Goal: Complete application form: Complete application form

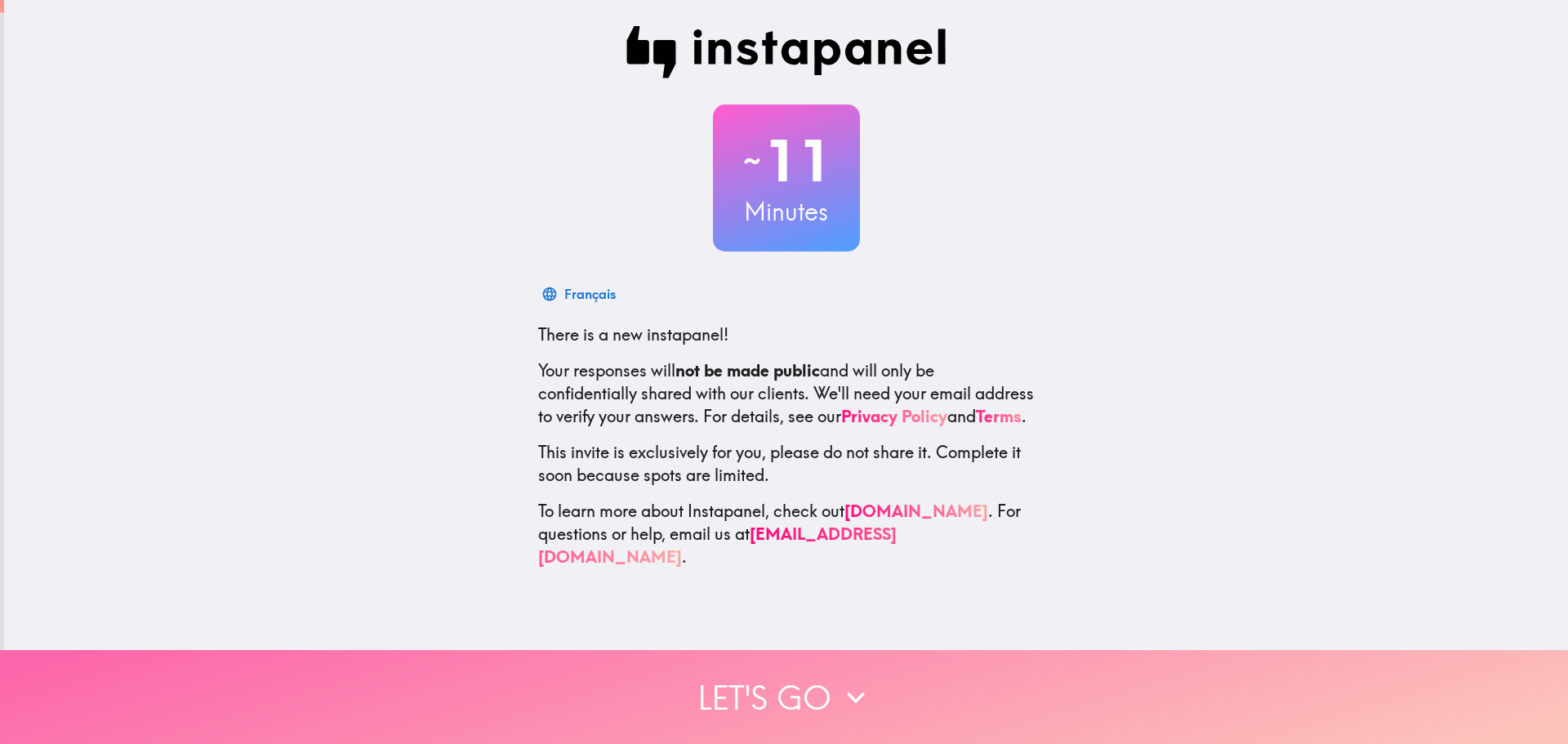
click at [869, 688] on button "Let's go" at bounding box center [784, 697] width 1568 height 94
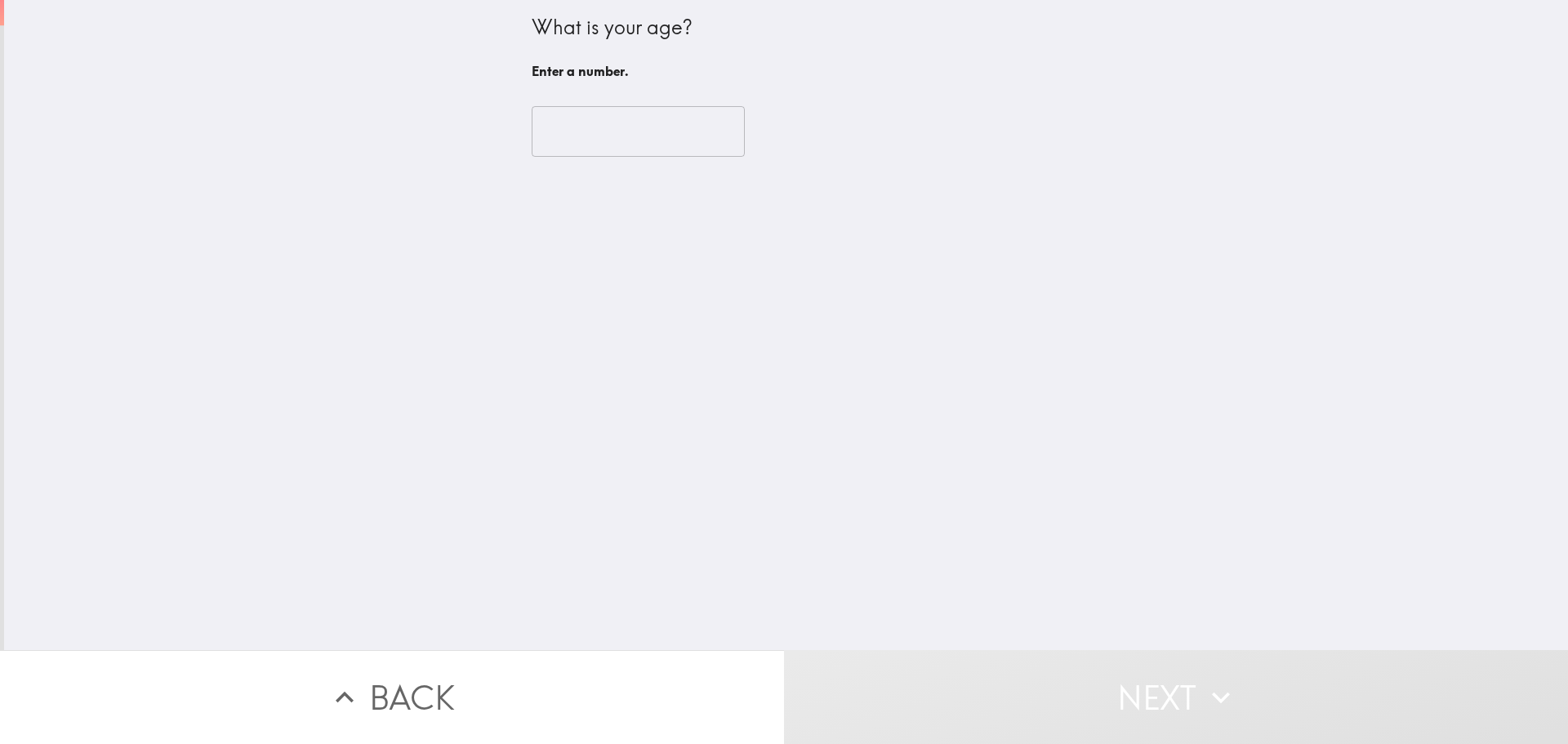
click at [666, 147] on input "number" at bounding box center [638, 132] width 213 height 51
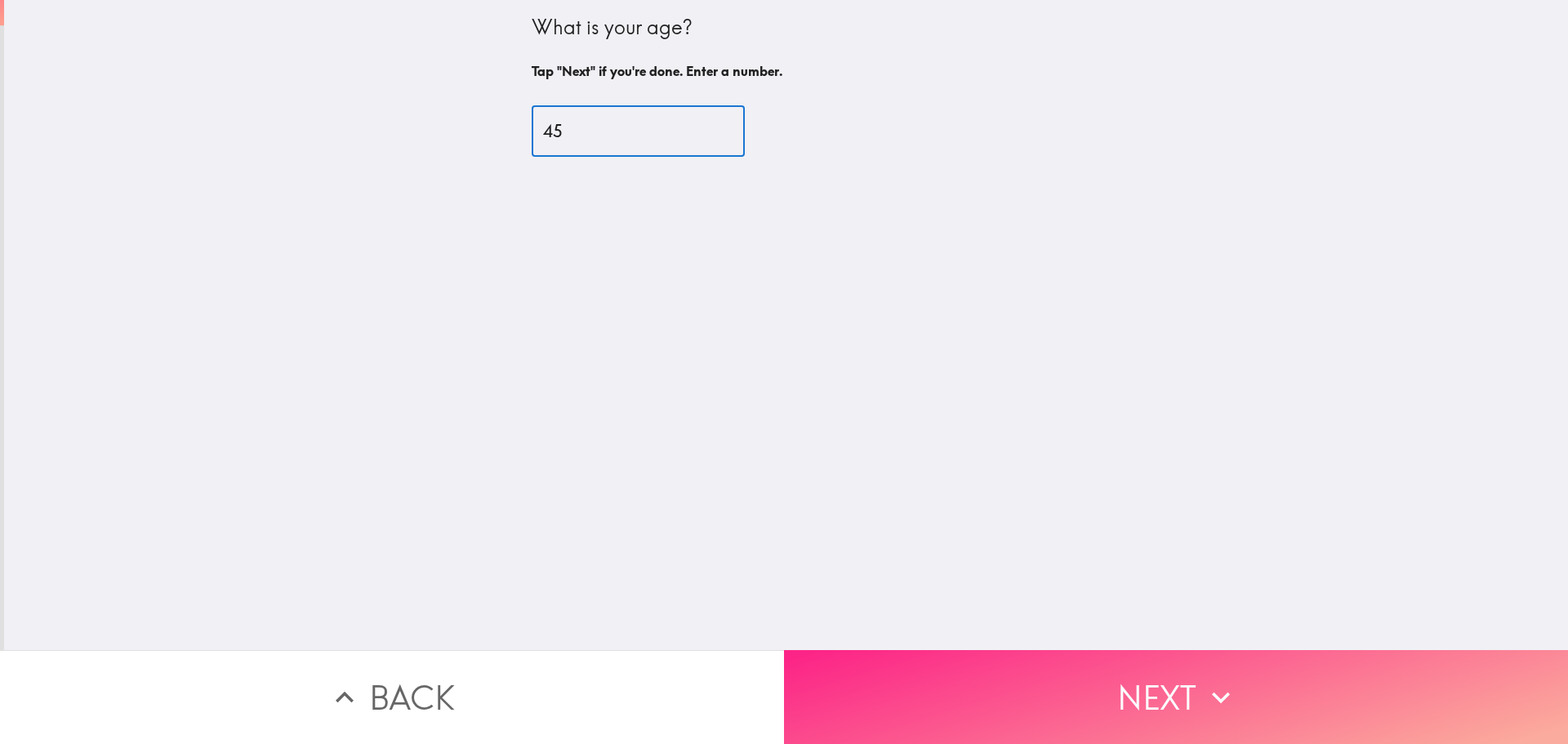
type input "45"
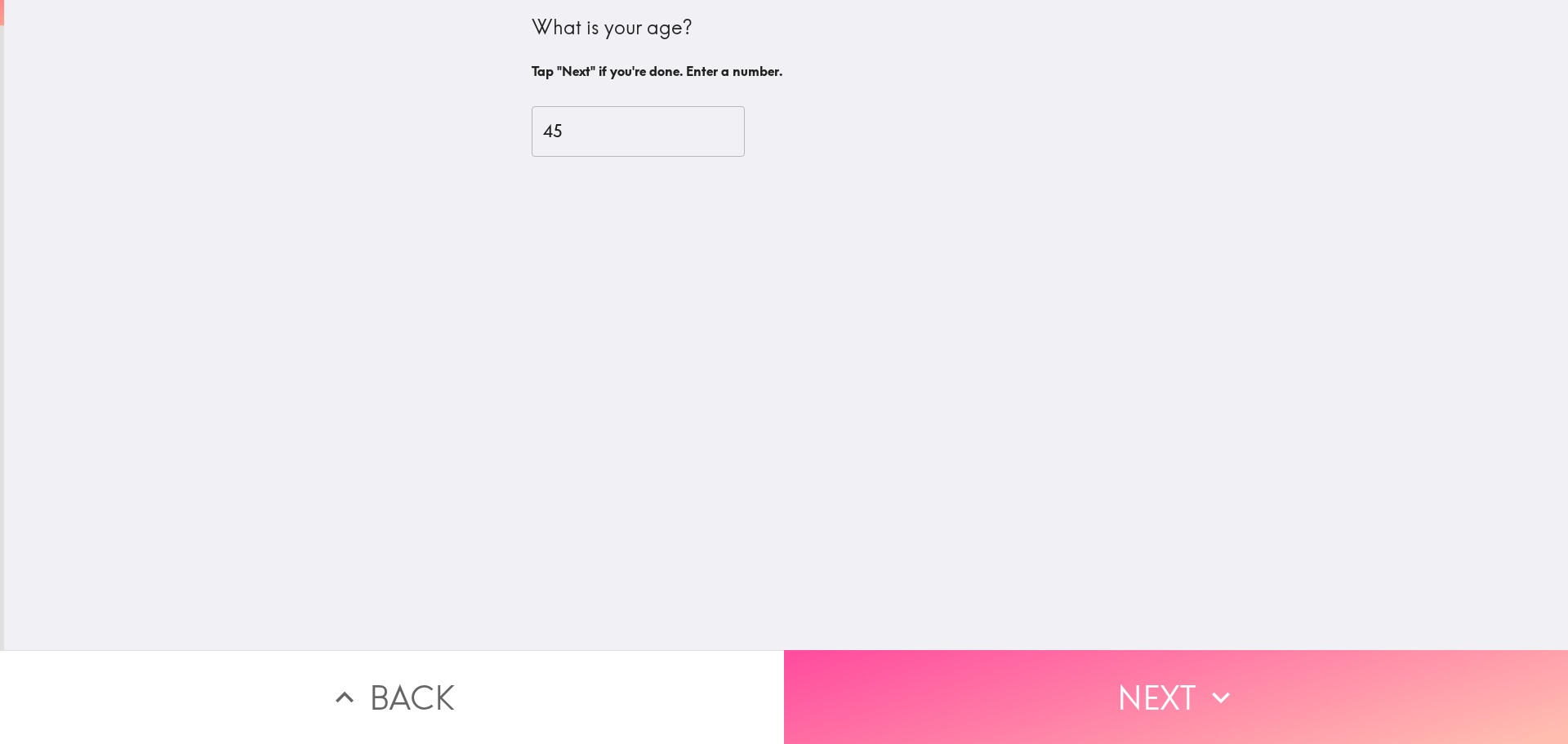
click at [1044, 695] on button "Next" at bounding box center [1176, 697] width 784 height 94
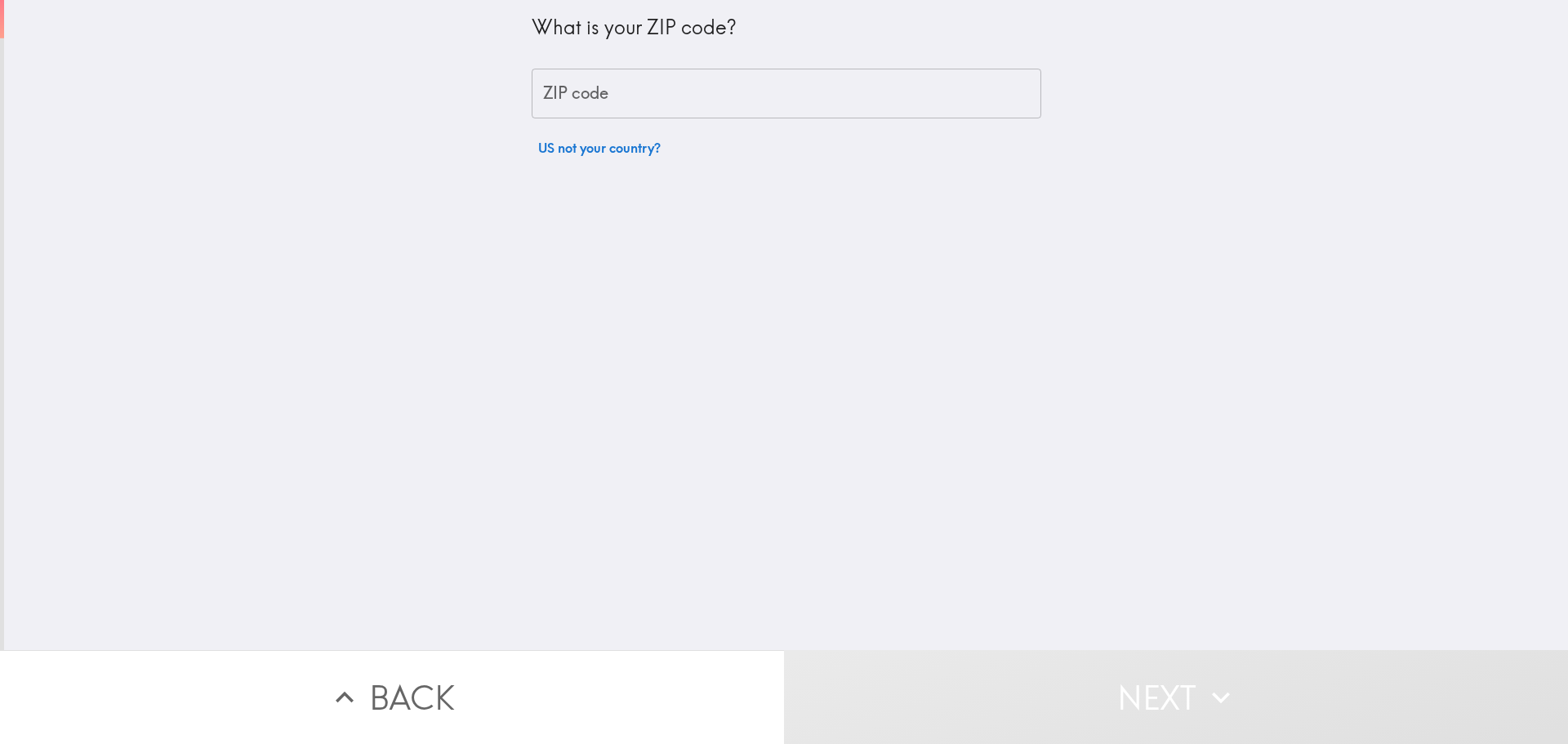
click at [686, 86] on input "ZIP code" at bounding box center [786, 94] width 509 height 51
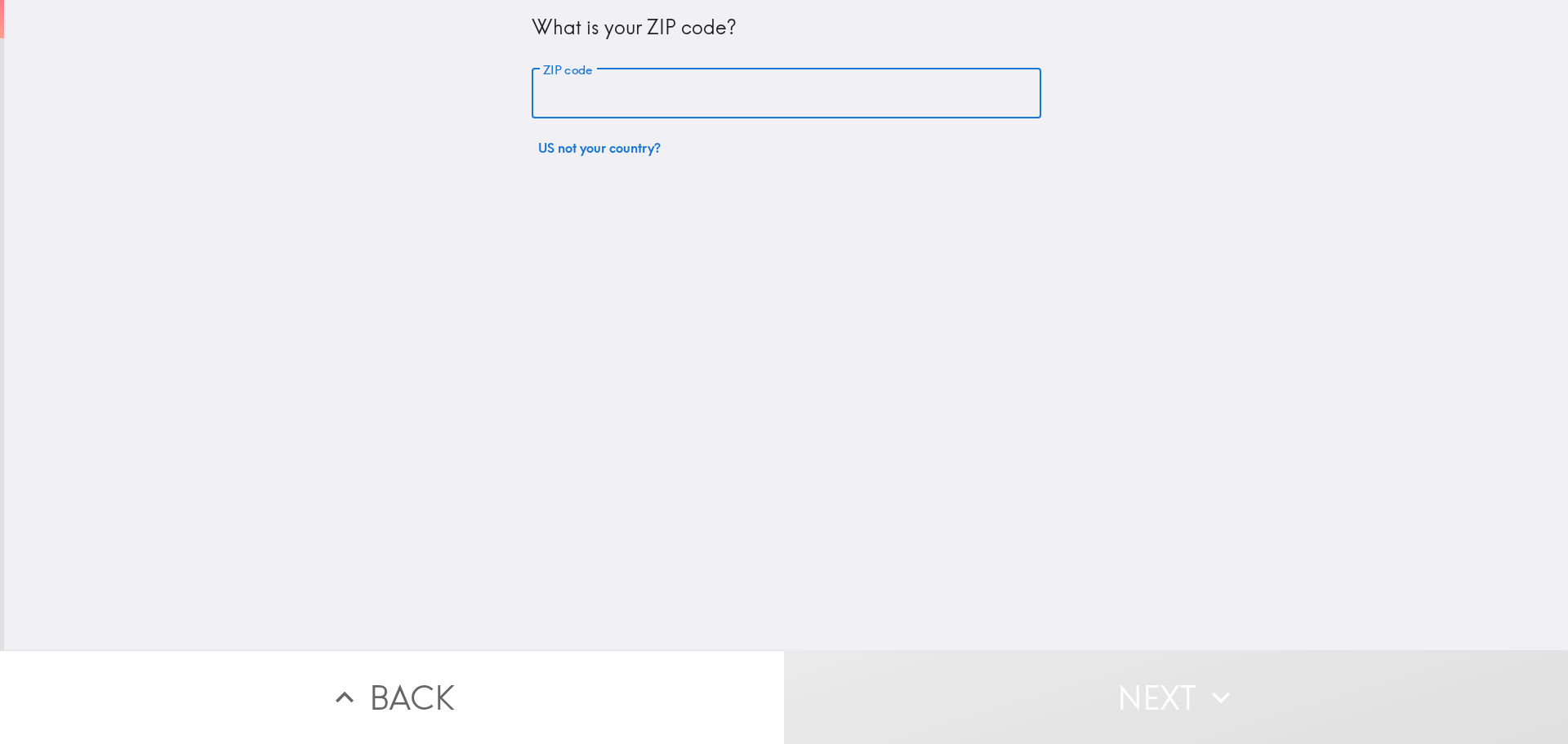
click at [692, 96] on input "ZIP code" at bounding box center [786, 94] width 509 height 51
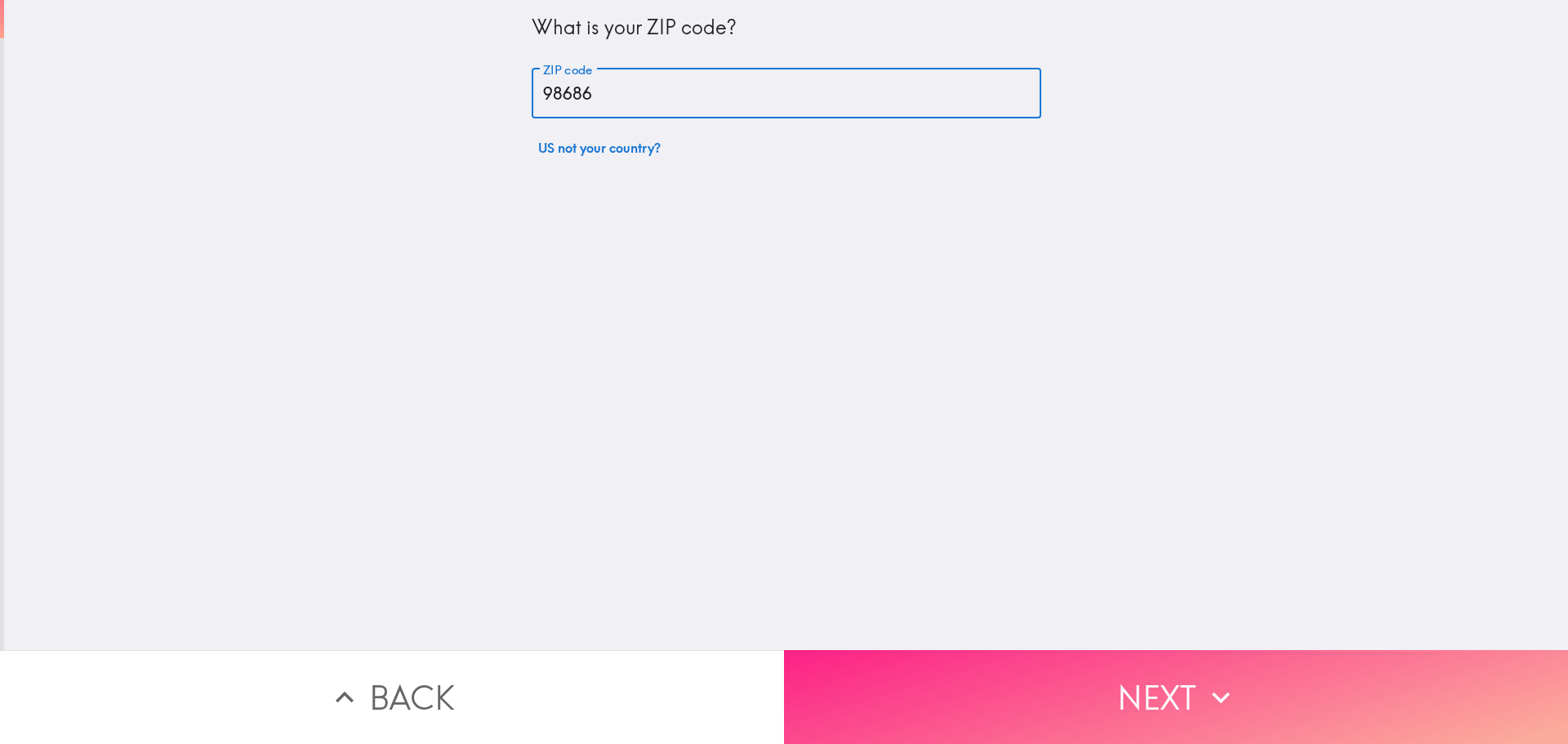
type input "98686"
click at [986, 682] on button "Next" at bounding box center [1176, 697] width 784 height 94
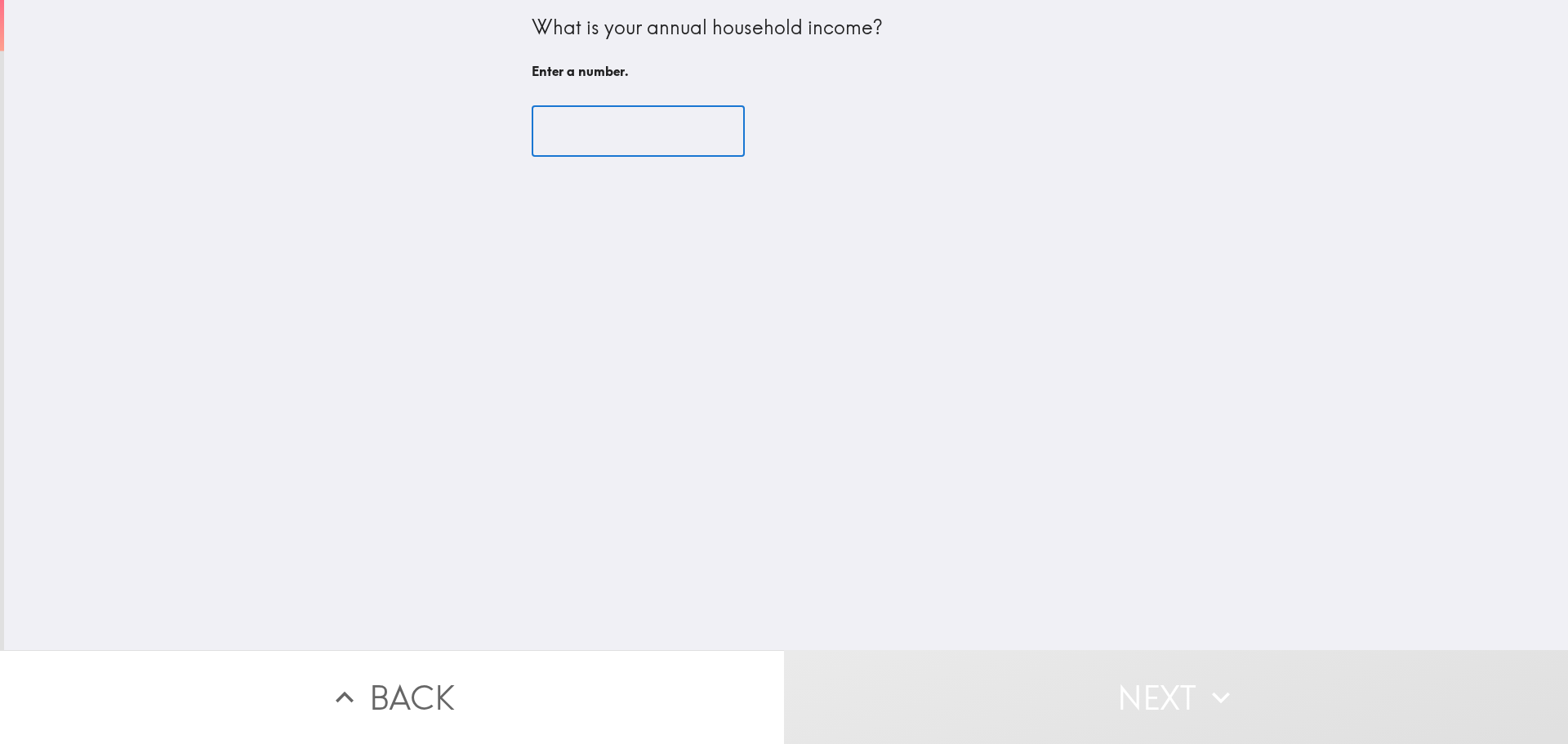
click at [618, 133] on input "number" at bounding box center [638, 132] width 213 height 51
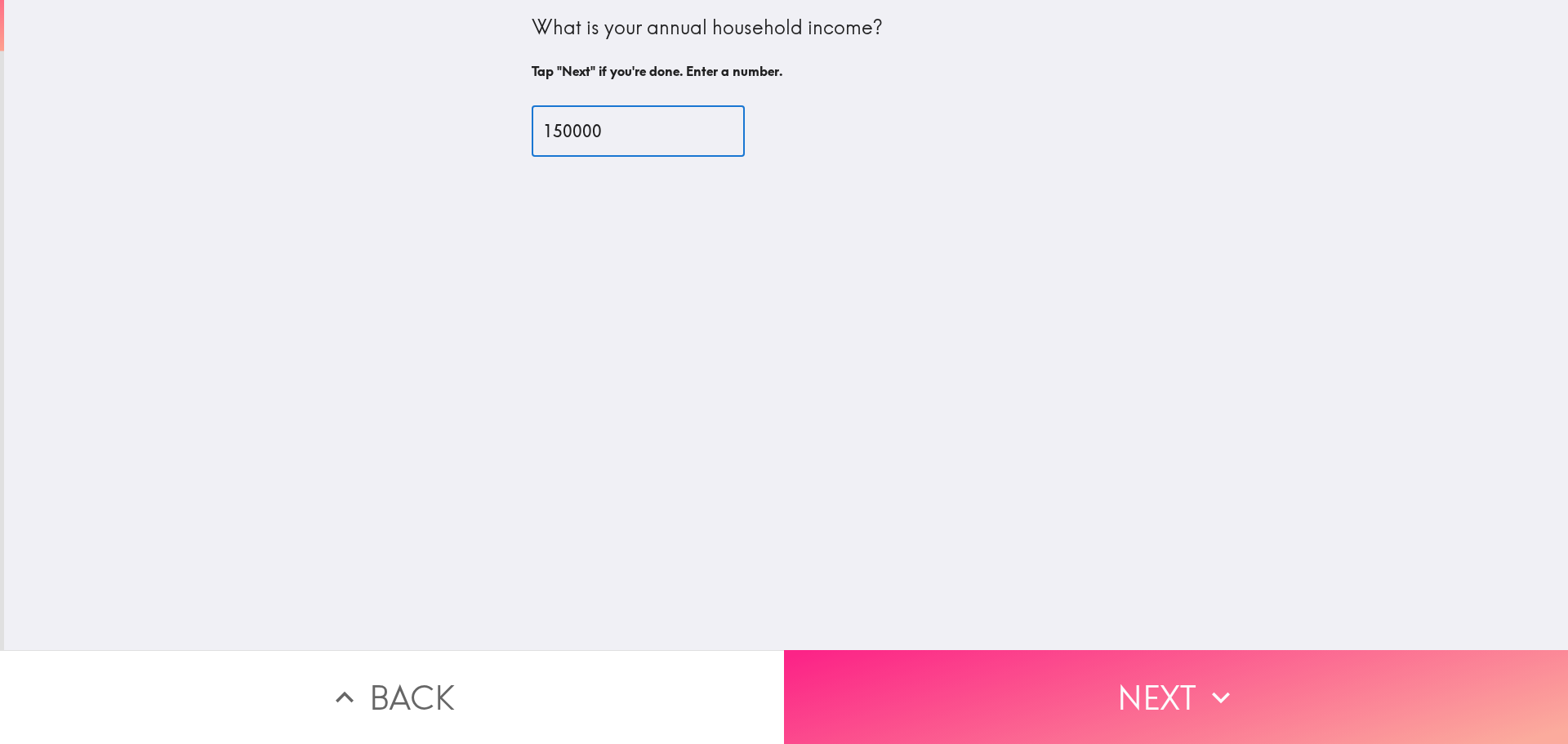
type input "150000"
click at [988, 685] on button "Next" at bounding box center [1176, 697] width 784 height 94
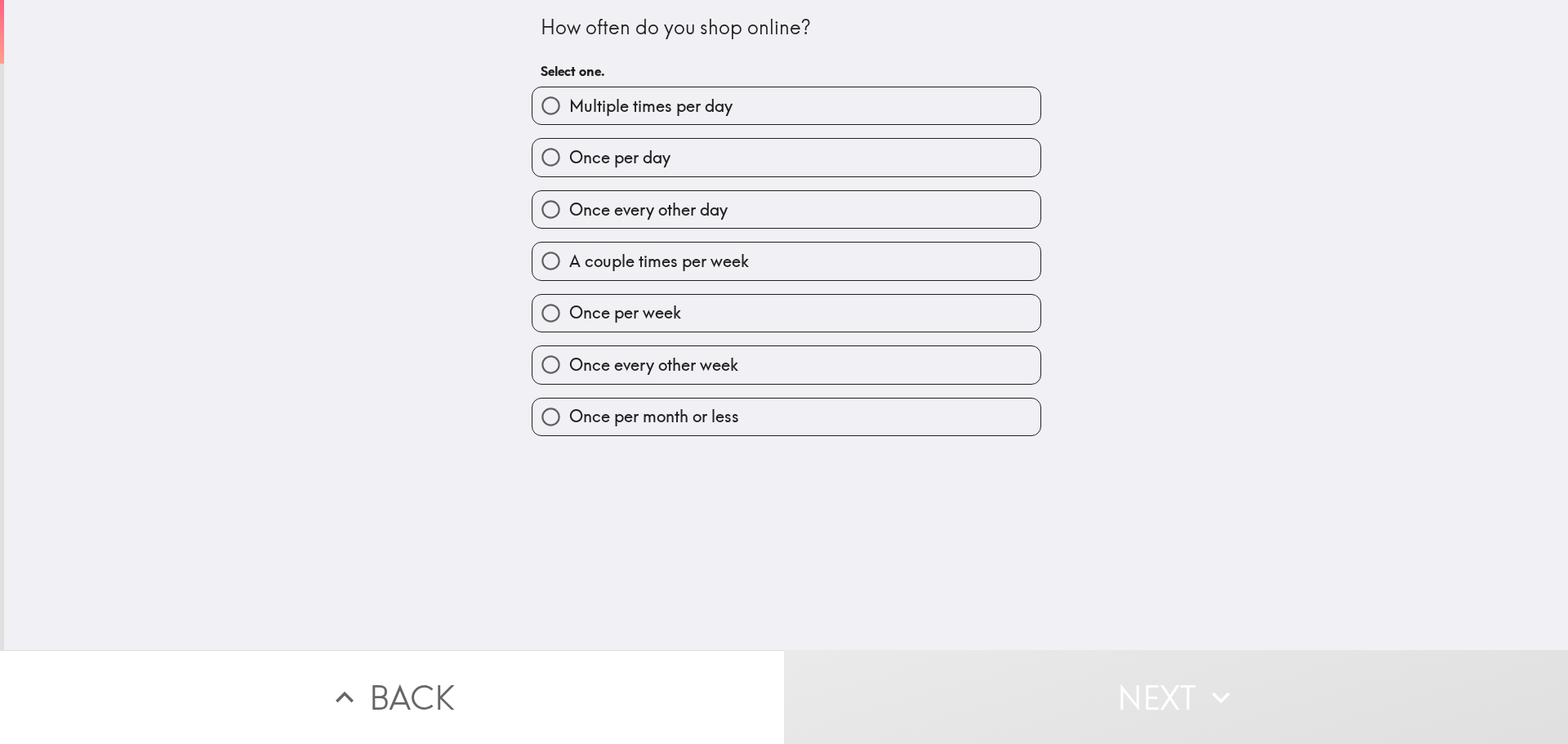
click at [655, 201] on span "Once every other day" at bounding box center [648, 210] width 158 height 23
click at [569, 201] on input "Once every other day" at bounding box center [550, 210] width 37 height 37
radio input "true"
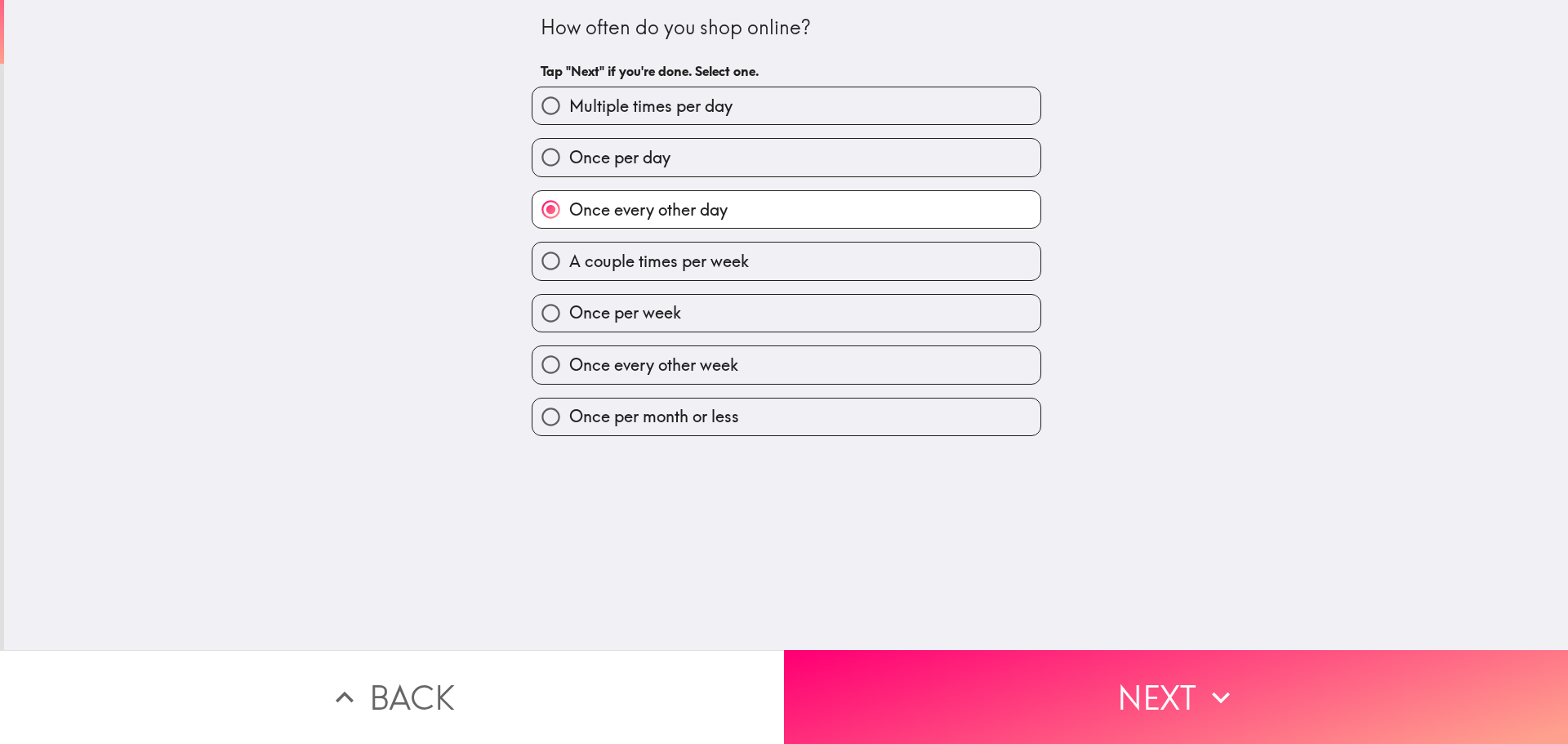
click at [651, 255] on span "A couple times per week" at bounding box center [659, 261] width 180 height 23
click at [569, 255] on input "A couple times per week" at bounding box center [550, 261] width 37 height 37
radio input "true"
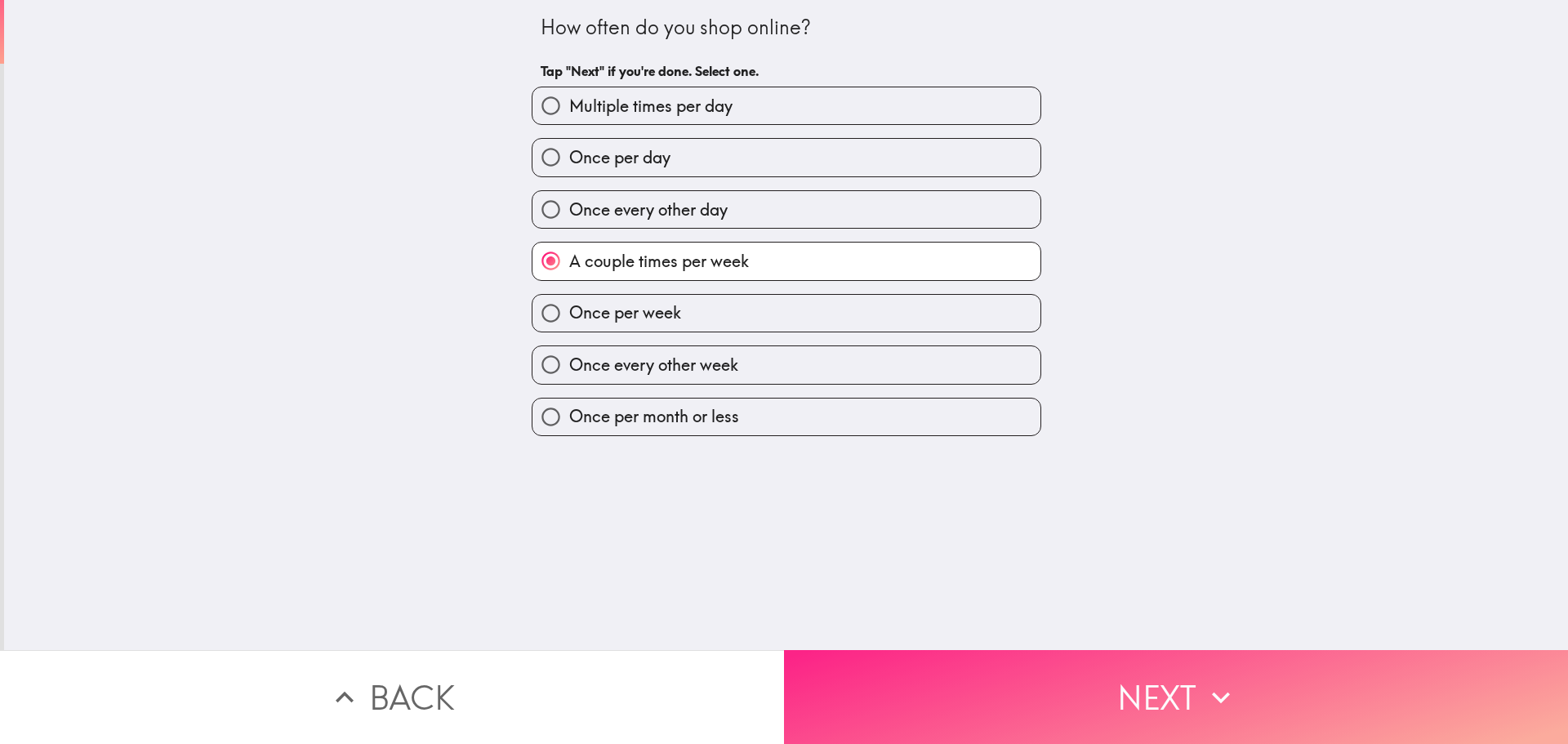
click at [1075, 674] on button "Next" at bounding box center [1176, 697] width 784 height 94
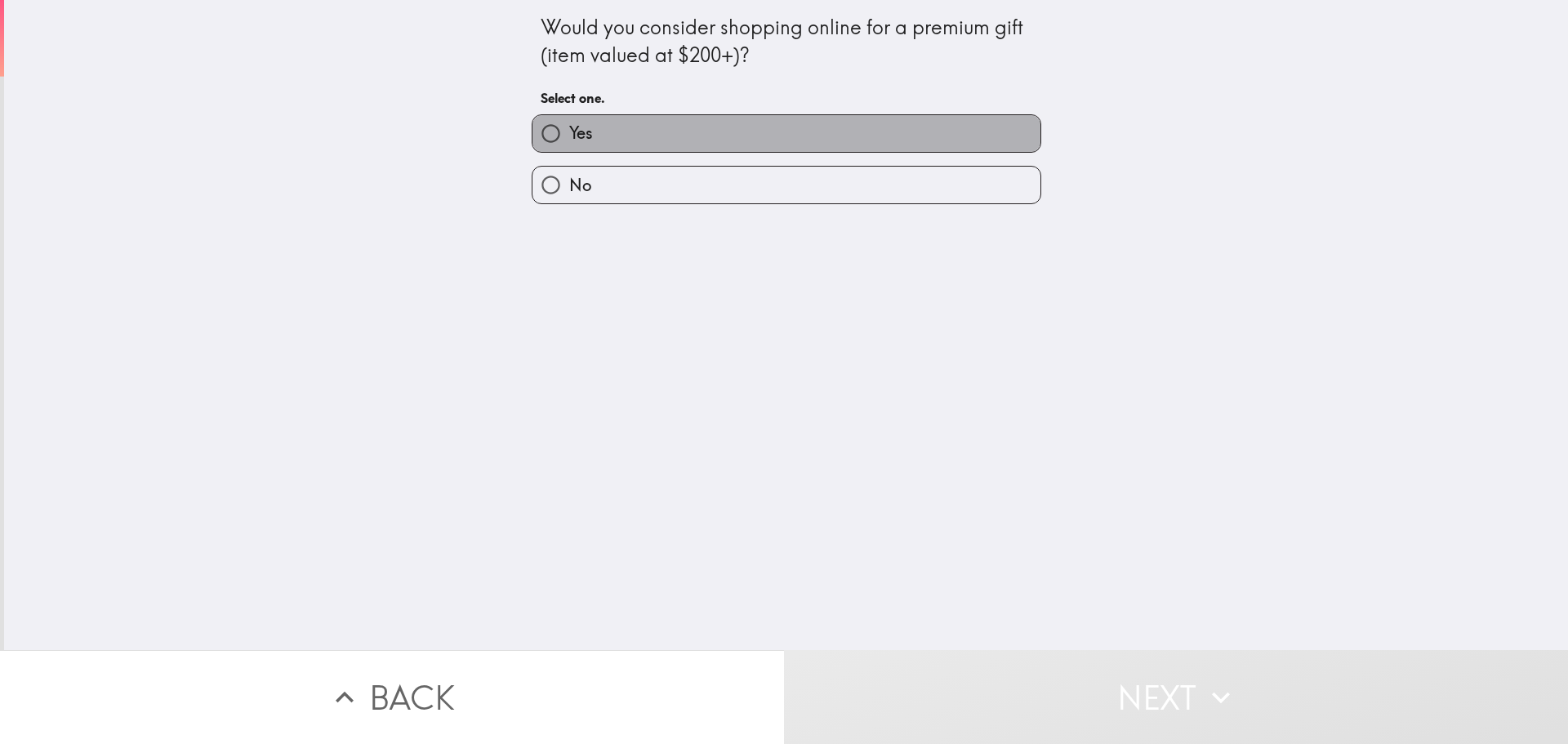
click at [718, 129] on label "Yes" at bounding box center [787, 133] width 508 height 37
click at [569, 129] on input "Yes" at bounding box center [550, 133] width 37 height 37
radio input "true"
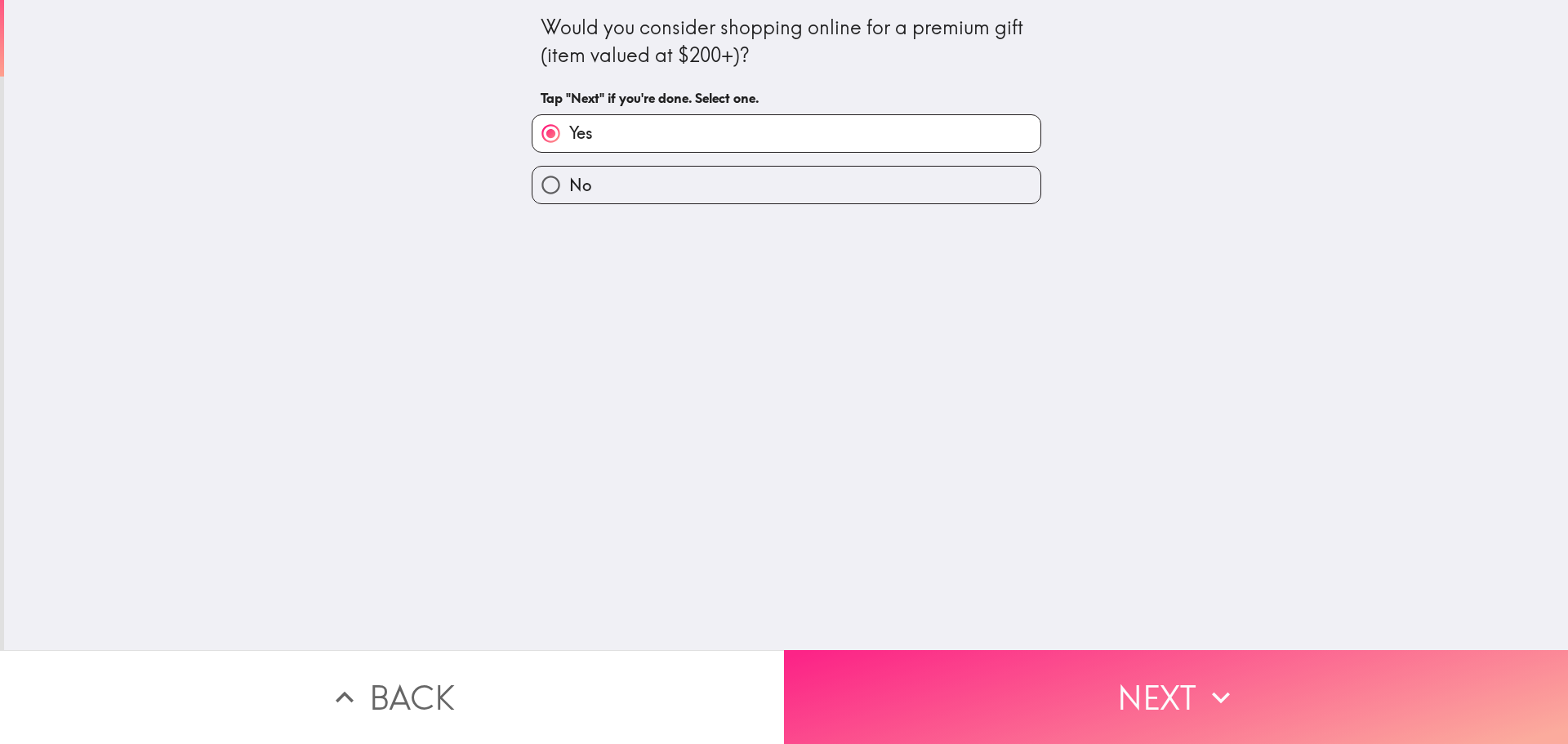
click at [1021, 663] on button "Next" at bounding box center [1176, 697] width 784 height 94
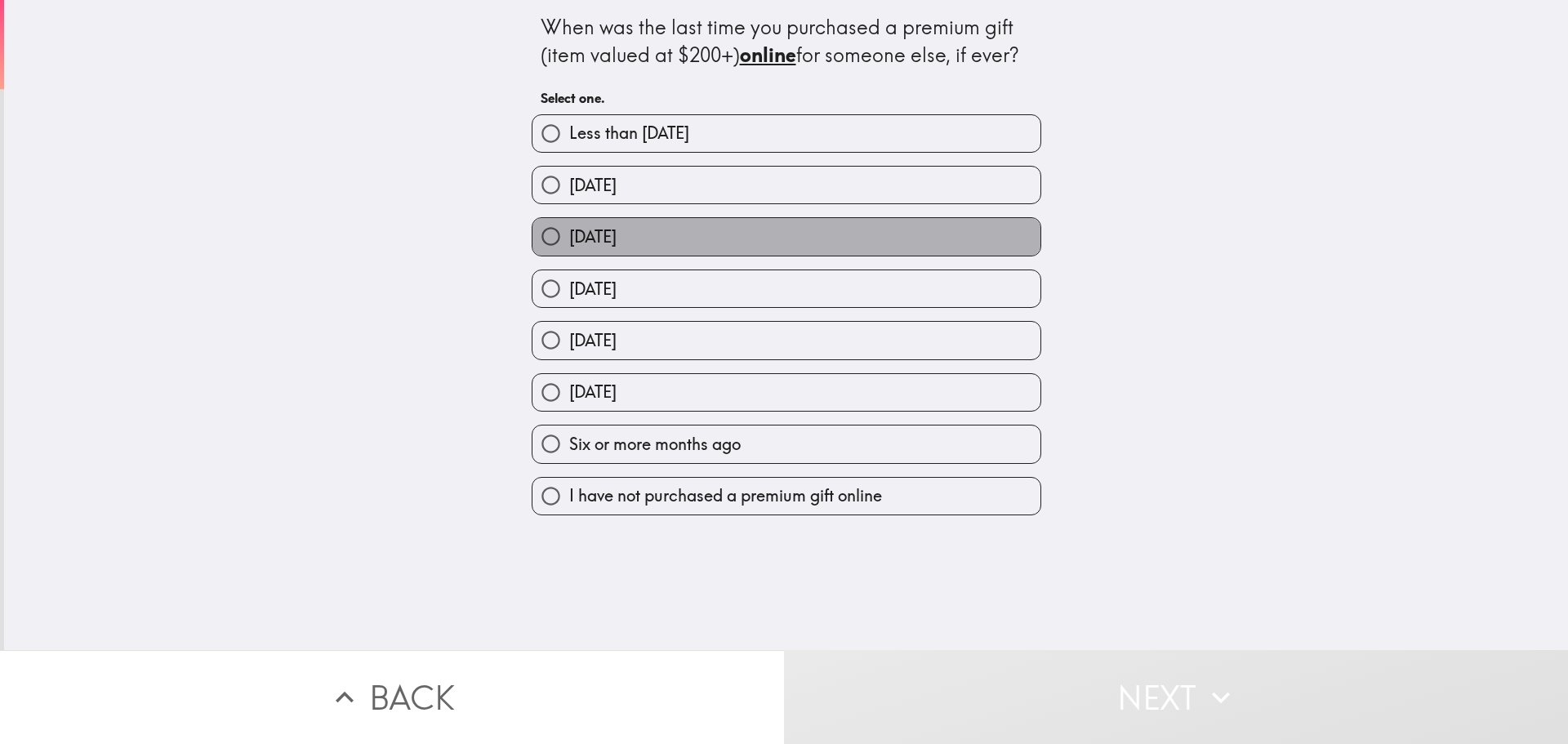
click at [617, 233] on span "[DATE]" at bounding box center [592, 237] width 47 height 23
click at [569, 233] on input "[DATE]" at bounding box center [550, 236] width 37 height 37
radio input "true"
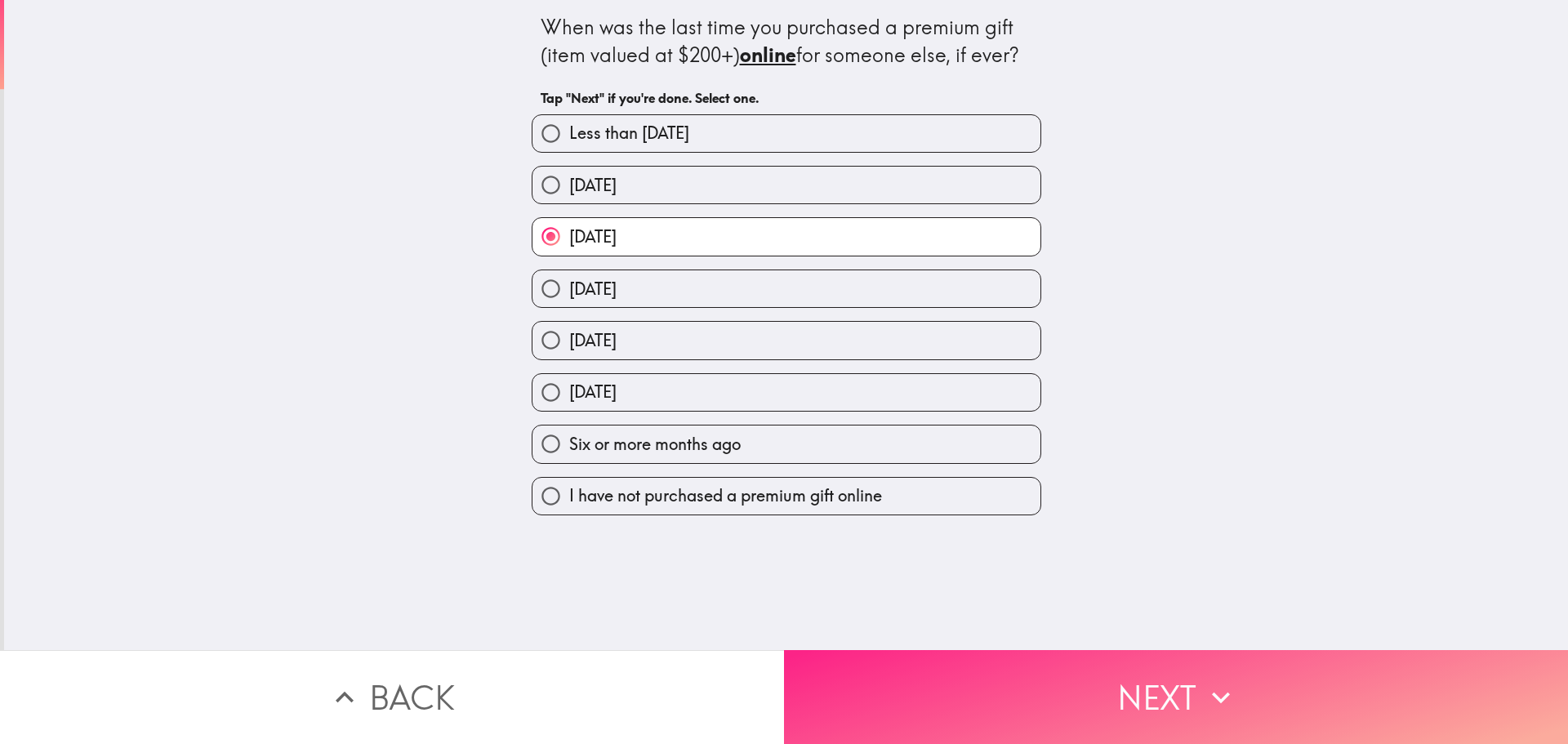
click at [1051, 650] on button "Next" at bounding box center [1176, 697] width 784 height 94
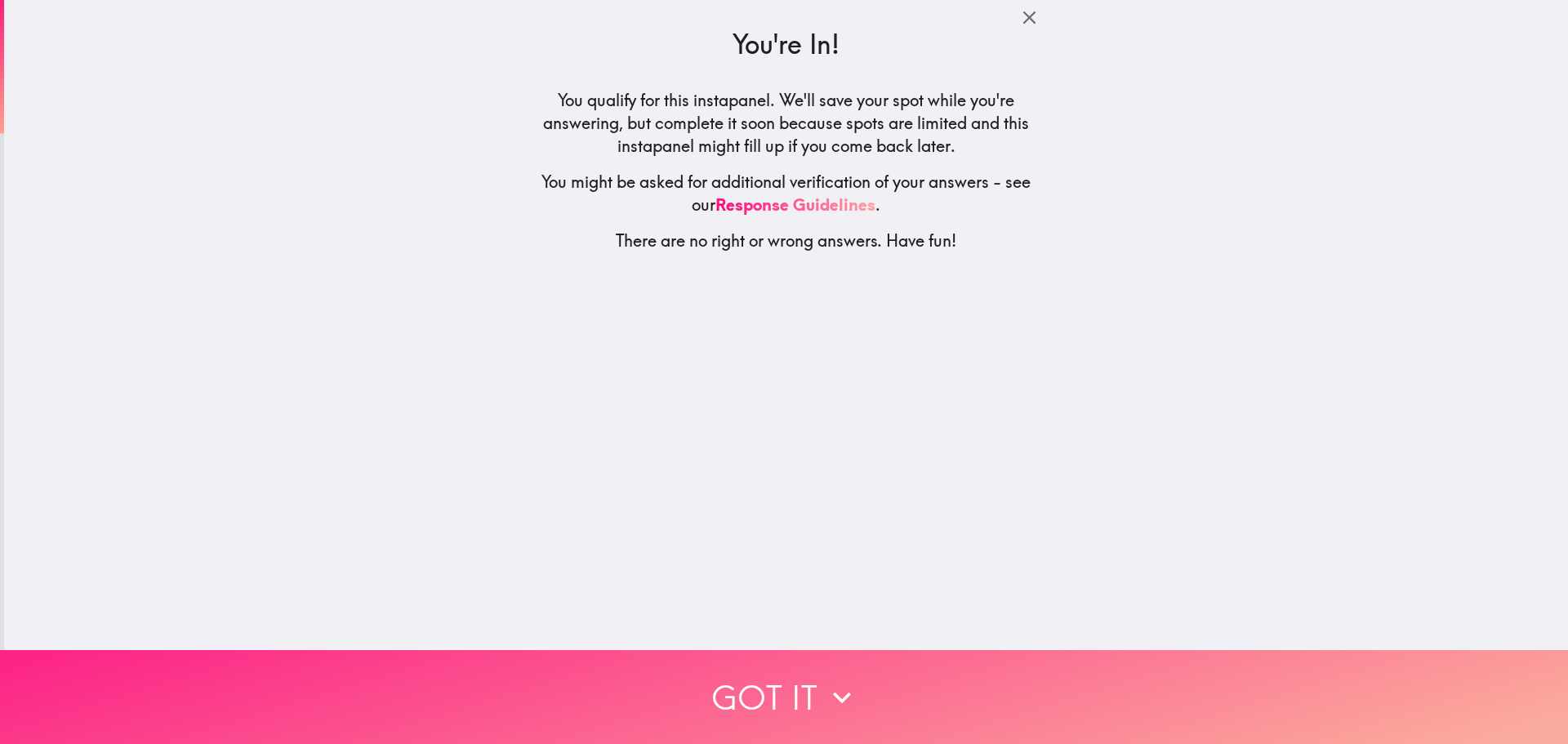
click at [891, 679] on button "Got it" at bounding box center [784, 697] width 1568 height 94
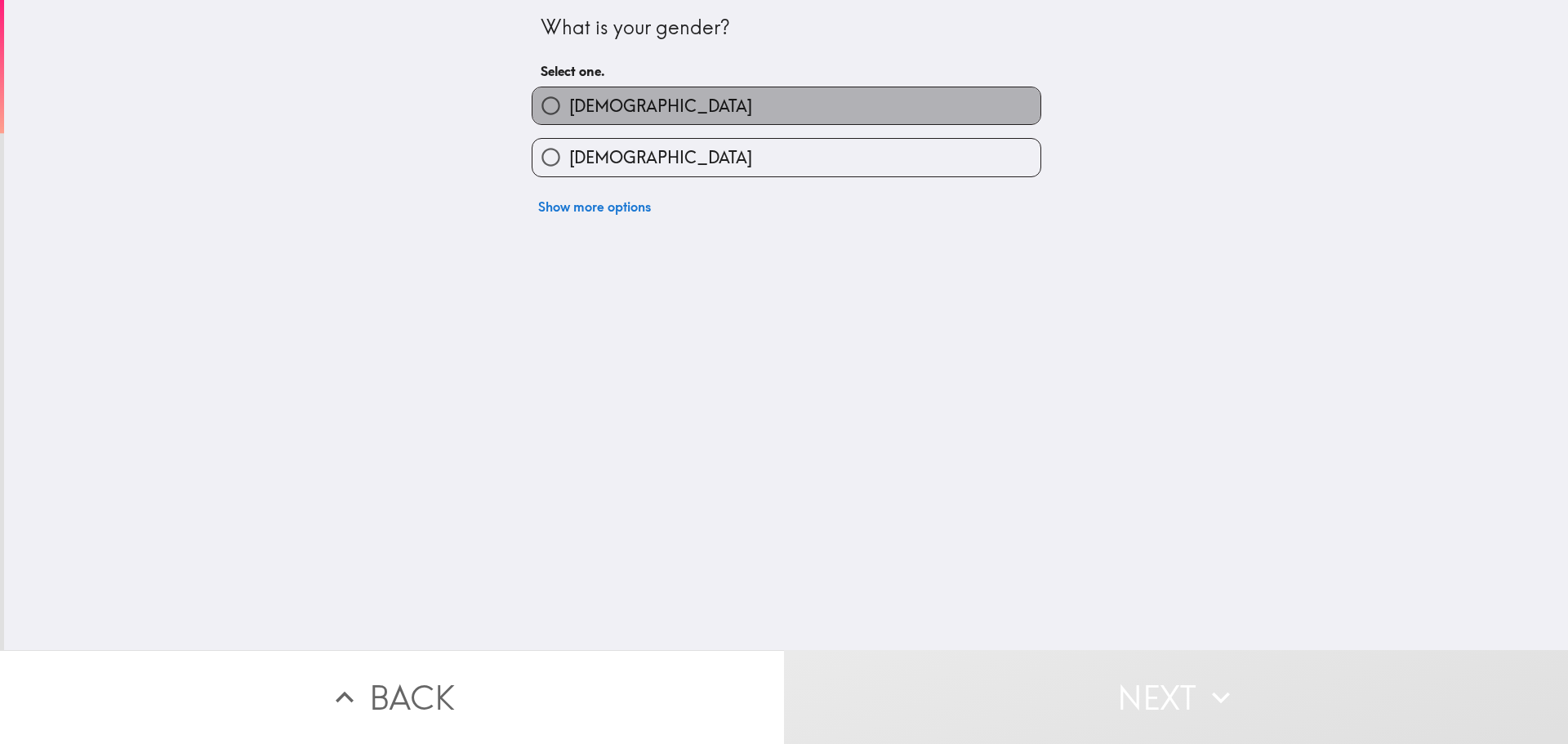
click at [693, 117] on label "[DEMOGRAPHIC_DATA]" at bounding box center [787, 106] width 508 height 37
click at [569, 117] on input "[DEMOGRAPHIC_DATA]" at bounding box center [550, 106] width 37 height 37
radio input "true"
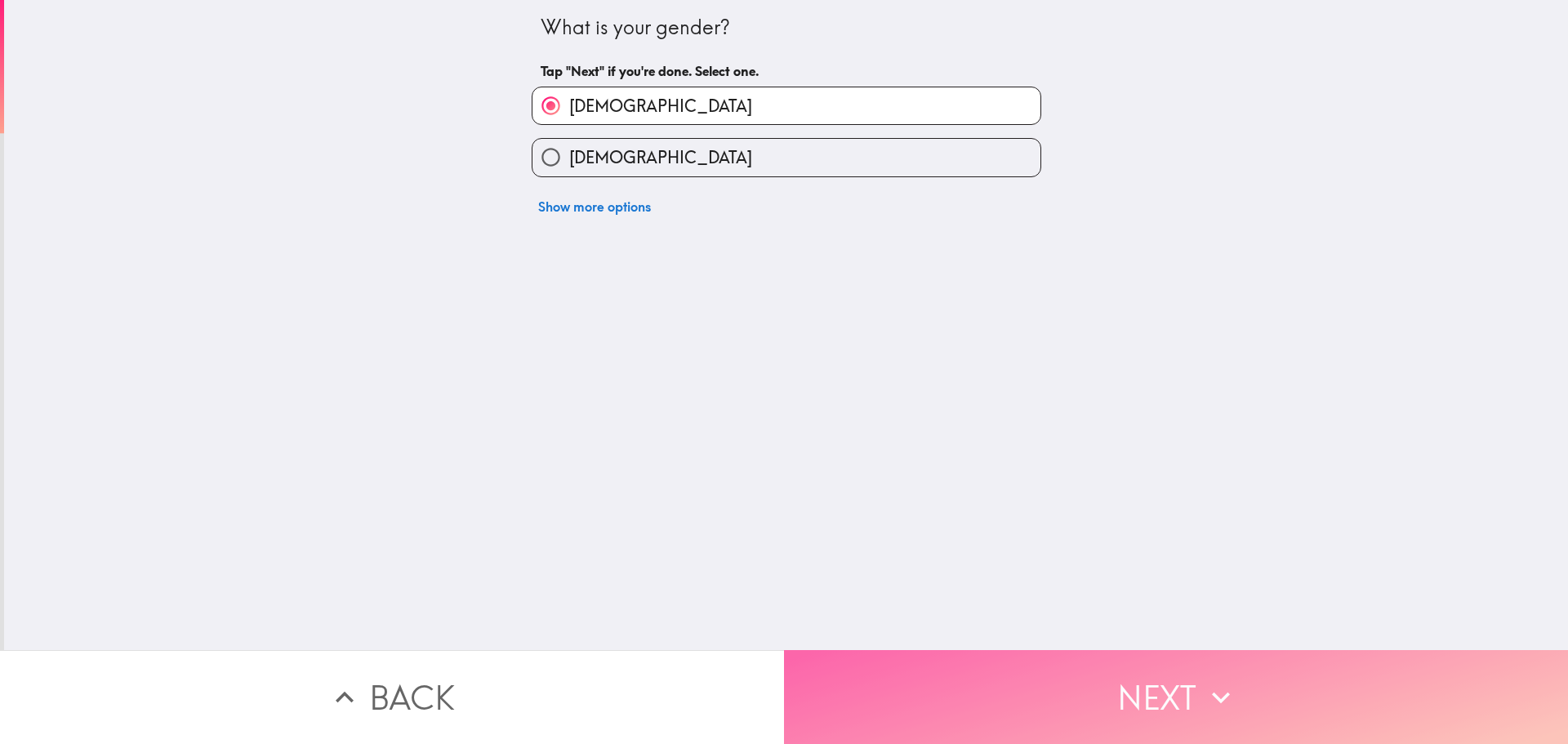
click at [1096, 673] on button "Next" at bounding box center [1176, 697] width 784 height 94
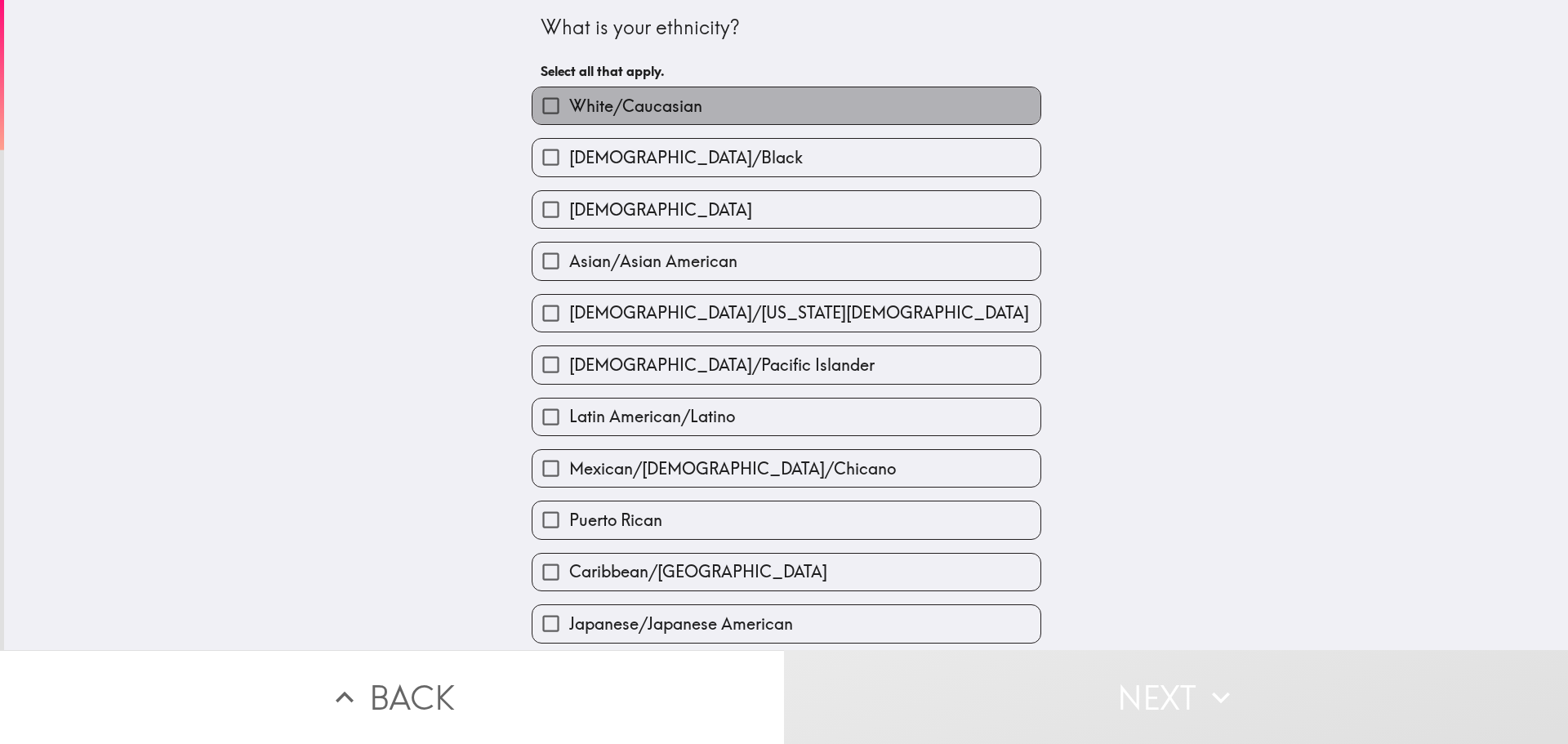
click at [665, 103] on span "White/Caucasian" at bounding box center [635, 107] width 133 height 23
click at [569, 103] on input "White/Caucasian" at bounding box center [550, 106] width 37 height 37
checkbox input "true"
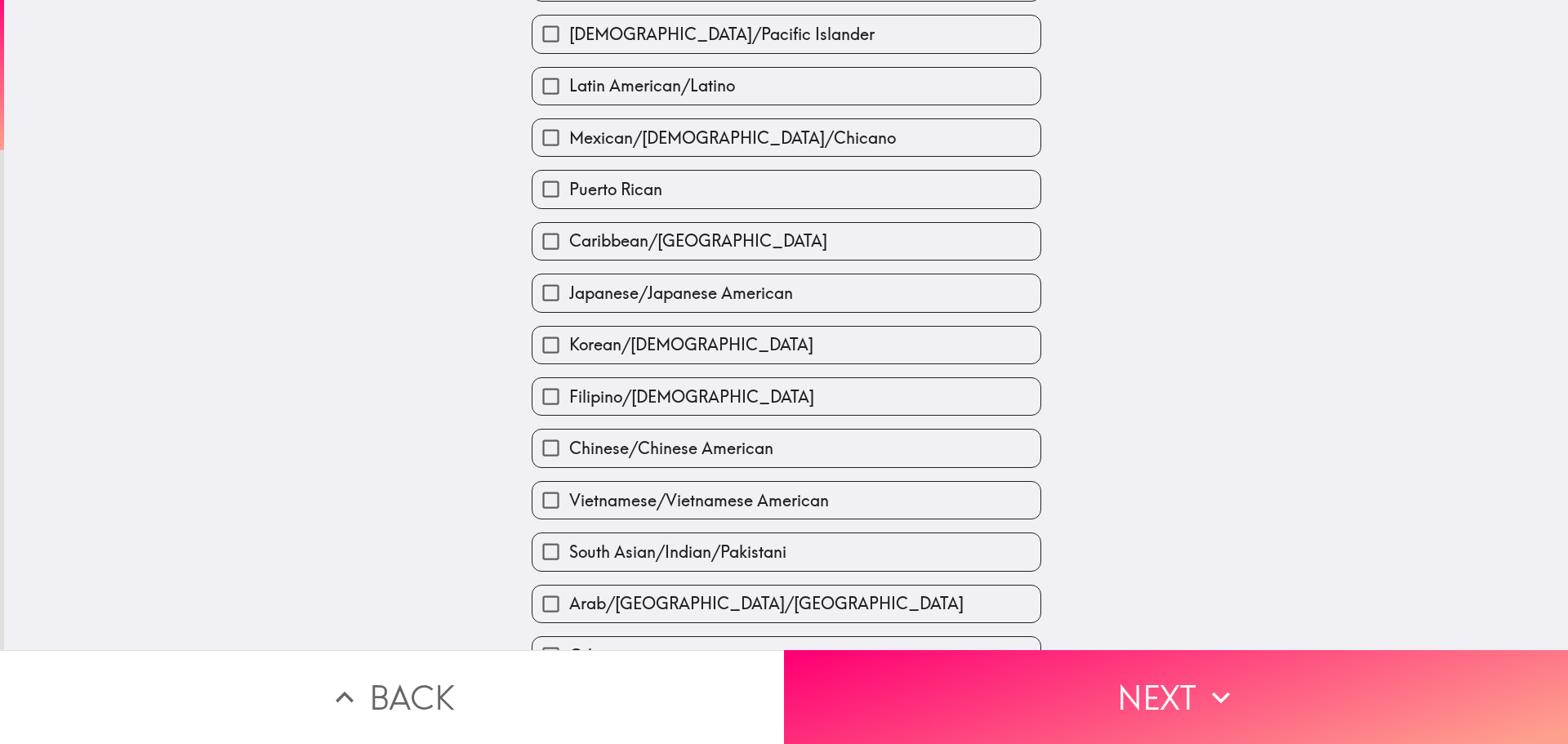
scroll to position [408, 0]
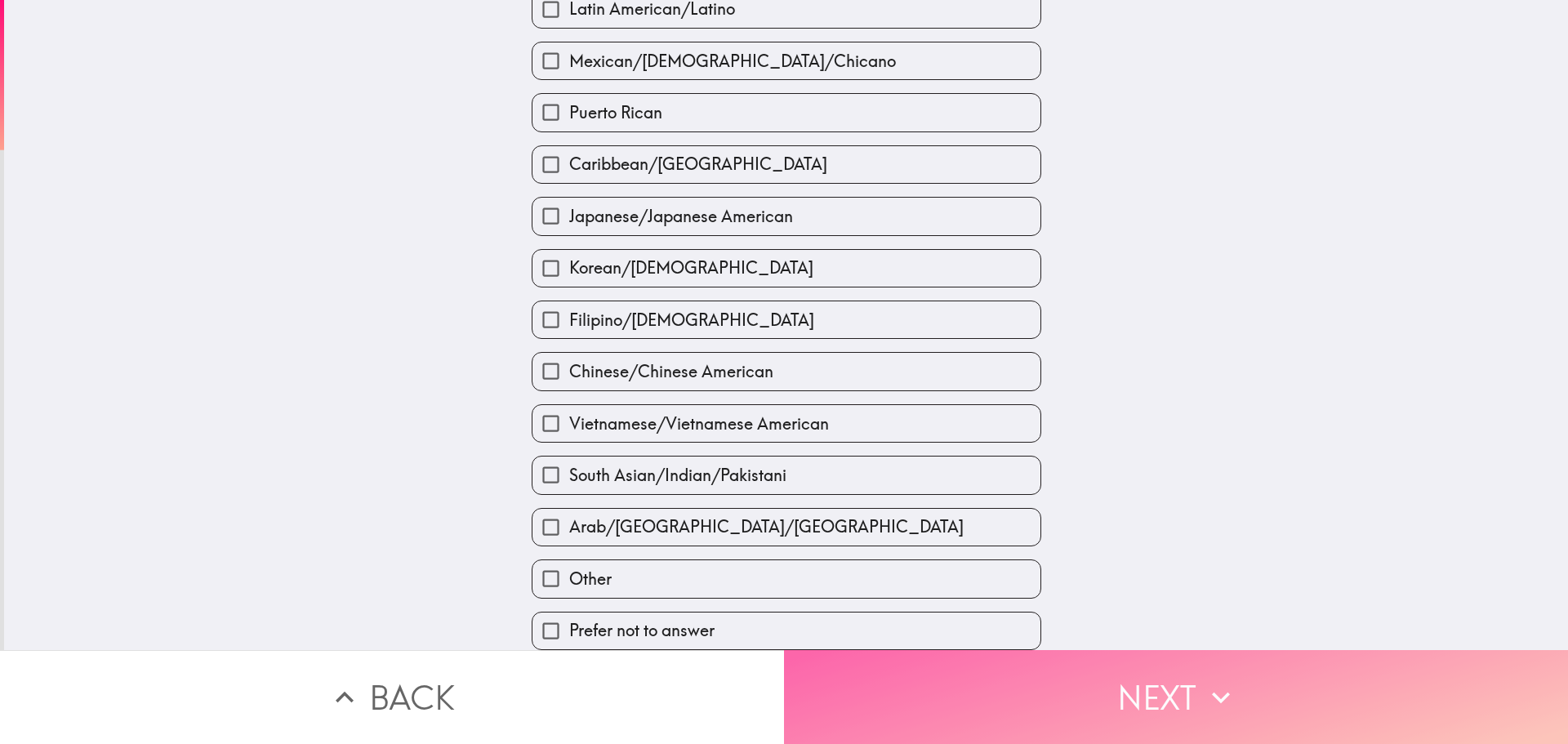
click at [1075, 689] on button "Next" at bounding box center [1176, 697] width 784 height 94
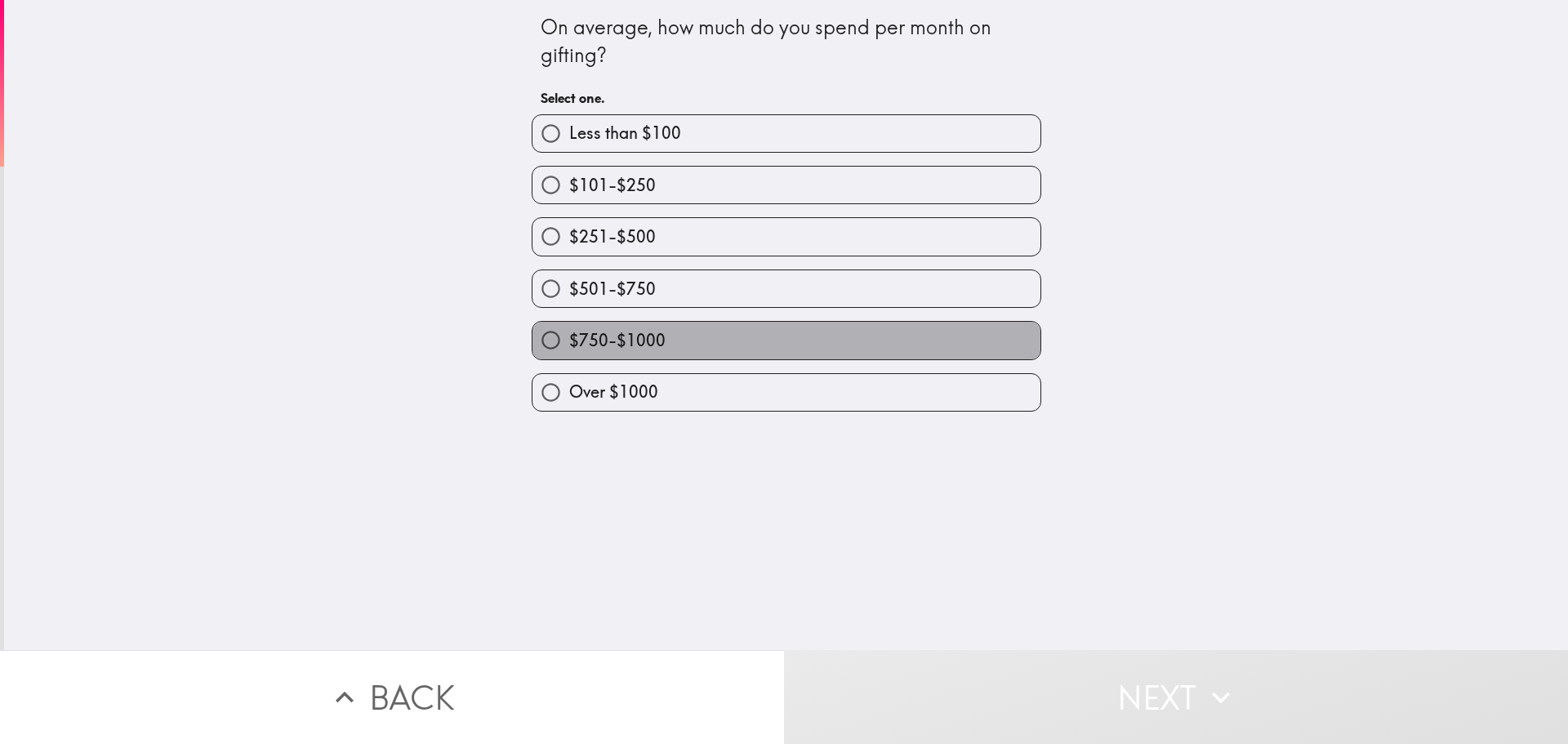
click at [653, 338] on label "$750-$1000" at bounding box center [787, 339] width 508 height 37
click at [569, 338] on input "$750-$1000" at bounding box center [550, 339] width 37 height 37
radio input "true"
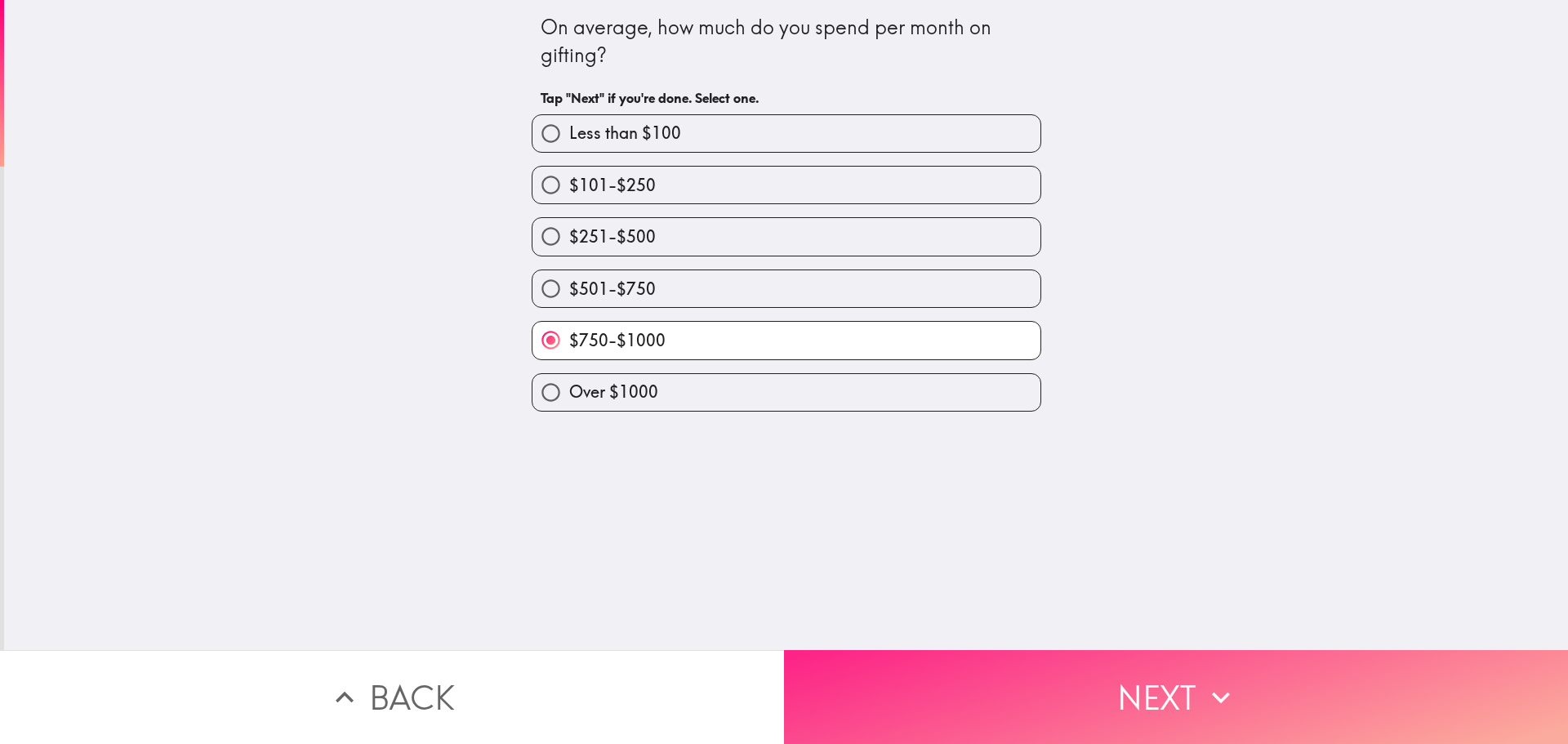
click at [1064, 691] on button "Next" at bounding box center [1176, 697] width 784 height 94
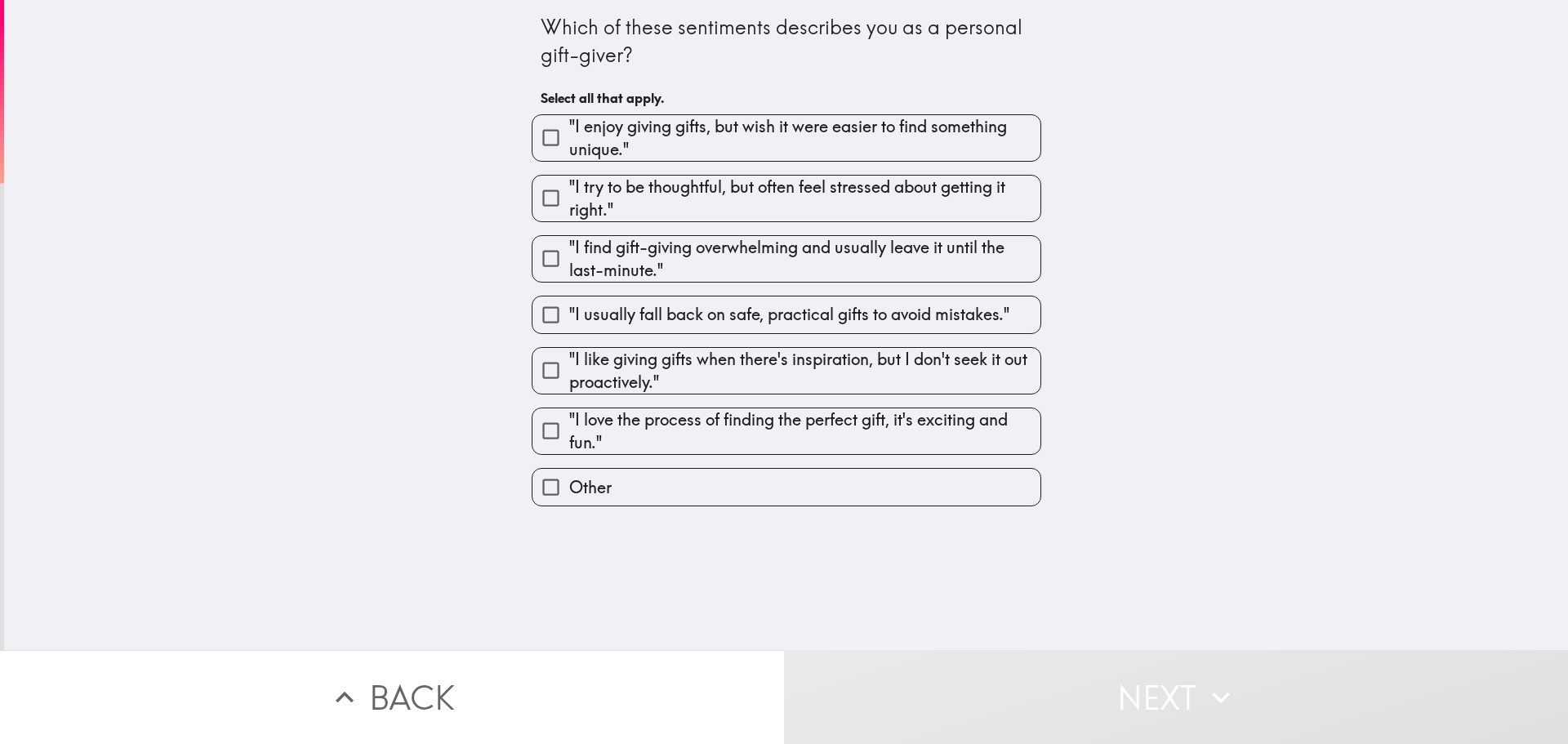
click at [689, 135] on span ""I enjoy giving gifts, but wish it were easier to find something unique."" at bounding box center [805, 138] width 471 height 46
click at [569, 135] on input ""I enjoy giving gifts, but wish it were easier to find something unique."" at bounding box center [550, 137] width 37 height 37
checkbox input "true"
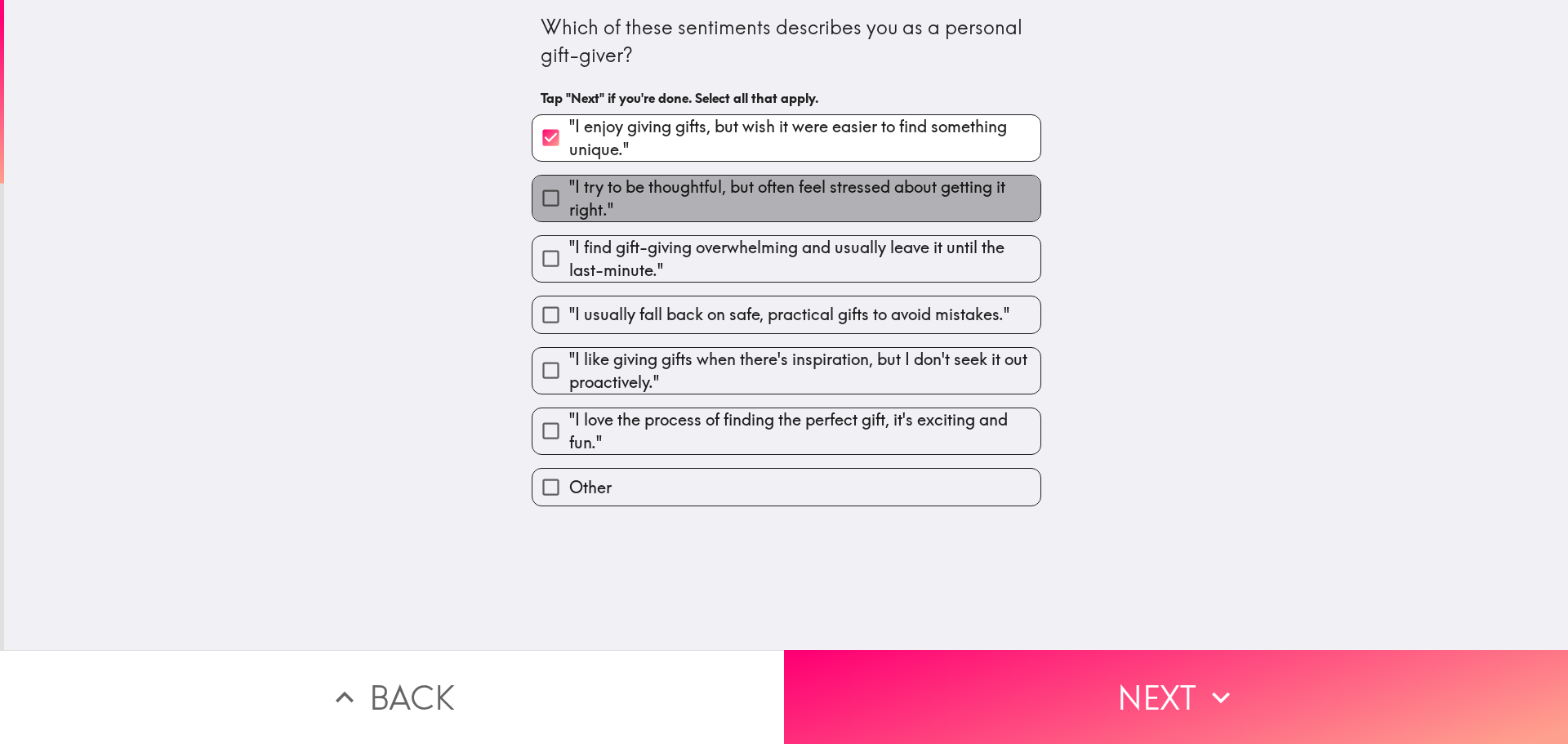
click at [662, 197] on span ""I try to be thoughtful, but often feel stressed about getting it right."" at bounding box center [805, 198] width 471 height 46
click at [569, 197] on input ""I try to be thoughtful, but often feel stressed about getting it right."" at bounding box center [550, 198] width 37 height 37
checkbox input "true"
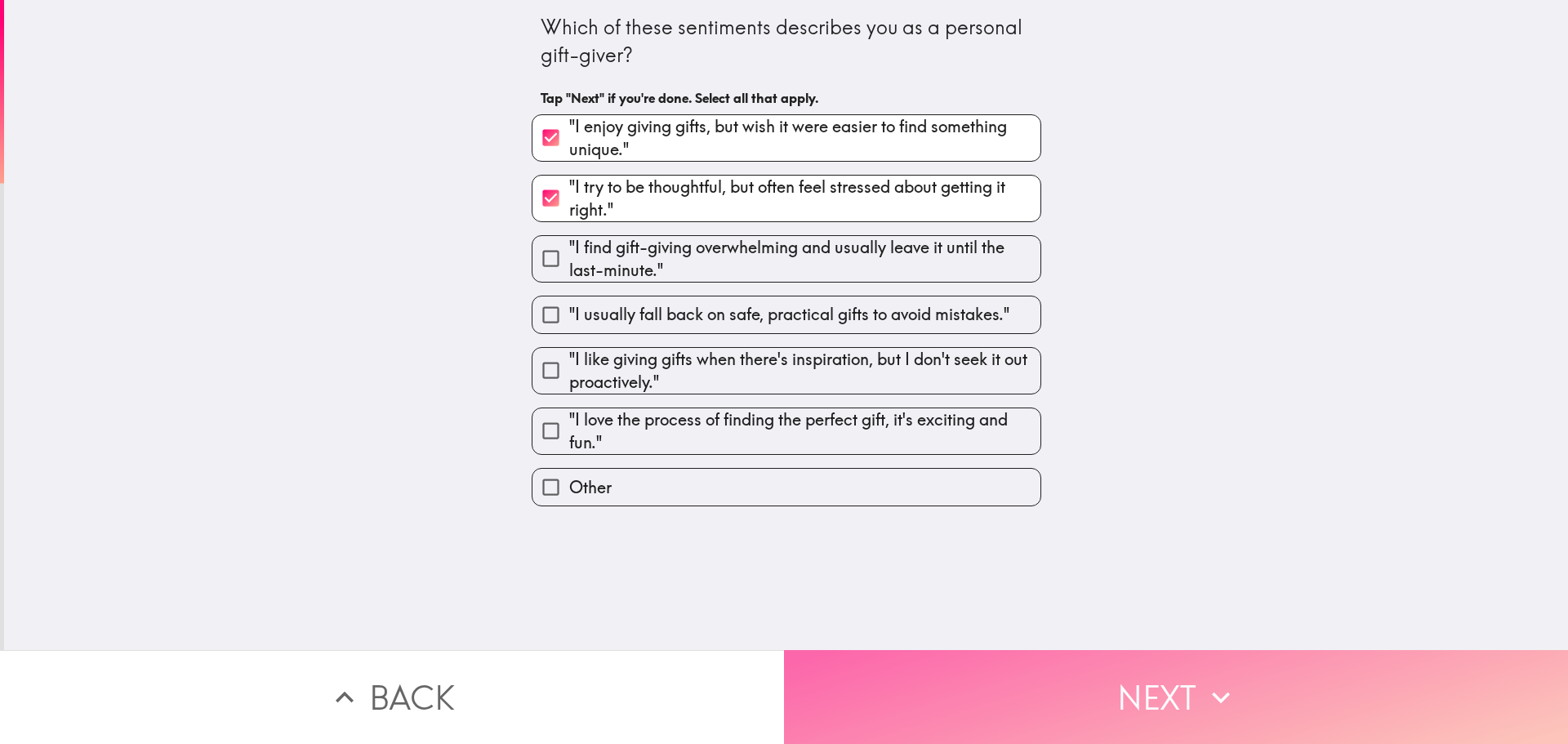
click at [1079, 682] on button "Next" at bounding box center [1176, 697] width 784 height 94
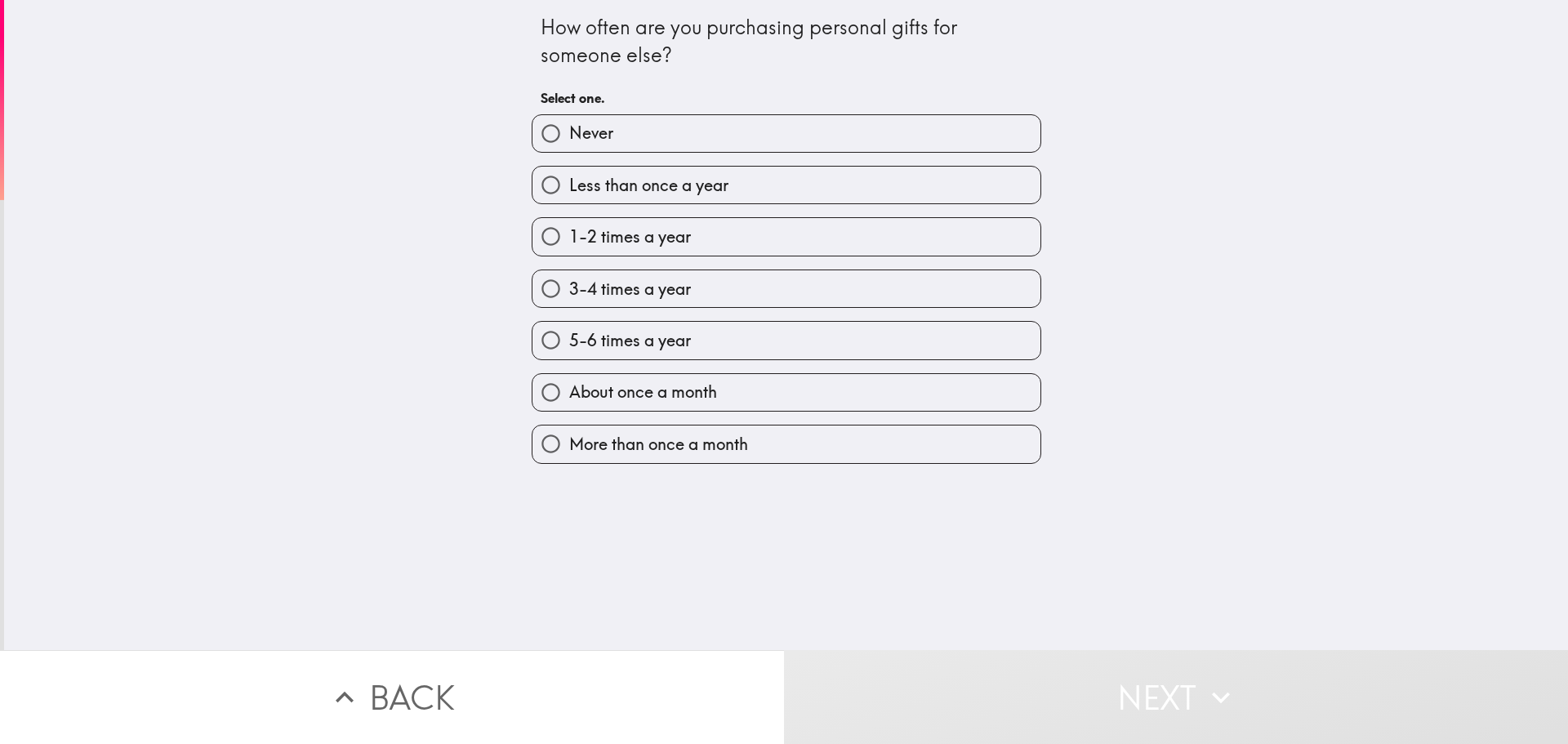
click at [662, 381] on span "About once a month" at bounding box center [643, 392] width 148 height 23
click at [569, 381] on input "About once a month" at bounding box center [550, 392] width 37 height 37
radio input "true"
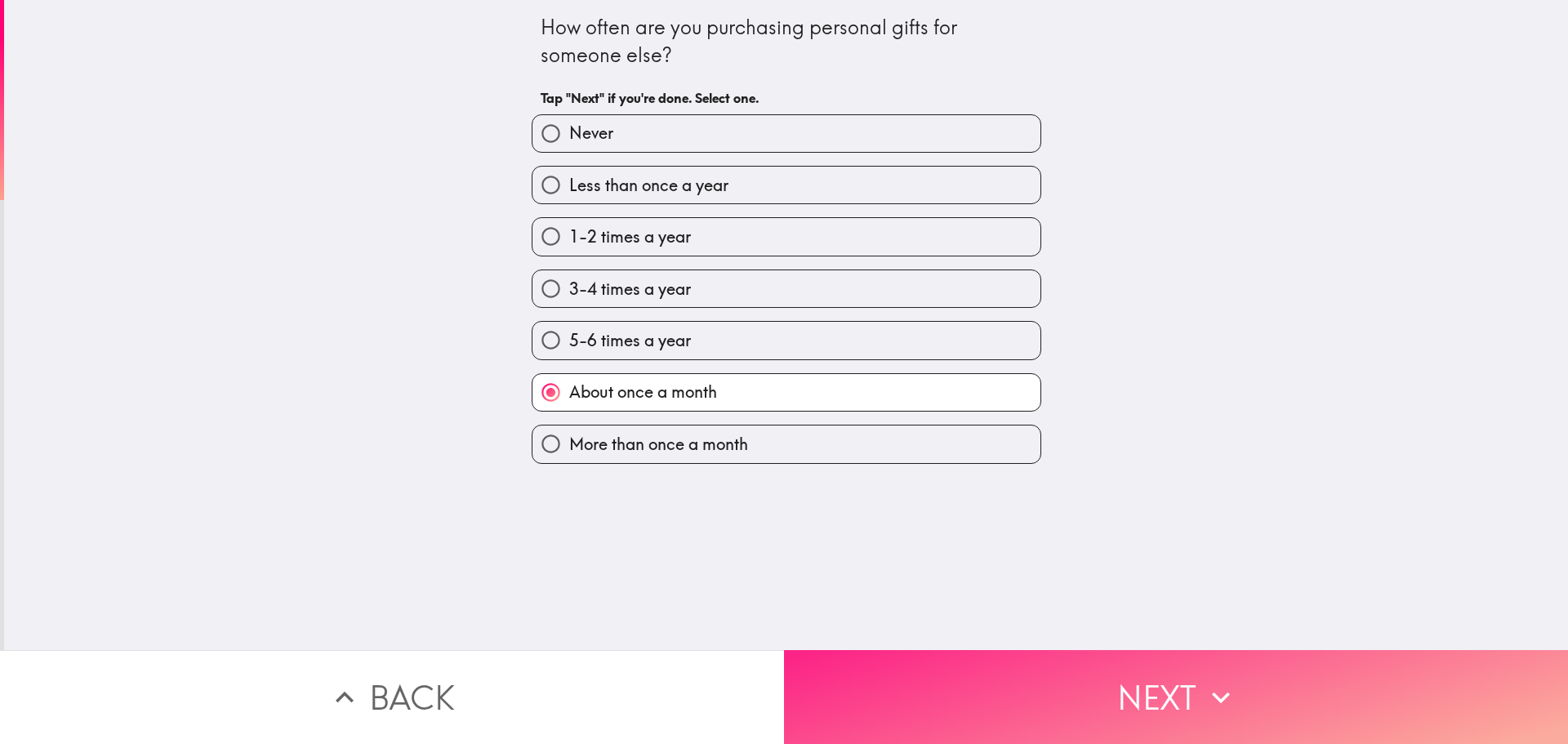
click at [1061, 684] on button "Next" at bounding box center [1176, 697] width 784 height 94
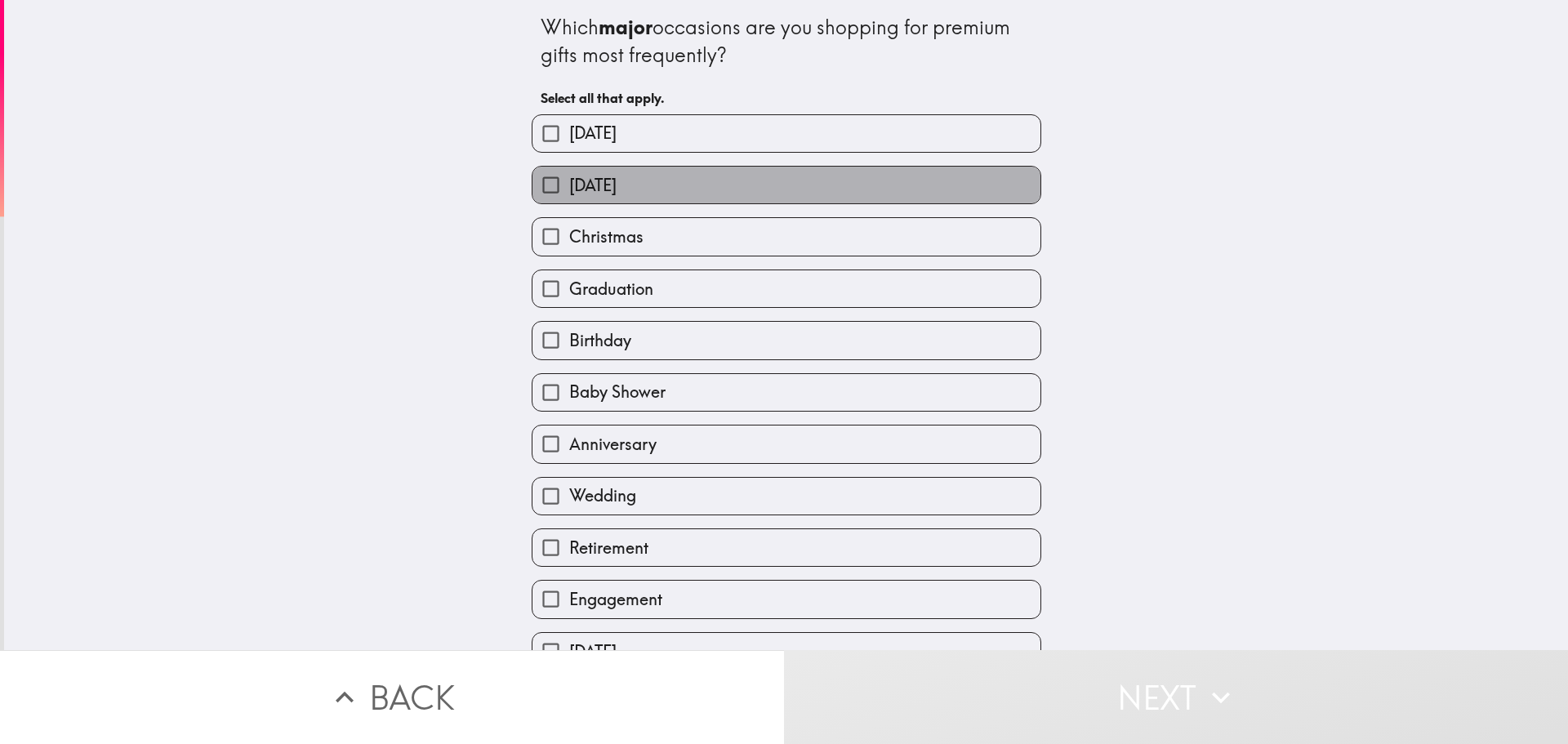
click at [656, 175] on label "[DATE]" at bounding box center [787, 184] width 508 height 37
click at [569, 175] on input "[DATE]" at bounding box center [550, 184] width 37 height 37
checkbox input "true"
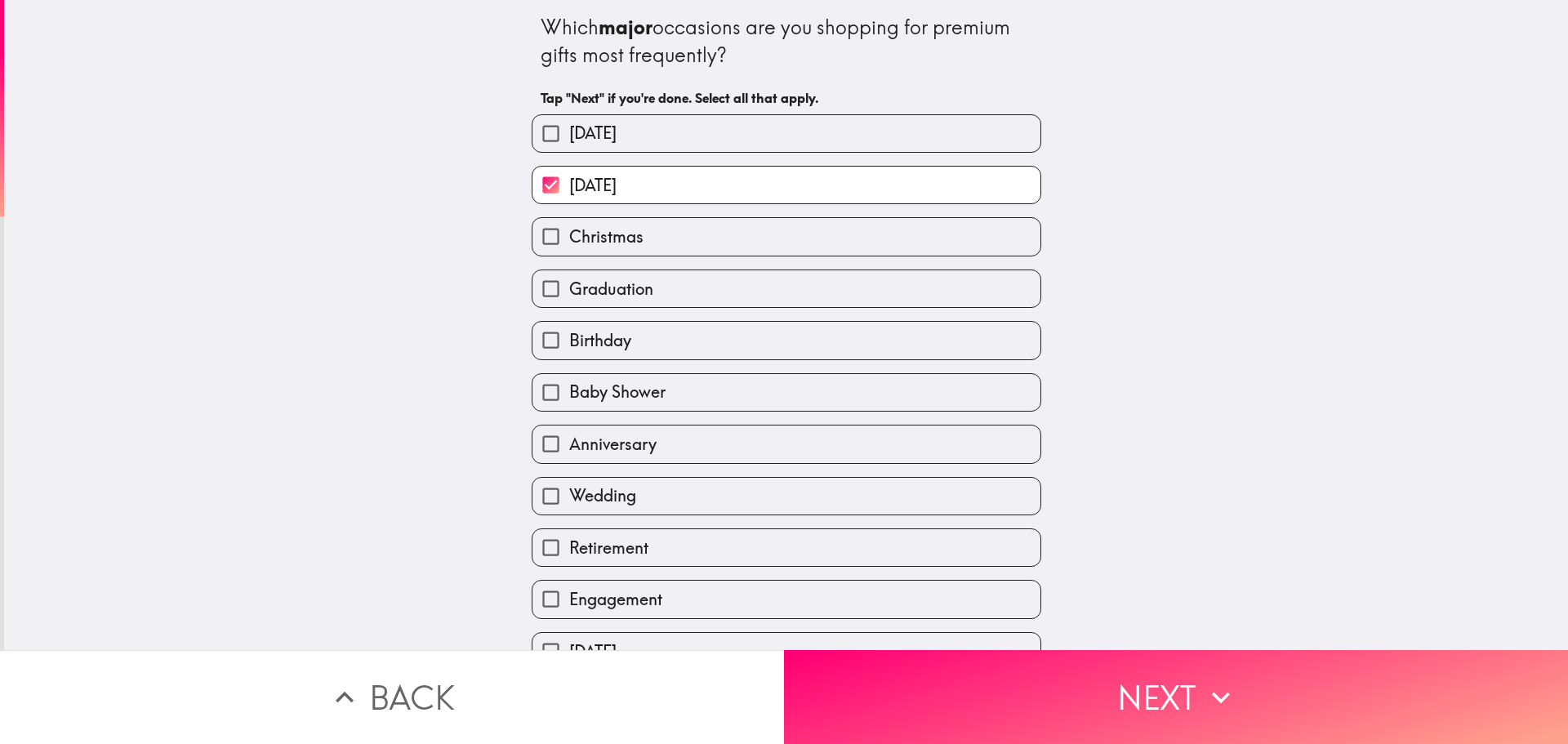
click at [617, 140] on span "[DATE]" at bounding box center [592, 133] width 47 height 23
click at [569, 140] on input "[DATE]" at bounding box center [550, 133] width 37 height 37
checkbox input "true"
click at [609, 239] on span "Christmas" at bounding box center [606, 237] width 74 height 23
click at [569, 239] on input "Christmas" at bounding box center [550, 236] width 37 height 37
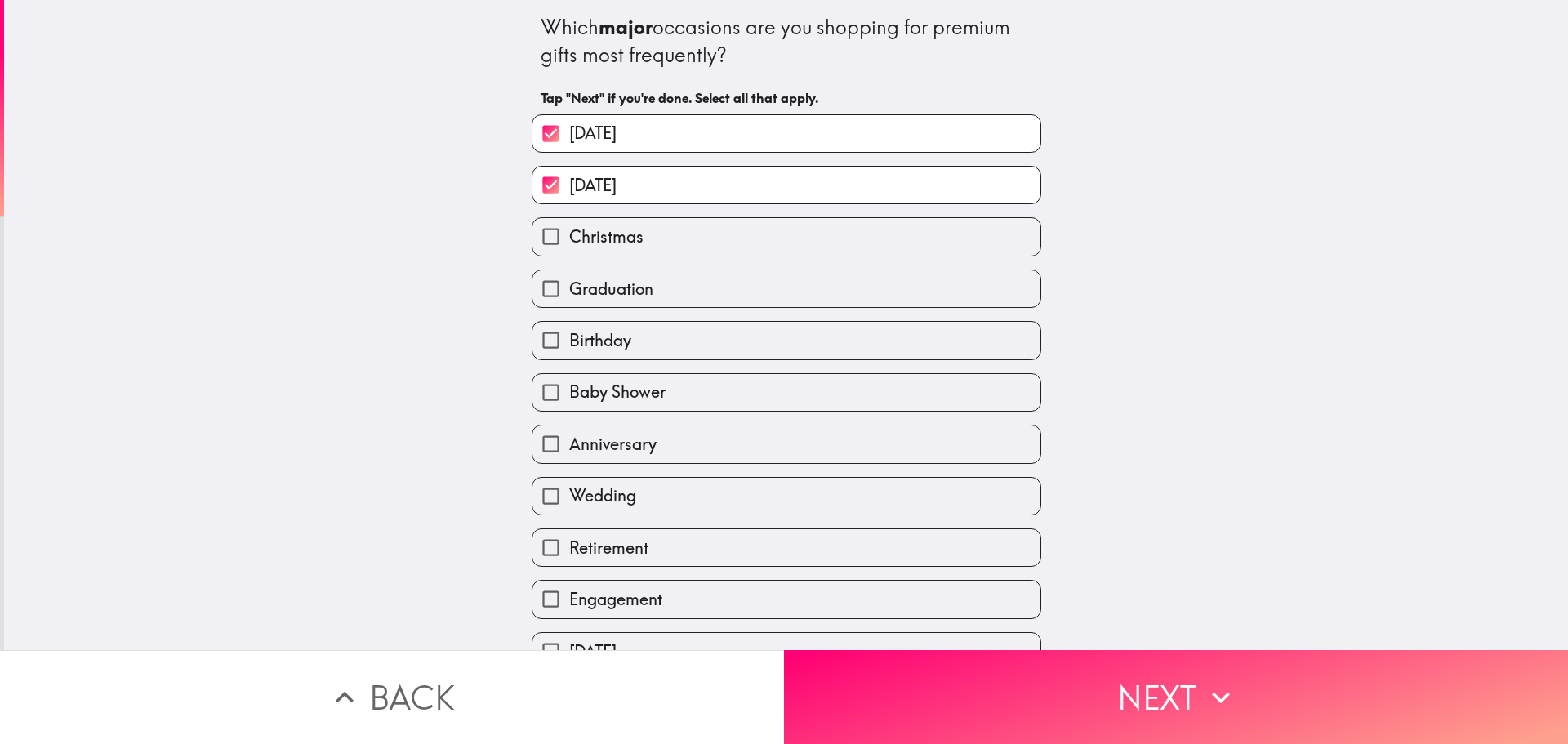
checkbox input "true"
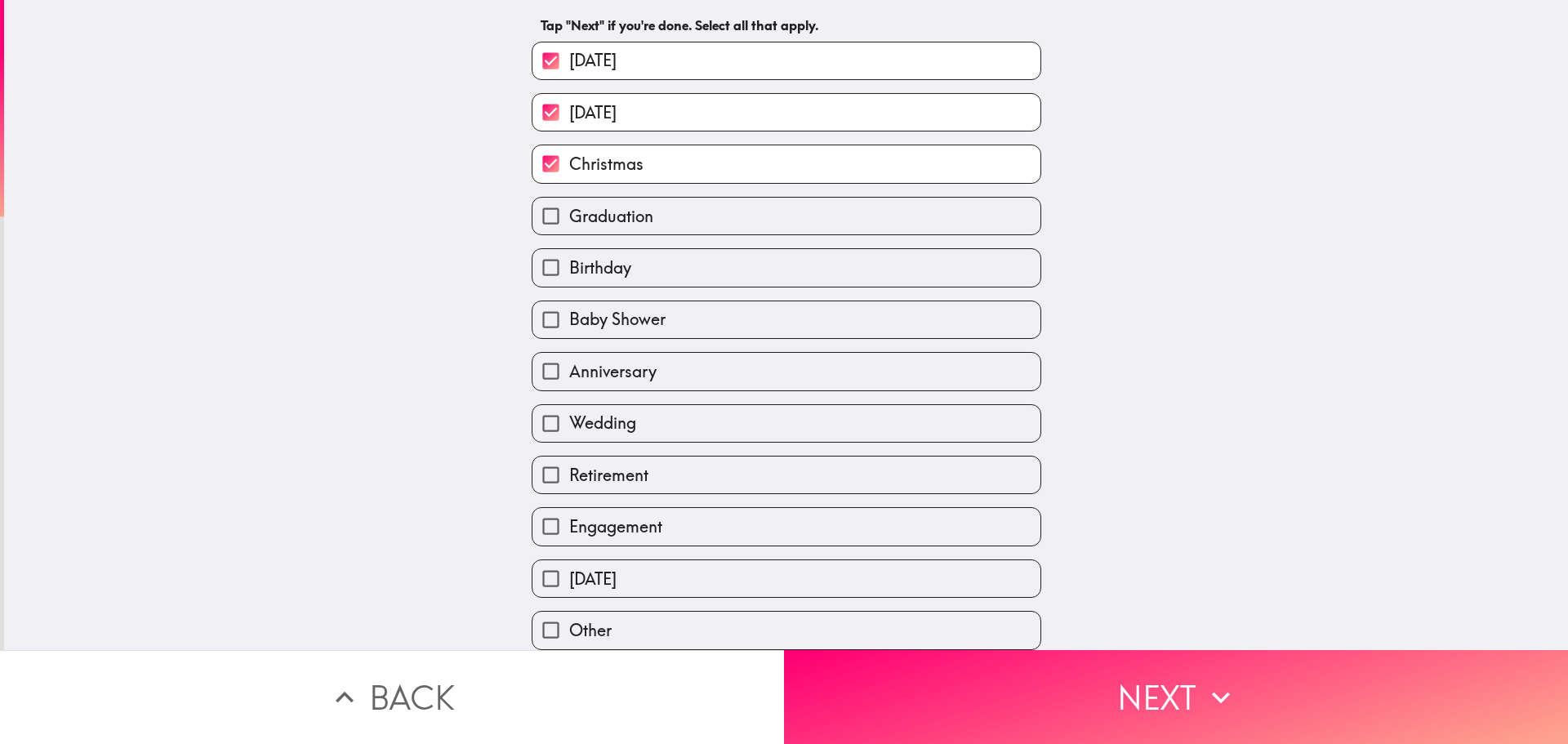
scroll to position [81, 0]
click at [619, 414] on span "Wedding" at bounding box center [602, 423] width 67 height 23
click at [569, 414] on input "Wedding" at bounding box center [550, 423] width 37 height 37
checkbox input "true"
click at [633, 517] on span "Engagement" at bounding box center [616, 527] width 93 height 23
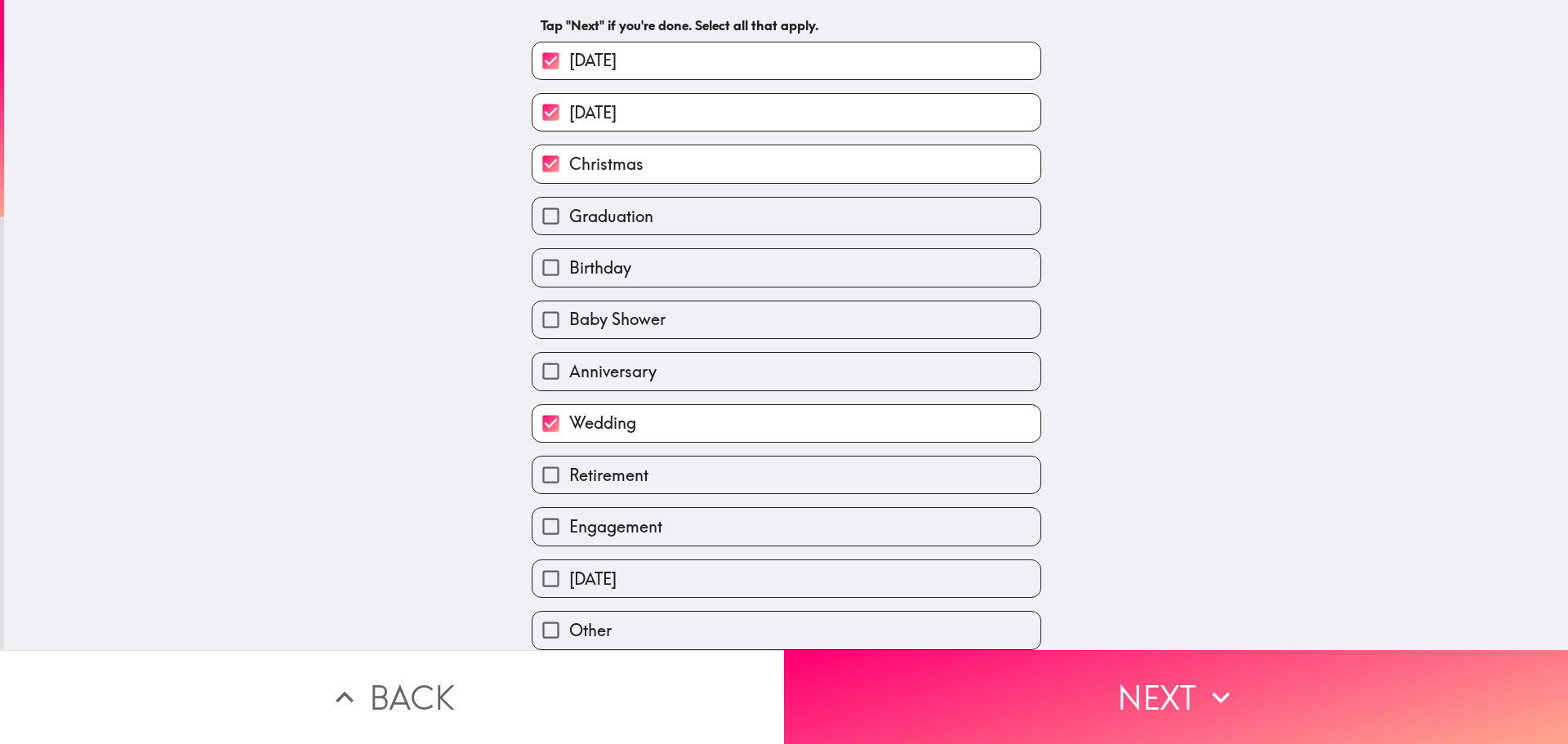
click at [569, 517] on input "Engagement" at bounding box center [550, 526] width 37 height 37
checkbox input "true"
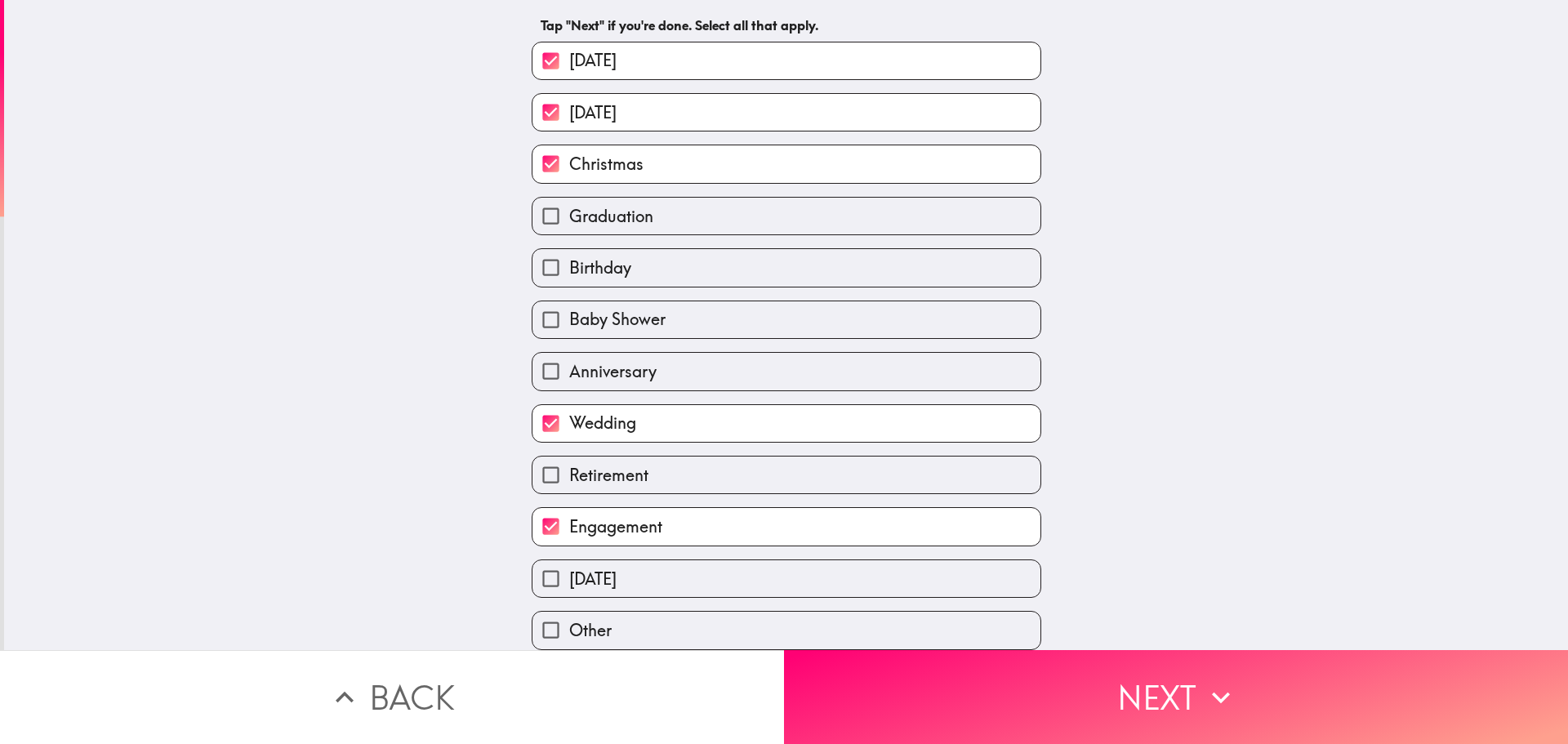
click at [617, 568] on span "[DATE]" at bounding box center [592, 579] width 47 height 23
click at [569, 560] on input "[DATE]" at bounding box center [550, 578] width 37 height 37
checkbox input "true"
click at [648, 308] on span "Baby Shower" at bounding box center [618, 320] width 97 height 23
click at [569, 302] on input "Baby Shower" at bounding box center [550, 320] width 37 height 37
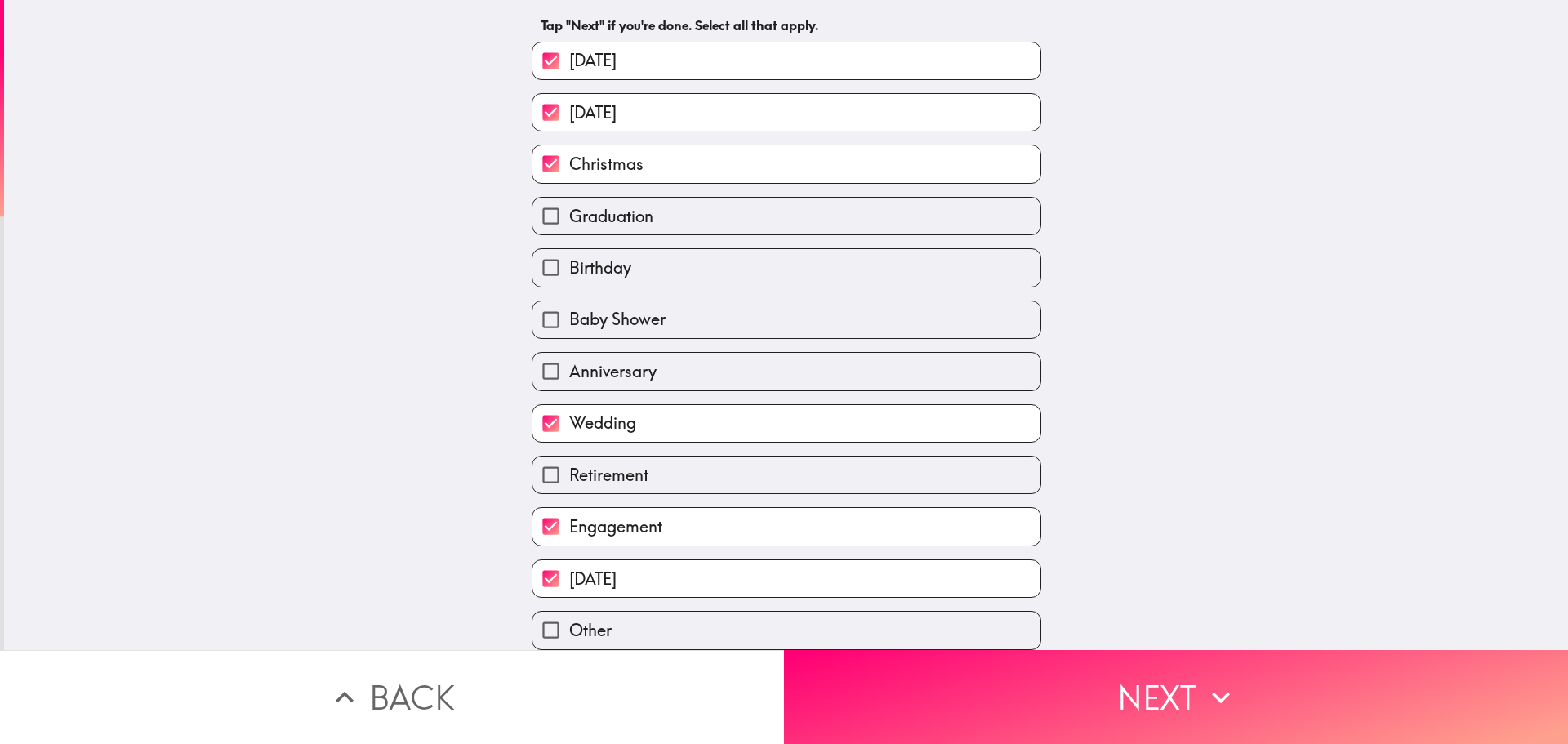
checkbox input "true"
click at [603, 257] on span "Birthday" at bounding box center [600, 269] width 62 height 23
click at [569, 255] on input "Birthday" at bounding box center [550, 267] width 37 height 37
checkbox input "true"
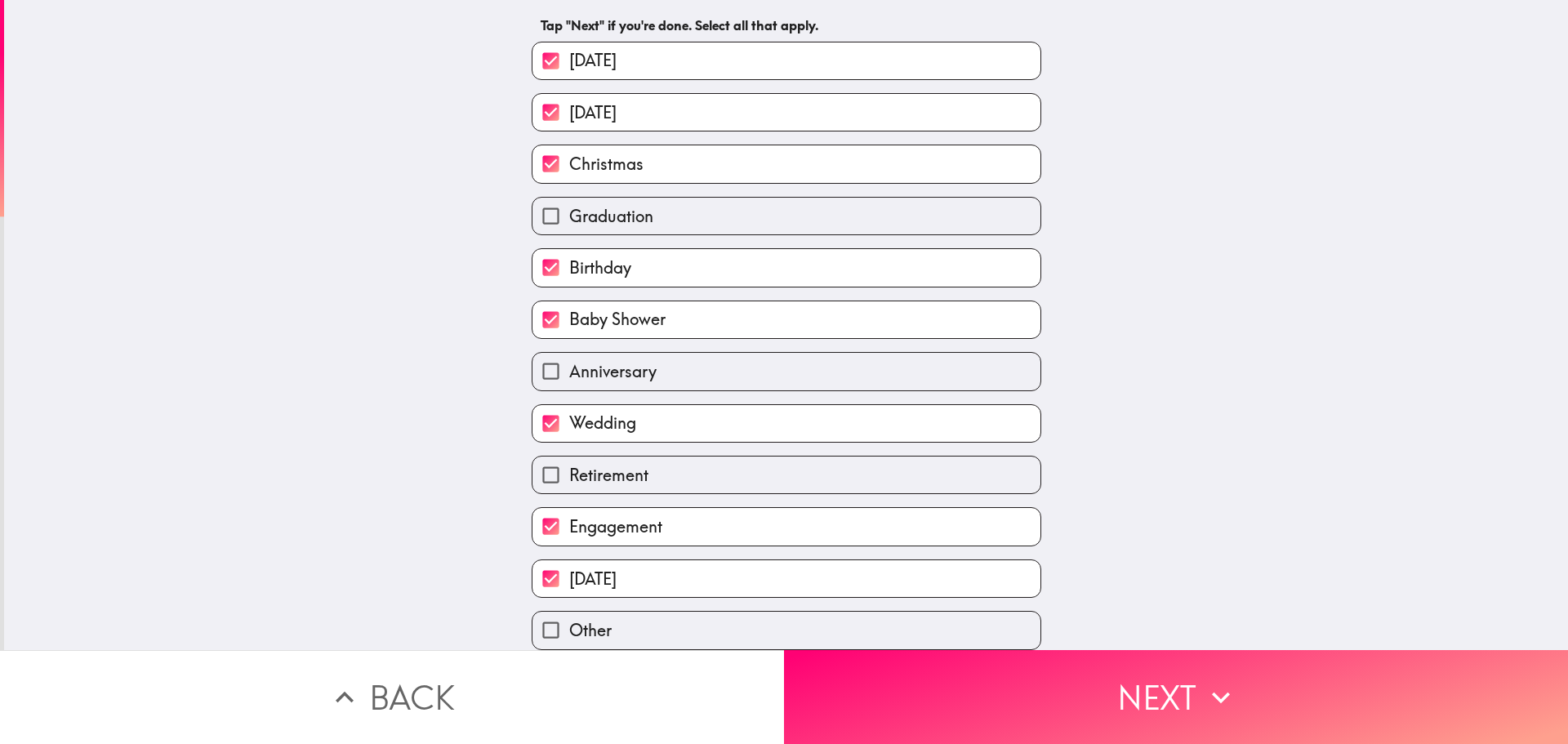
scroll to position [85, 0]
click at [629, 205] on span "Graduation" at bounding box center [611, 217] width 84 height 23
click at [569, 198] on input "Graduation" at bounding box center [550, 216] width 37 height 37
checkbox input "true"
click at [656, 627] on label "Other" at bounding box center [787, 629] width 508 height 37
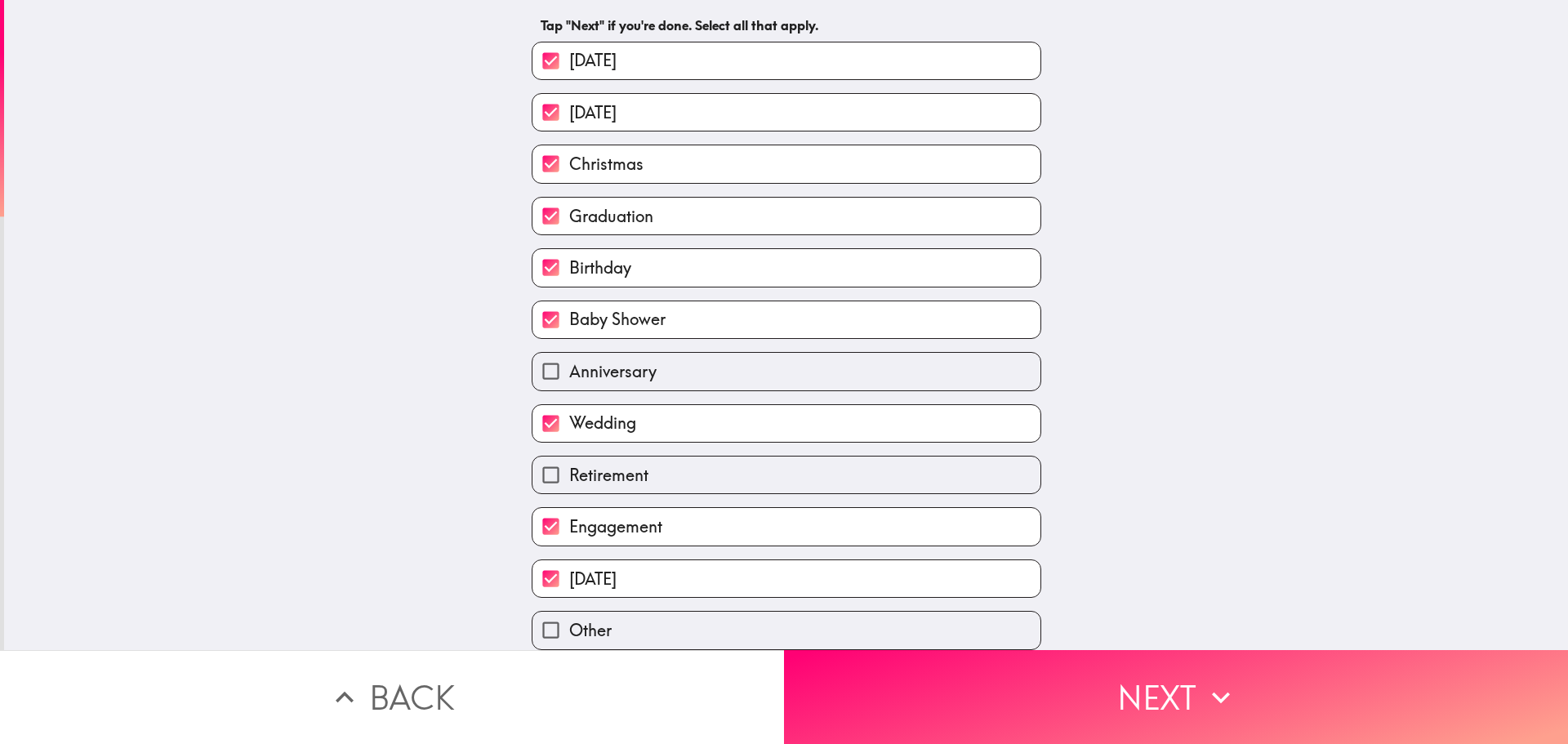
click at [569, 627] on input "Other" at bounding box center [550, 629] width 37 height 37
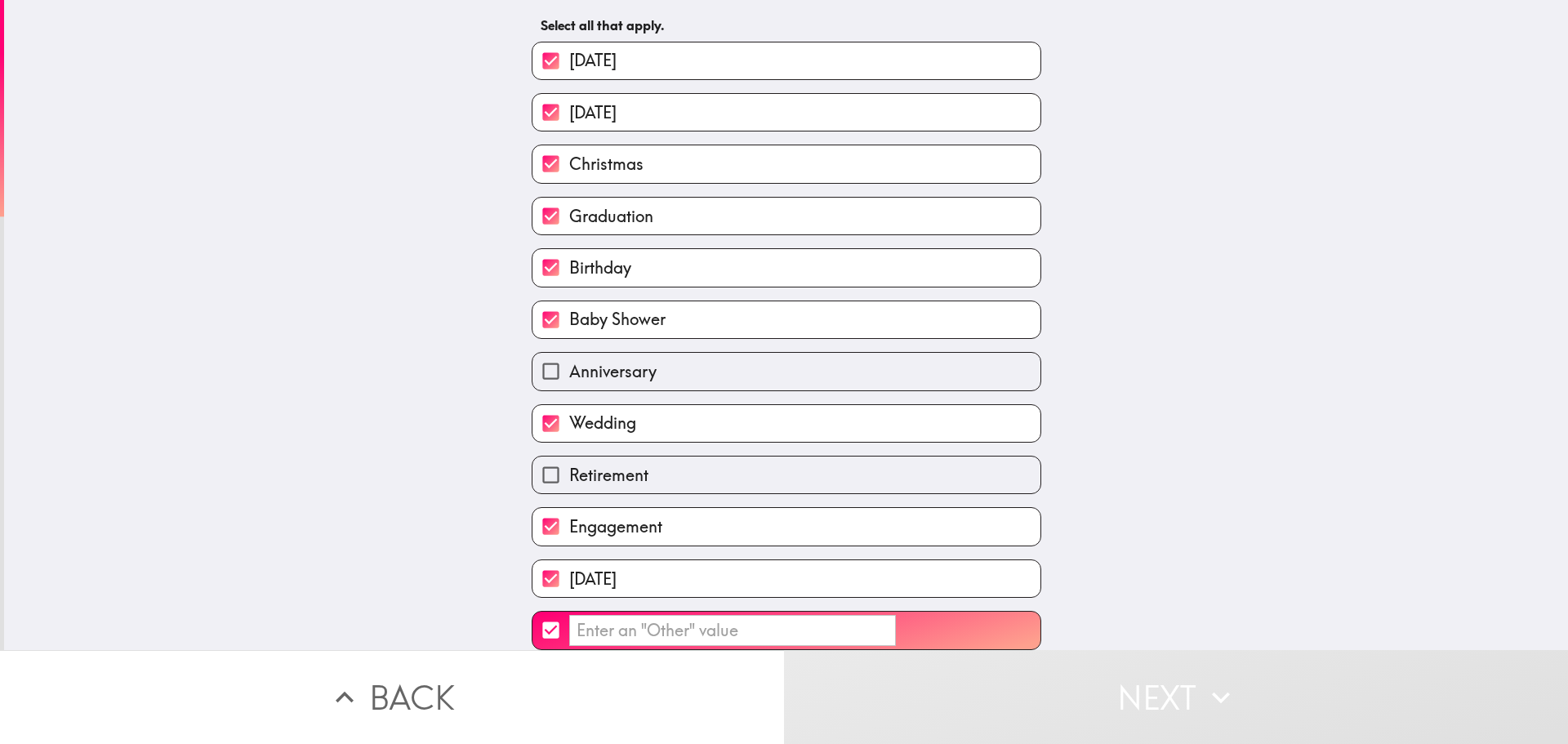
click at [533, 617] on input "​" at bounding box center [550, 629] width 37 height 37
checkbox input "false"
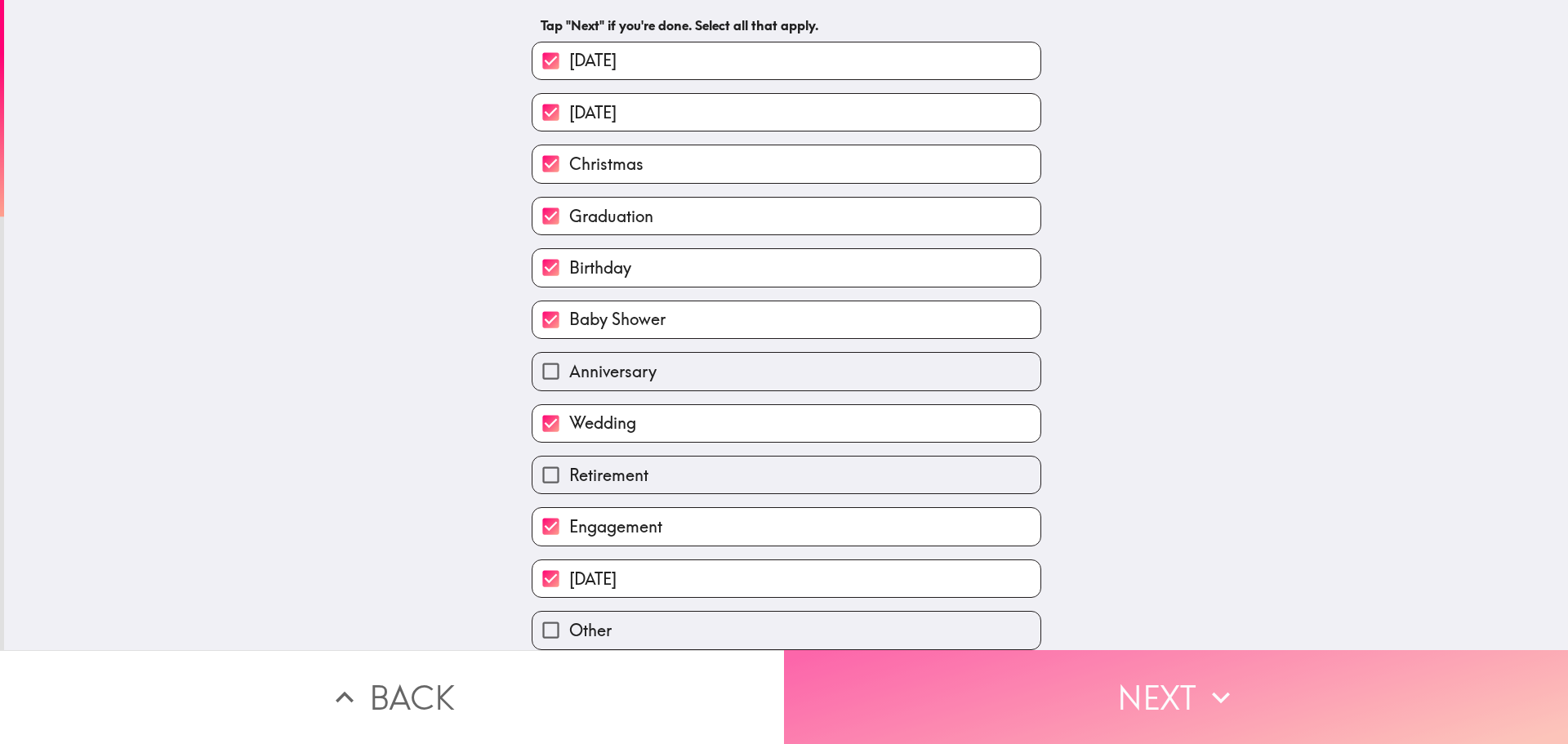
click at [938, 658] on button "Next" at bounding box center [1176, 697] width 784 height 94
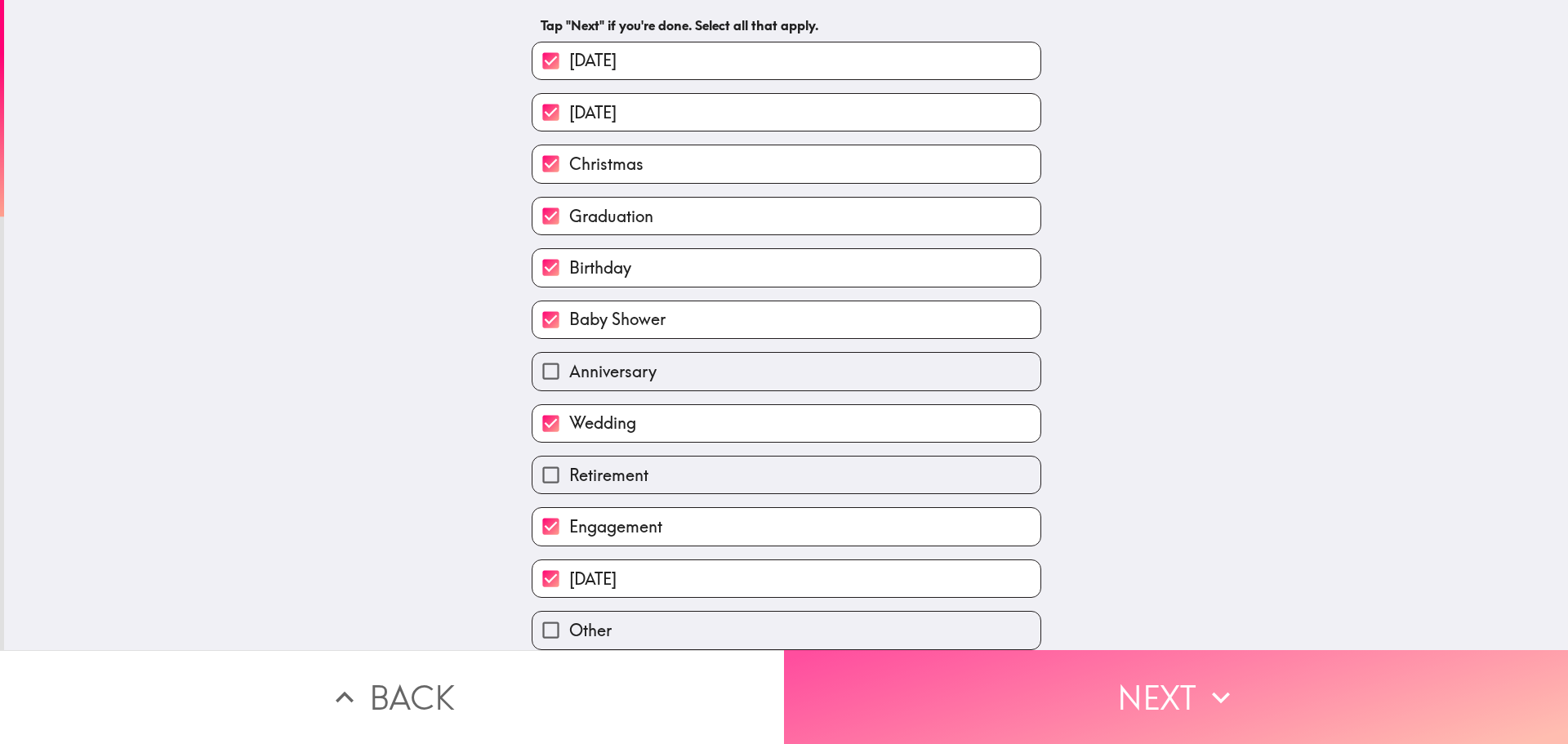
scroll to position [0, 0]
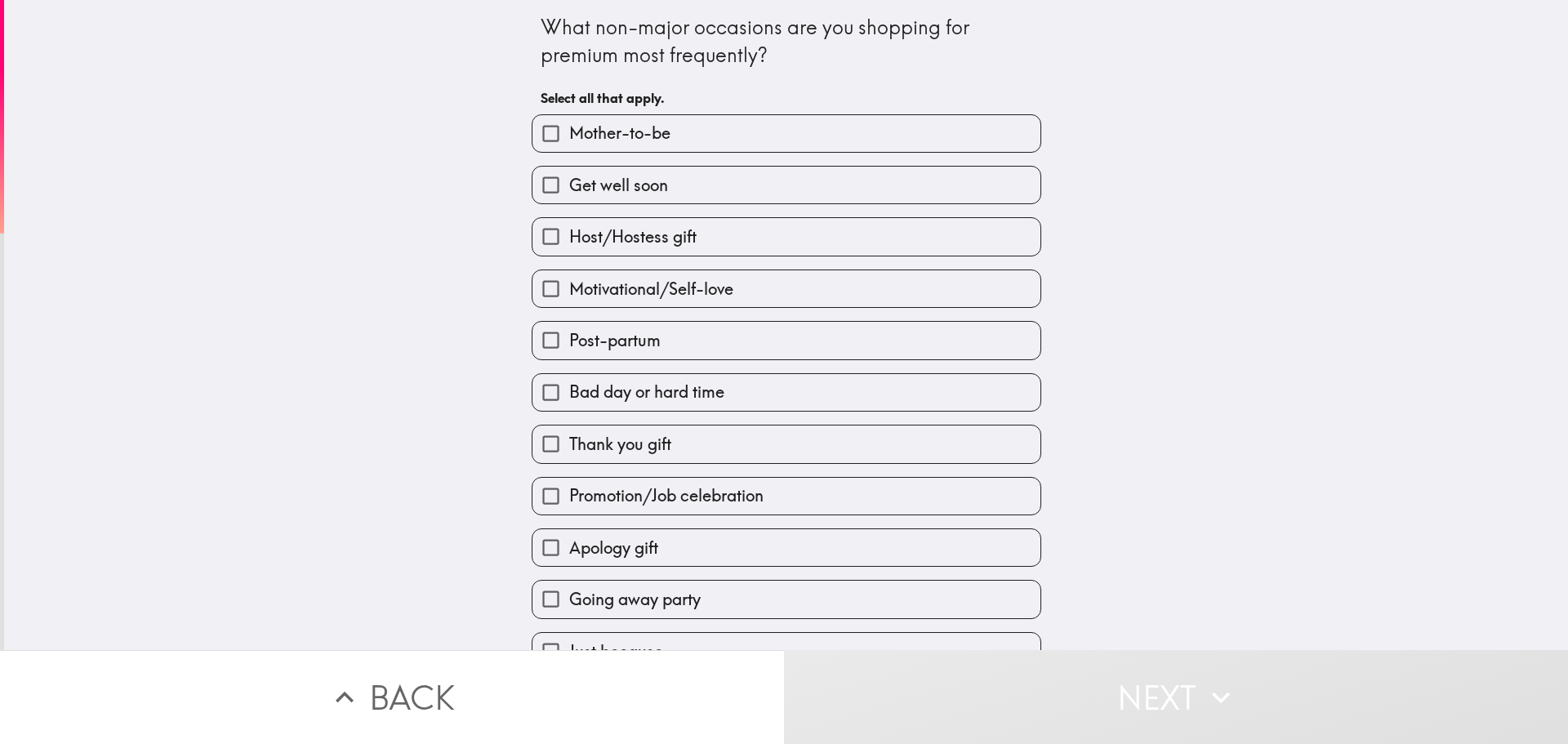
click at [805, 48] on div "What non-major occasions are you shopping for premium most frequently?" at bounding box center [786, 41] width 491 height 55
click at [807, 37] on div "What non-major occasions are you shopping for premium most frequently?" at bounding box center [786, 41] width 491 height 55
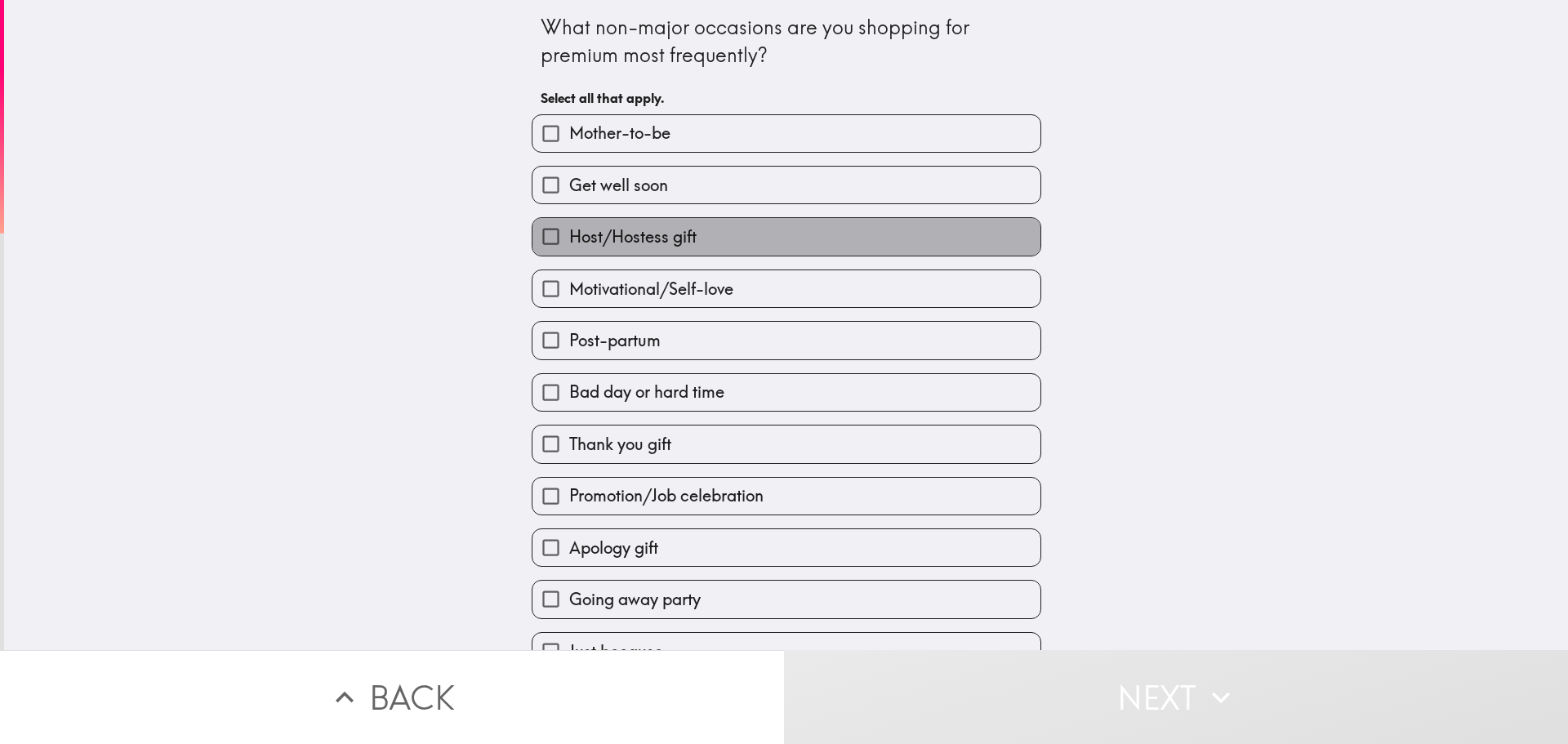
click at [667, 235] on span "Host/Hostess gift" at bounding box center [633, 237] width 127 height 23
click at [569, 235] on input "Host/Hostess gift" at bounding box center [550, 236] width 37 height 37
checkbox input "true"
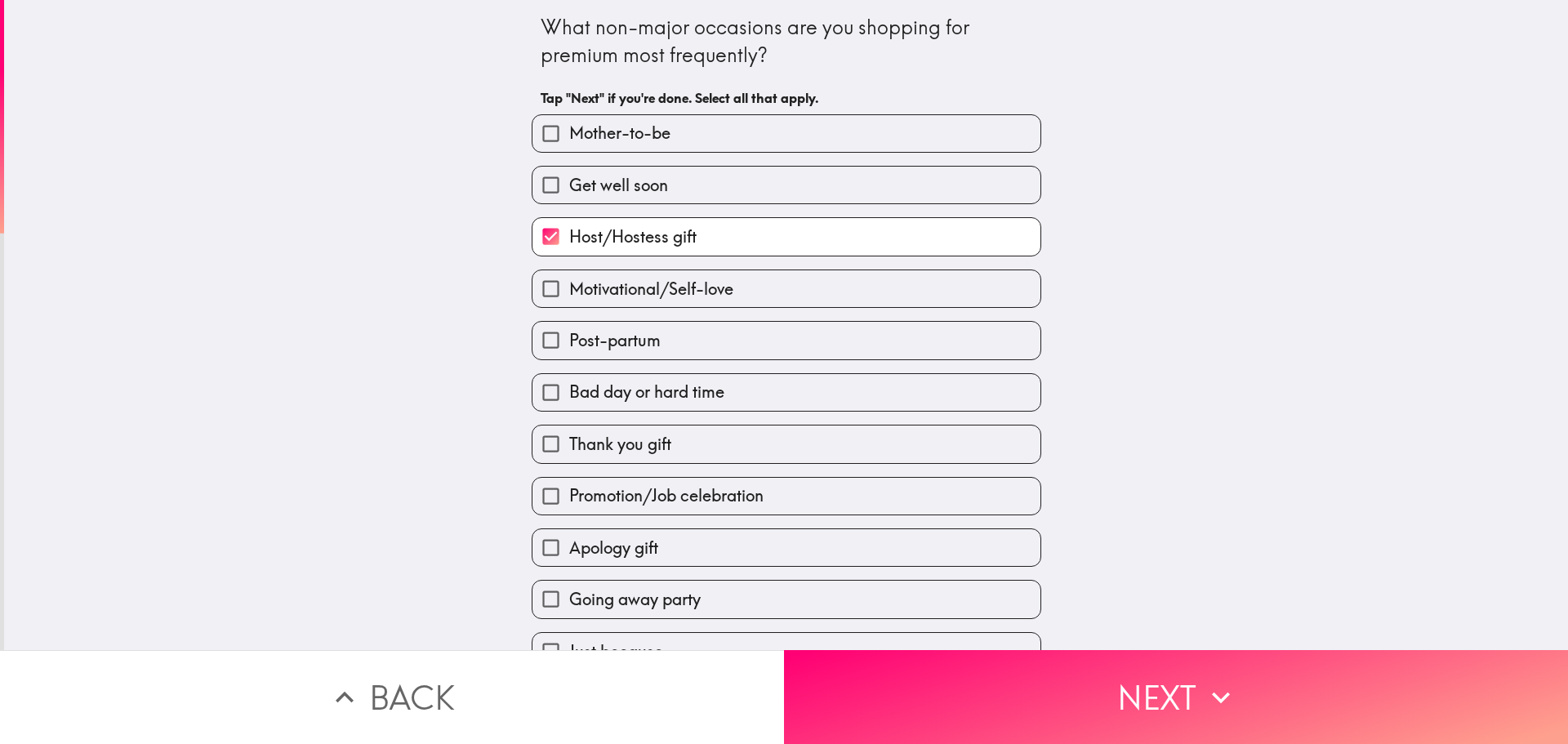
click at [658, 191] on label "Get well soon" at bounding box center [787, 184] width 508 height 37
click at [569, 191] on input "Get well soon" at bounding box center [550, 184] width 37 height 37
checkbox input "true"
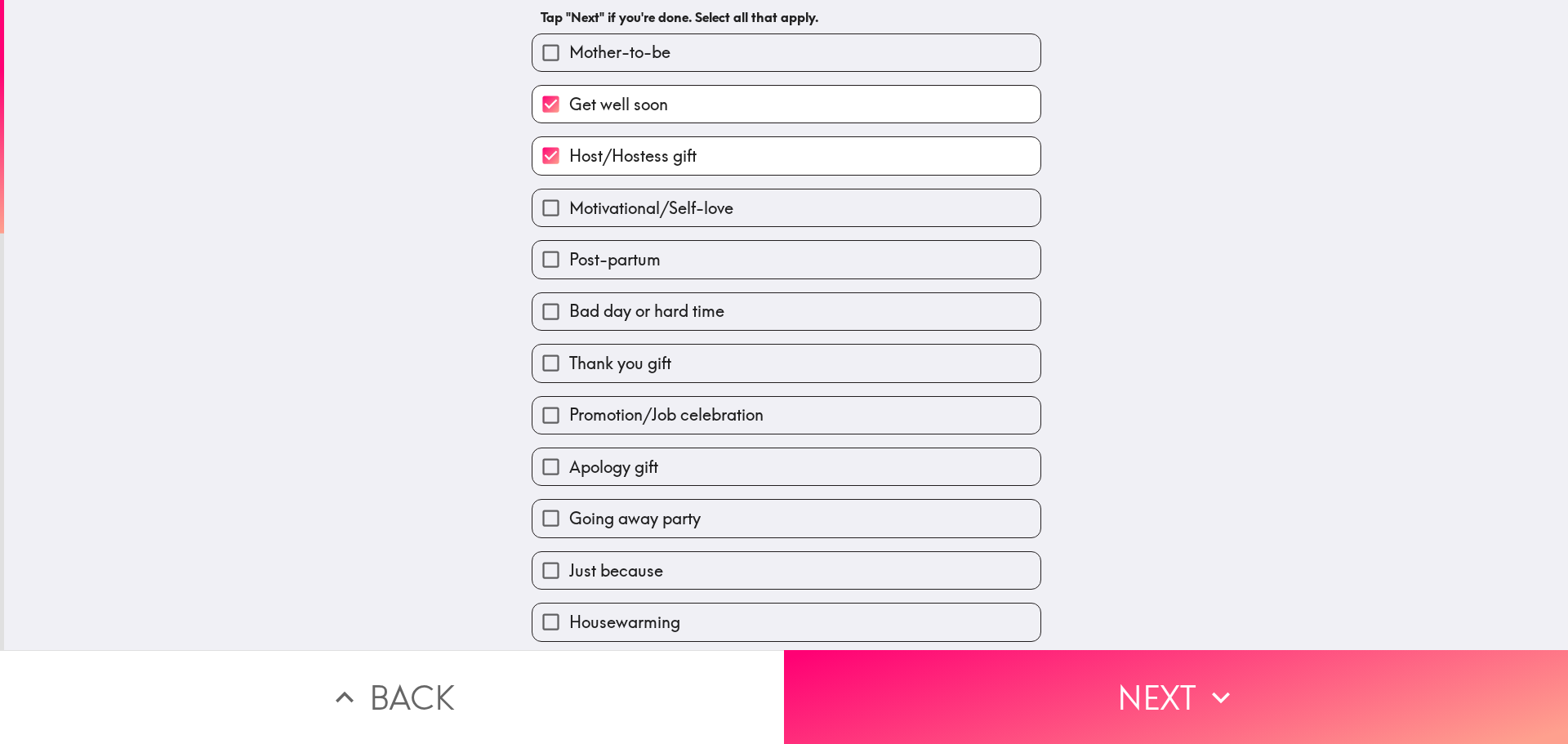
scroll to position [81, 0]
click at [649, 364] on span "Thank you gift" at bounding box center [620, 363] width 102 height 23
click at [569, 364] on input "Thank you gift" at bounding box center [550, 362] width 37 height 37
checkbox input "true"
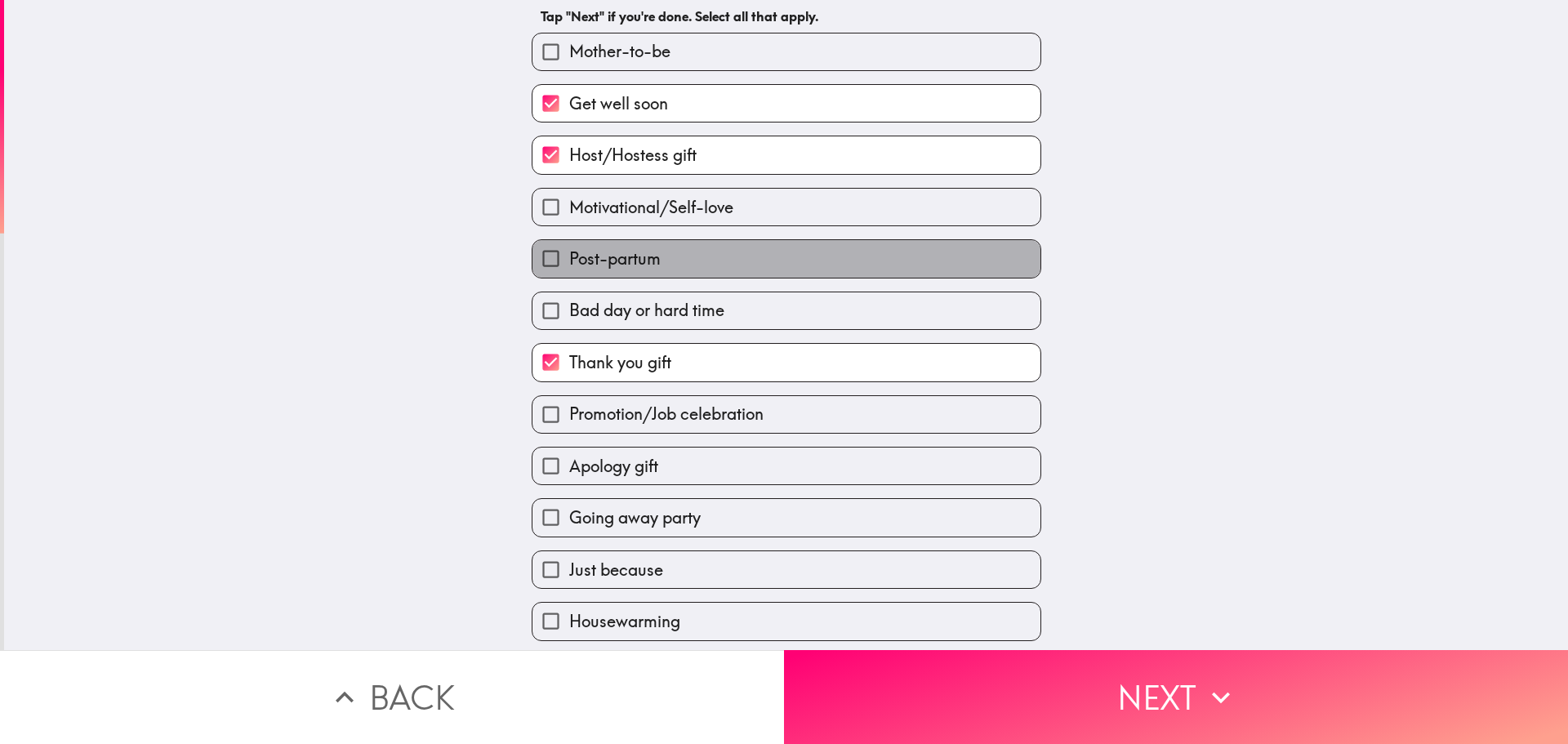
click at [636, 258] on span "Post-partum" at bounding box center [615, 259] width 91 height 23
click at [569, 258] on input "Post-partum" at bounding box center [550, 258] width 37 height 37
checkbox input "true"
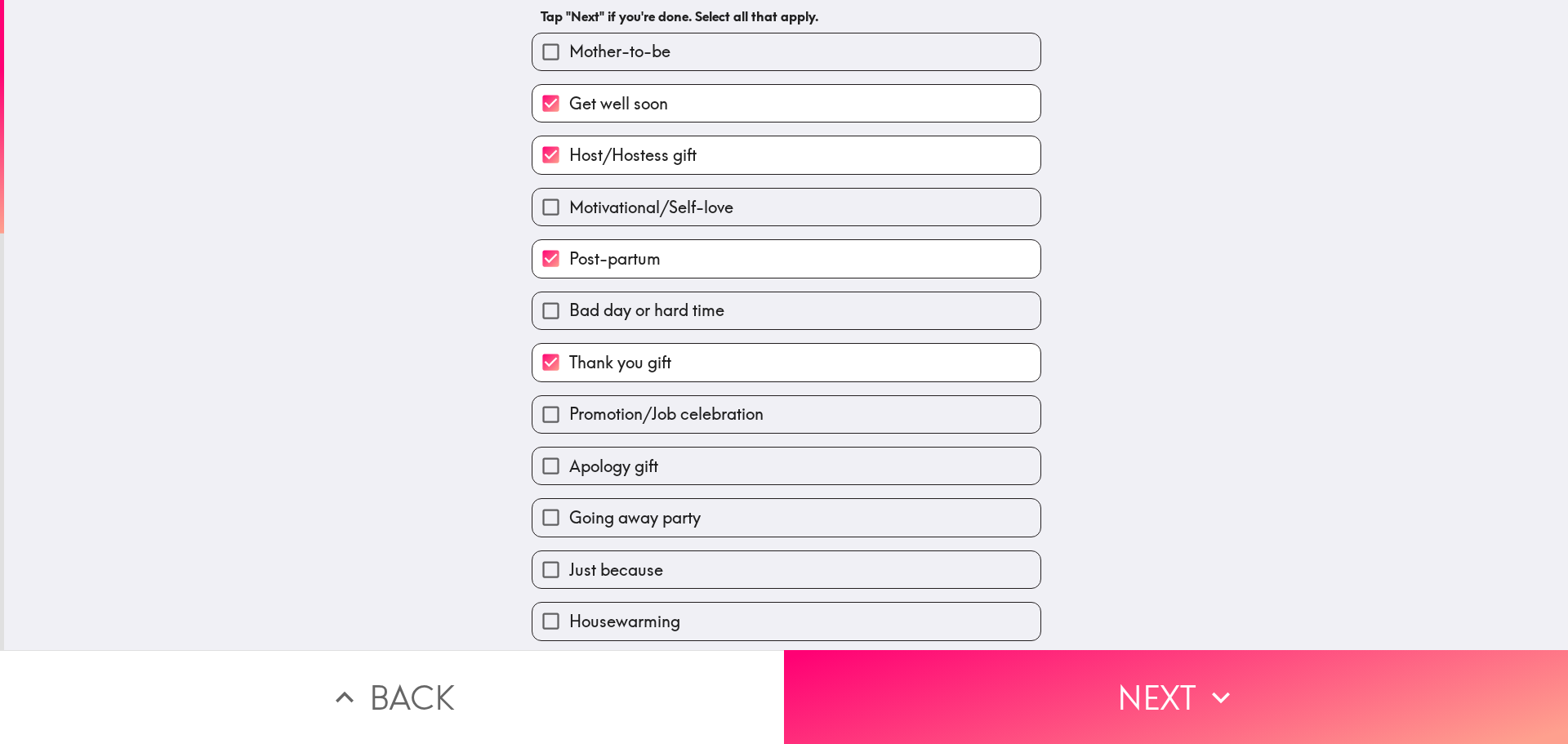
scroll to position [136, 0]
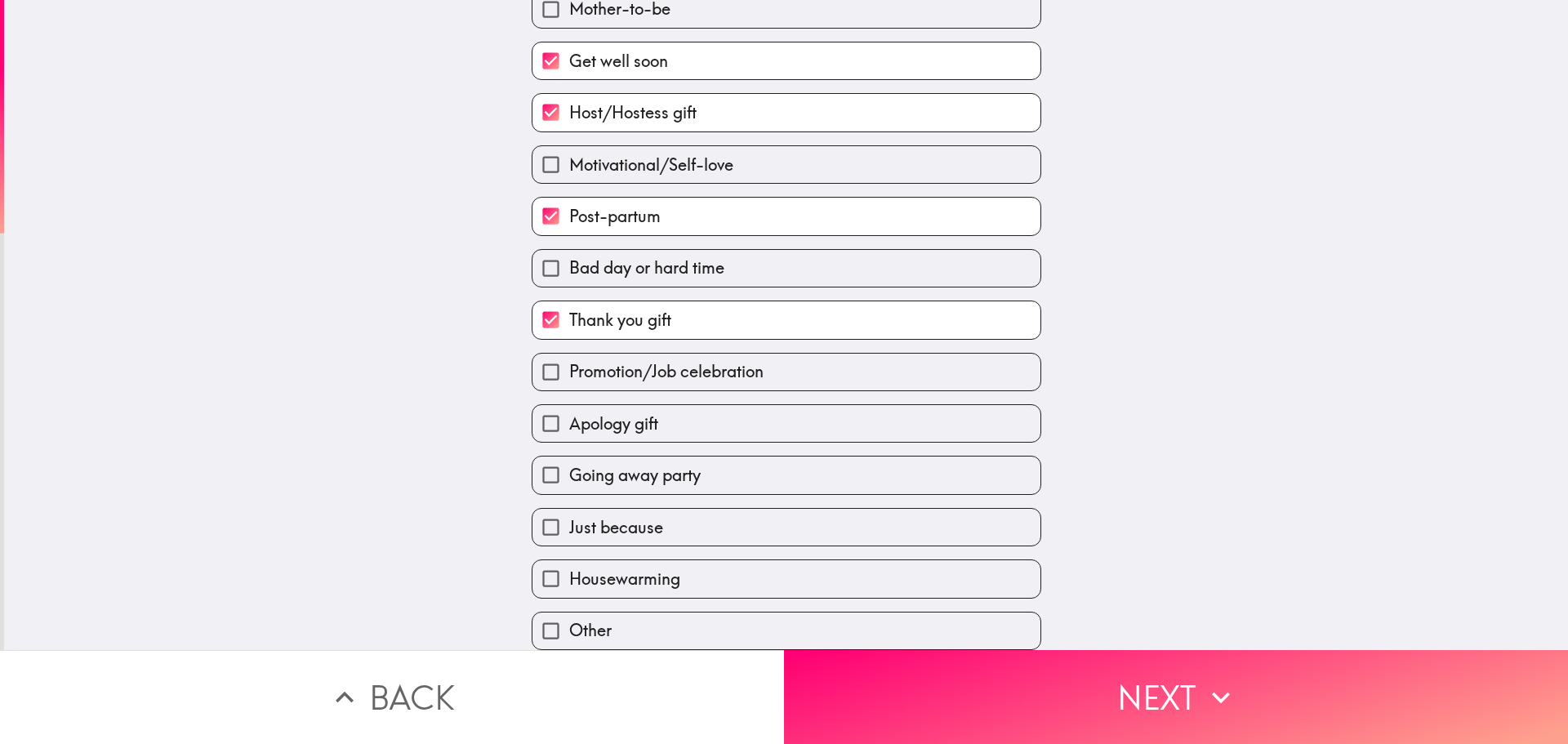
click at [622, 517] on span "Just because" at bounding box center [616, 528] width 94 height 23
click at [569, 517] on input "Just because" at bounding box center [550, 526] width 37 height 37
checkbox input "true"
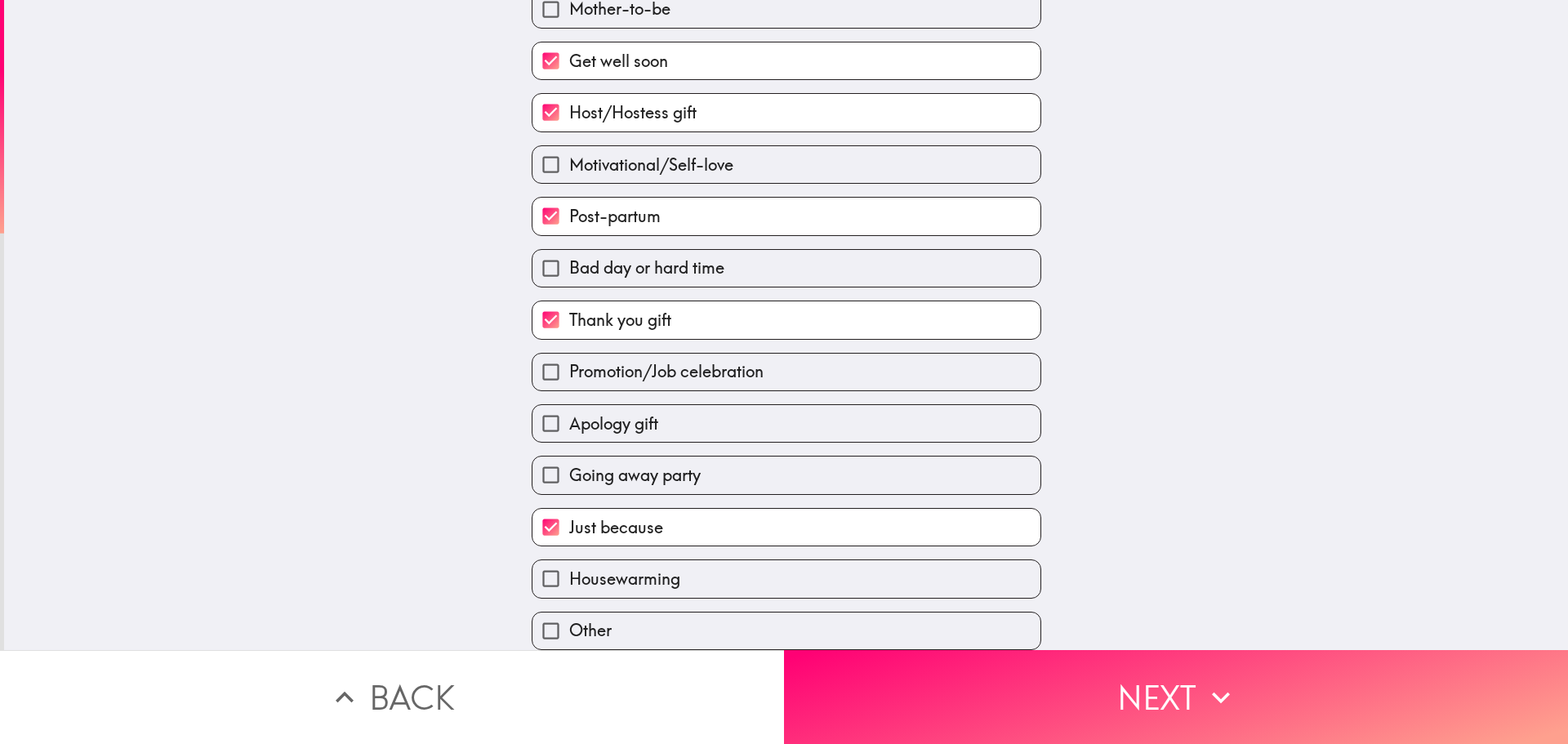
click at [619, 413] on span "Apology gift" at bounding box center [613, 424] width 89 height 23
click at [569, 411] on input "Apology gift" at bounding box center [550, 423] width 37 height 37
checkbox input "true"
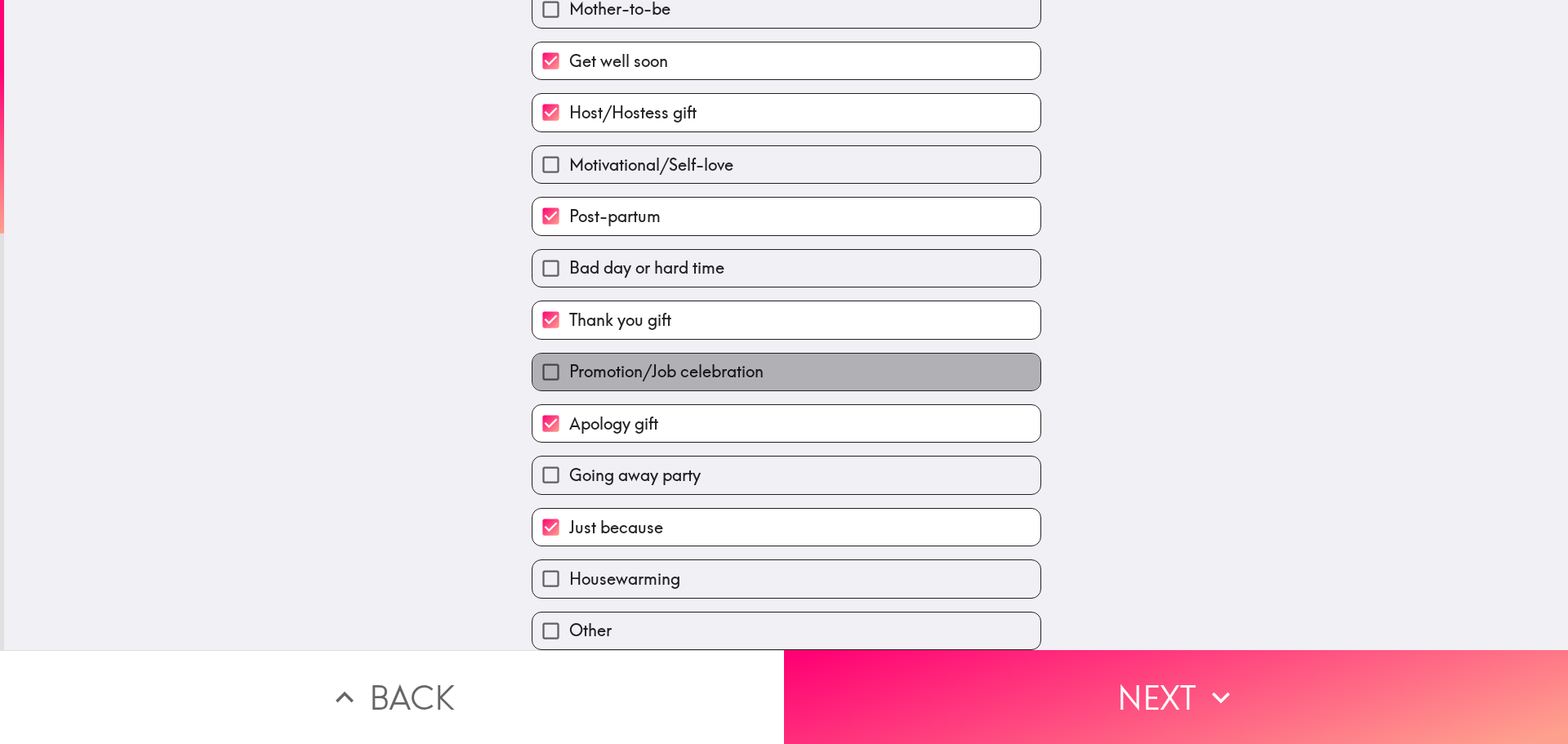
click at [655, 363] on span "Promotion/Job celebration" at bounding box center [666, 372] width 194 height 23
click at [569, 363] on input "Promotion/Job celebration" at bounding box center [550, 372] width 37 height 37
checkbox input "true"
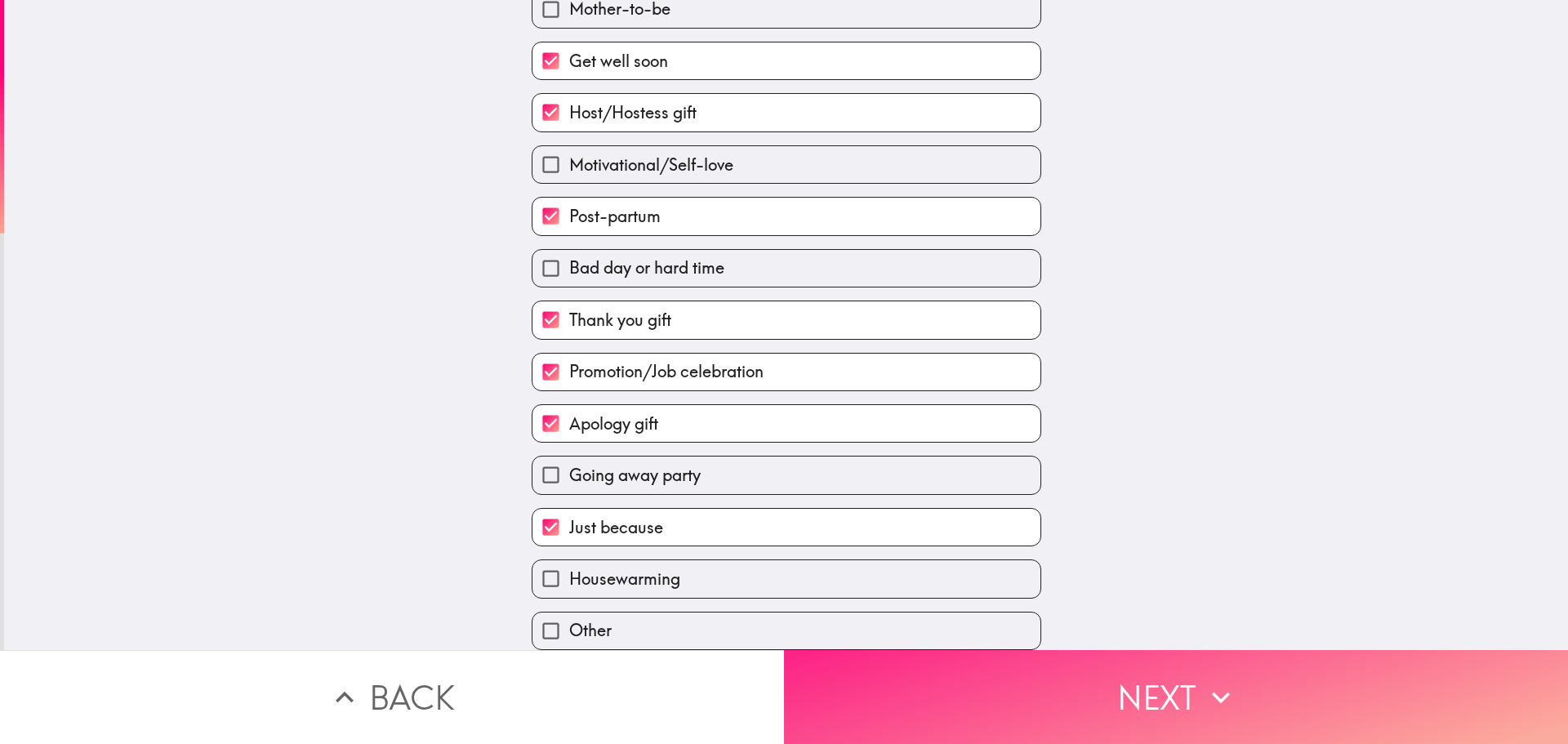
click at [983, 679] on button "Next" at bounding box center [1176, 697] width 784 height 94
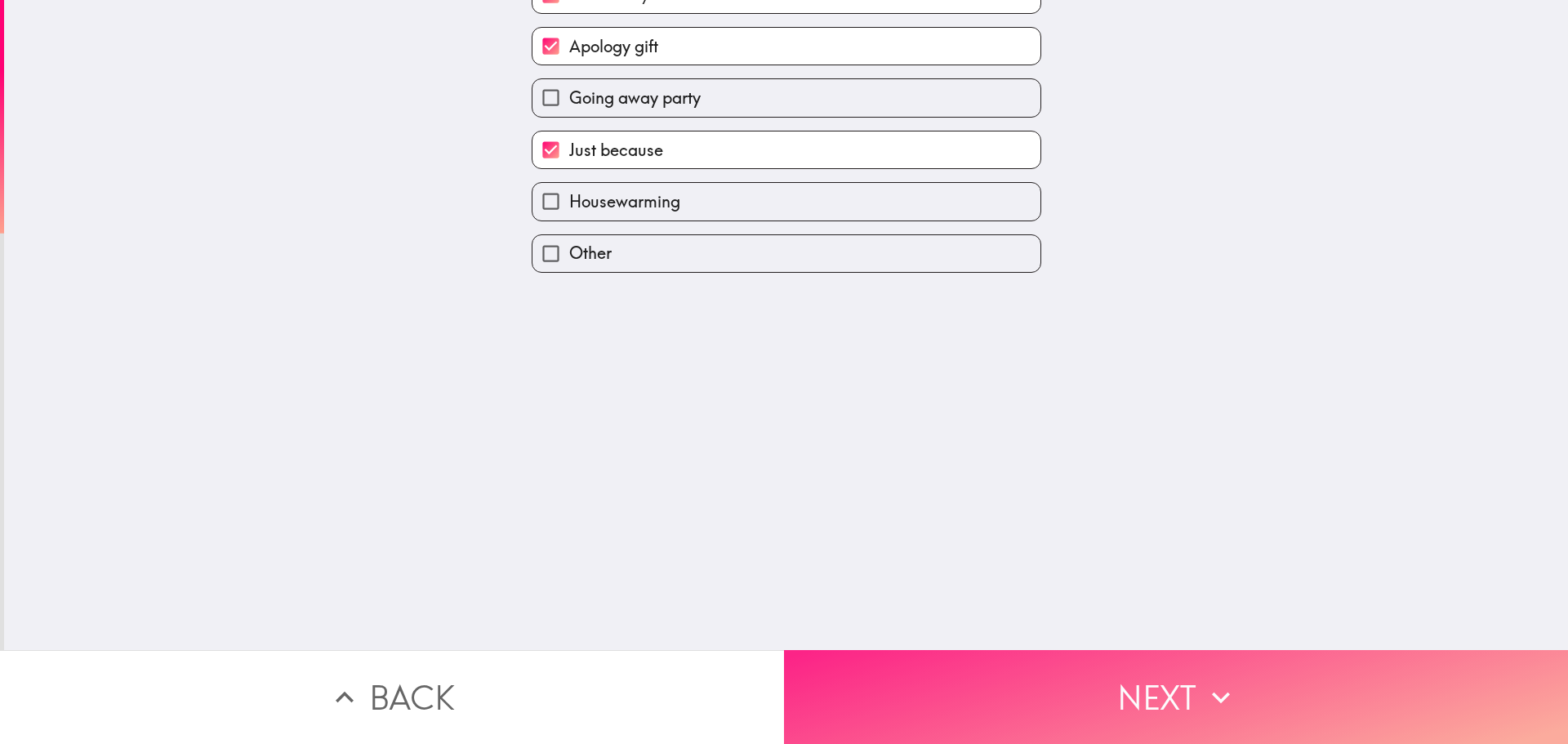
scroll to position [0, 0]
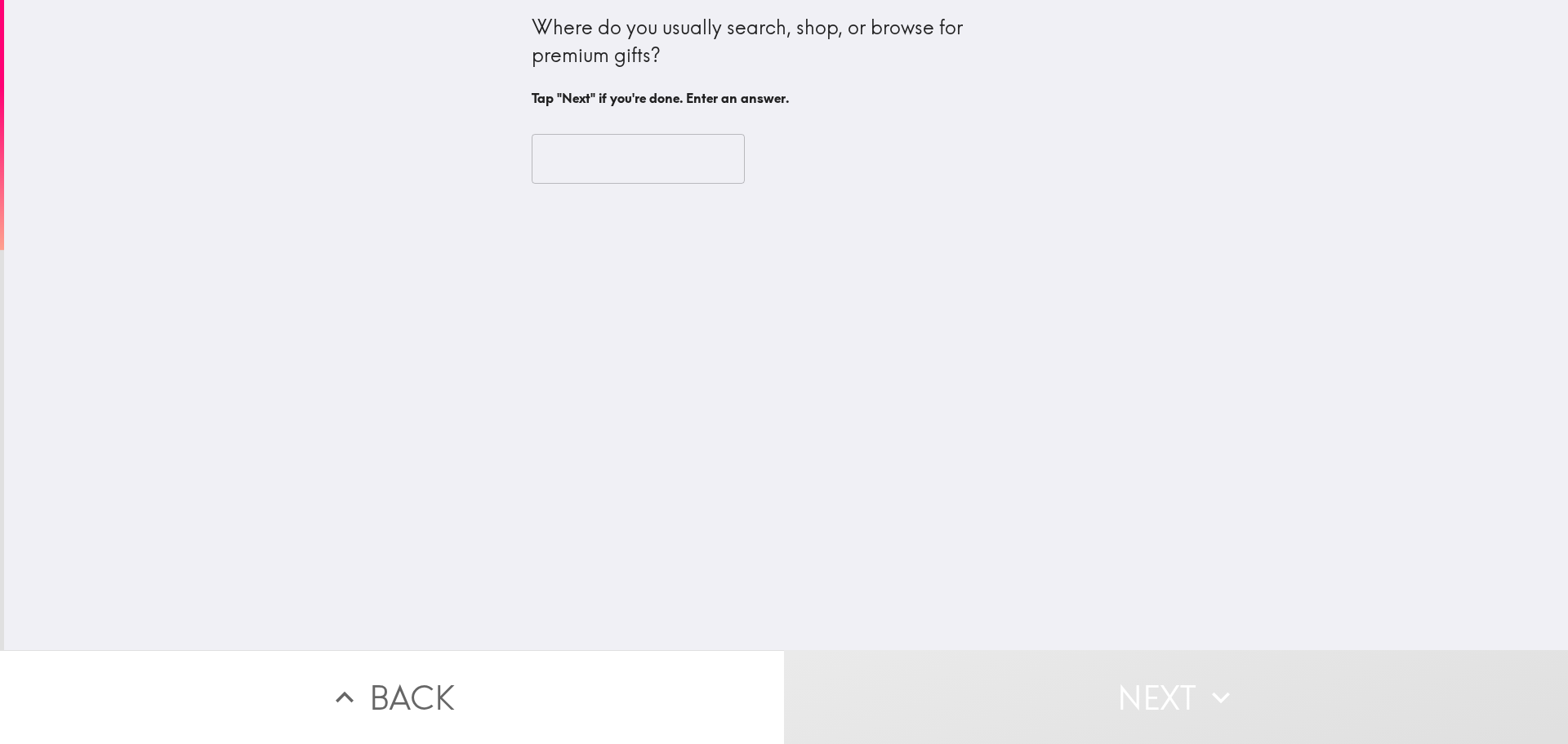
click at [624, 158] on input "text" at bounding box center [638, 159] width 213 height 51
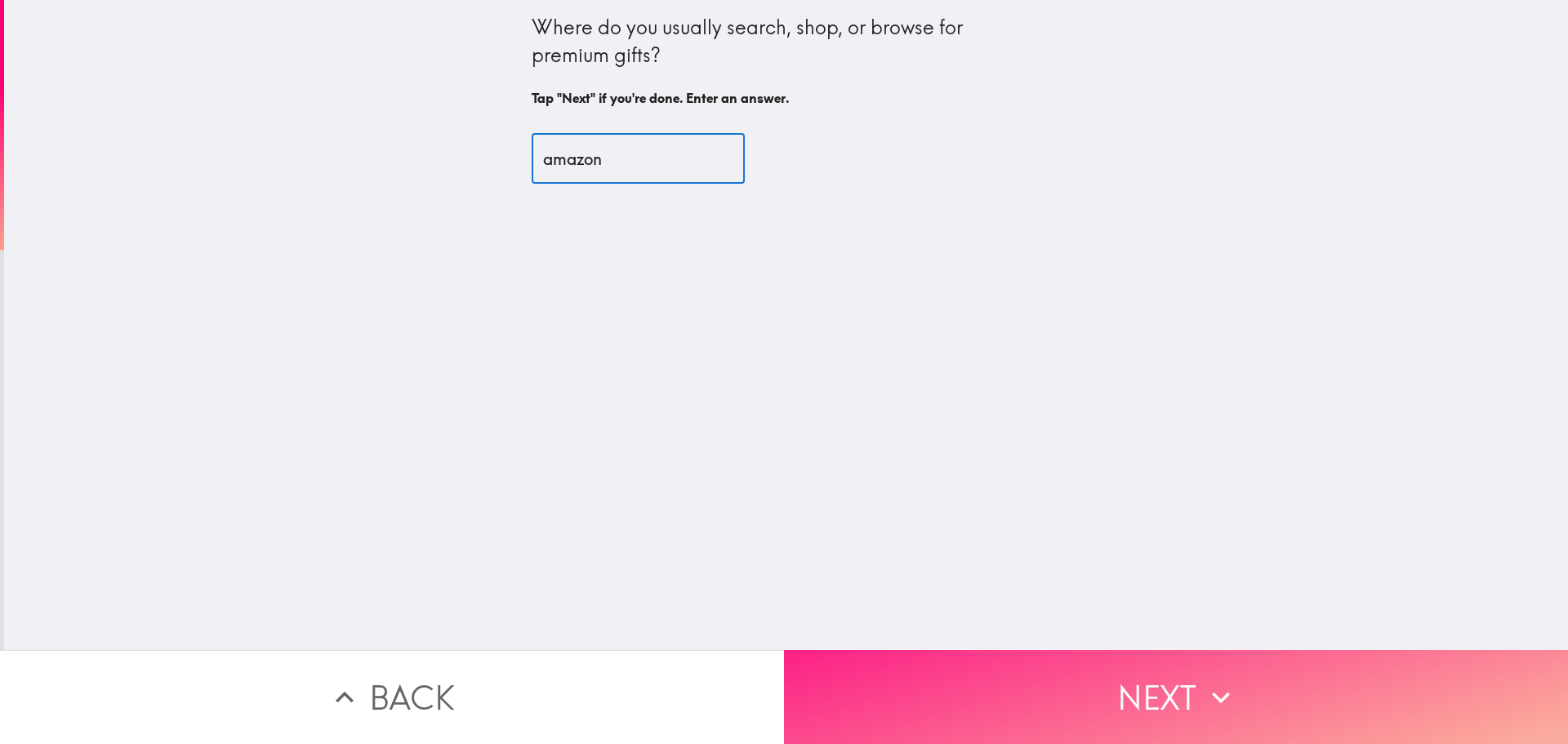
type input "amazon"
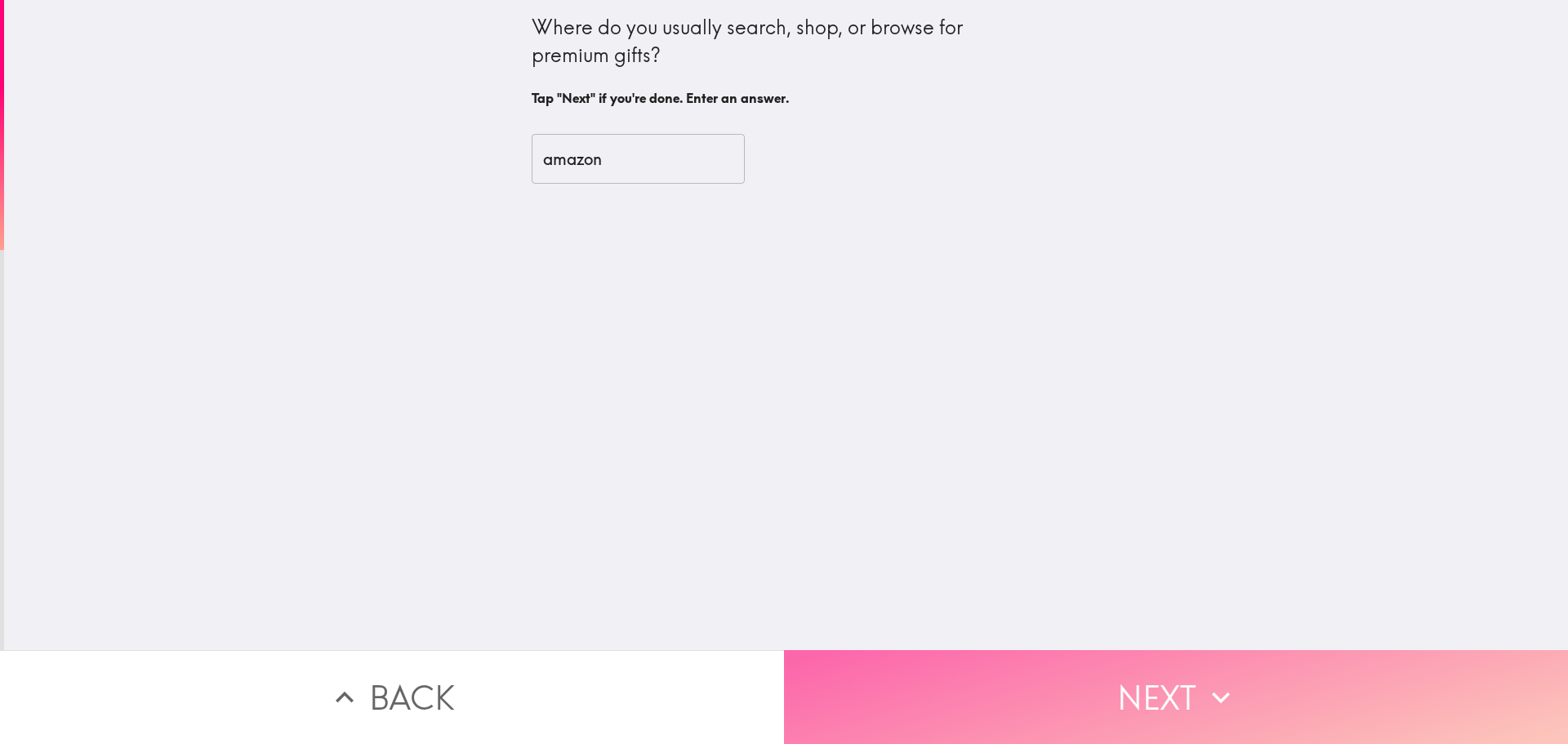
click at [1033, 683] on button "Next" at bounding box center [1176, 697] width 784 height 94
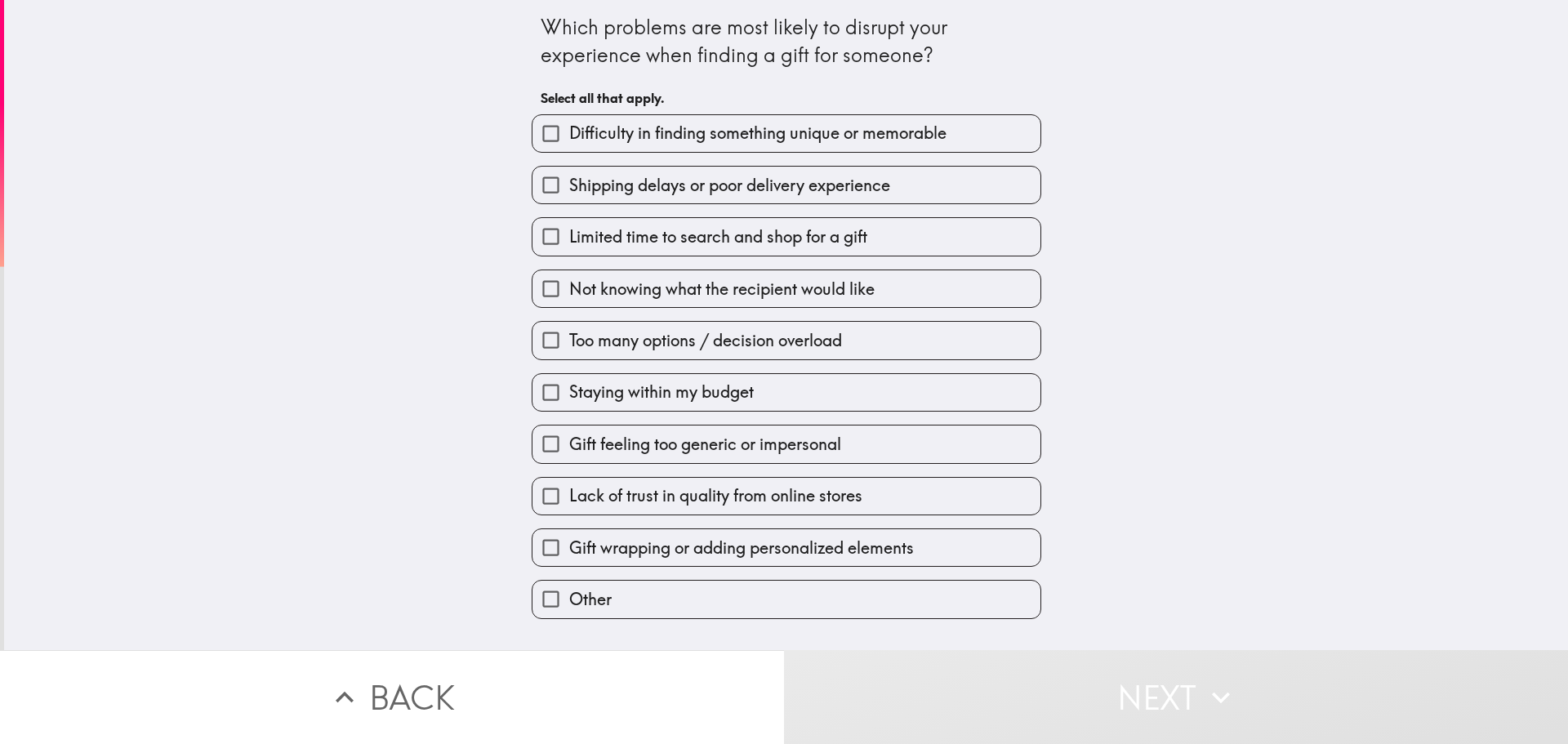
click at [664, 429] on label "Gift feeling too generic or impersonal" at bounding box center [787, 443] width 508 height 37
click at [569, 429] on input "Gift feeling too generic or impersonal" at bounding box center [550, 443] width 37 height 37
checkbox input "true"
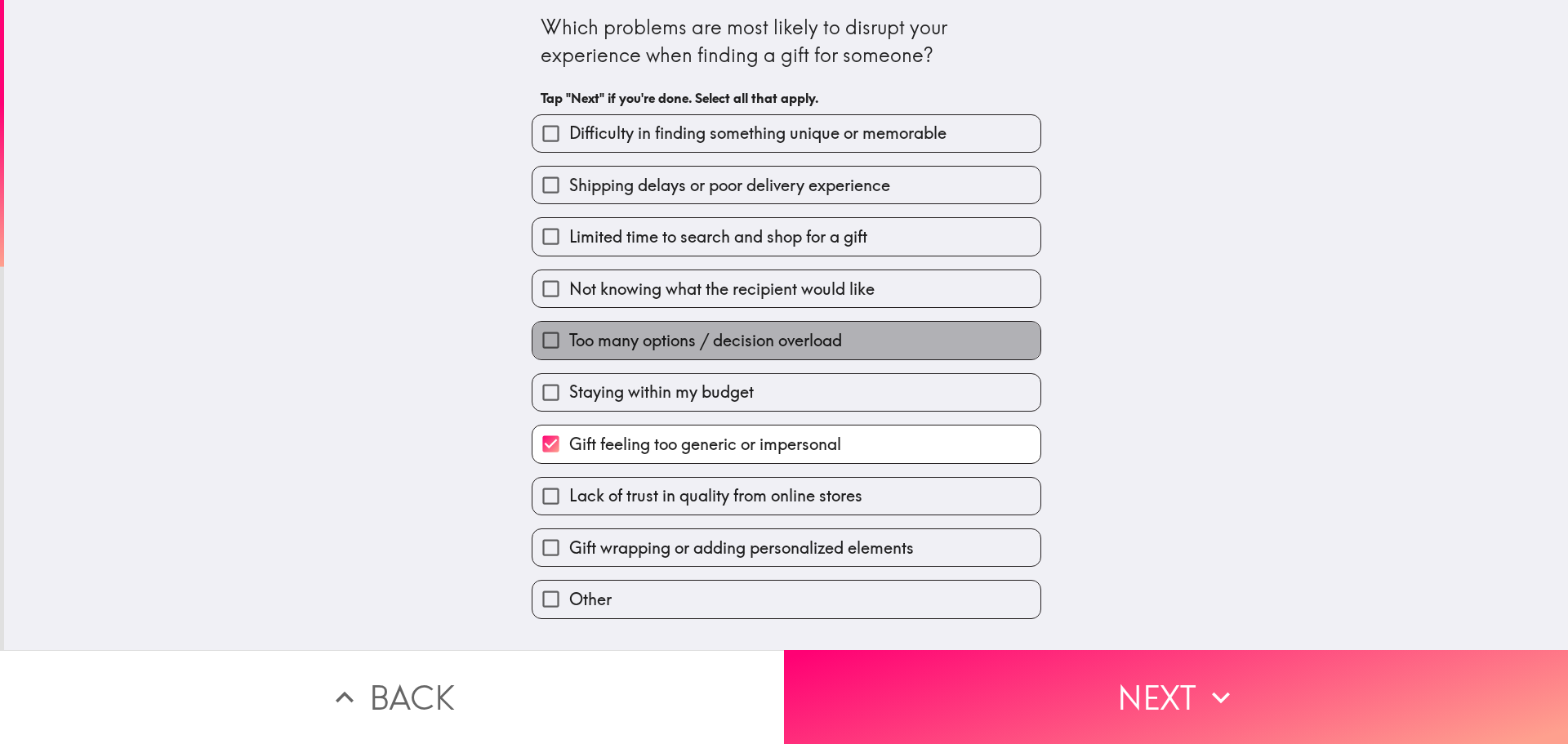
click at [668, 338] on span "Too many options / decision overload" at bounding box center [705, 341] width 273 height 23
click at [569, 338] on input "Too many options / decision overload" at bounding box center [550, 339] width 37 height 37
checkbox input "true"
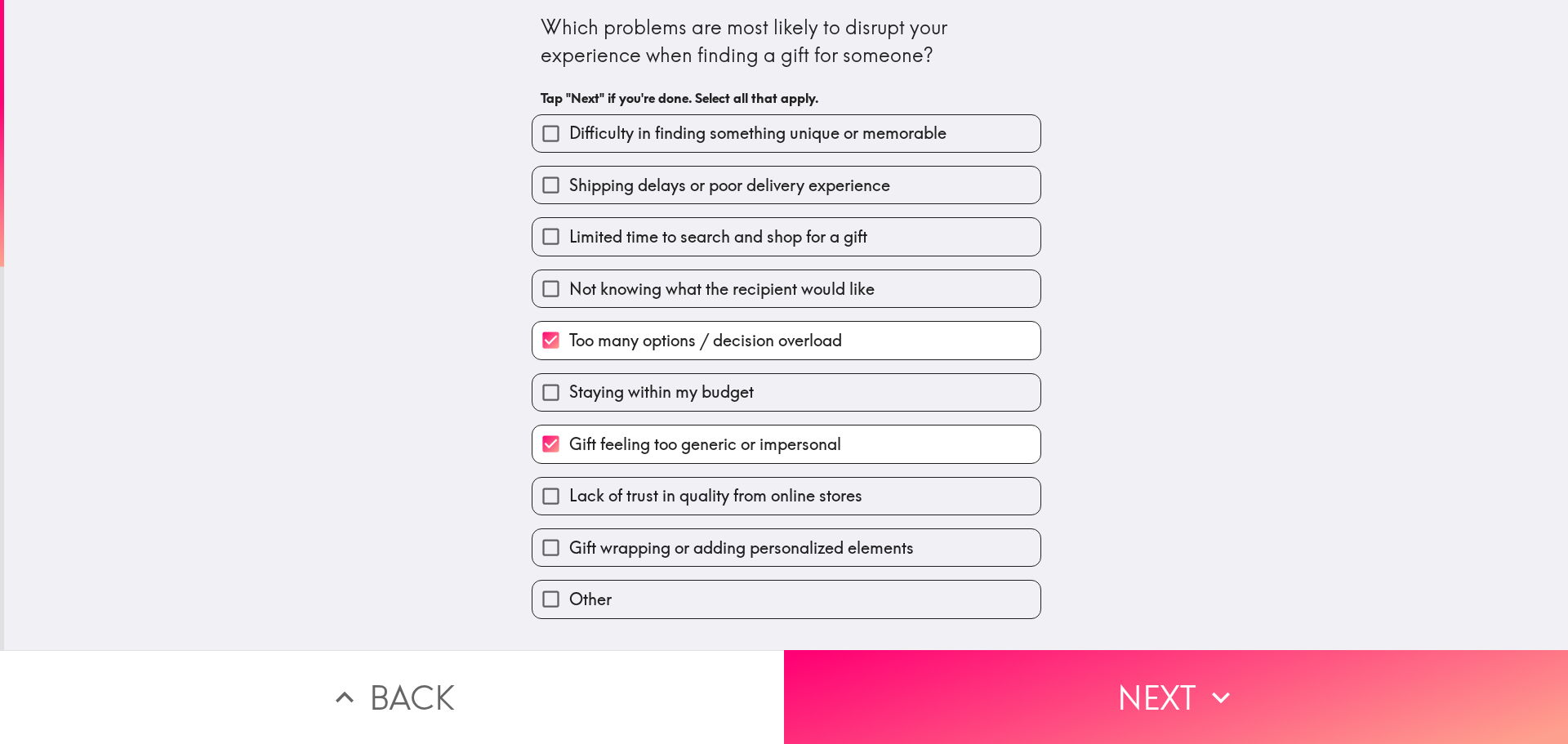
click at [668, 173] on label "Shipping delays or poor delivery experience" at bounding box center [787, 184] width 508 height 37
click at [569, 173] on input "Shipping delays or poor delivery experience" at bounding box center [550, 184] width 37 height 37
checkbox input "true"
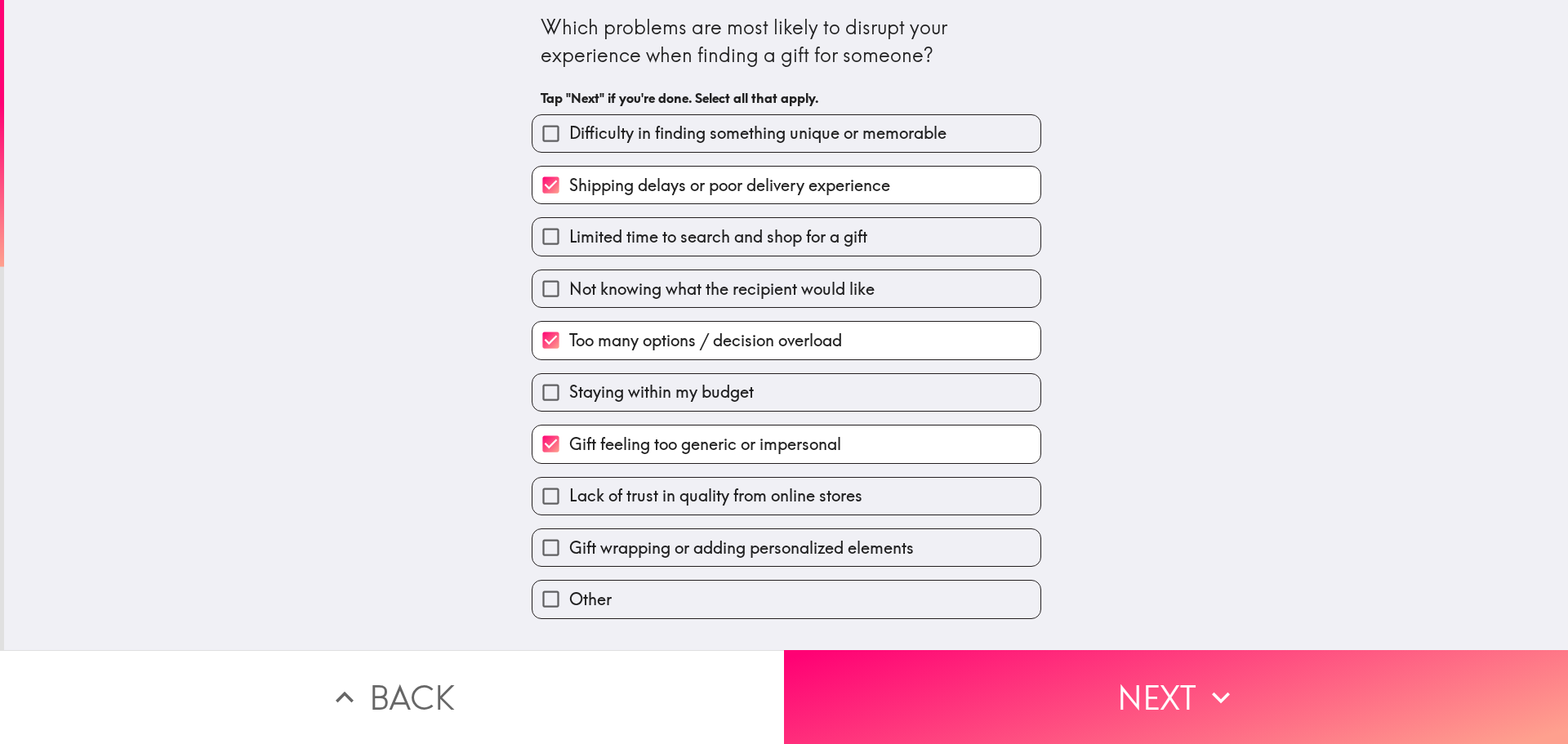
click at [676, 124] on span "Difficulty in finding something unique or memorable" at bounding box center [758, 133] width 378 height 23
click at [569, 124] on input "Difficulty in finding something unique or memorable" at bounding box center [550, 133] width 37 height 37
checkbox input "true"
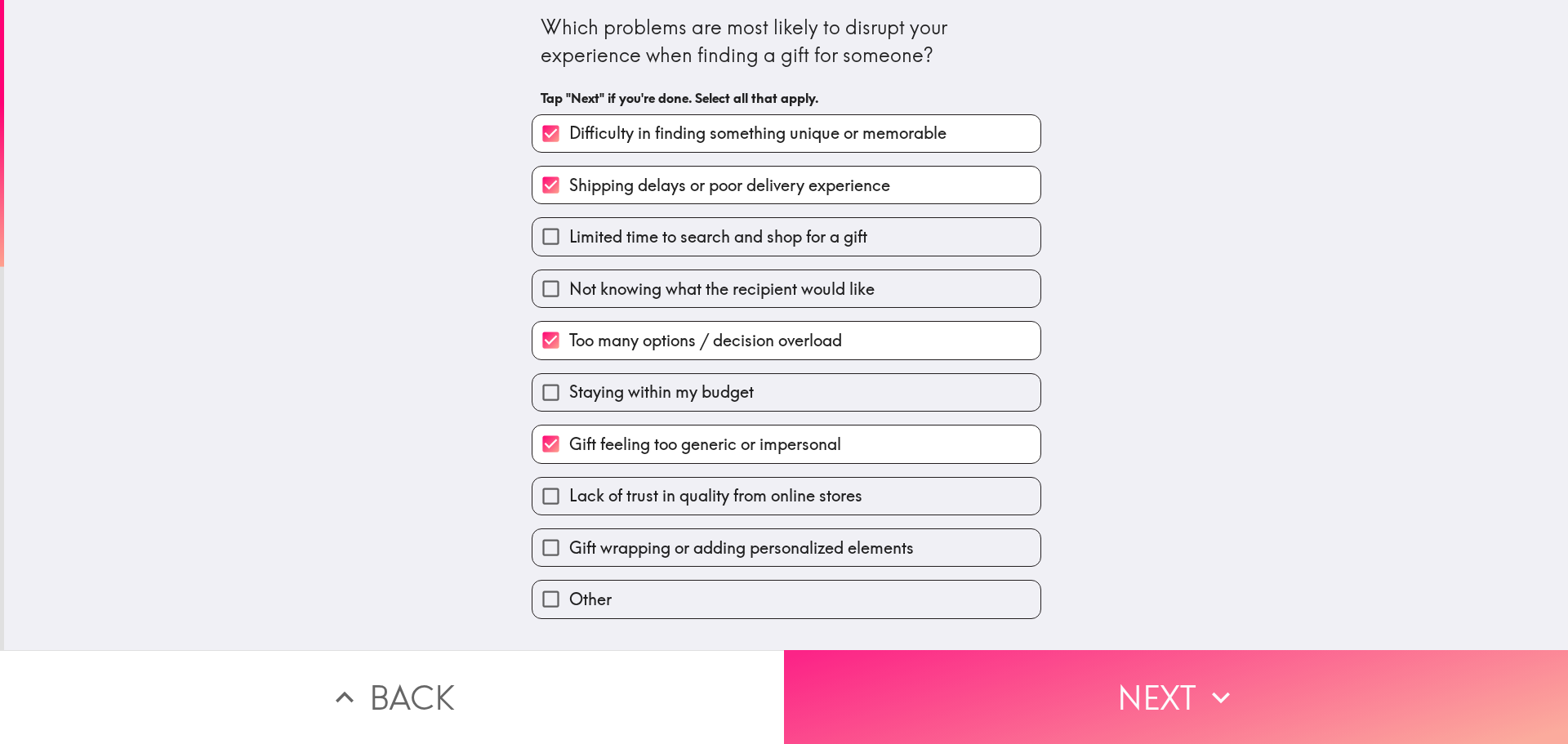
click at [994, 668] on button "Next" at bounding box center [1176, 697] width 784 height 94
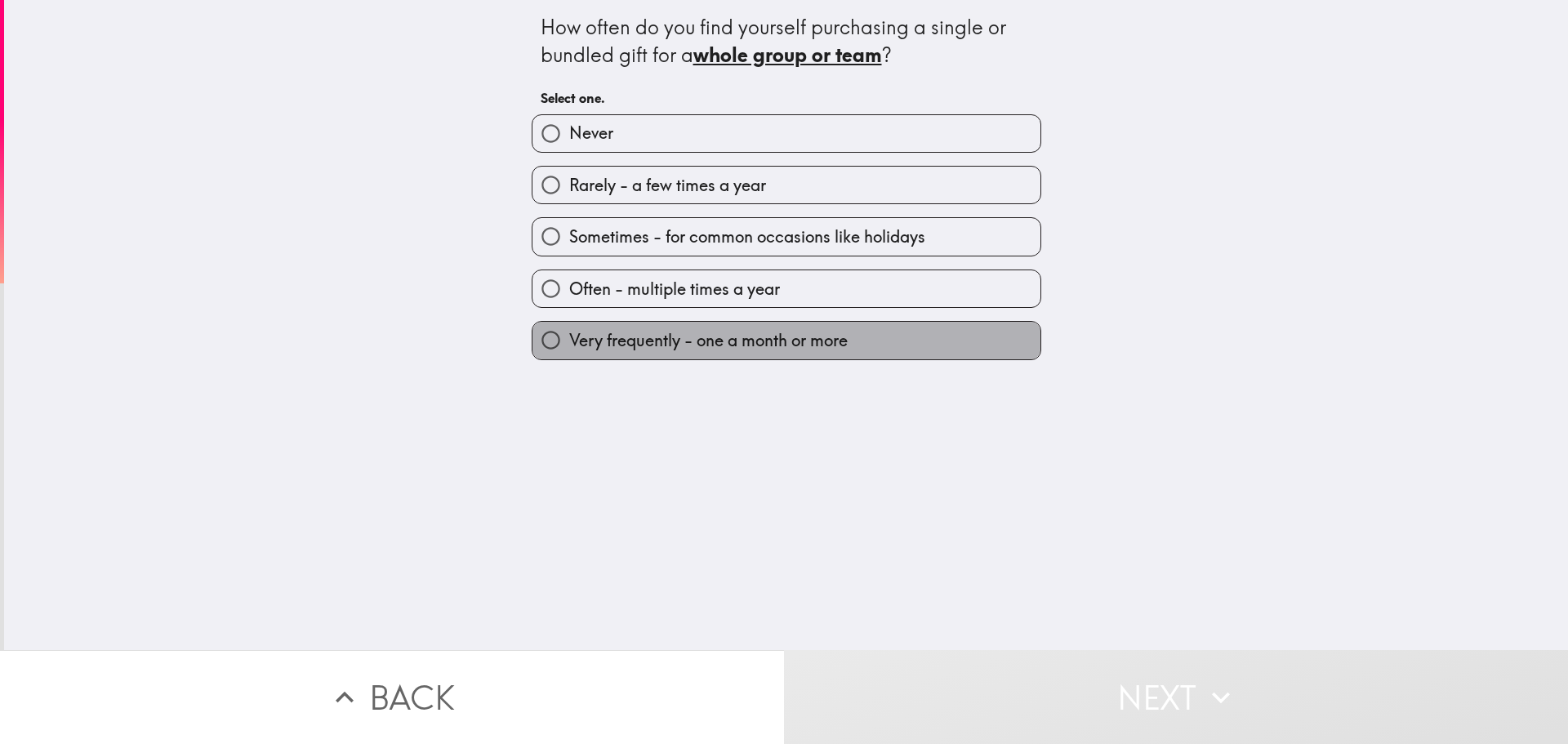
click at [669, 337] on span "Very frequently - one a month or more" at bounding box center [708, 341] width 278 height 23
click at [569, 337] on input "Very frequently - one a month or more" at bounding box center [550, 339] width 37 height 37
radio input "true"
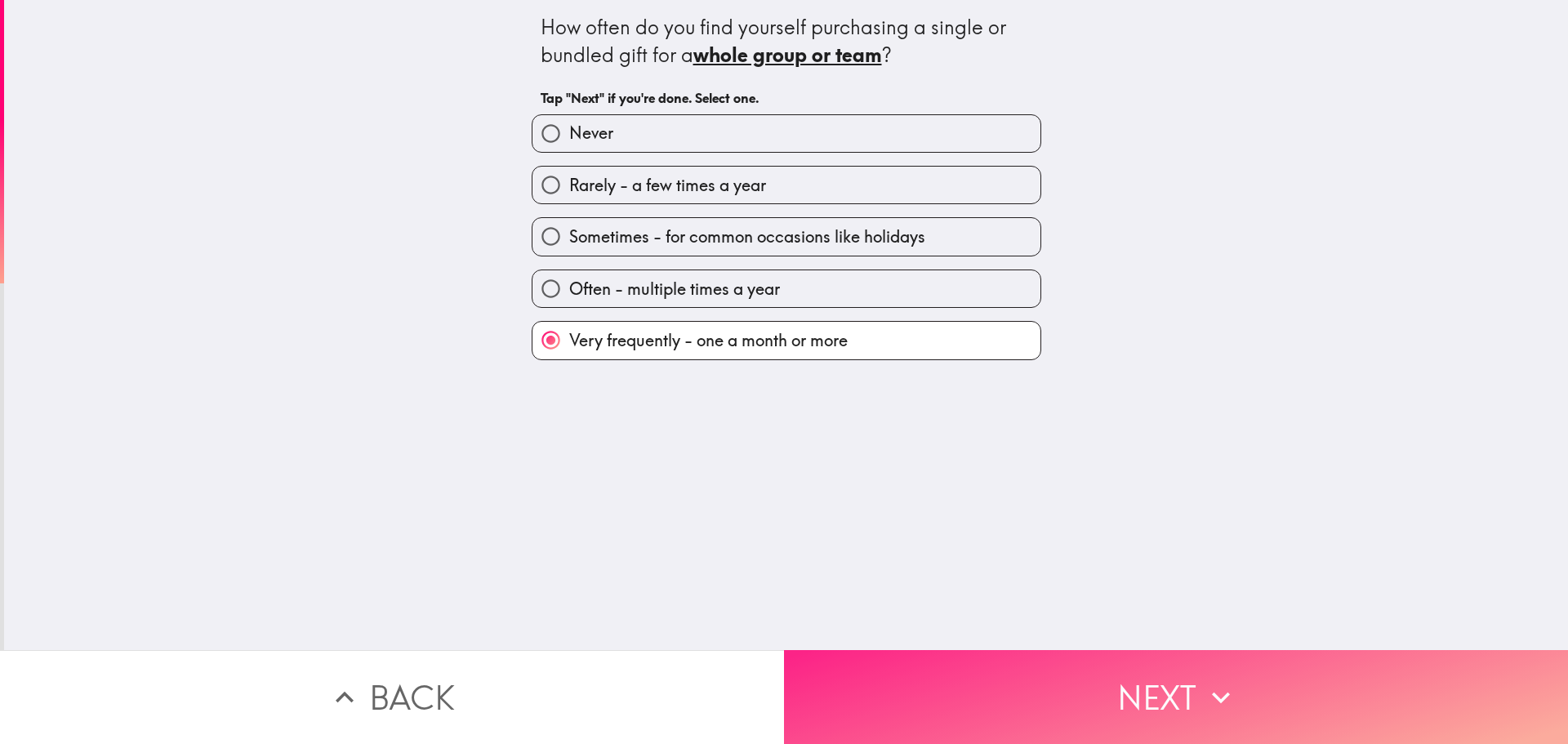
click at [947, 666] on button "Next" at bounding box center [1176, 697] width 784 height 94
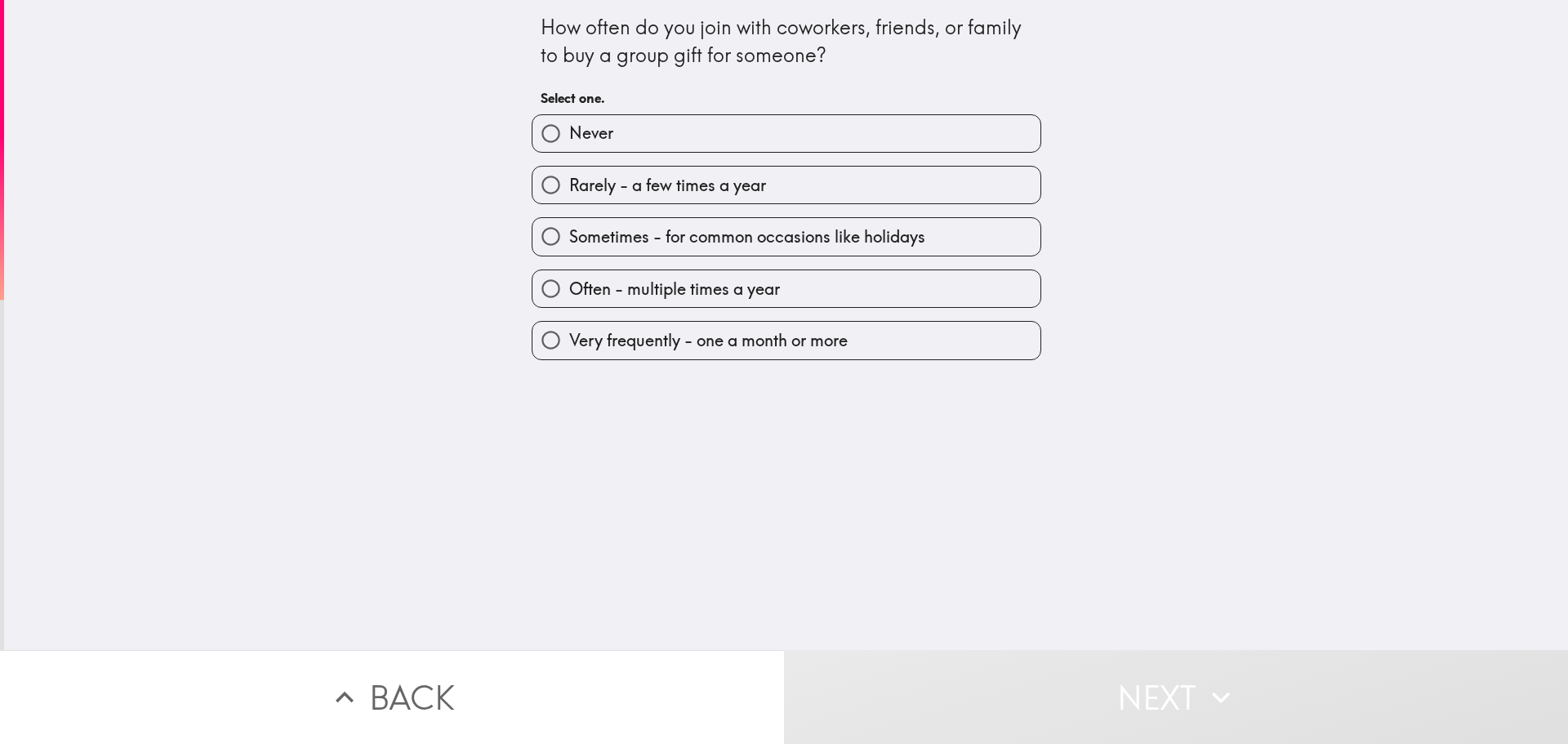
click at [626, 278] on span "Often - multiple times a year" at bounding box center [674, 289] width 210 height 23
click at [569, 277] on input "Often - multiple times a year" at bounding box center [550, 288] width 37 height 37
radio input "true"
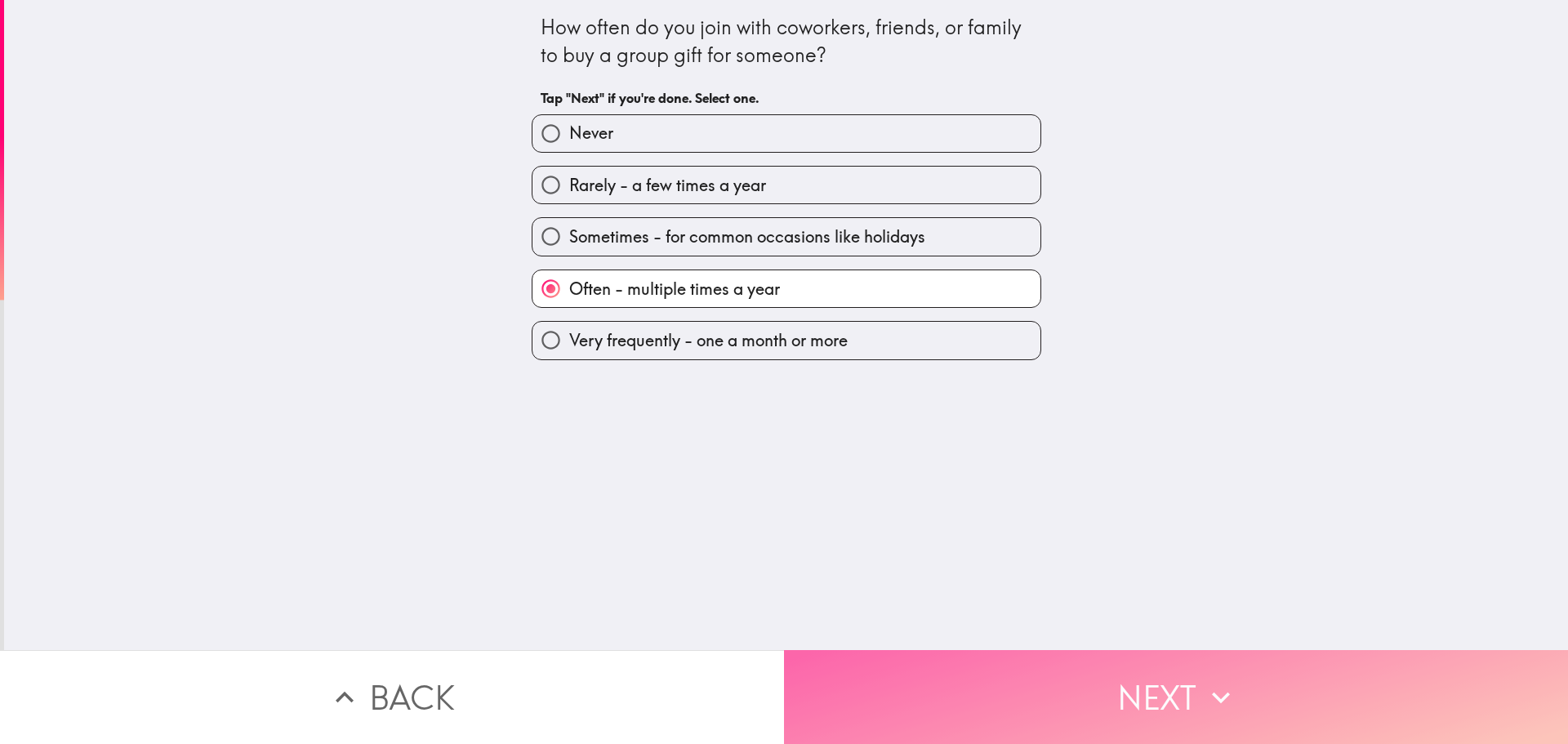
click at [1027, 686] on button "Next" at bounding box center [1176, 697] width 784 height 94
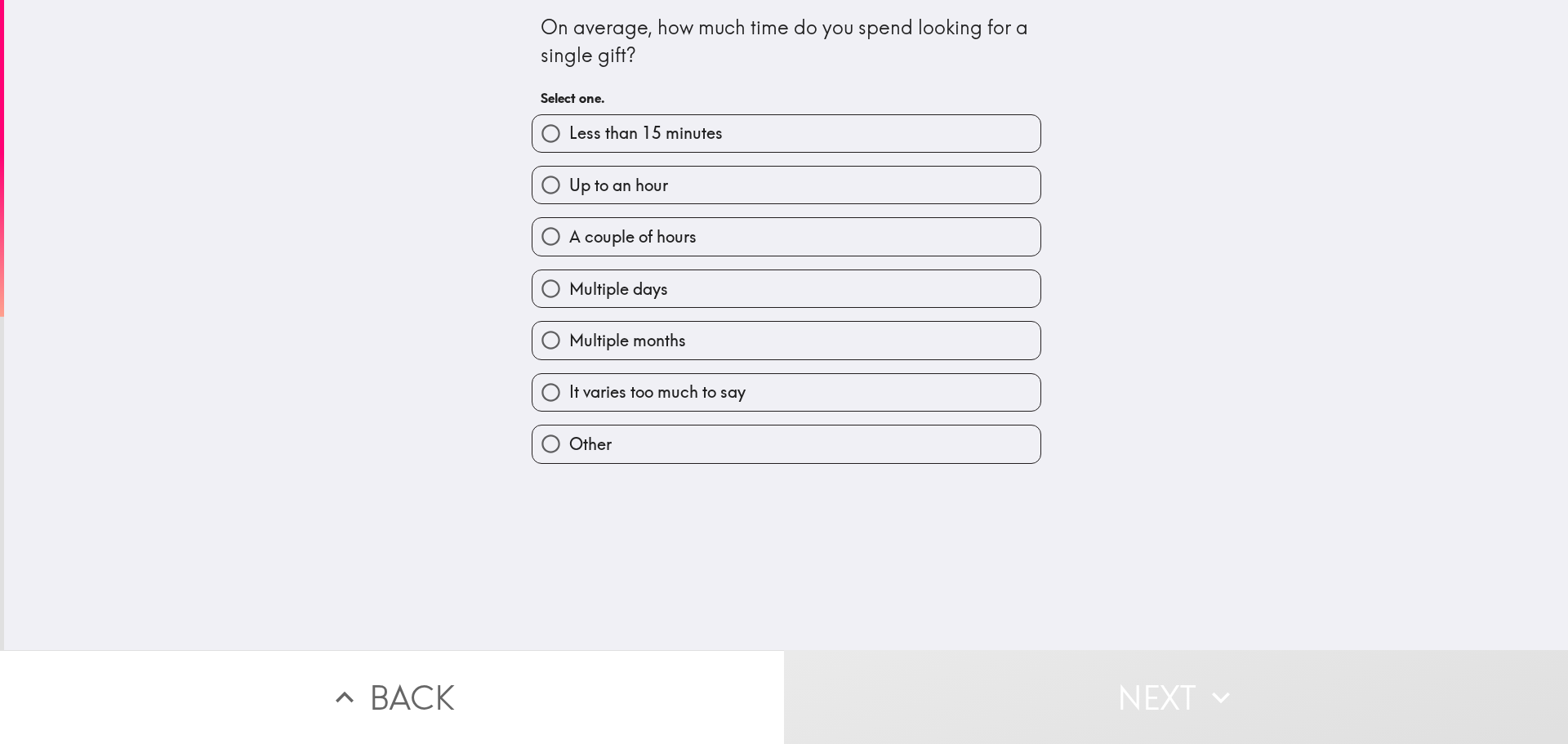
click at [648, 229] on span "A couple of hours" at bounding box center [633, 237] width 127 height 23
click at [569, 229] on input "A couple of hours" at bounding box center [550, 236] width 37 height 37
radio input "true"
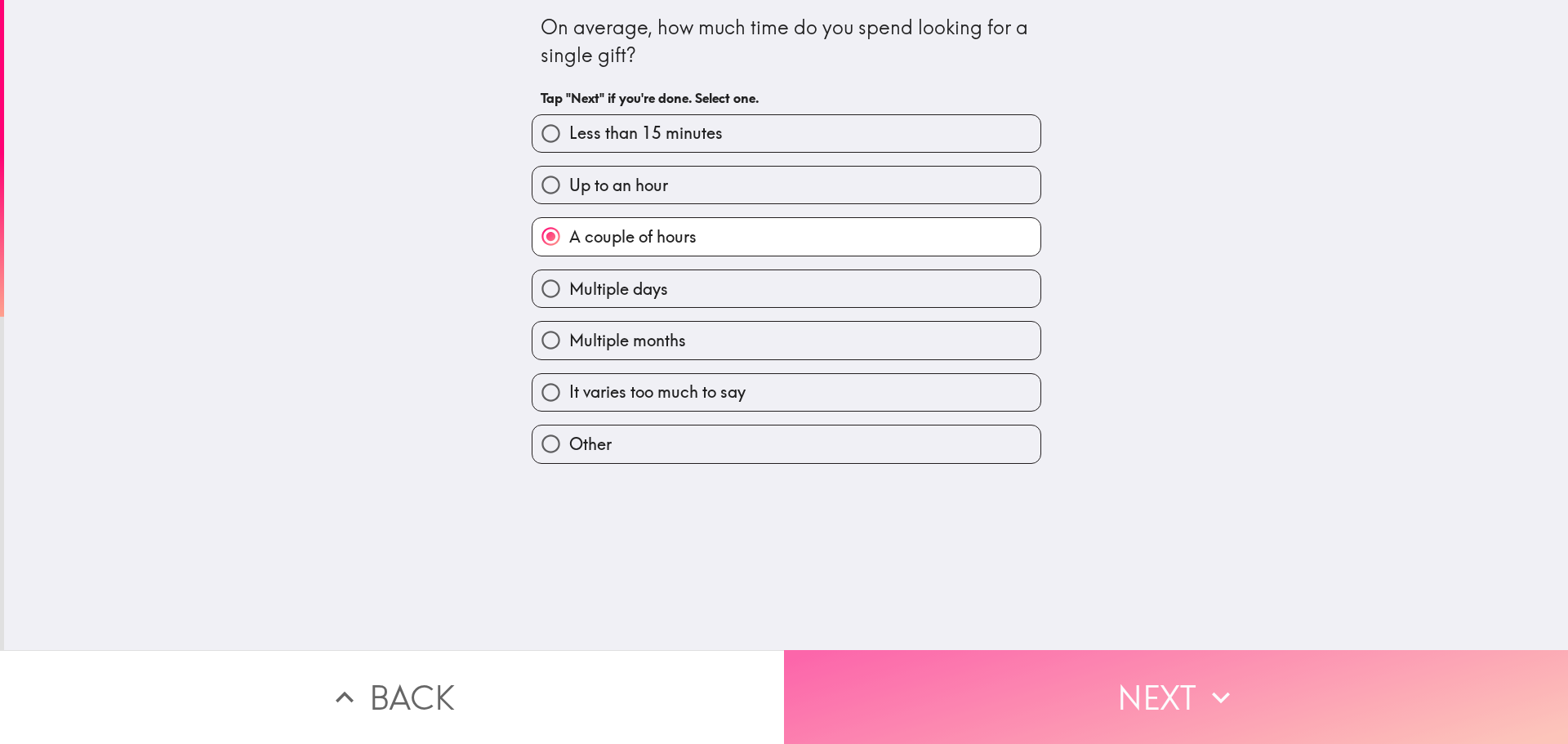
click at [1033, 688] on button "Next" at bounding box center [1176, 697] width 784 height 94
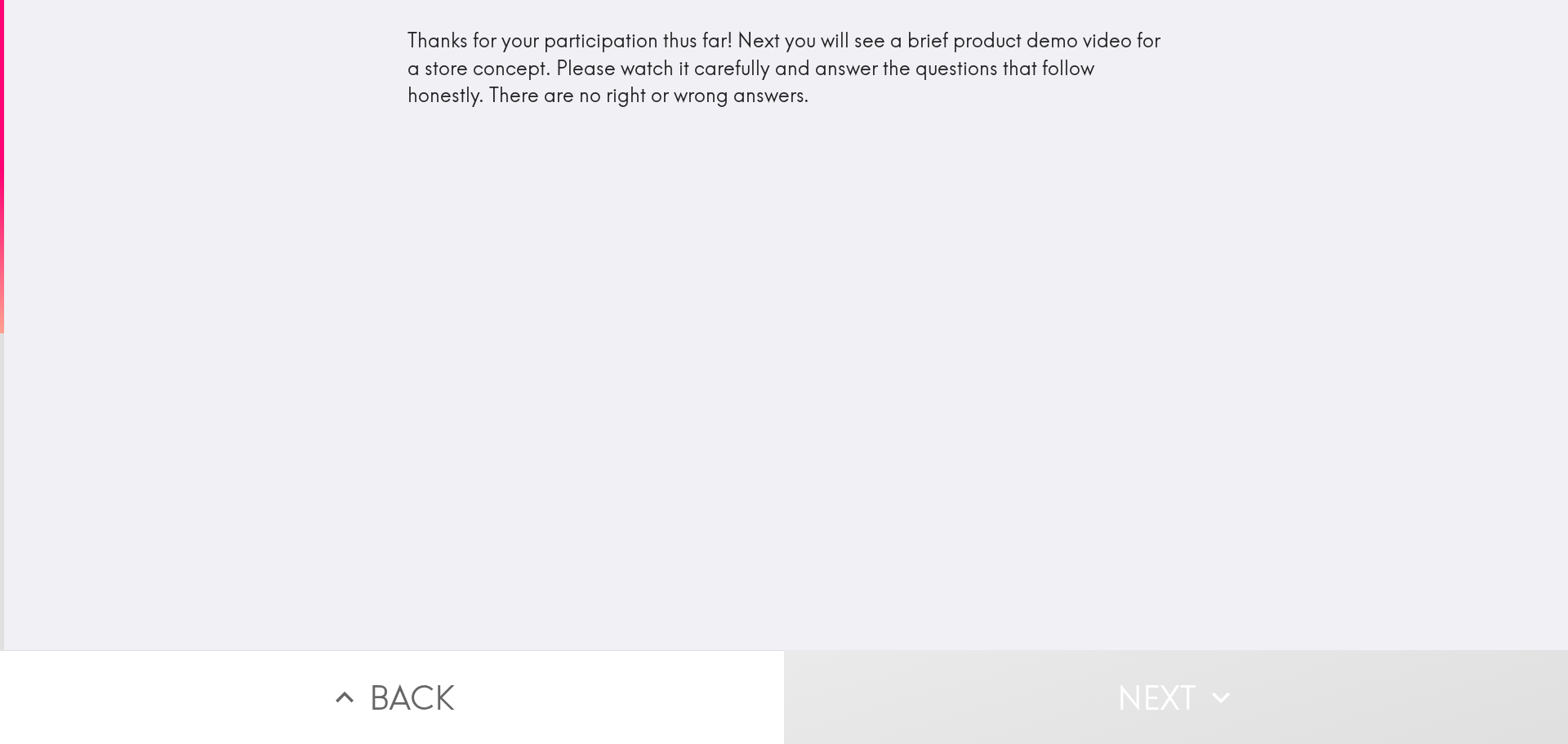
click at [666, 114] on div "Thanks for your participation thus far! Next you will see a brief product demo …" at bounding box center [787, 75] width 784 height 124
click at [667, 112] on div "Thanks for your participation thus far! Next you will see a brief product demo …" at bounding box center [787, 75] width 784 height 124
click at [683, 100] on div "Thanks for your participation thus far! Next you will see a brief product demo …" at bounding box center [786, 68] width 758 height 82
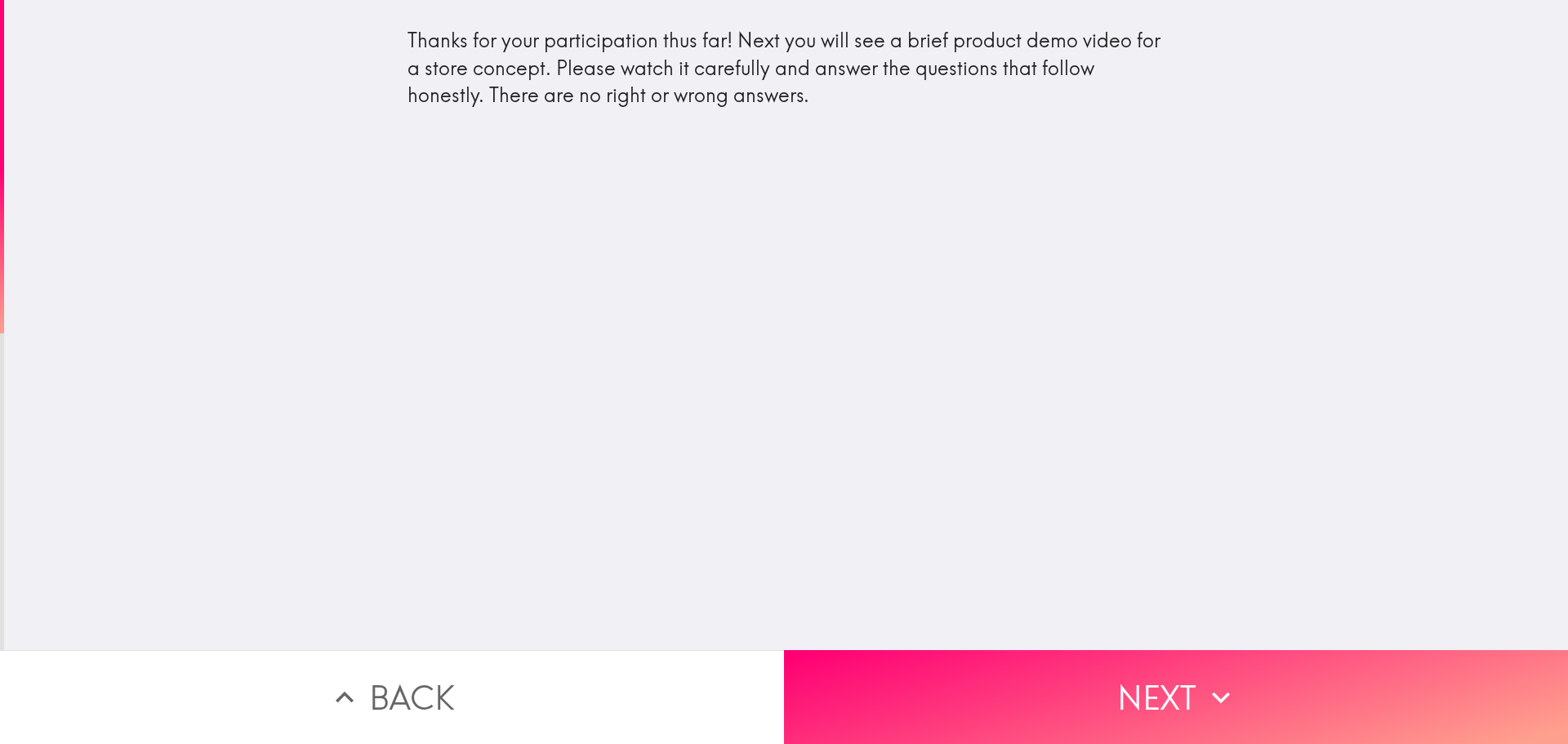
click at [687, 98] on div "Thanks for your participation thus far! Next you will see a brief product demo …" at bounding box center [786, 68] width 758 height 82
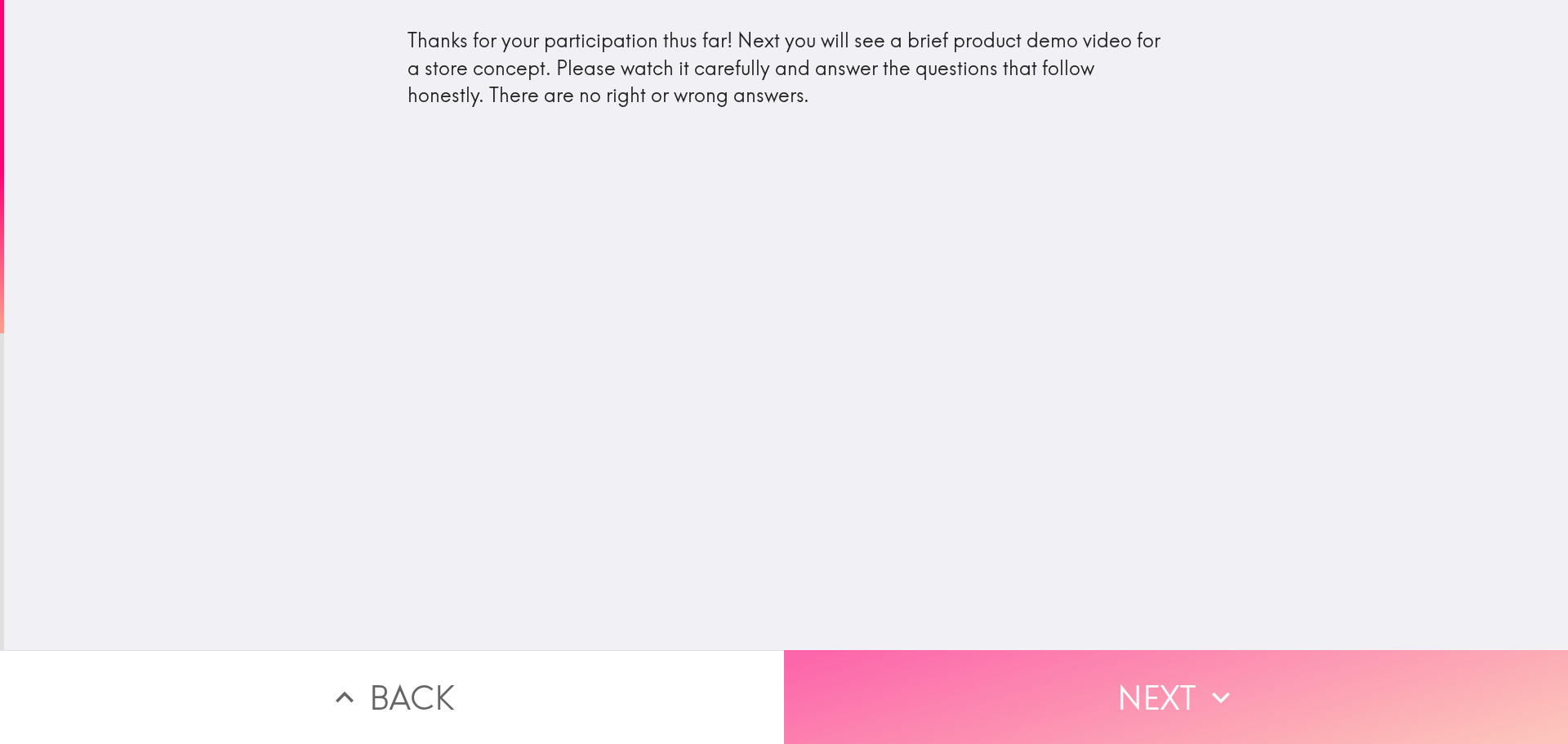
click at [995, 679] on button "Next" at bounding box center [1176, 697] width 784 height 94
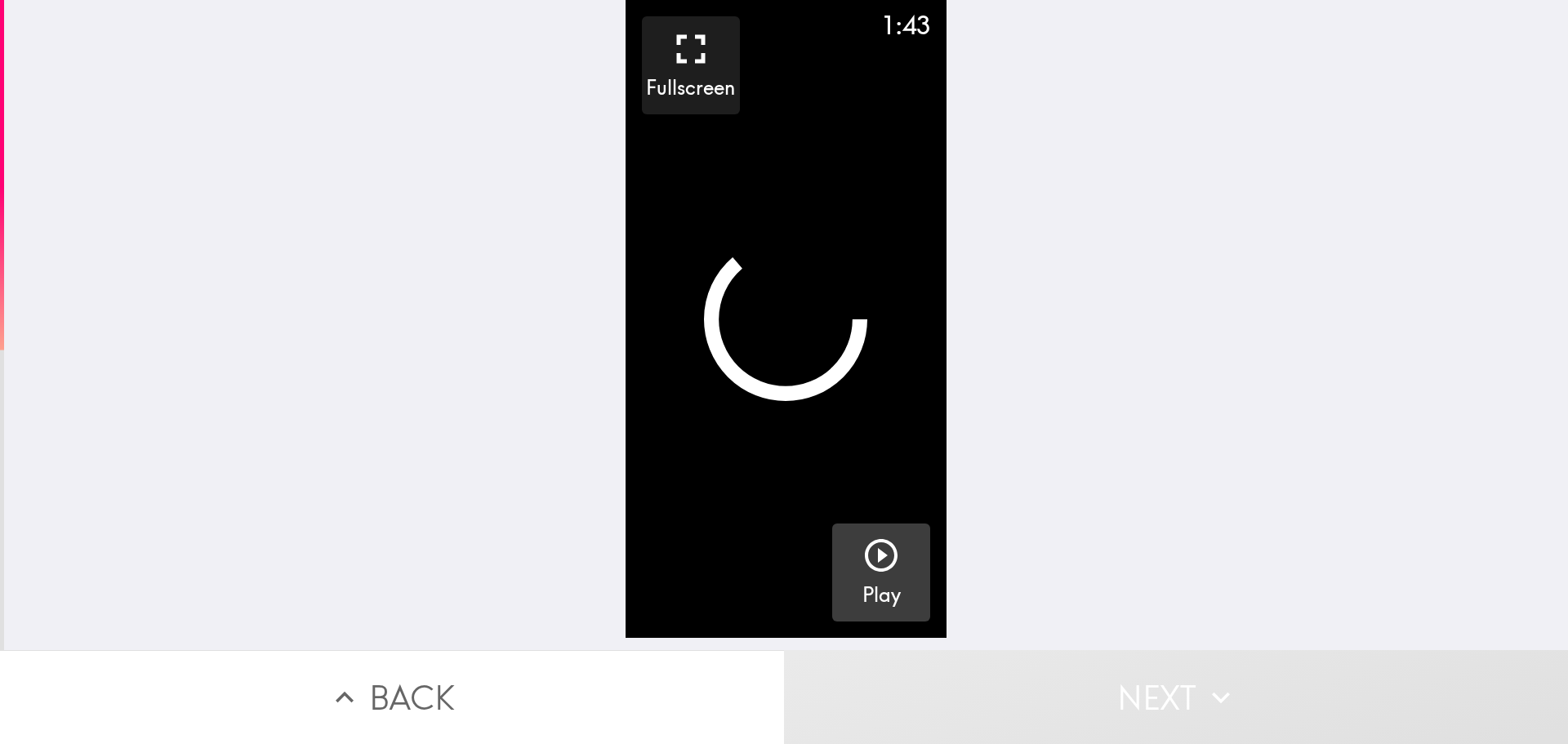
click at [878, 552] on icon "button" at bounding box center [882, 556] width 39 height 39
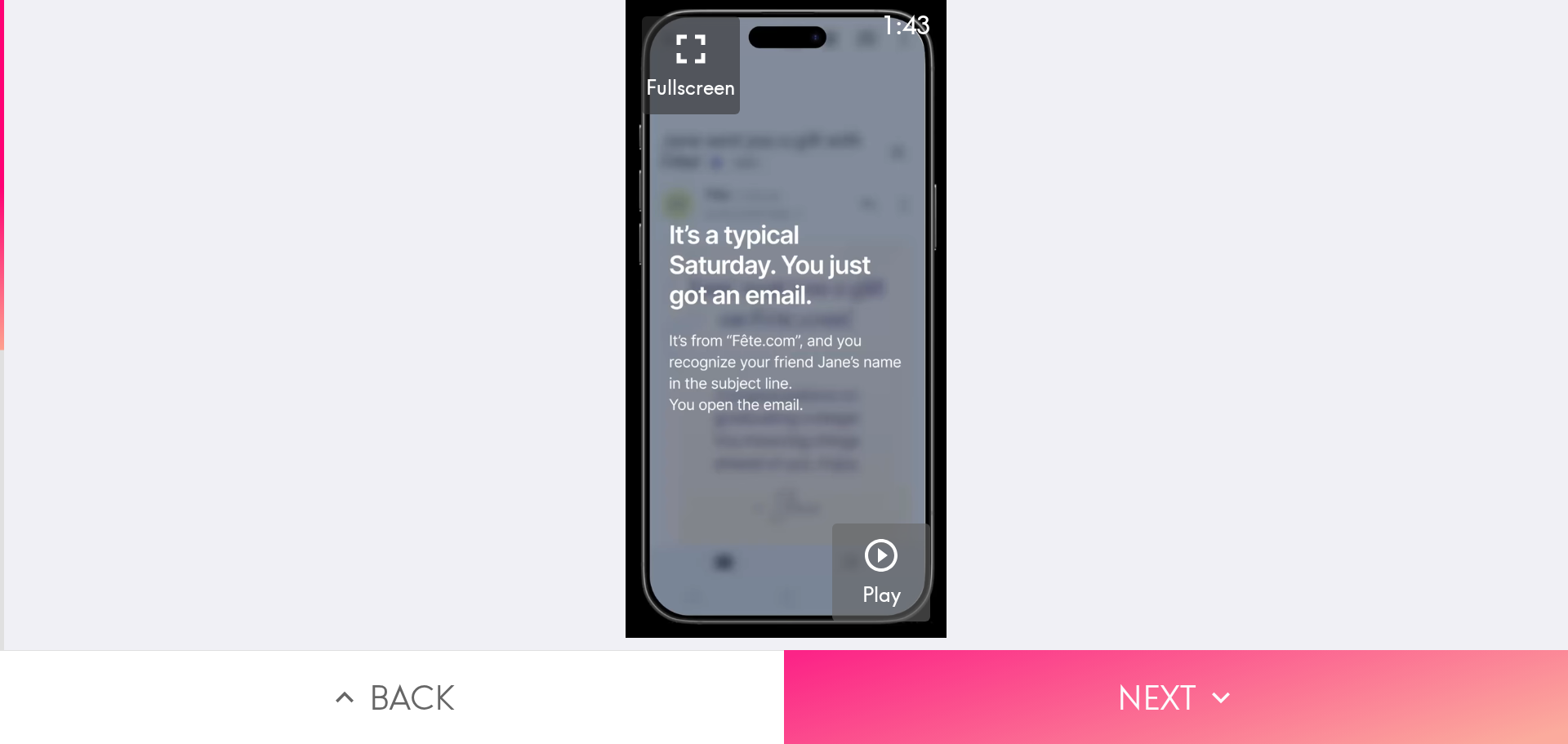
click at [1212, 692] on icon "button" at bounding box center [1221, 697] width 18 height 12
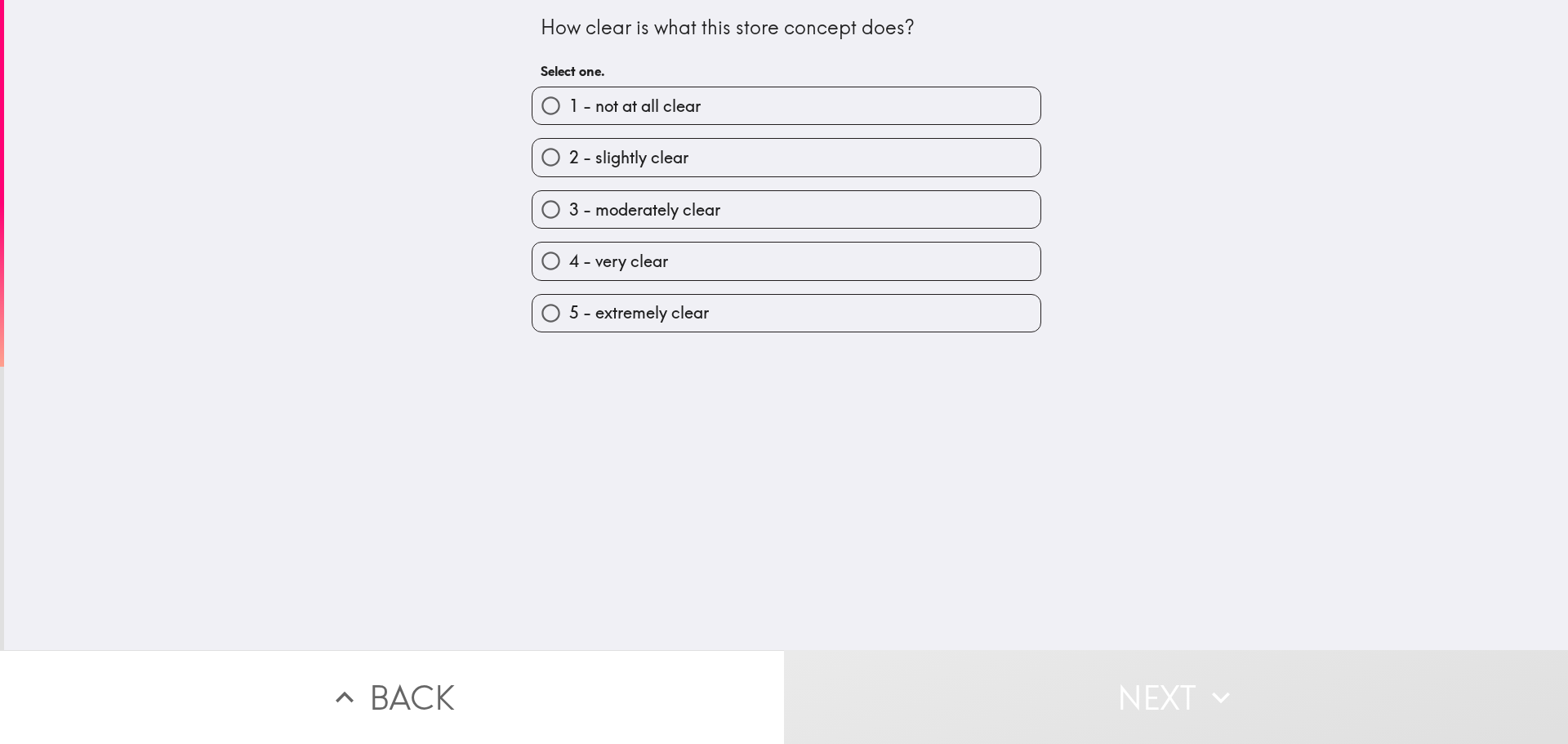
click at [657, 266] on span "4 - very clear" at bounding box center [618, 261] width 98 height 23
click at [569, 266] on input "4 - very clear" at bounding box center [550, 261] width 37 height 37
radio input "true"
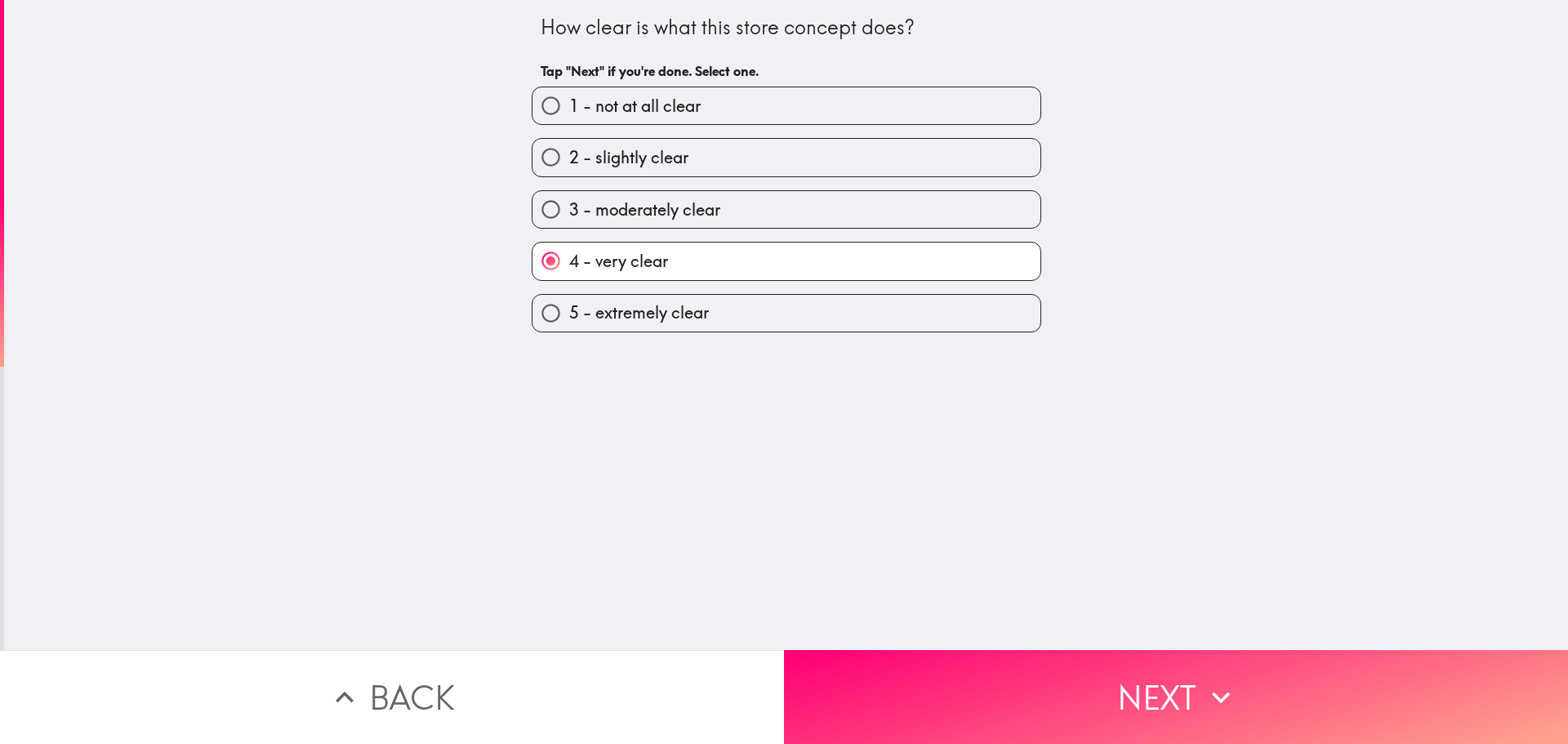
click at [716, 295] on label "5 - extremely clear" at bounding box center [787, 312] width 508 height 37
click at [569, 295] on input "5 - extremely clear" at bounding box center [550, 312] width 37 height 37
radio input "true"
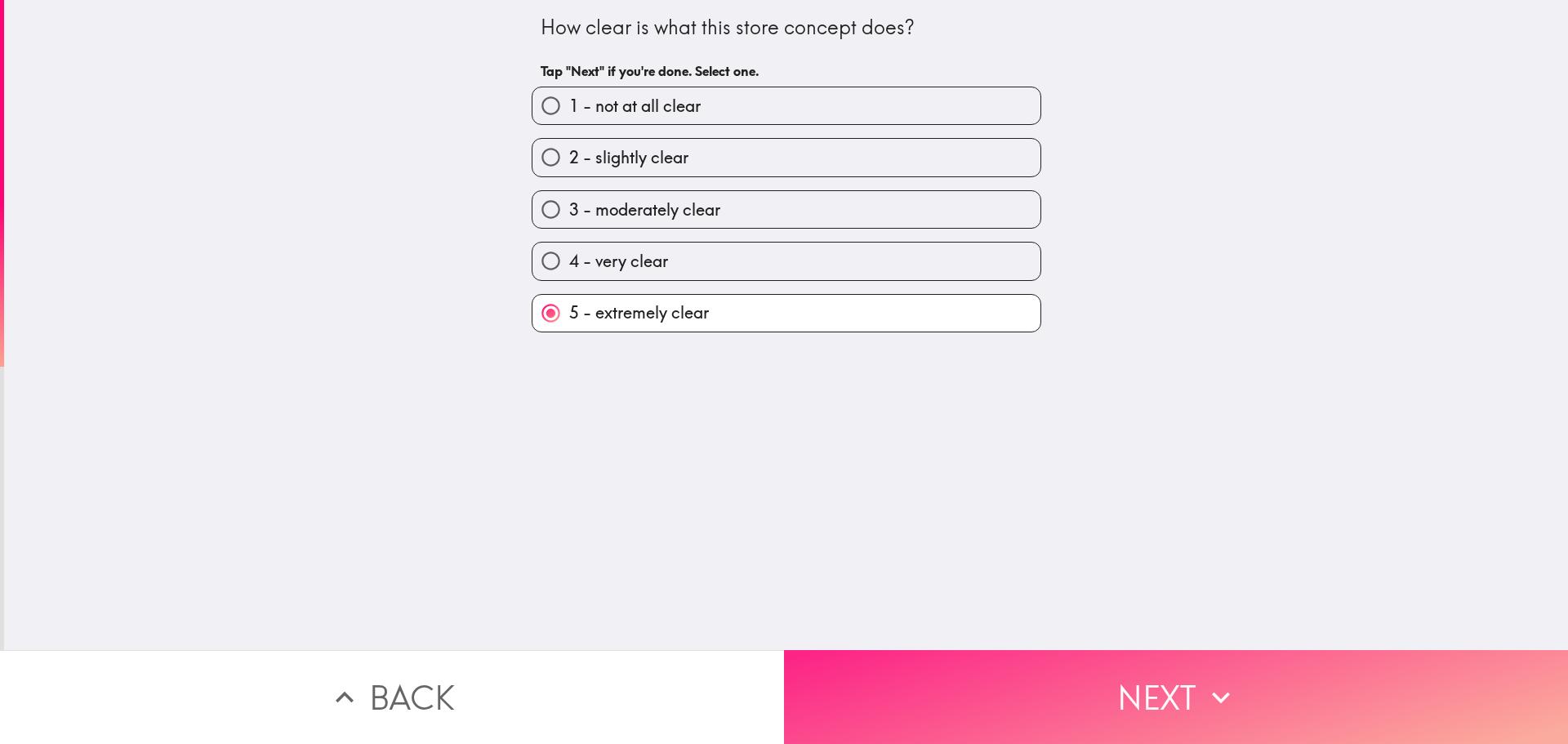
click at [995, 672] on button "Next" at bounding box center [1176, 697] width 784 height 94
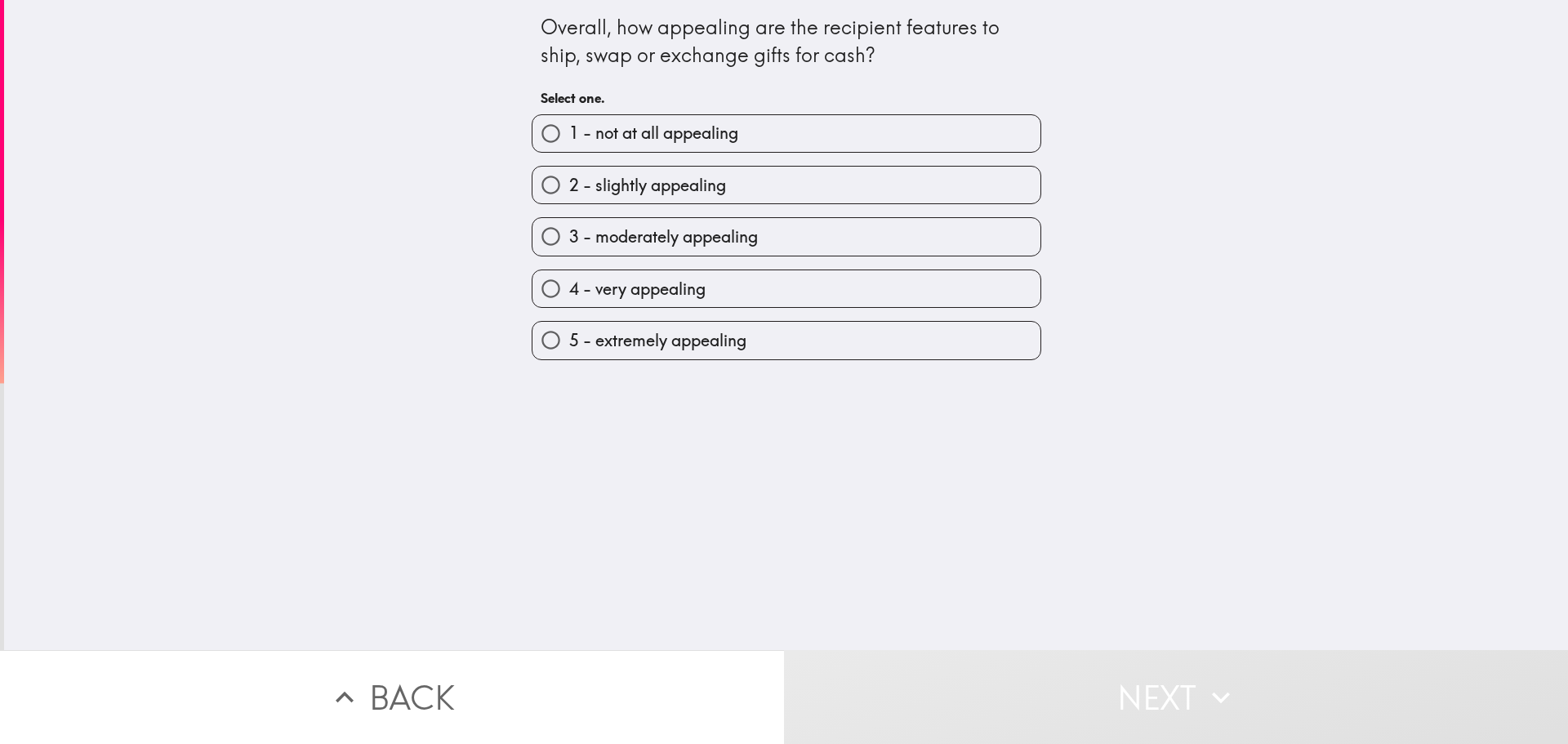
click at [675, 291] on span "4 - very appealing" at bounding box center [637, 289] width 136 height 23
click at [569, 291] on input "4 - very appealing" at bounding box center [550, 288] width 37 height 37
radio input "true"
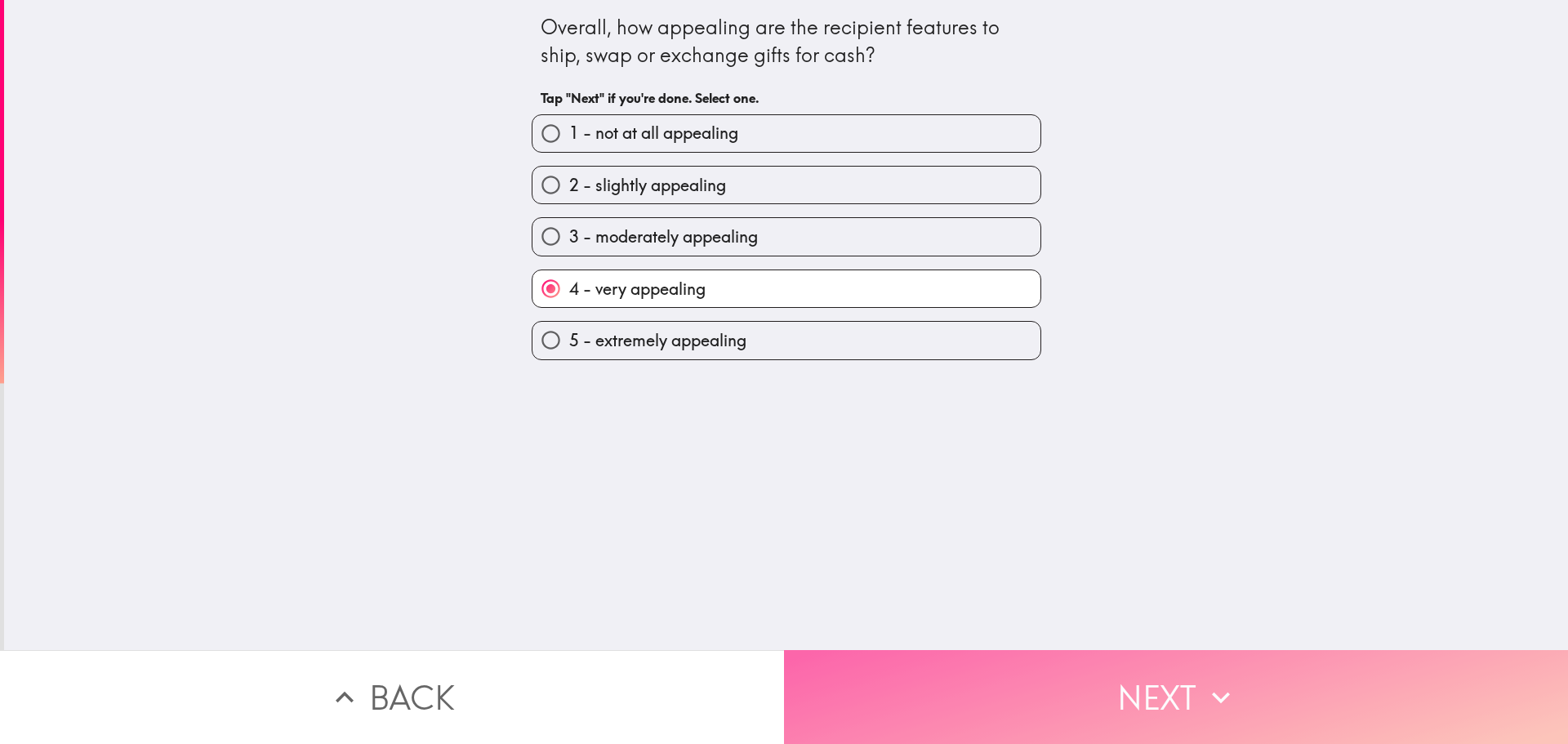
click at [948, 658] on button "Next" at bounding box center [1176, 697] width 784 height 94
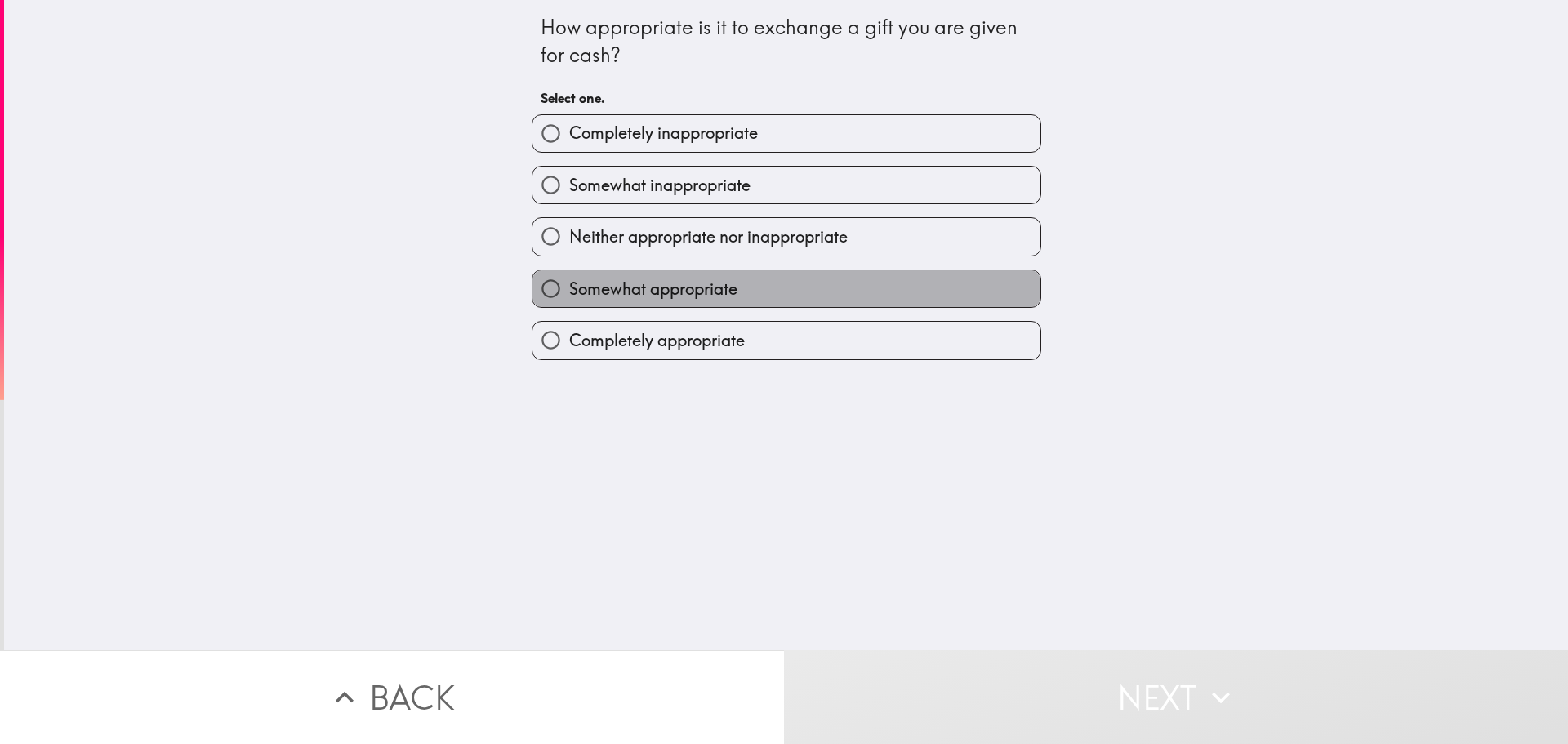
click at [682, 299] on span "Somewhat appropriate" at bounding box center [653, 289] width 168 height 23
click at [569, 299] on input "Somewhat appropriate" at bounding box center [550, 288] width 37 height 37
radio input "true"
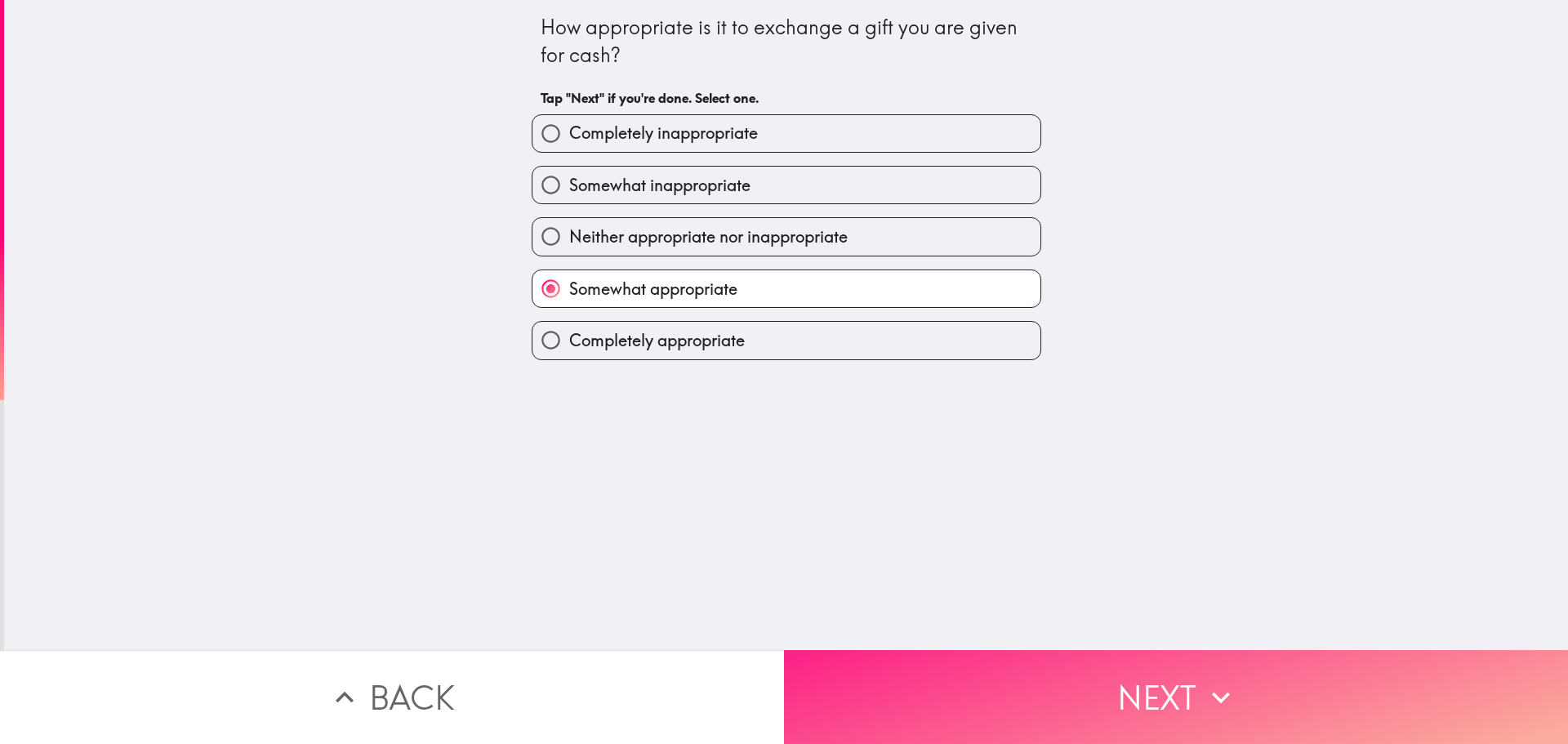
click at [1045, 676] on button "Next" at bounding box center [1176, 697] width 784 height 94
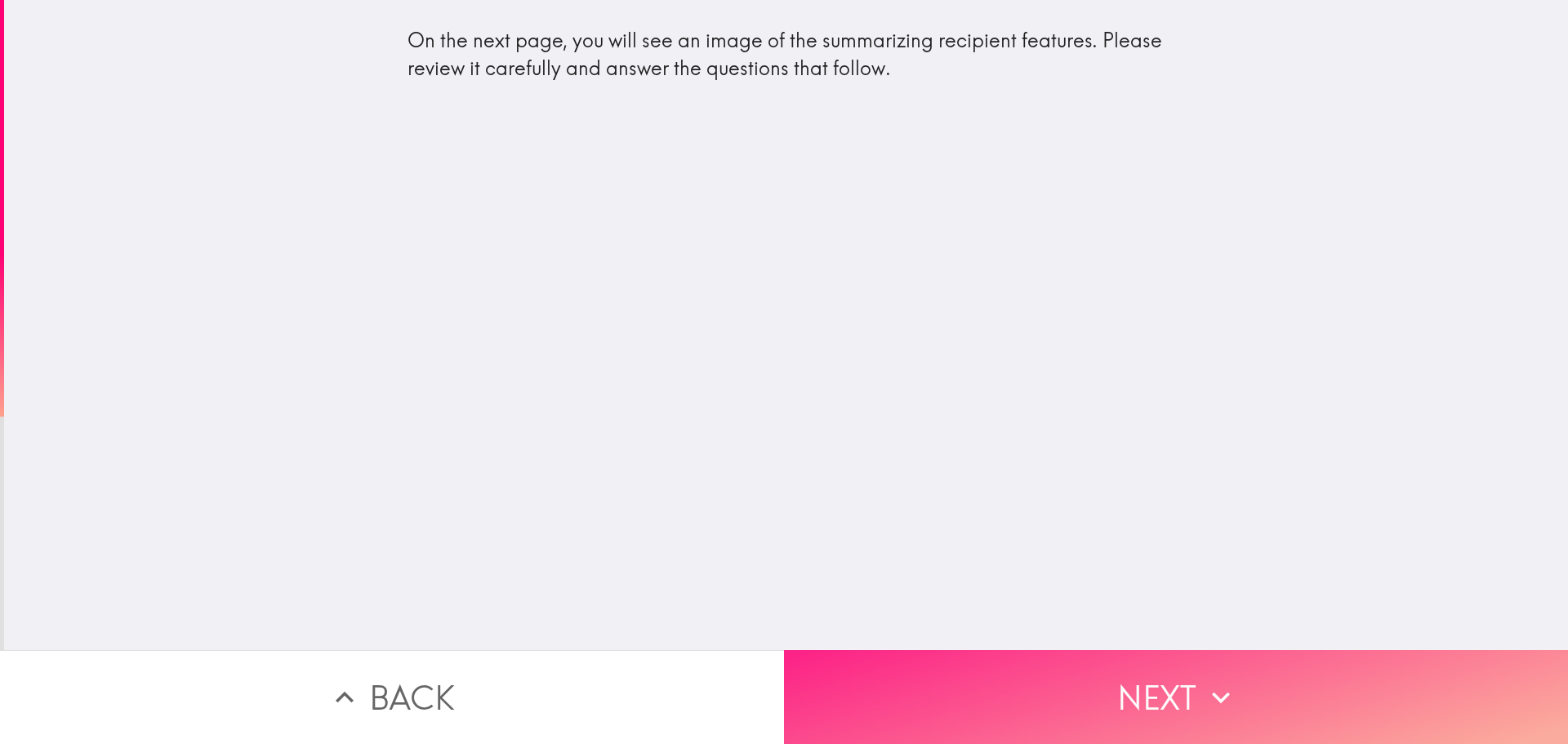
click at [1047, 639] on div "On the next page, you will see an image of the summarizing recipient features. …" at bounding box center [784, 372] width 1568 height 744
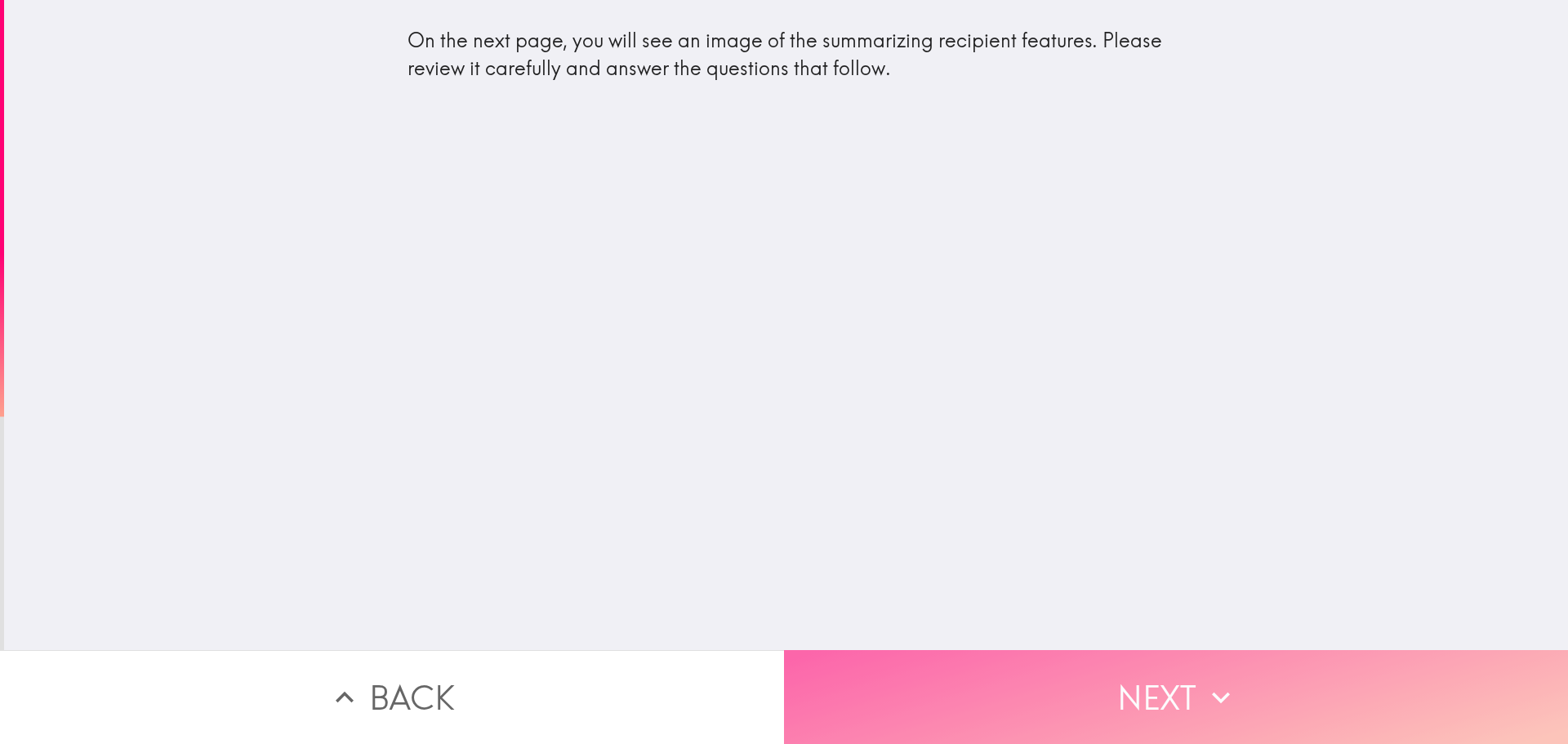
click at [1030, 686] on button "Next" at bounding box center [1176, 697] width 784 height 94
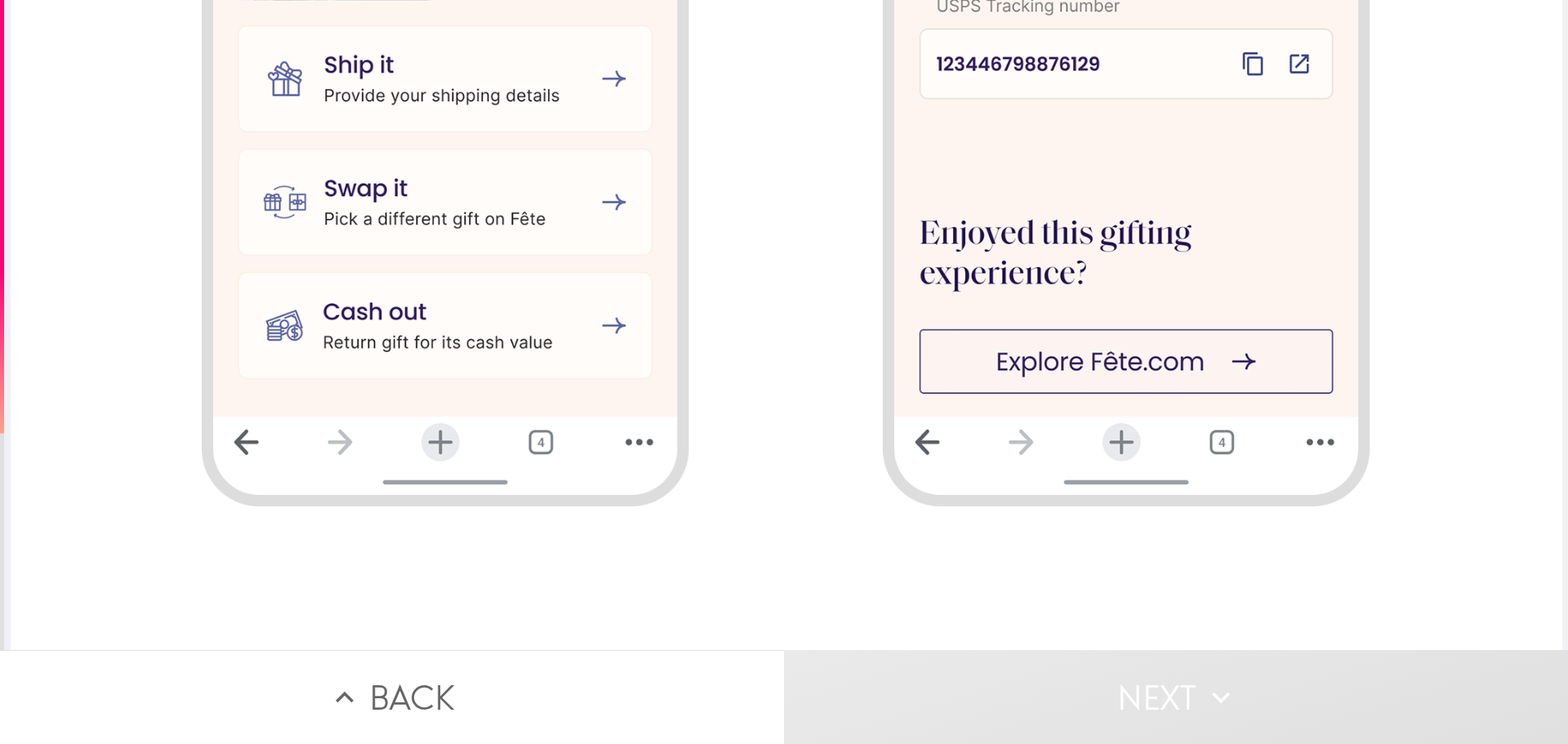
scroll to position [2458, 0]
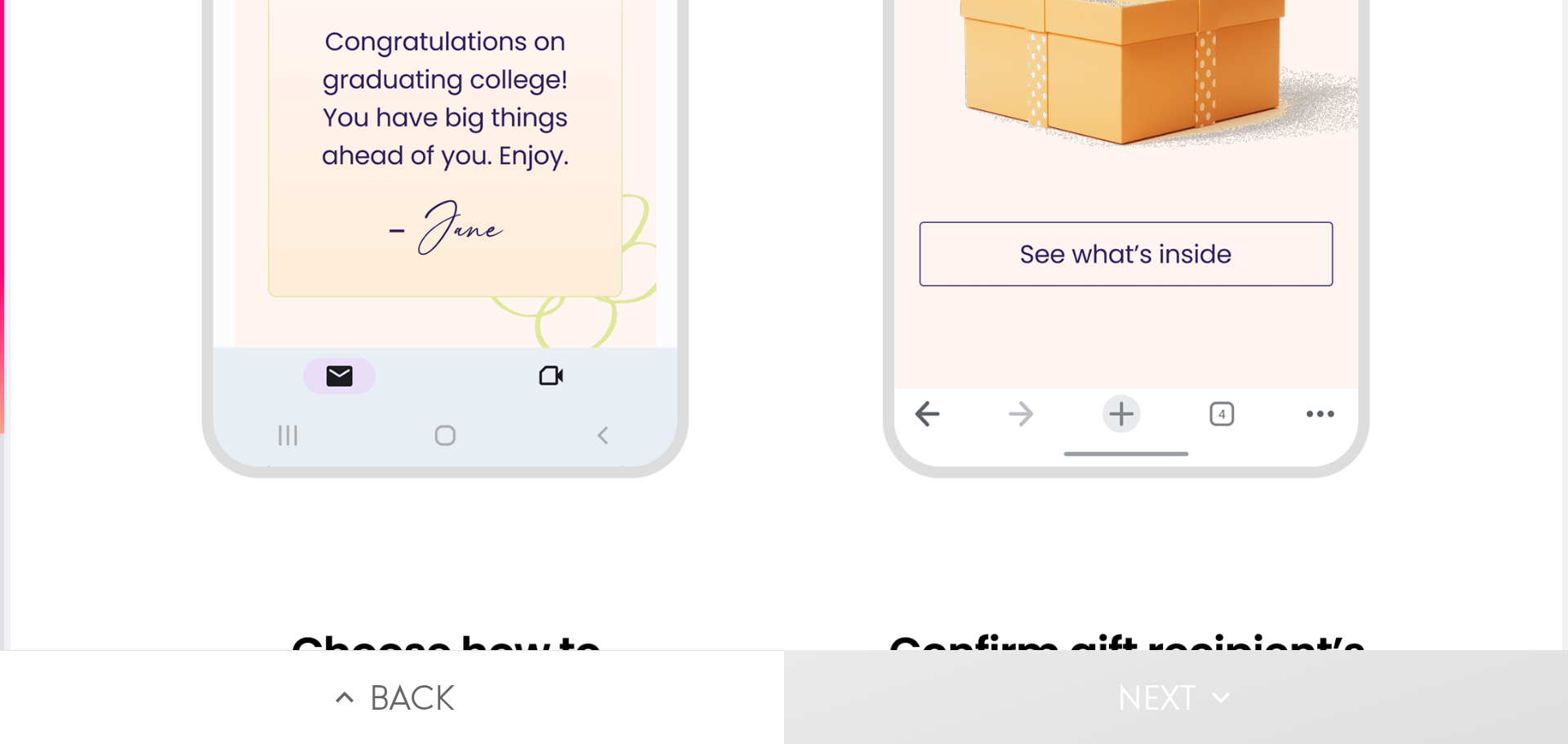
scroll to position [1395, 0]
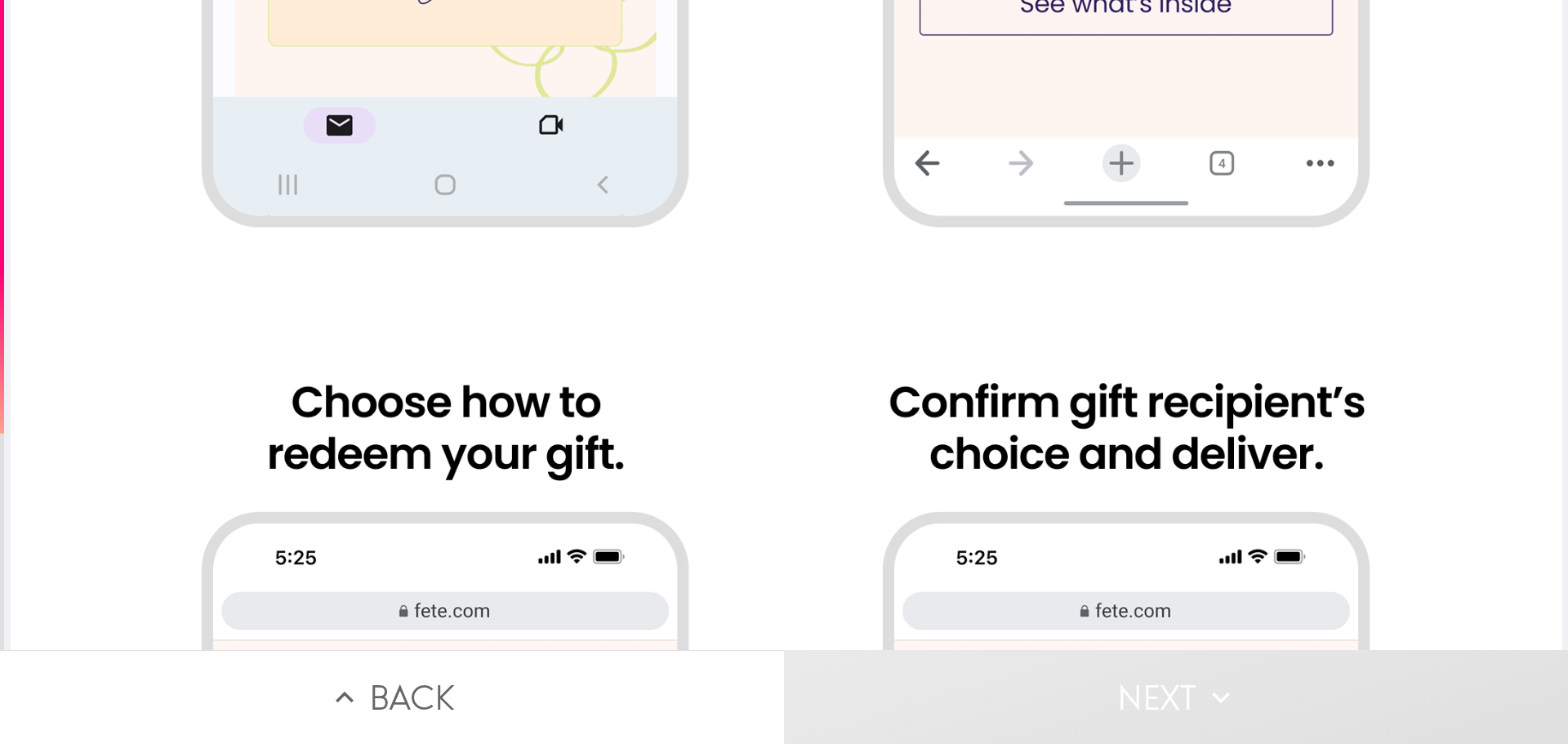
click at [431, 526] on div at bounding box center [787, 147] width 1552 height 3083
click at [490, 125] on div at bounding box center [787, 147] width 1552 height 3083
click at [1168, 134] on div at bounding box center [787, 147] width 1552 height 3083
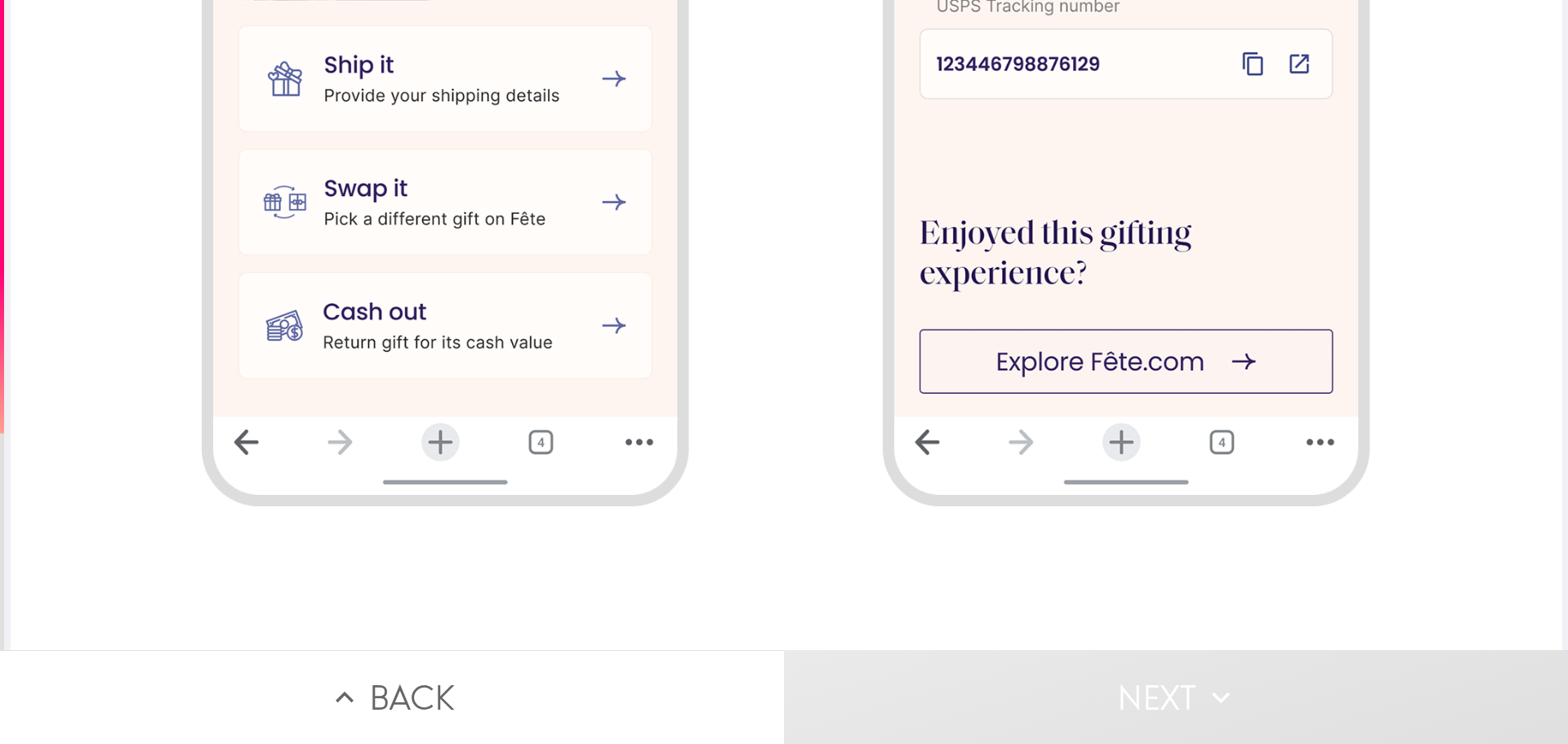
click at [1172, 655] on button "Next" at bounding box center [1176, 697] width 784 height 94
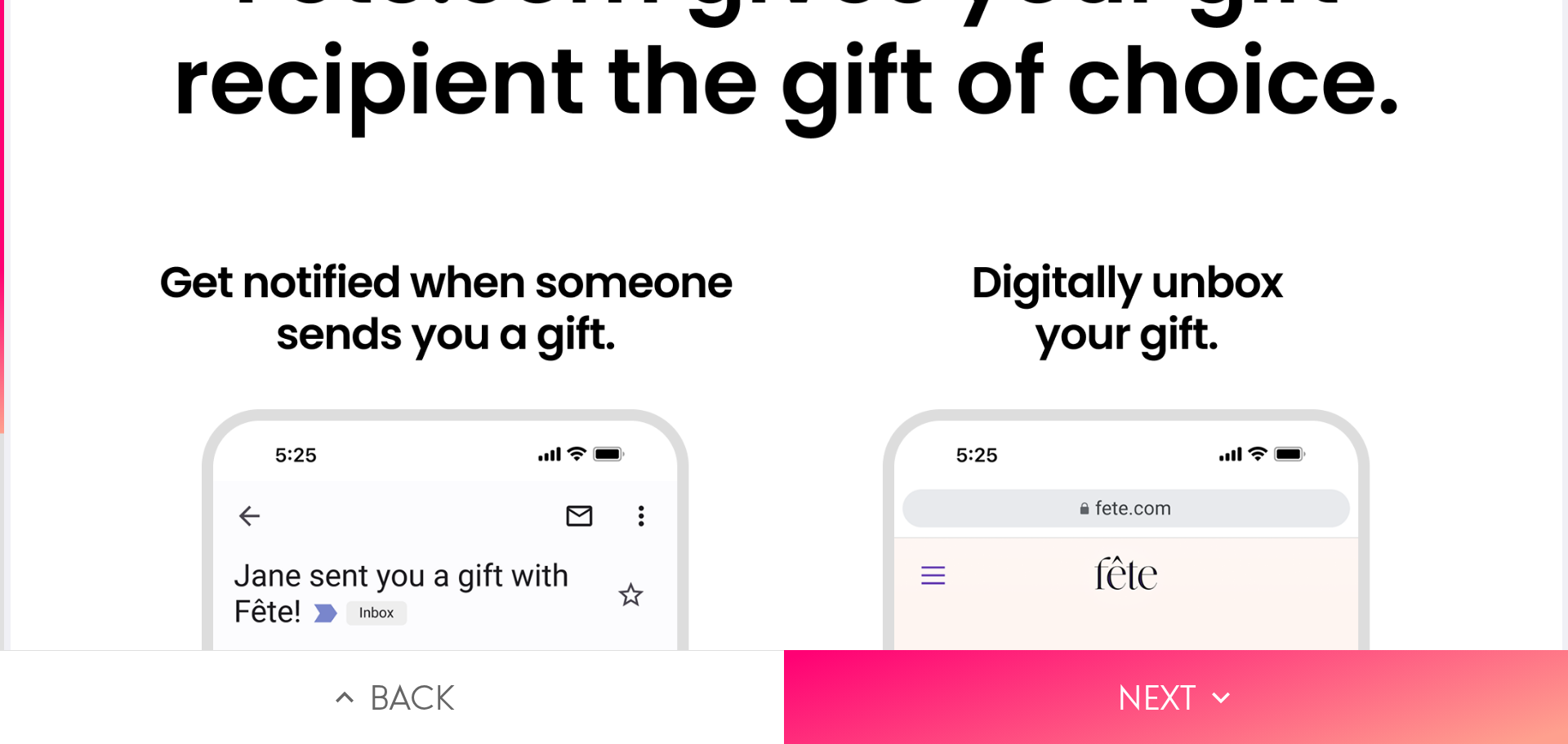
scroll to position [408, 0]
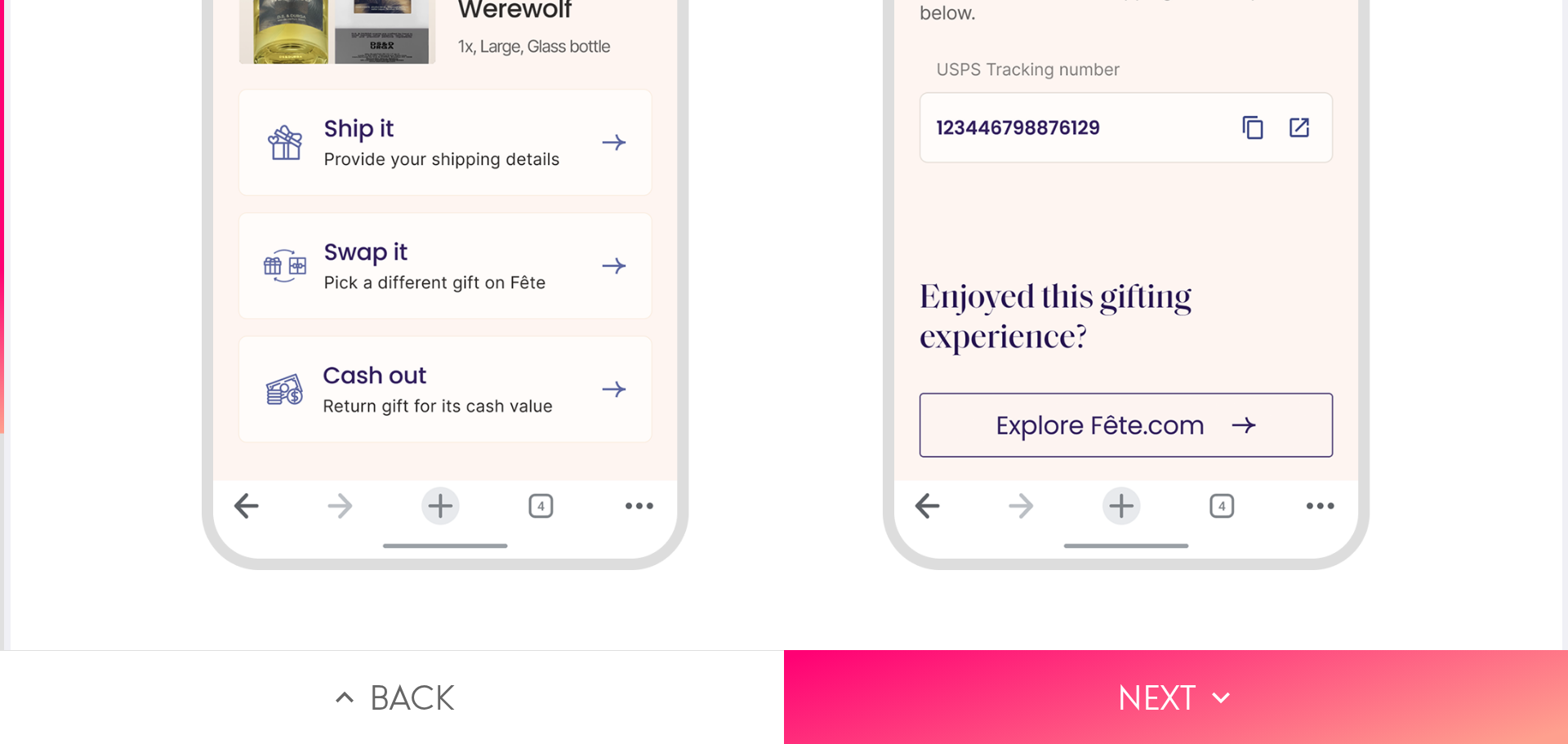
scroll to position [2458, 0]
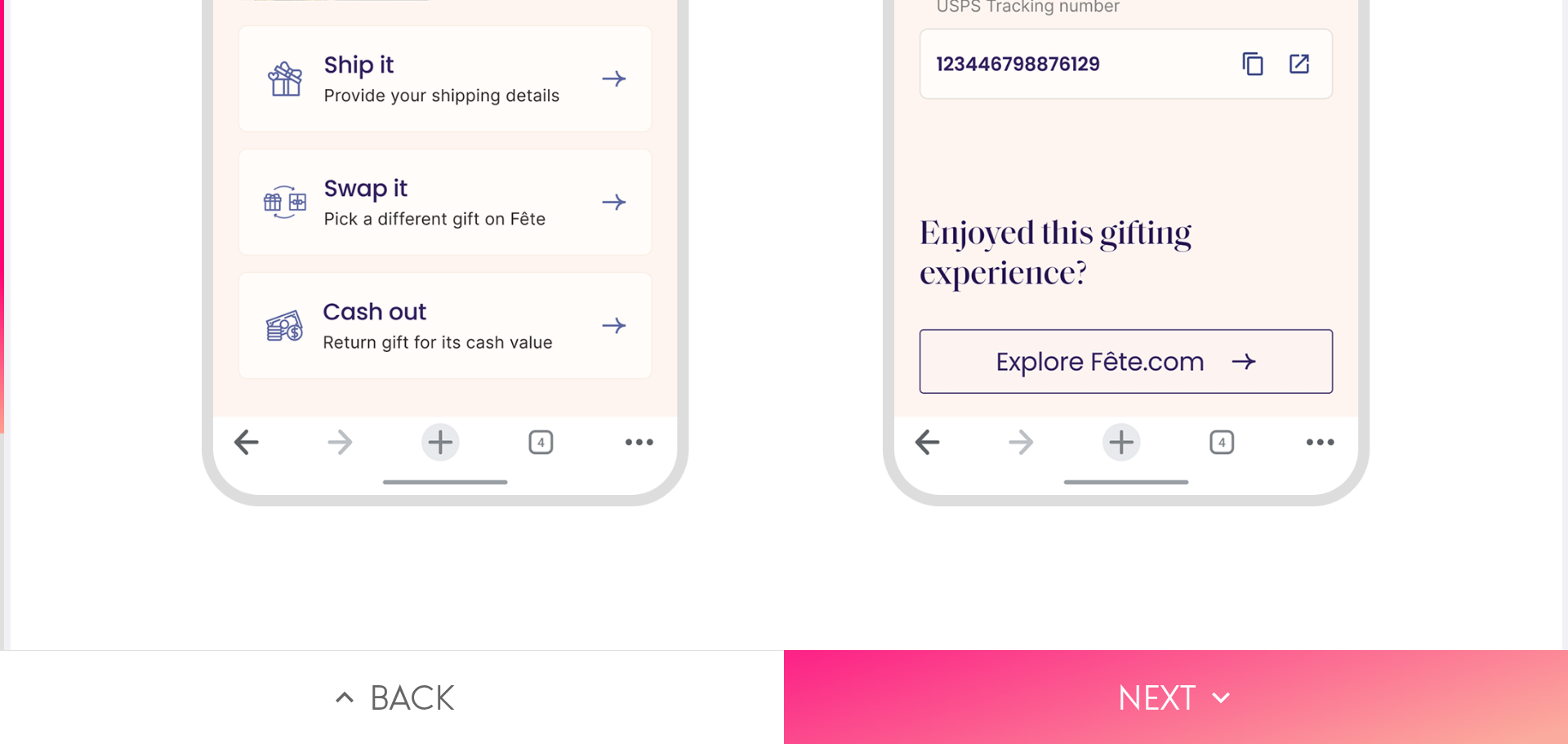
click at [1217, 680] on icon "button" at bounding box center [1221, 697] width 36 height 36
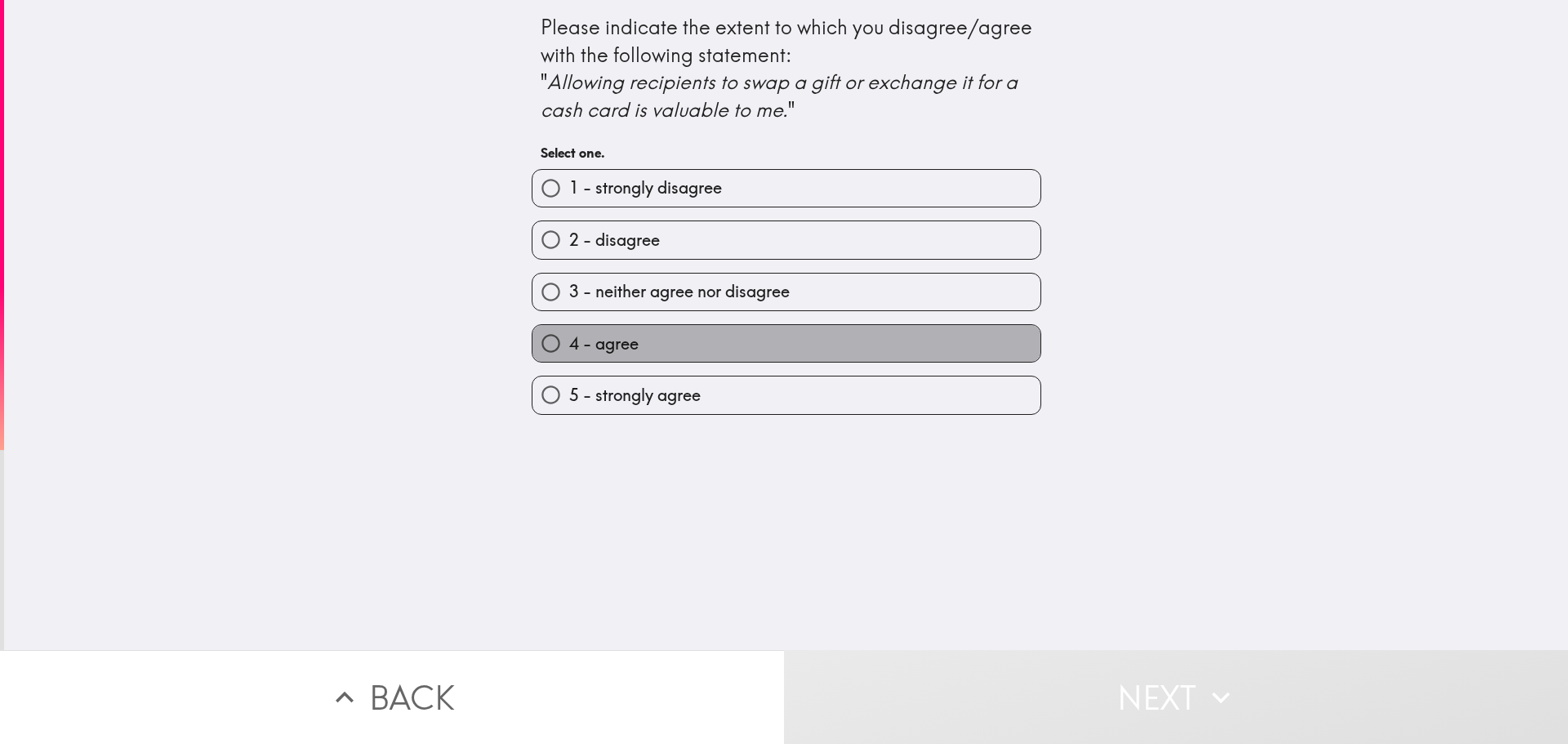
click at [661, 354] on label "4 - agree" at bounding box center [787, 343] width 508 height 37
click at [569, 354] on input "4 - agree" at bounding box center [550, 343] width 37 height 37
radio input "true"
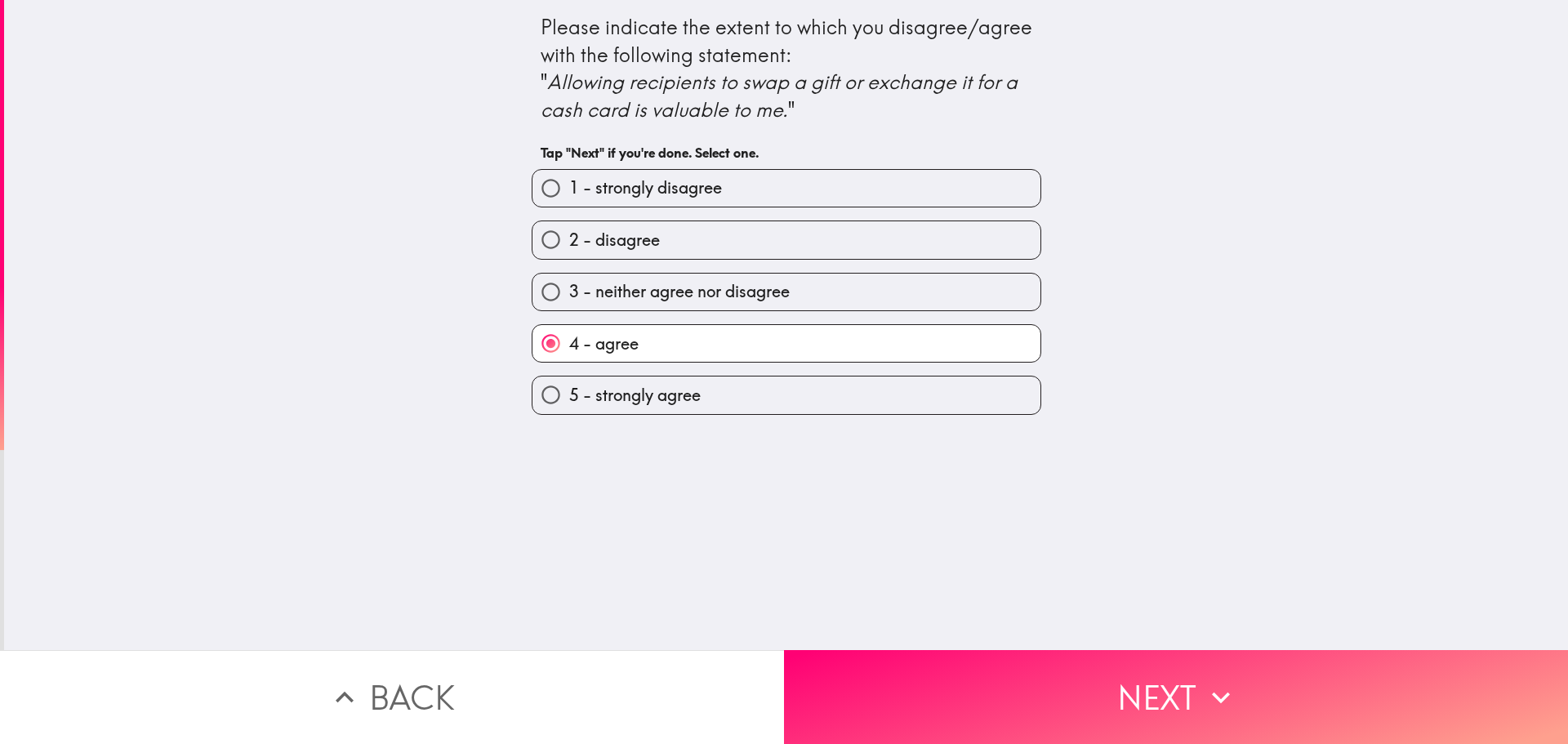
click at [729, 367] on div "5 - strongly agree" at bounding box center [780, 388] width 523 height 51
click at [730, 350] on label "4 - agree" at bounding box center [787, 343] width 508 height 37
click at [569, 350] on input "4 - agree" at bounding box center [550, 343] width 37 height 37
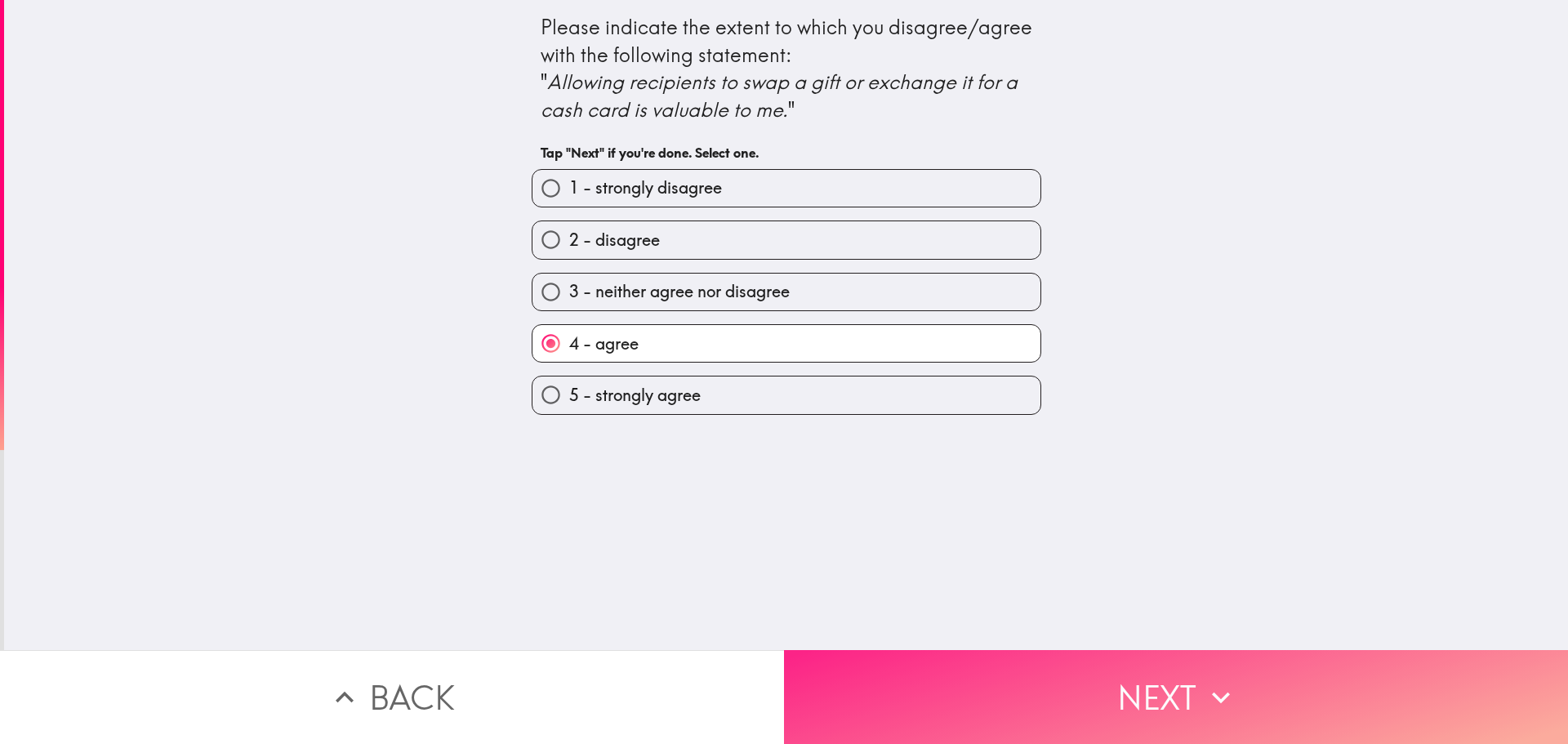
click at [1071, 676] on button "Next" at bounding box center [1176, 697] width 784 height 94
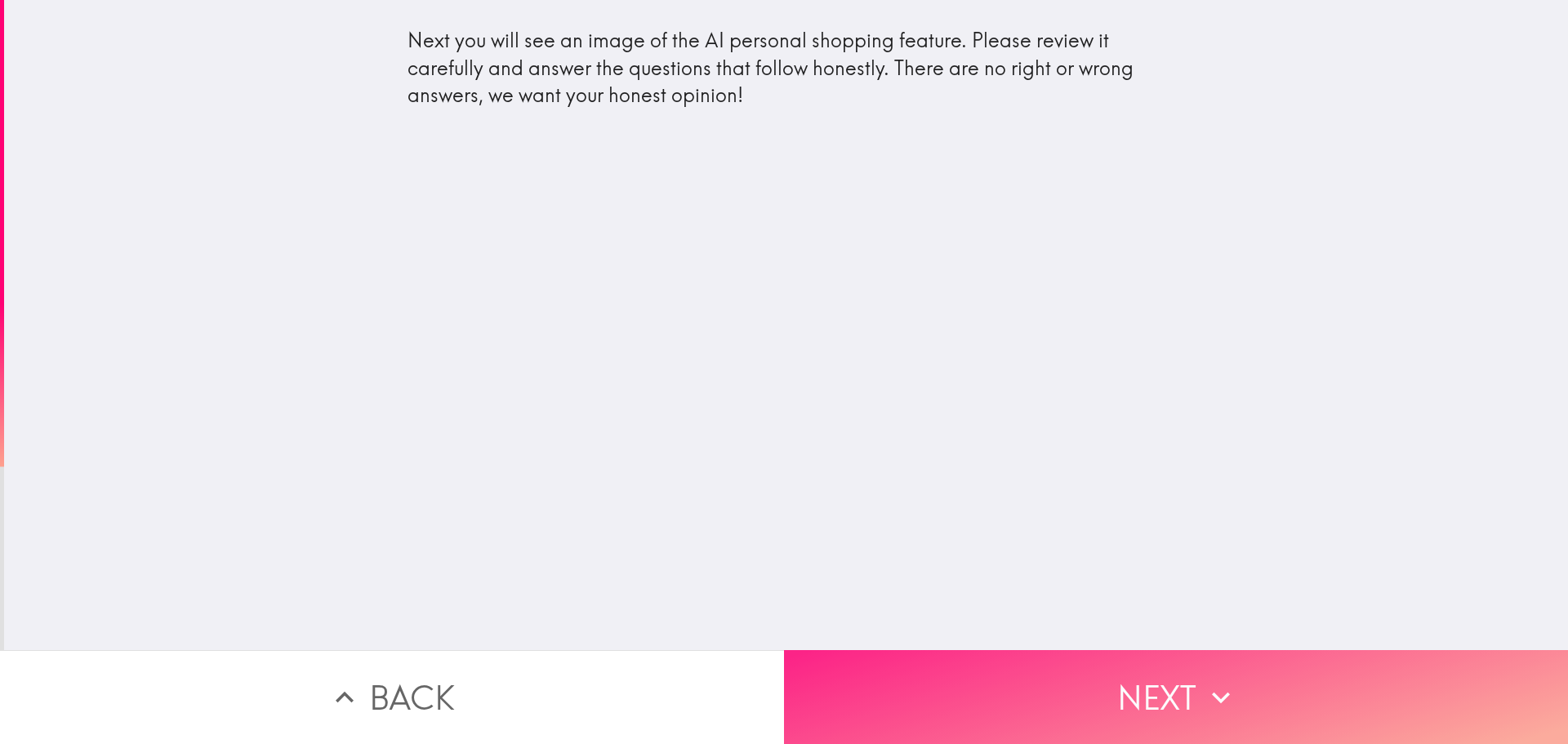
click at [1069, 686] on button "Next" at bounding box center [1176, 697] width 784 height 94
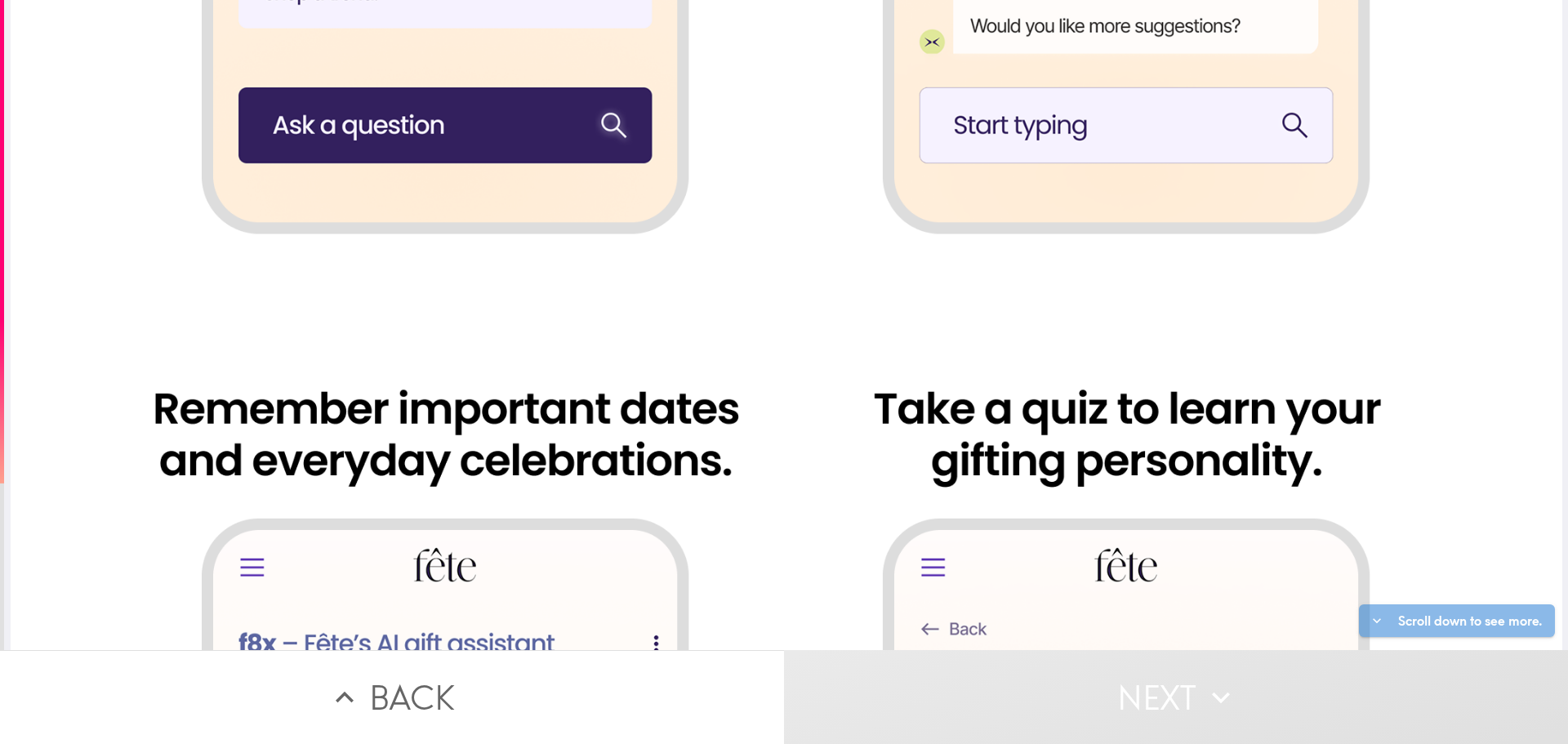
click at [499, 173] on div at bounding box center [787, 153] width 1552 height 3083
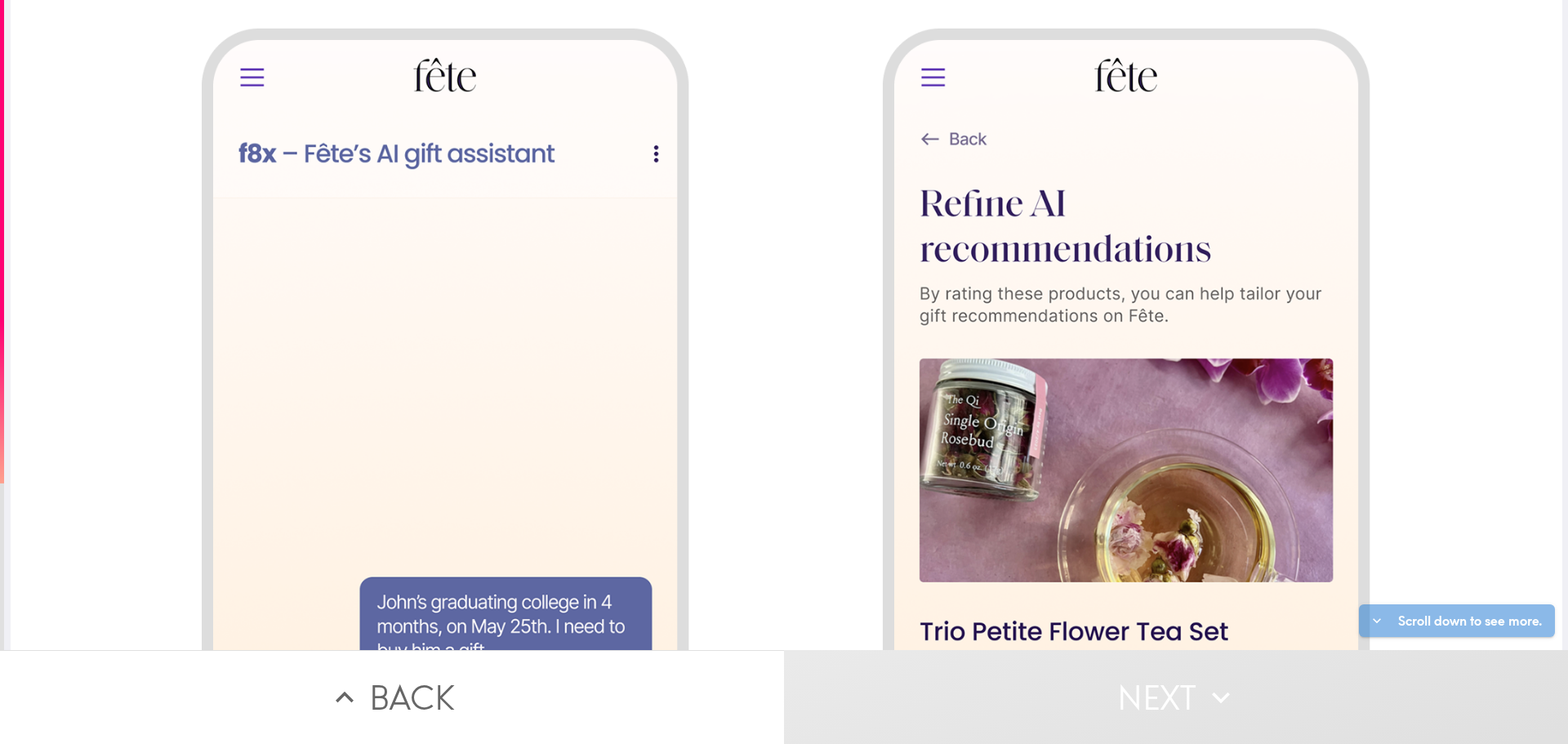
scroll to position [2458, 0]
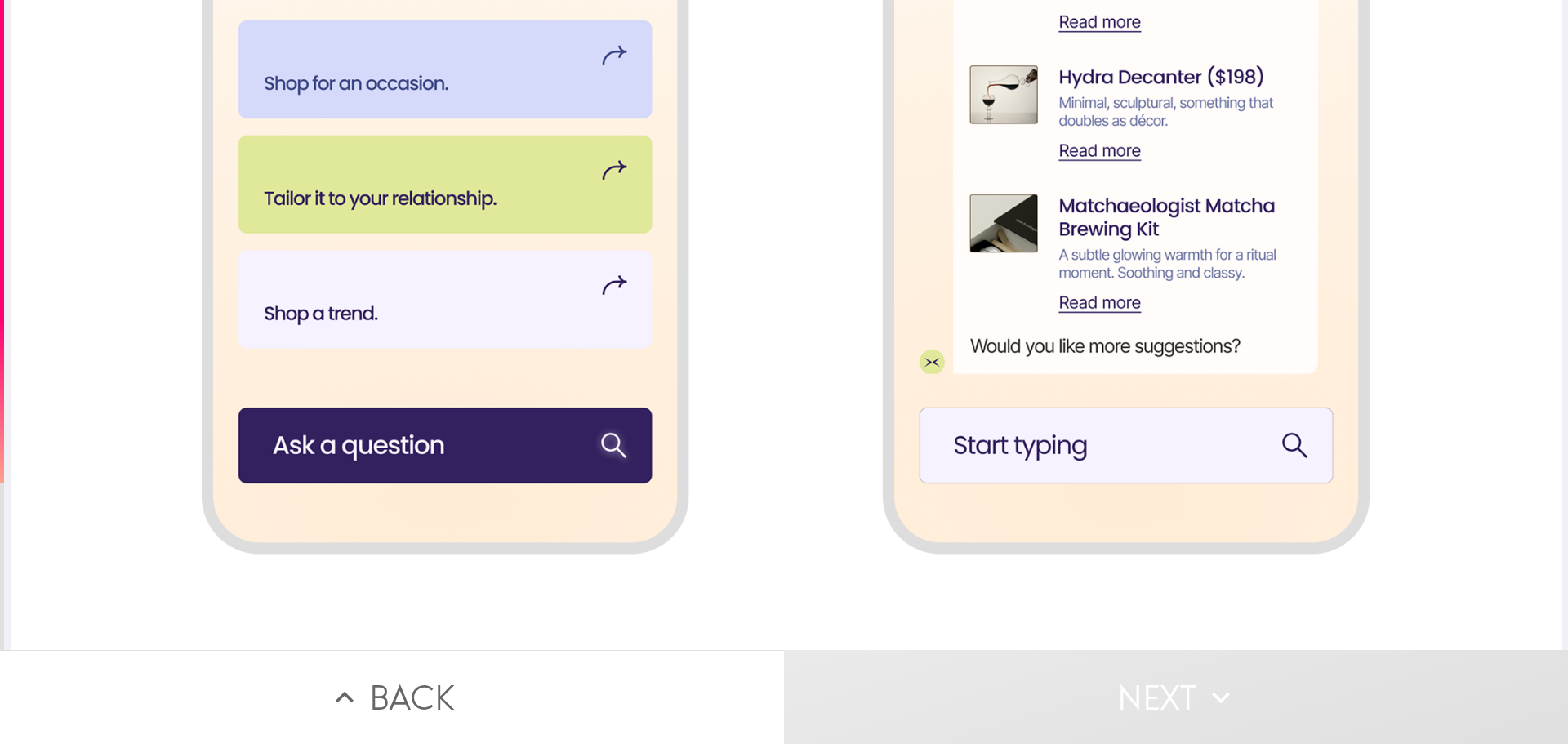
click at [1108, 202] on div at bounding box center [787, 474] width 1552 height 3083
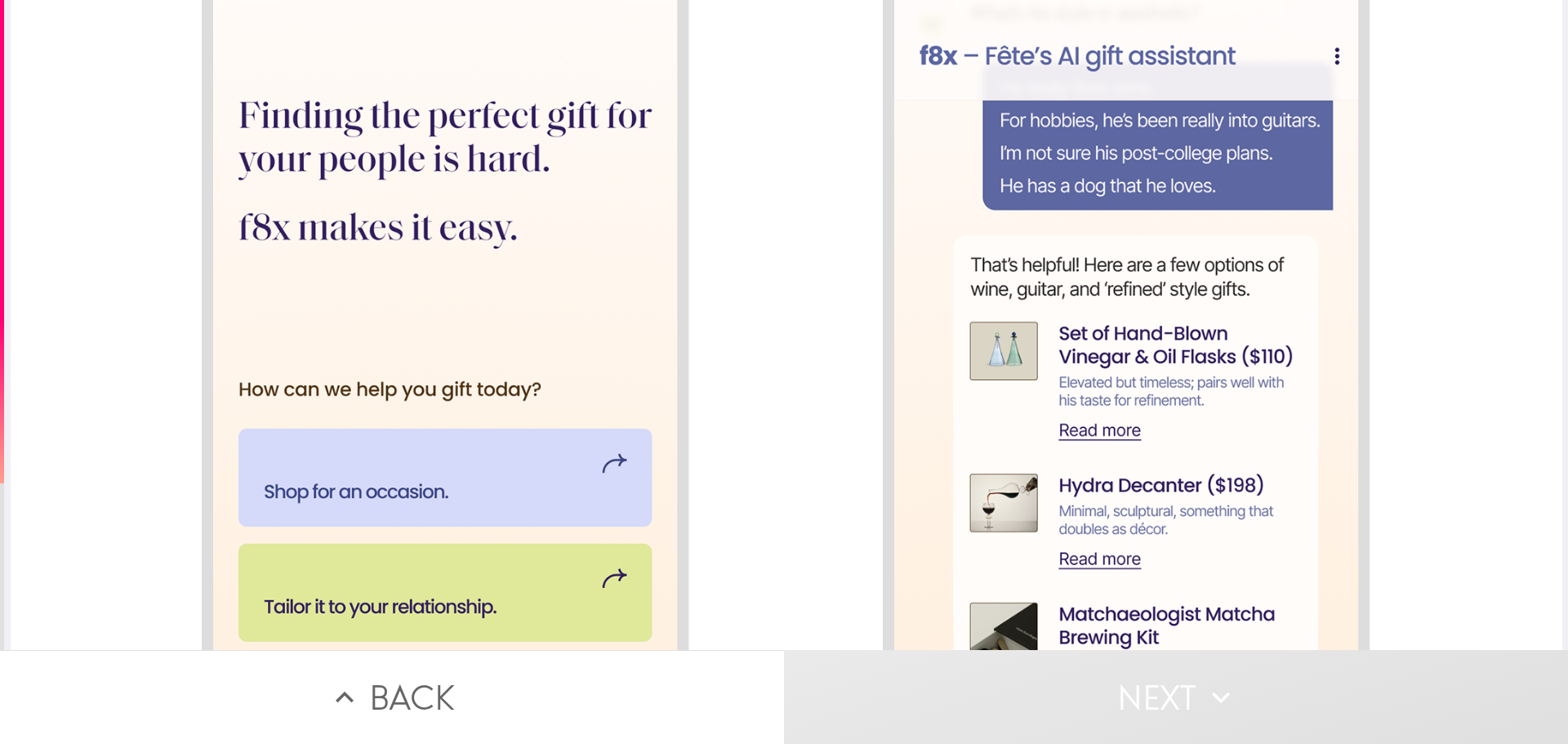
scroll to position [1150, 0]
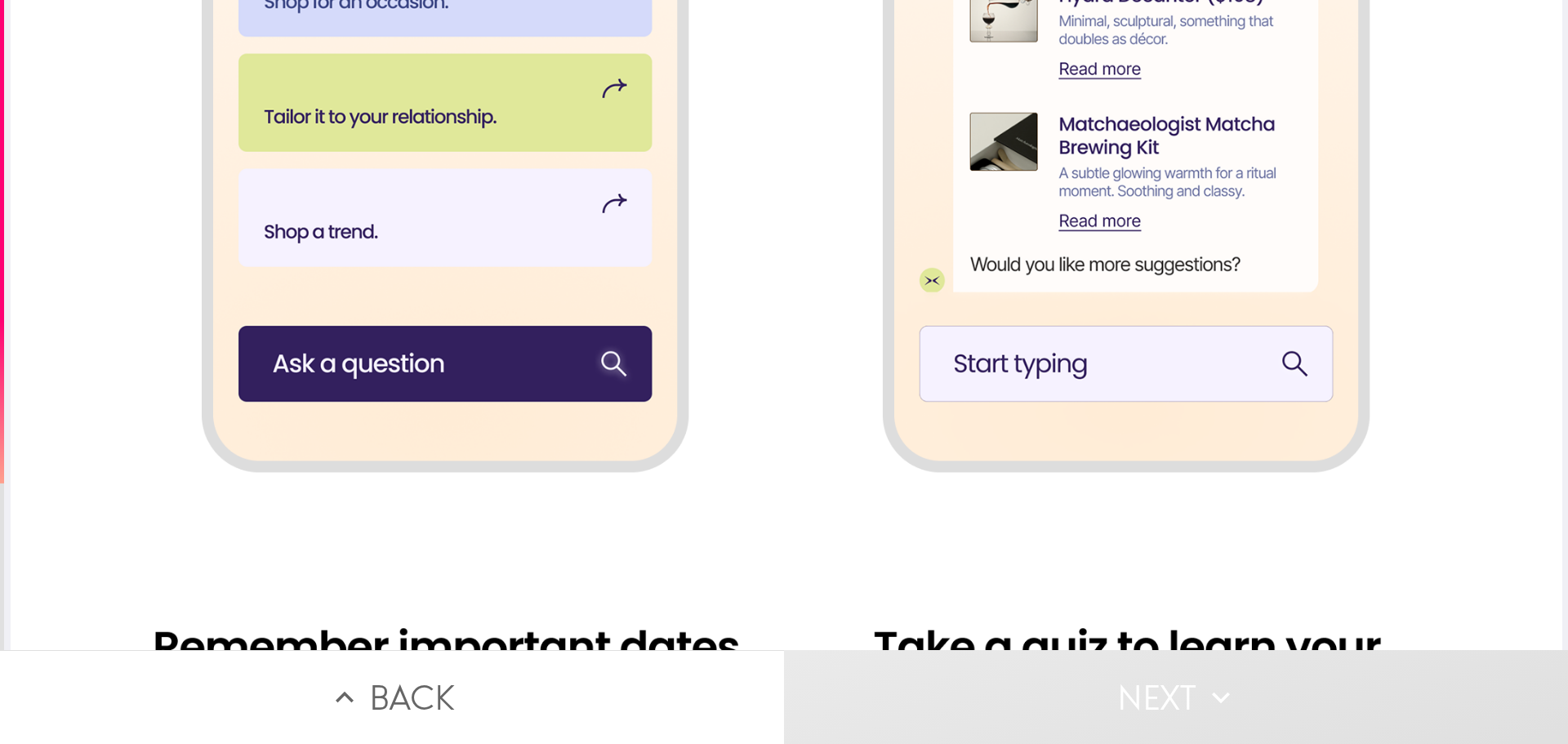
click at [786, 267] on div at bounding box center [787, 391] width 1552 height 3083
click at [593, 352] on div at bounding box center [787, 391] width 1552 height 3083
click at [592, 361] on div at bounding box center [787, 391] width 1552 height 3083
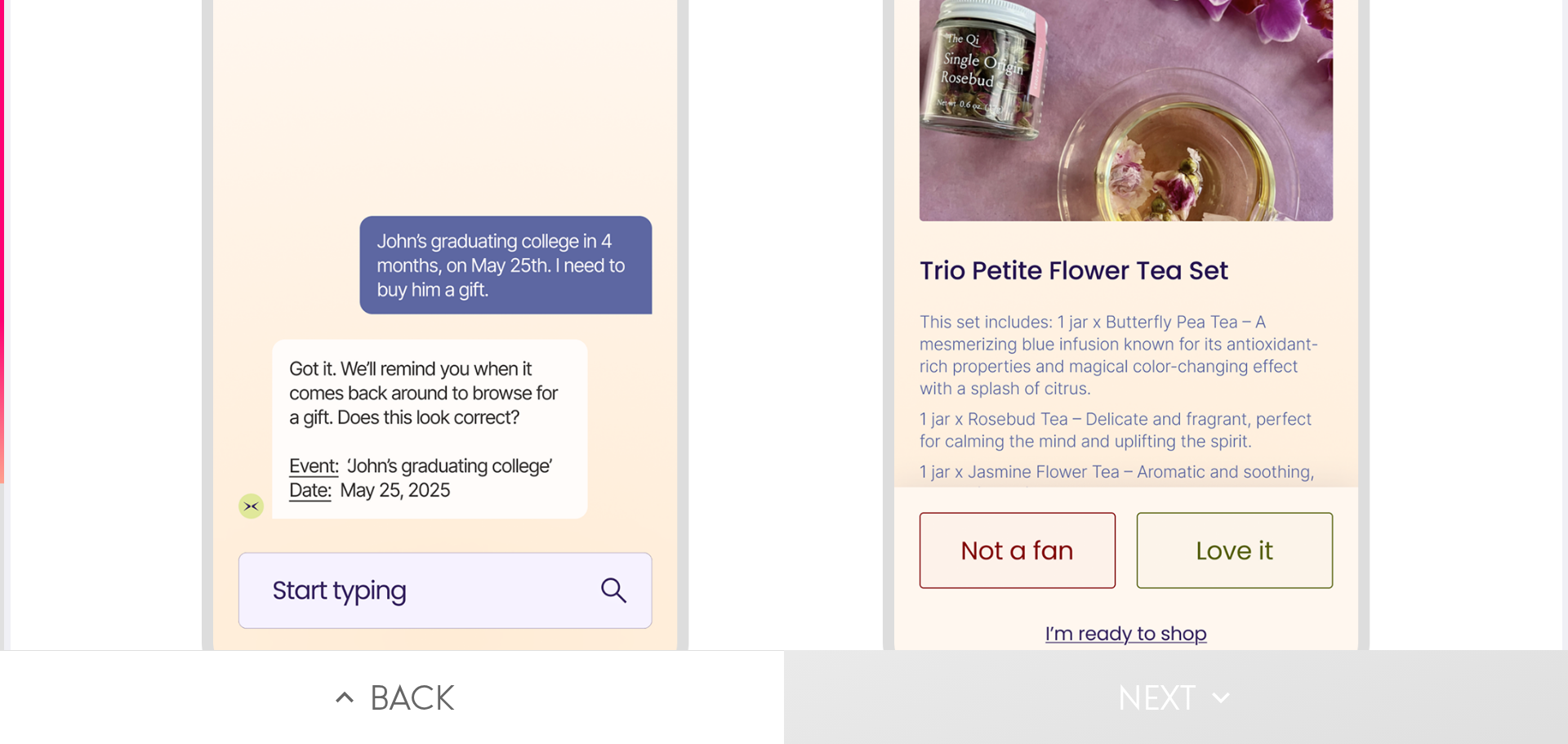
scroll to position [2458, 0]
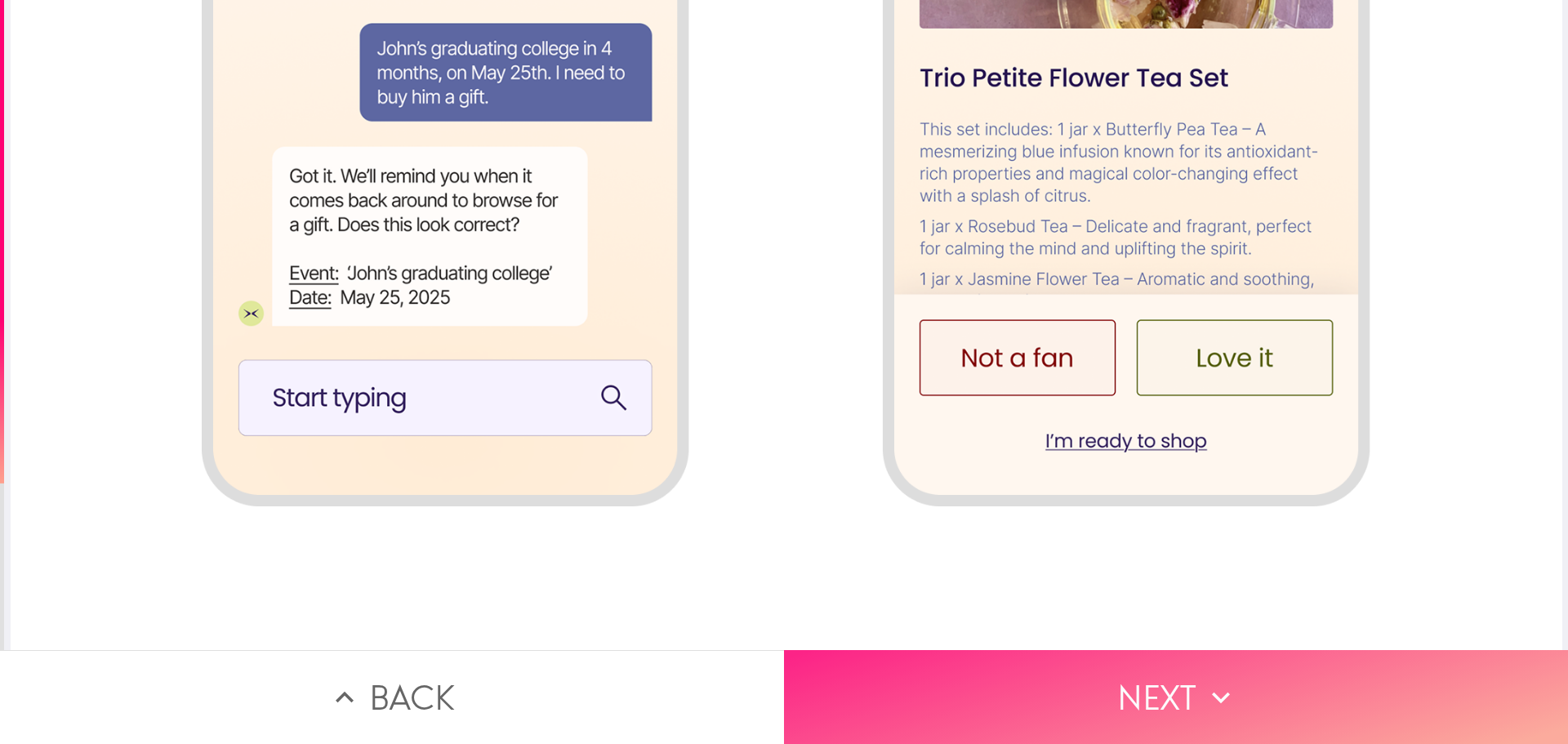
click at [1102, 667] on button "Next" at bounding box center [1176, 697] width 784 height 94
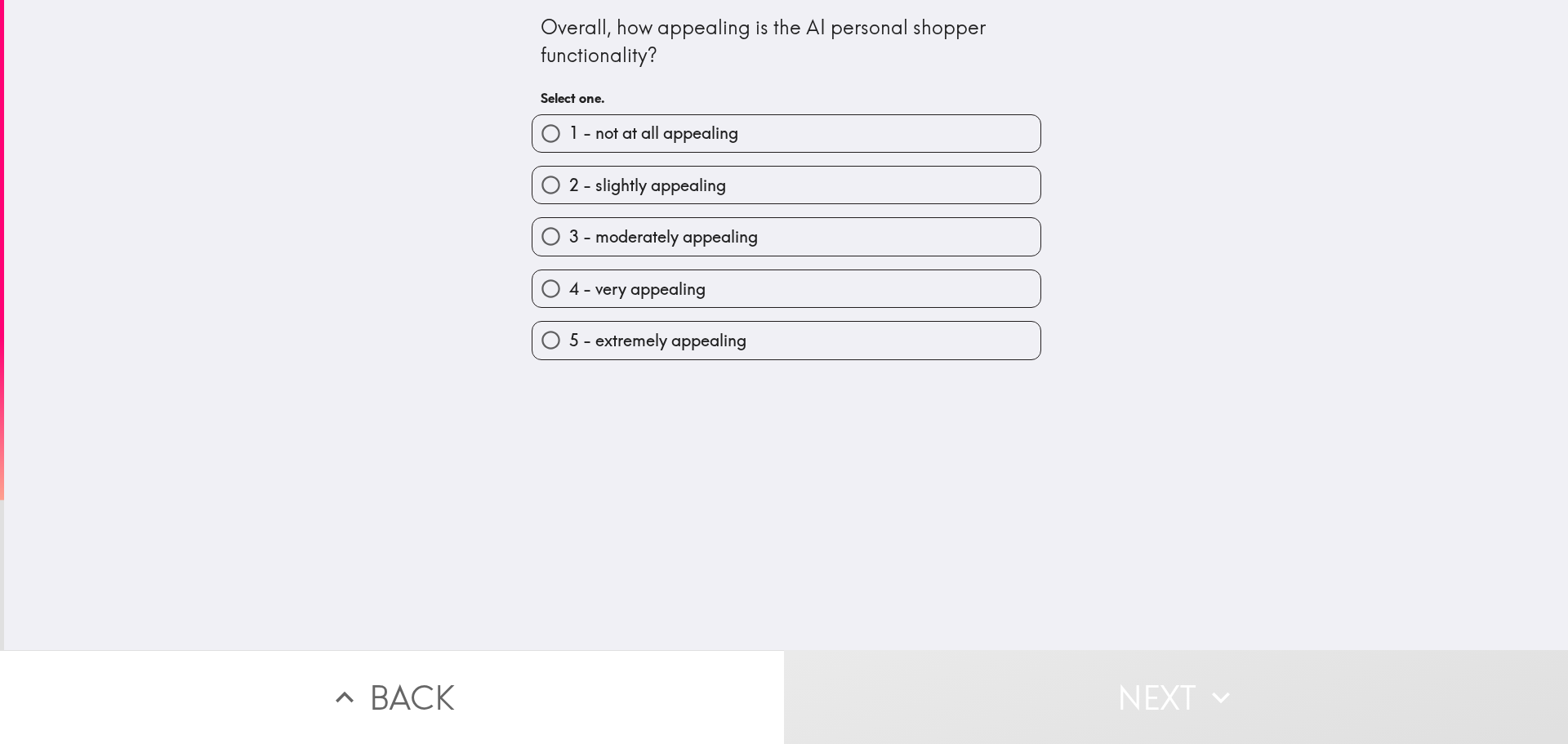
click at [719, 294] on label "4 - very appealing" at bounding box center [787, 288] width 508 height 37
click at [569, 294] on input "4 - very appealing" at bounding box center [550, 288] width 37 height 37
radio input "true"
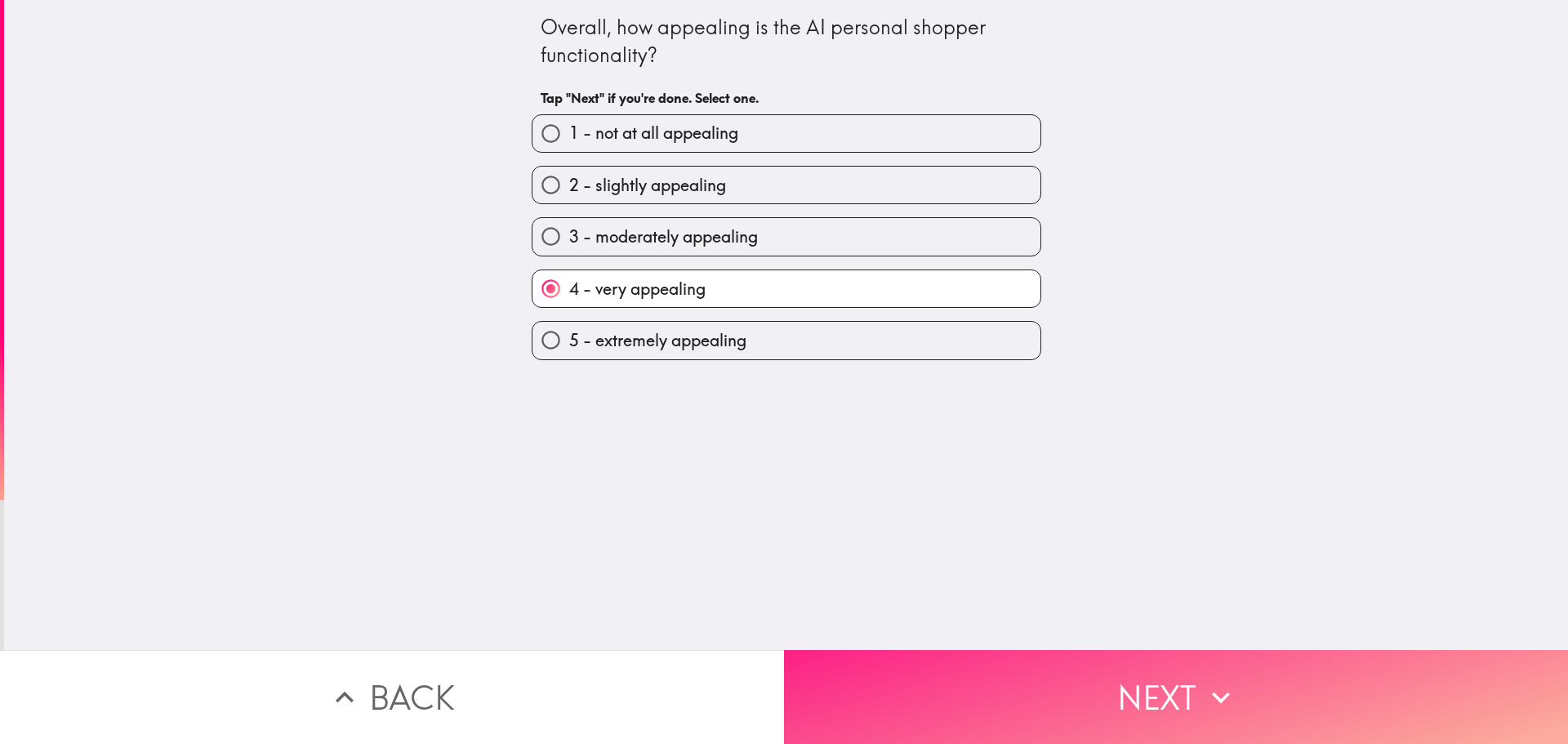
click at [1091, 697] on button "Next" at bounding box center [1176, 697] width 784 height 94
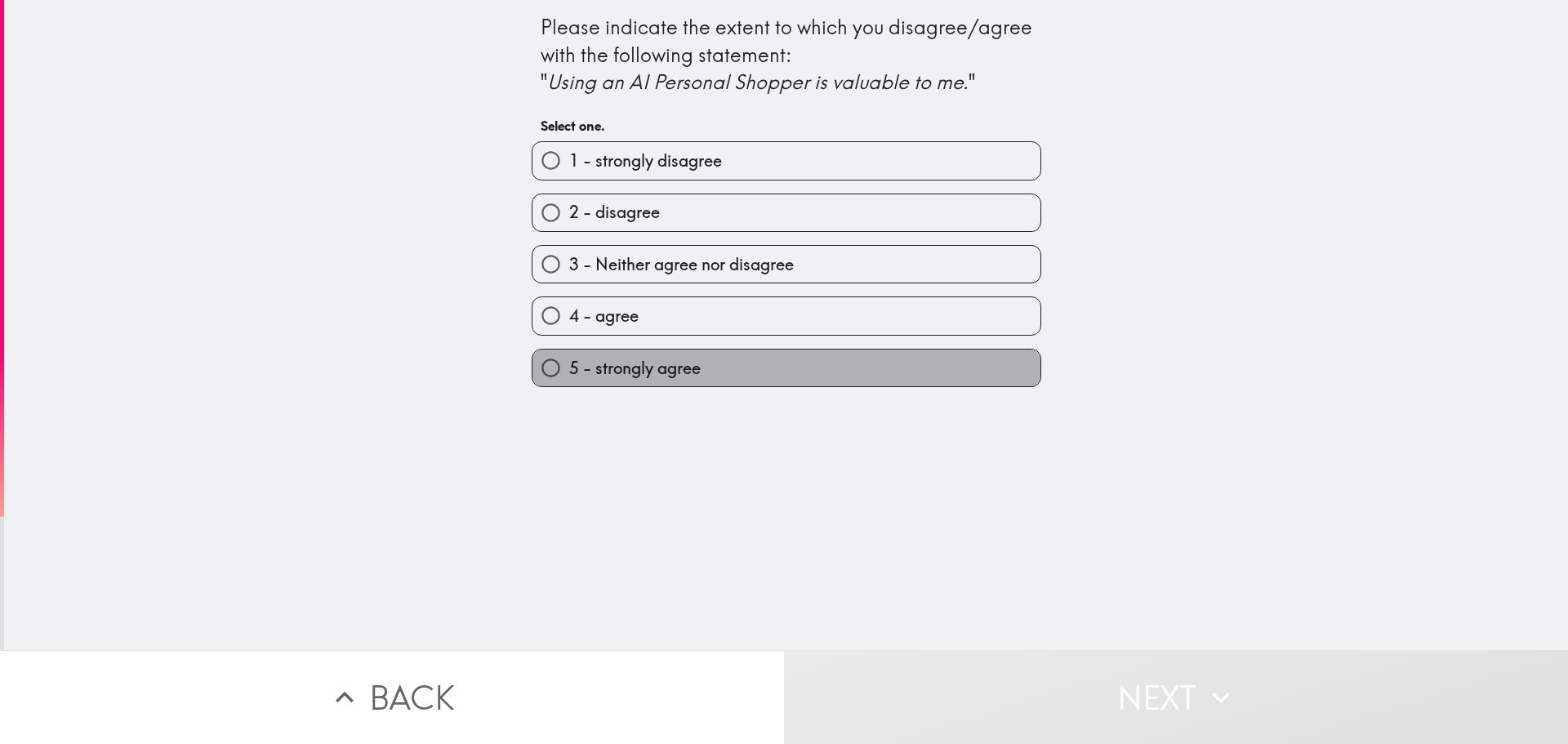
click at [679, 350] on label "5 - strongly agree" at bounding box center [787, 368] width 508 height 37
click at [569, 350] on input "5 - strongly agree" at bounding box center [550, 368] width 37 height 37
radio input "true"
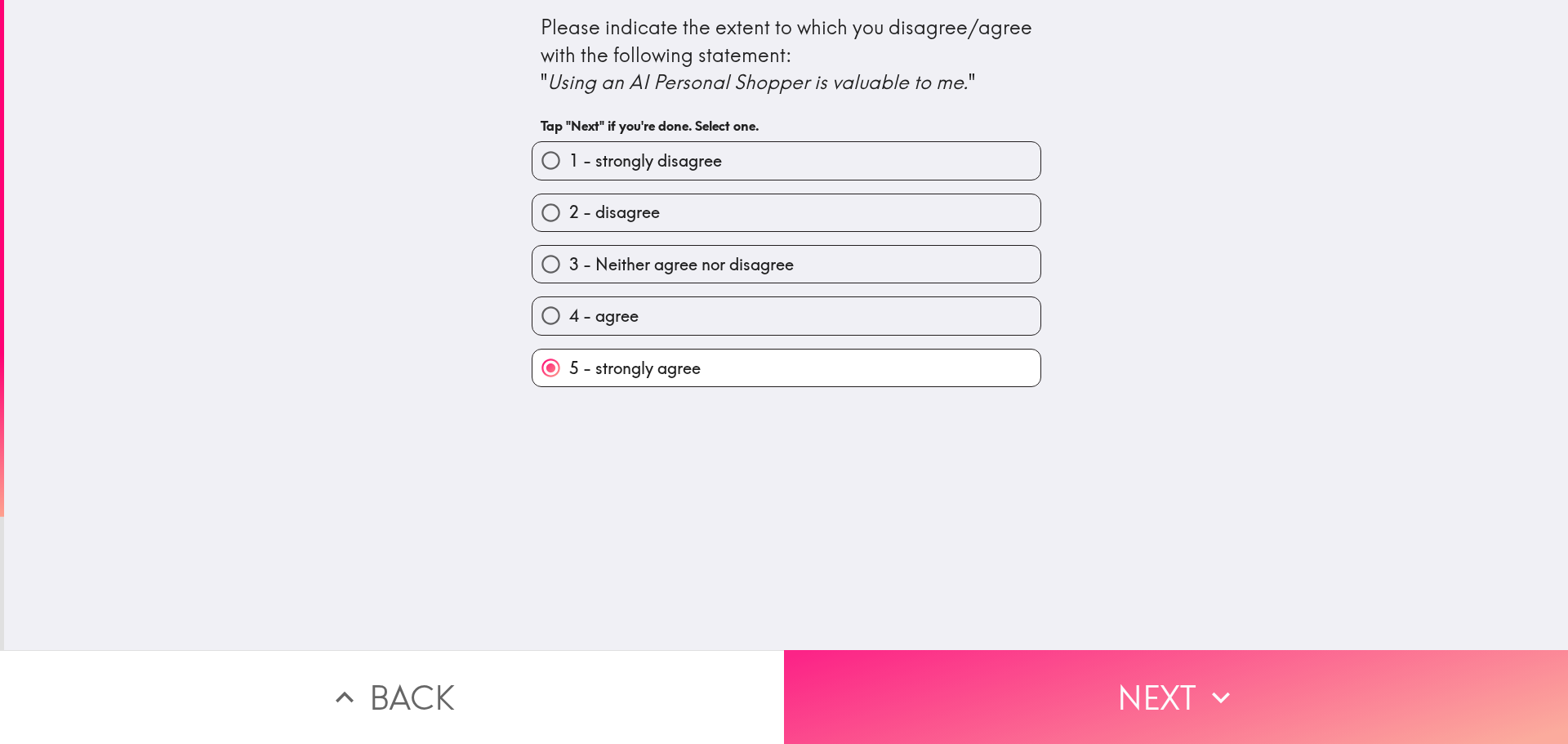
click at [965, 681] on button "Next" at bounding box center [1176, 697] width 784 height 94
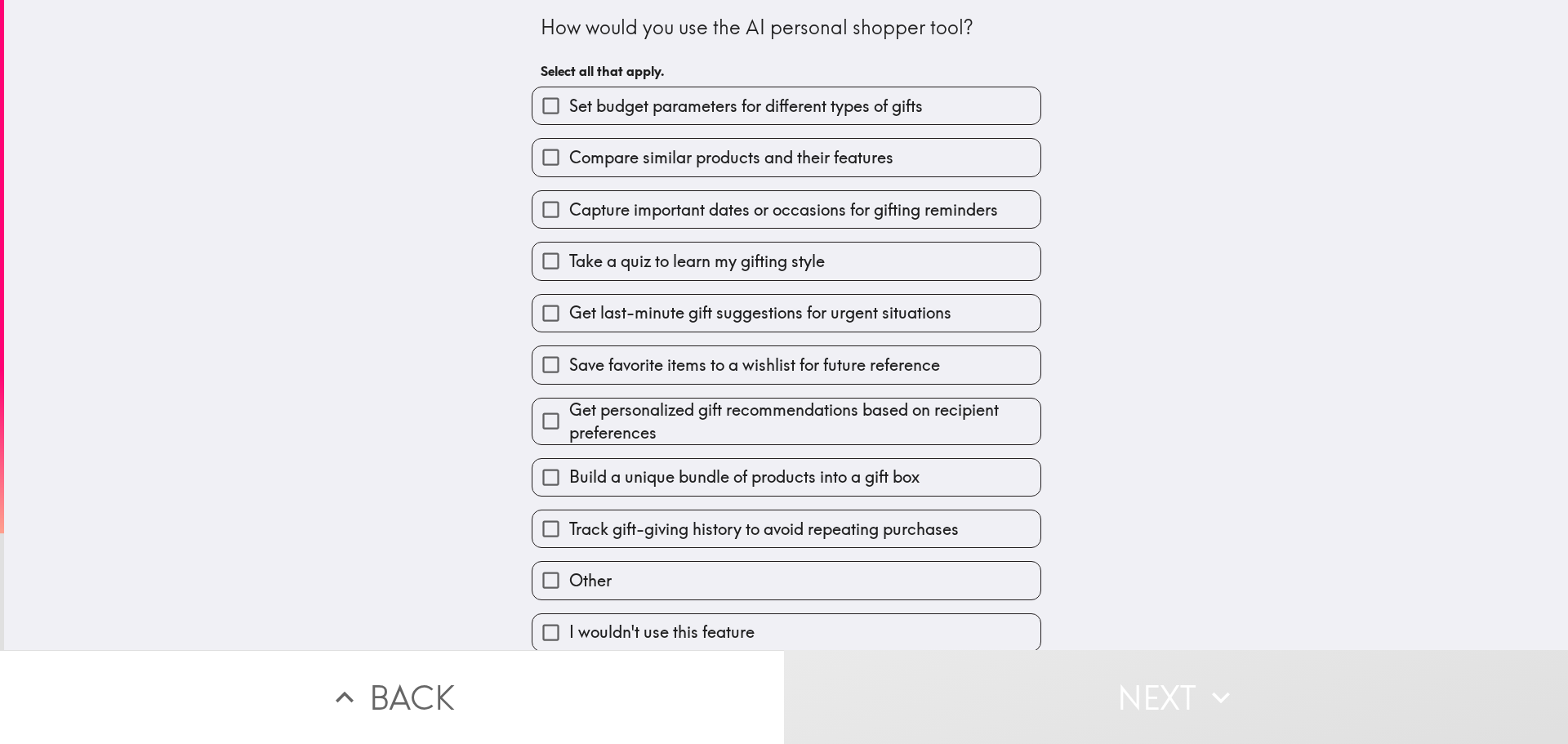
click at [600, 382] on label "Save favorite items to a wishlist for future reference" at bounding box center [787, 364] width 508 height 37
click at [569, 382] on input "Save favorite items to a wishlist for future reference" at bounding box center [550, 364] width 37 height 37
checkbox input "true"
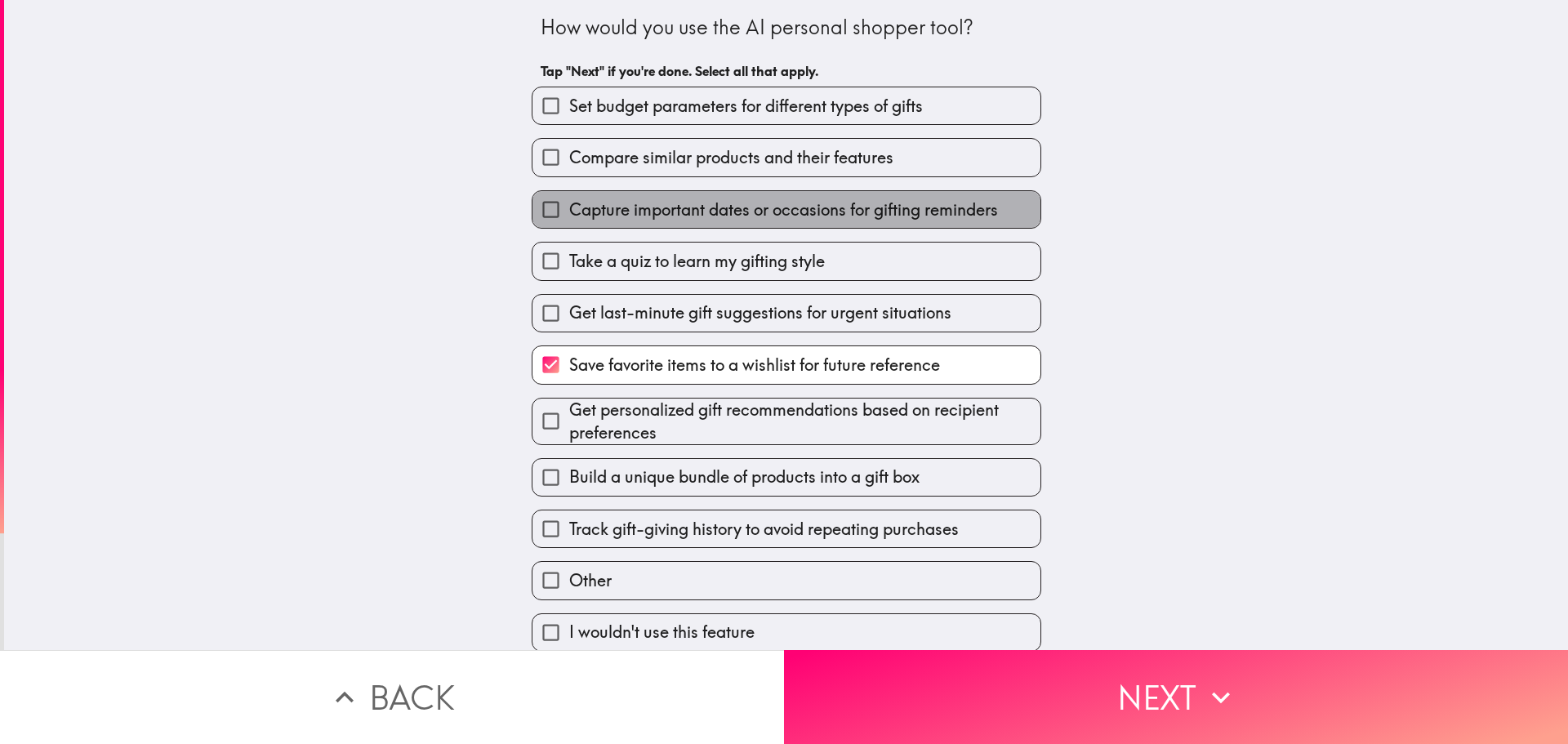
click at [603, 210] on span "Capture important dates or occasions for gifting reminders" at bounding box center [783, 210] width 429 height 23
click at [569, 210] on input "Capture important dates or occasions for gifting reminders" at bounding box center [550, 210] width 37 height 37
checkbox input "true"
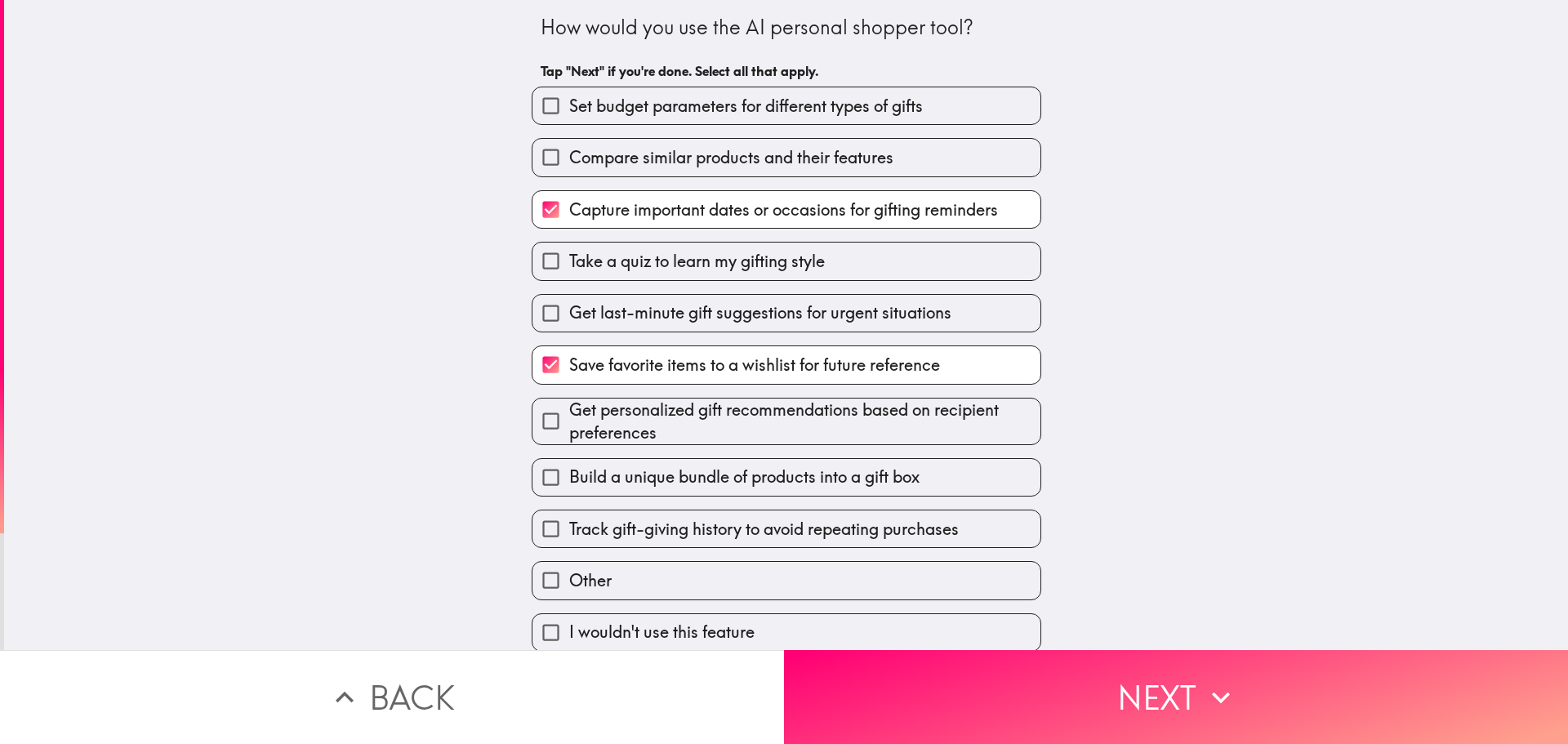
click at [629, 111] on span "Set budget parameters for different types of gifts" at bounding box center [746, 107] width 354 height 23
click at [569, 111] on input "Set budget parameters for different types of gifts" at bounding box center [550, 106] width 37 height 37
checkbox input "true"
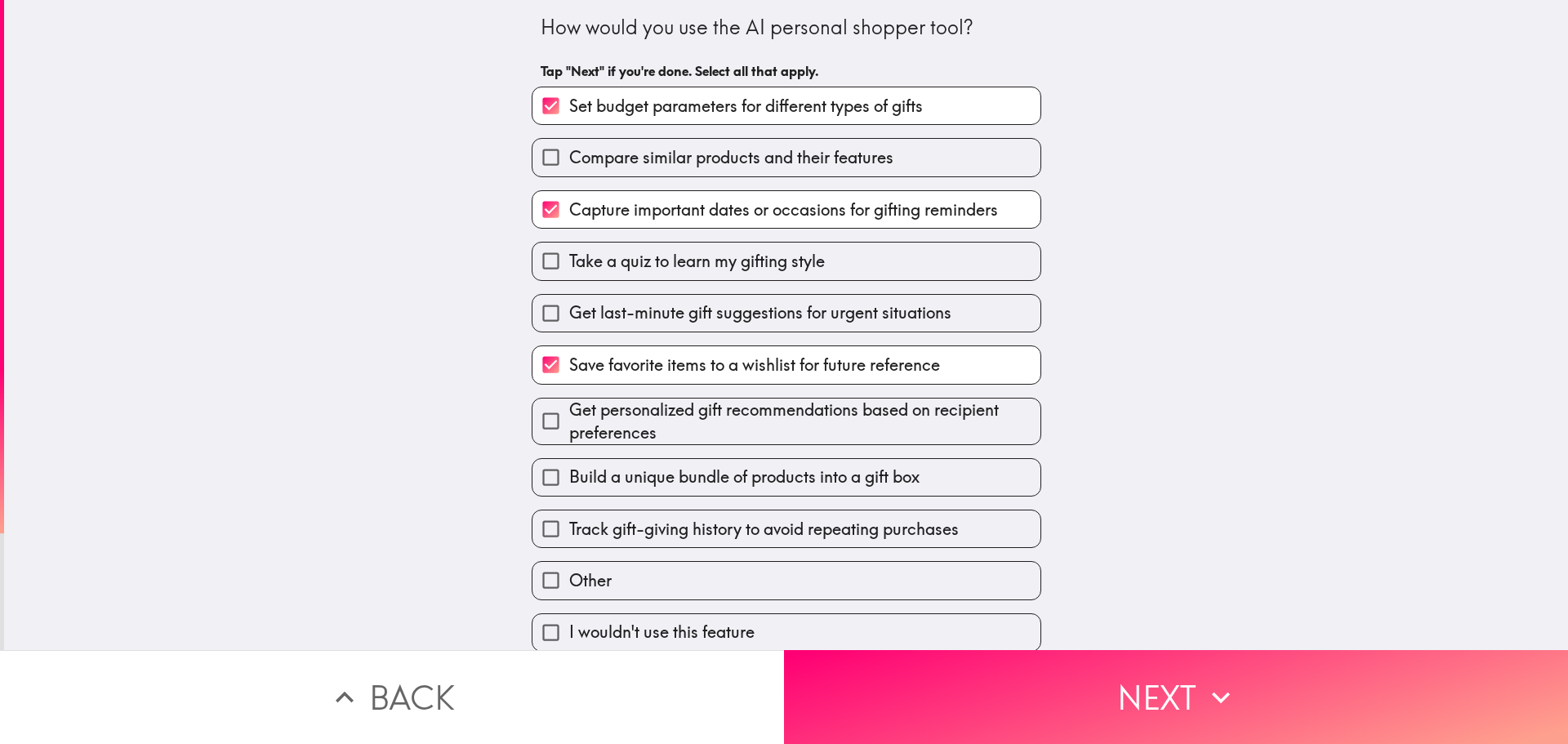
scroll to position [14, 0]
click at [615, 464] on span "Build a unique bundle of products into a gift box" at bounding box center [744, 475] width 350 height 23
click at [569, 462] on input "Build a unique bundle of products into a gift box" at bounding box center [550, 475] width 37 height 37
checkbox input "true"
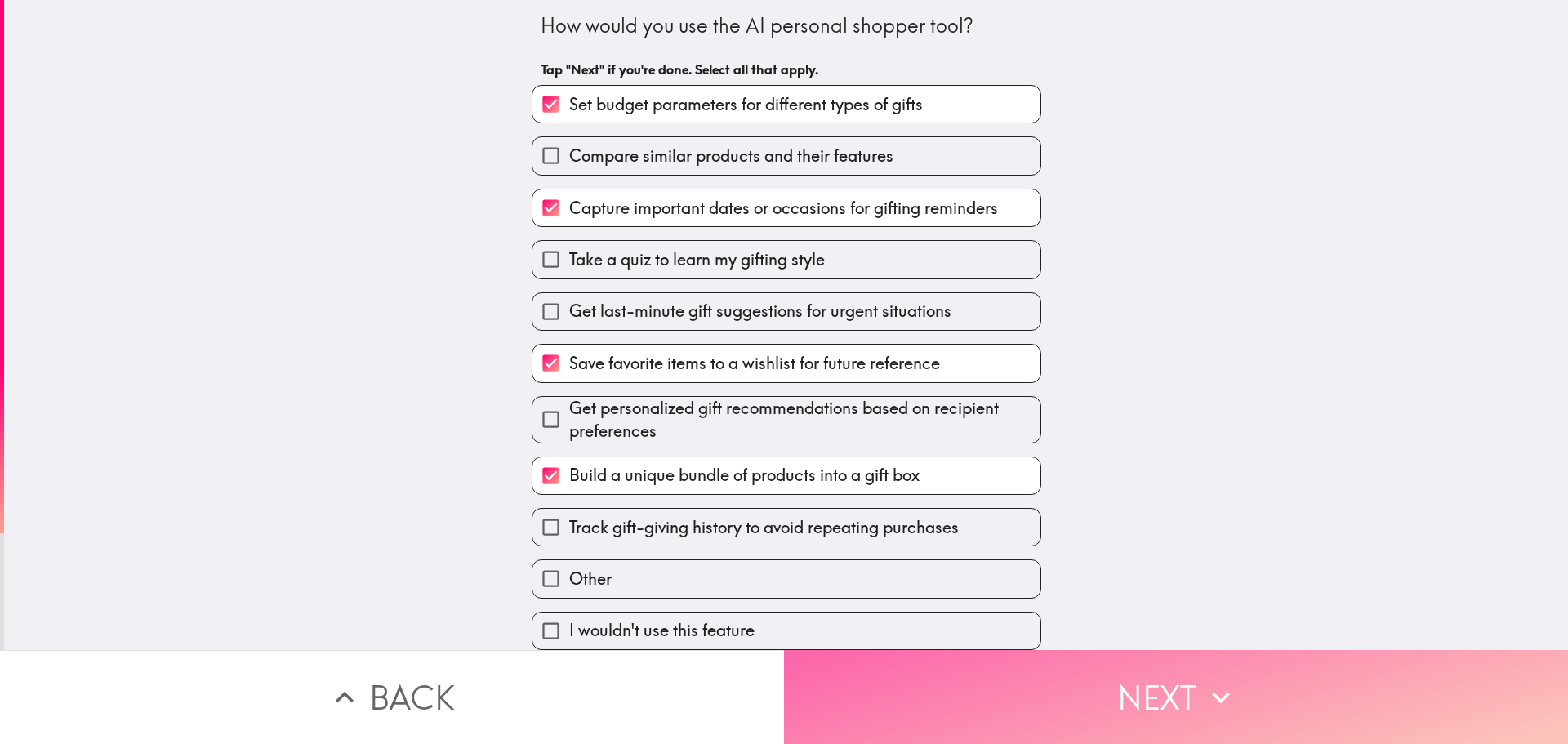
click at [1032, 671] on button "Next" at bounding box center [1176, 697] width 784 height 94
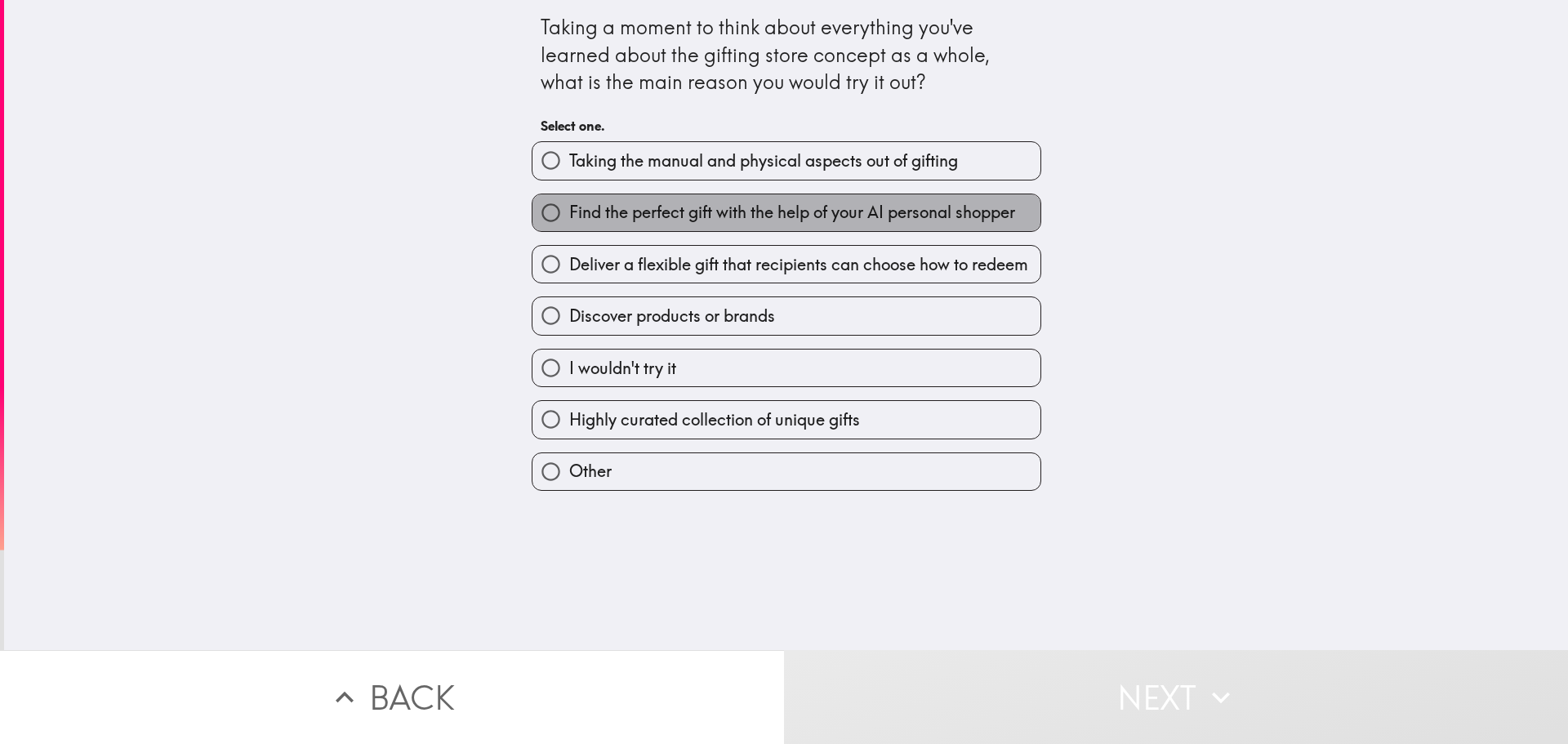
click at [650, 215] on span "Find the perfect gift with the help of your AI personal shopper" at bounding box center [792, 212] width 446 height 23
click at [569, 215] on input "Find the perfect gift with the help of your AI personal shopper" at bounding box center [550, 212] width 37 height 37
radio input "true"
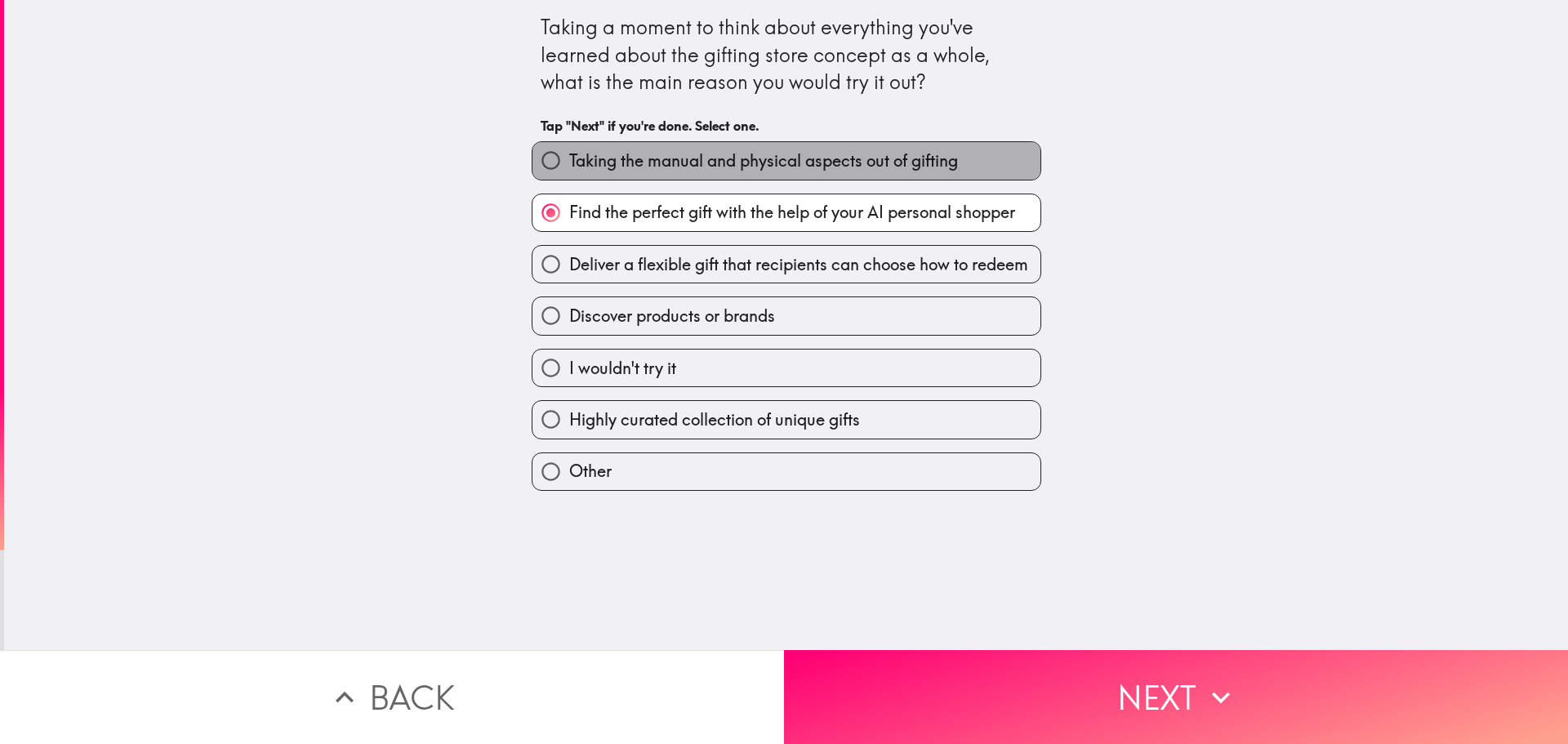
click at [649, 154] on span "Taking the manual and physical aspects out of gifting" at bounding box center [763, 161] width 388 height 23
click at [569, 154] on input "Taking the manual and physical aspects out of gifting" at bounding box center [550, 160] width 37 height 37
radio input "true"
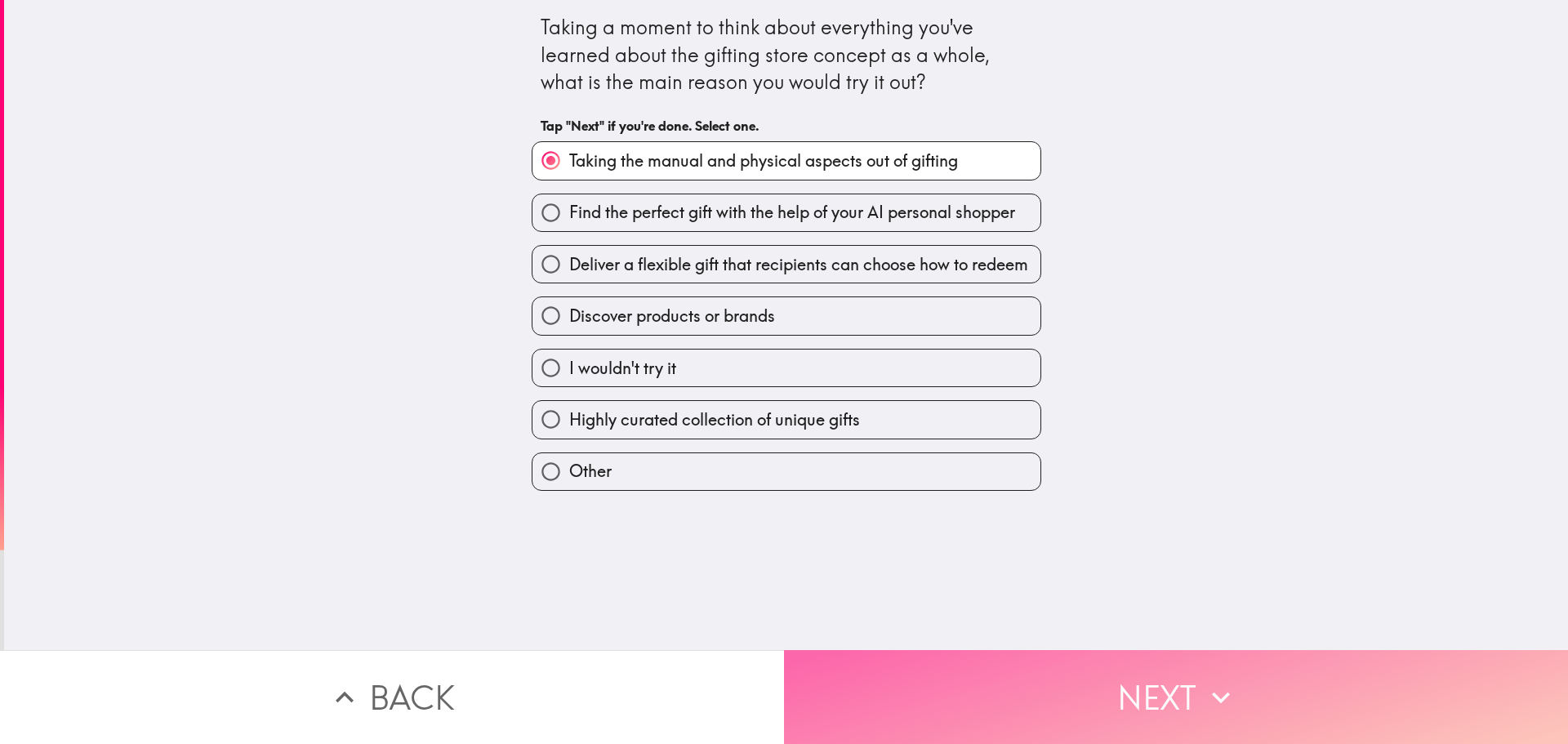
click at [1053, 680] on button "Next" at bounding box center [1176, 697] width 784 height 94
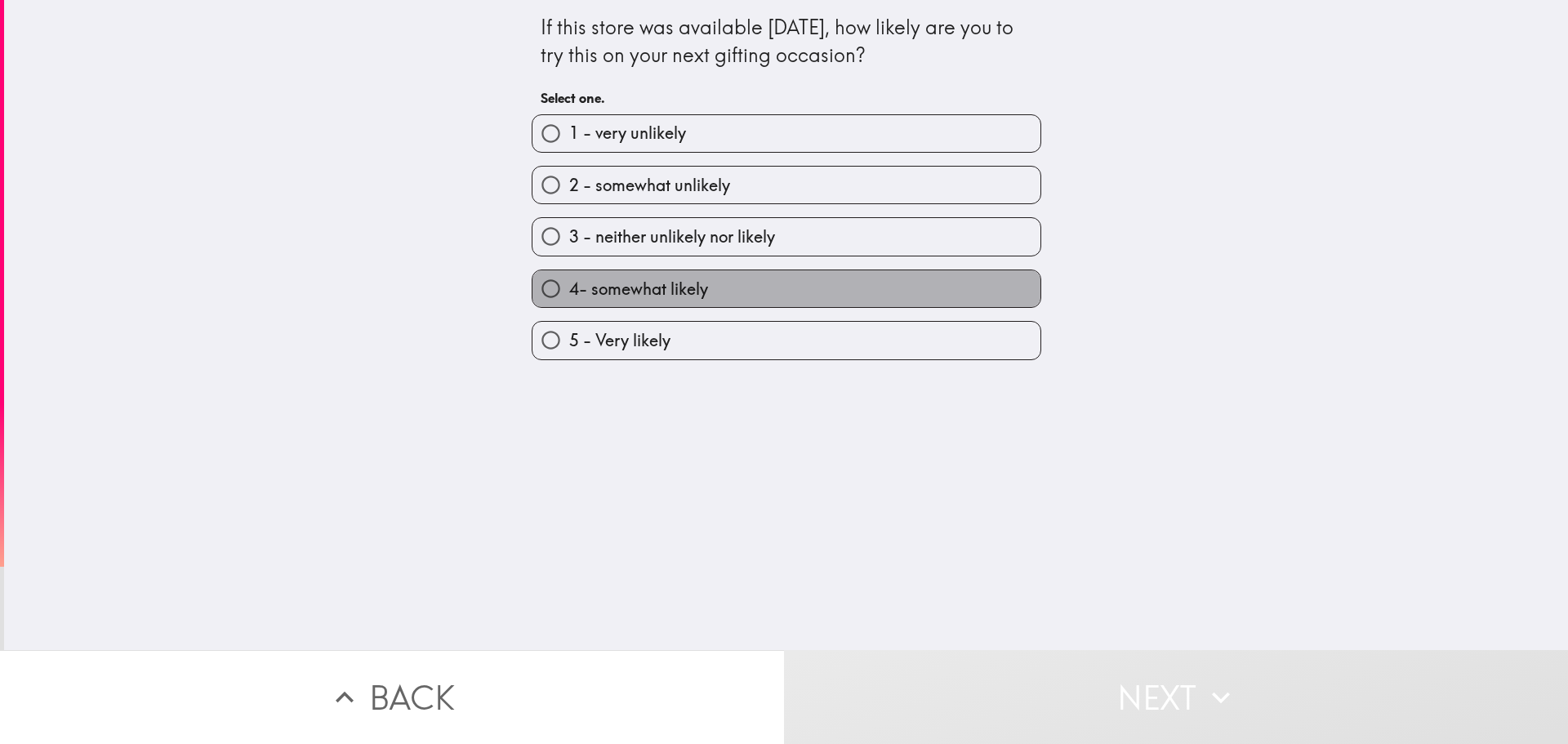
click at [712, 281] on label "4- somewhat likely" at bounding box center [787, 288] width 508 height 37
click at [569, 281] on input "4- somewhat likely" at bounding box center [550, 288] width 37 height 37
radio input "true"
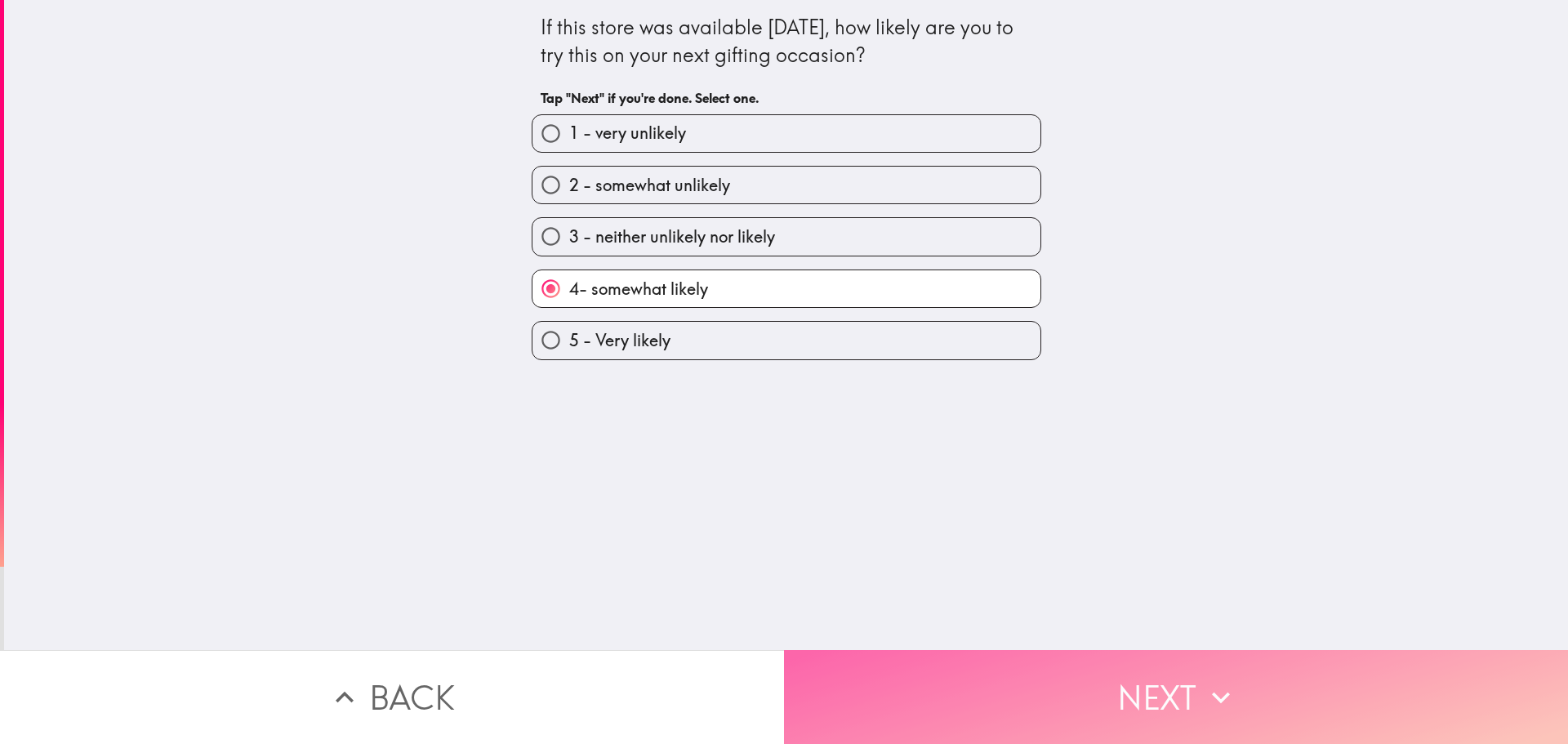
click at [1082, 688] on button "Next" at bounding box center [1176, 697] width 784 height 94
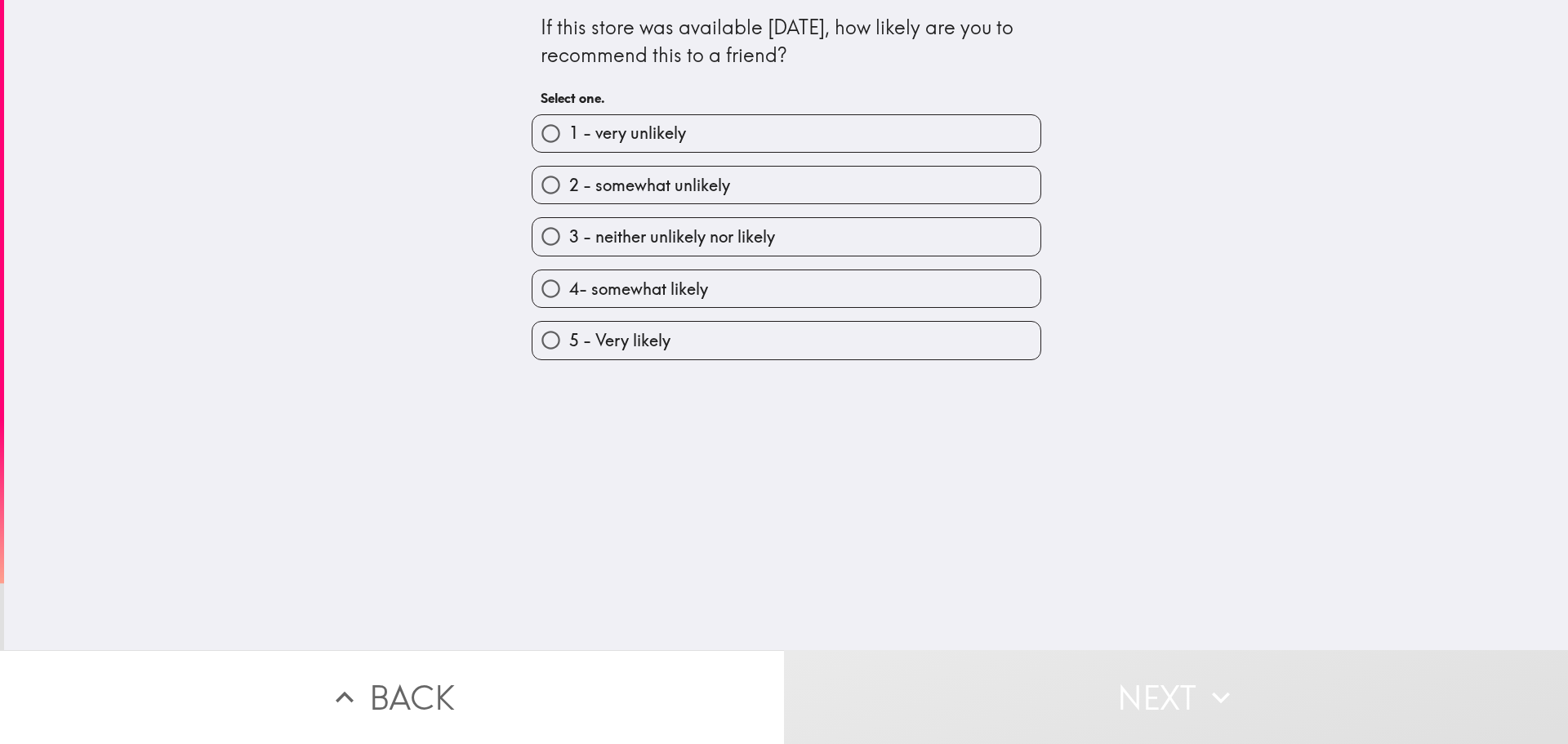
click at [646, 357] on label "5 - Very likely" at bounding box center [787, 339] width 508 height 37
click at [569, 357] on input "5 - Very likely" at bounding box center [550, 339] width 37 height 37
radio input "true"
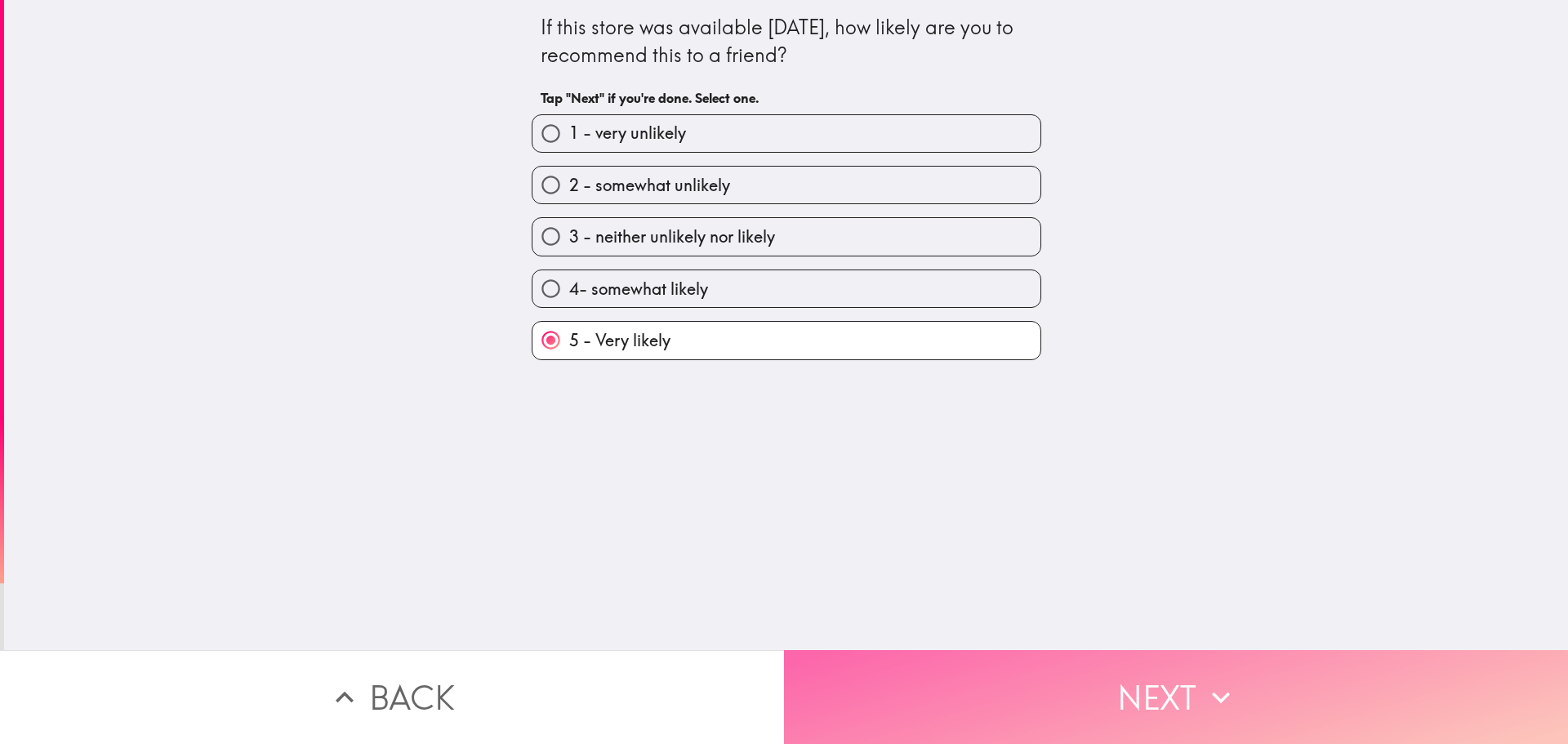
click at [1059, 662] on button "Next" at bounding box center [1176, 697] width 784 height 94
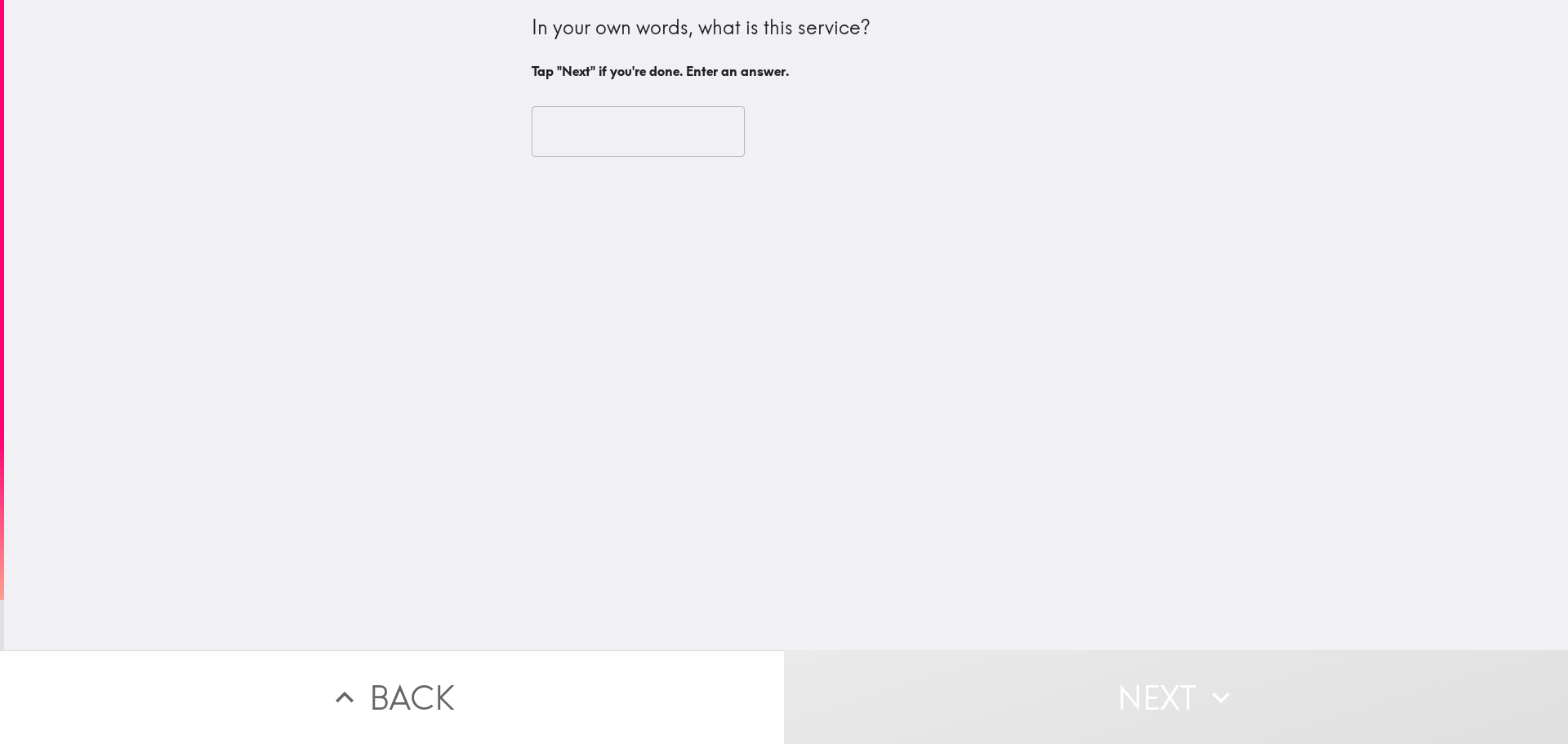
click at [651, 138] on input "text" at bounding box center [638, 132] width 213 height 51
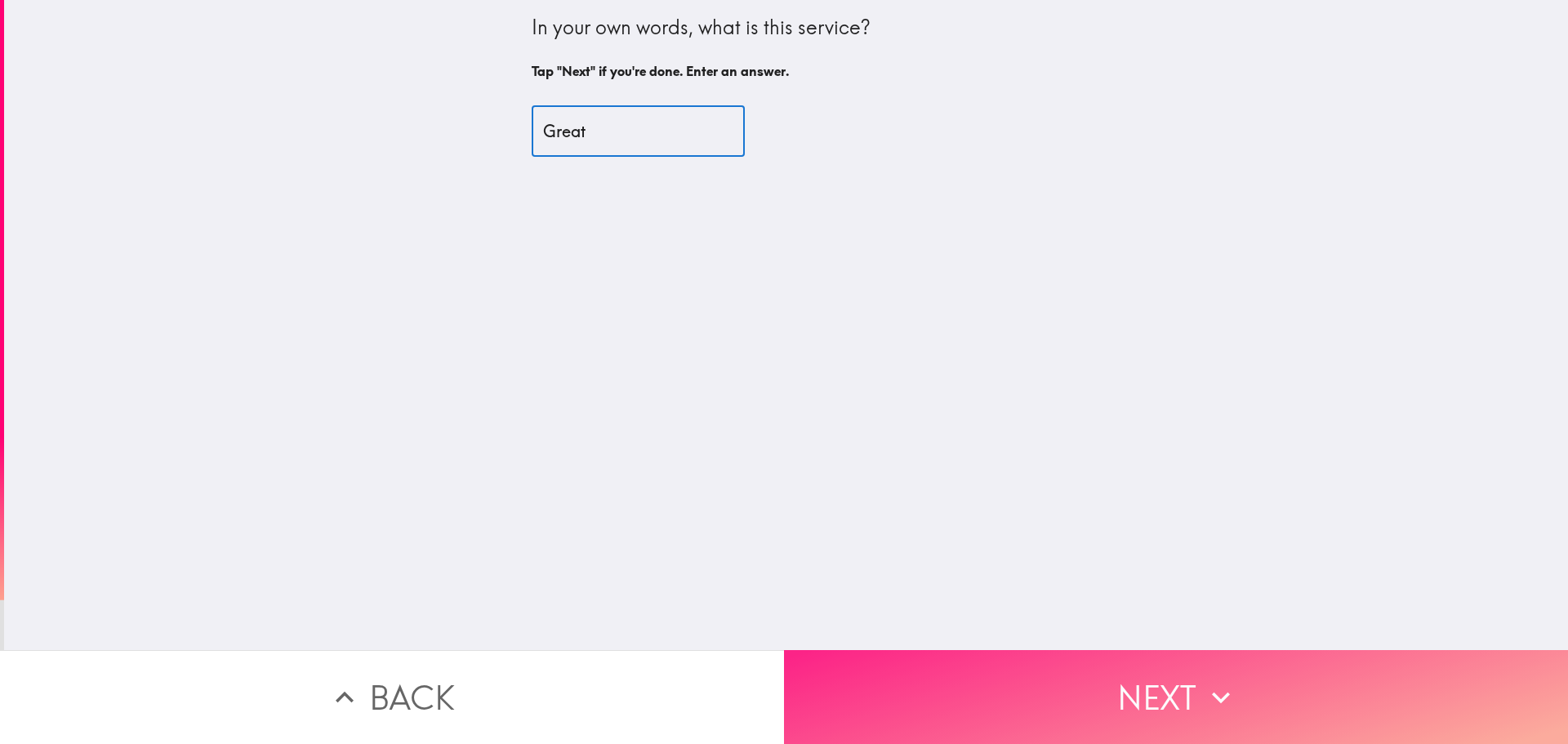
type input "Great"
click at [1146, 706] on button "Next" at bounding box center [1176, 697] width 784 height 94
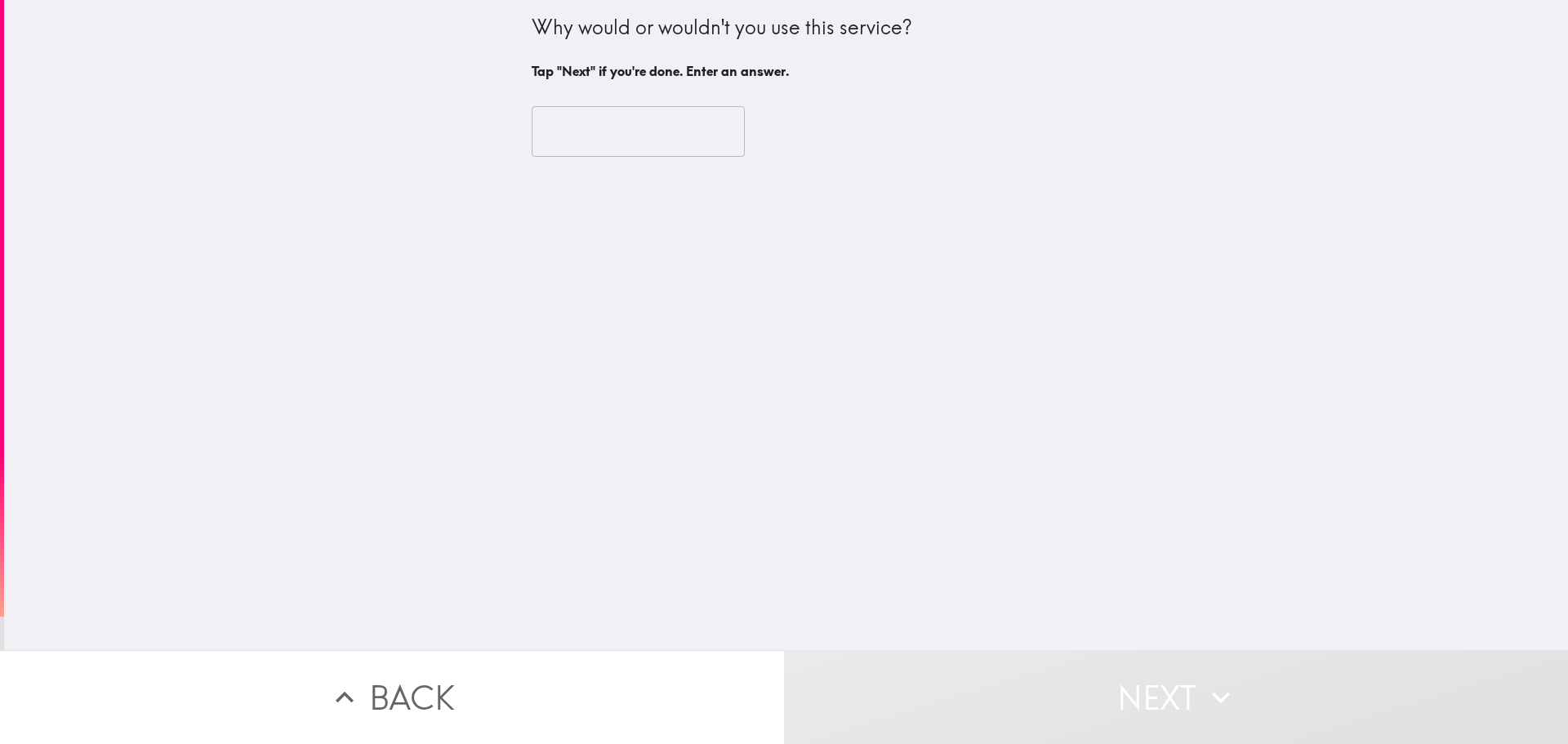
click at [631, 107] on div "​" at bounding box center [786, 132] width 509 height 90
click at [646, 142] on input "text" at bounding box center [638, 132] width 213 height 51
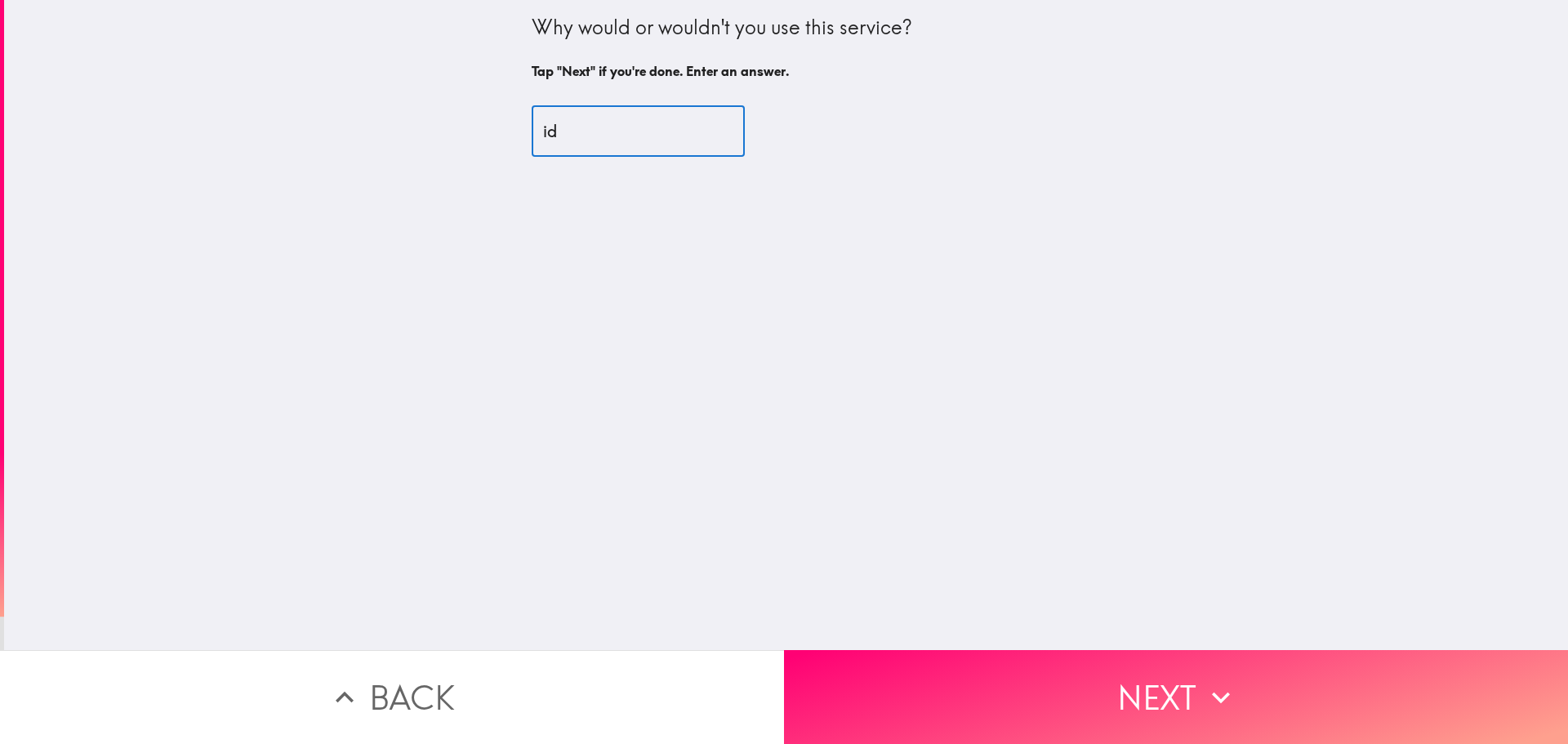
type input "i"
type input "nothing"
drag, startPoint x: 825, startPoint y: 420, endPoint x: 828, endPoint y: 428, distance: 8.5
click at [828, 428] on div "Why would or wouldn't you use this service? Tap "Next" if you're done. Enter an…" at bounding box center [786, 325] width 1564 height 650
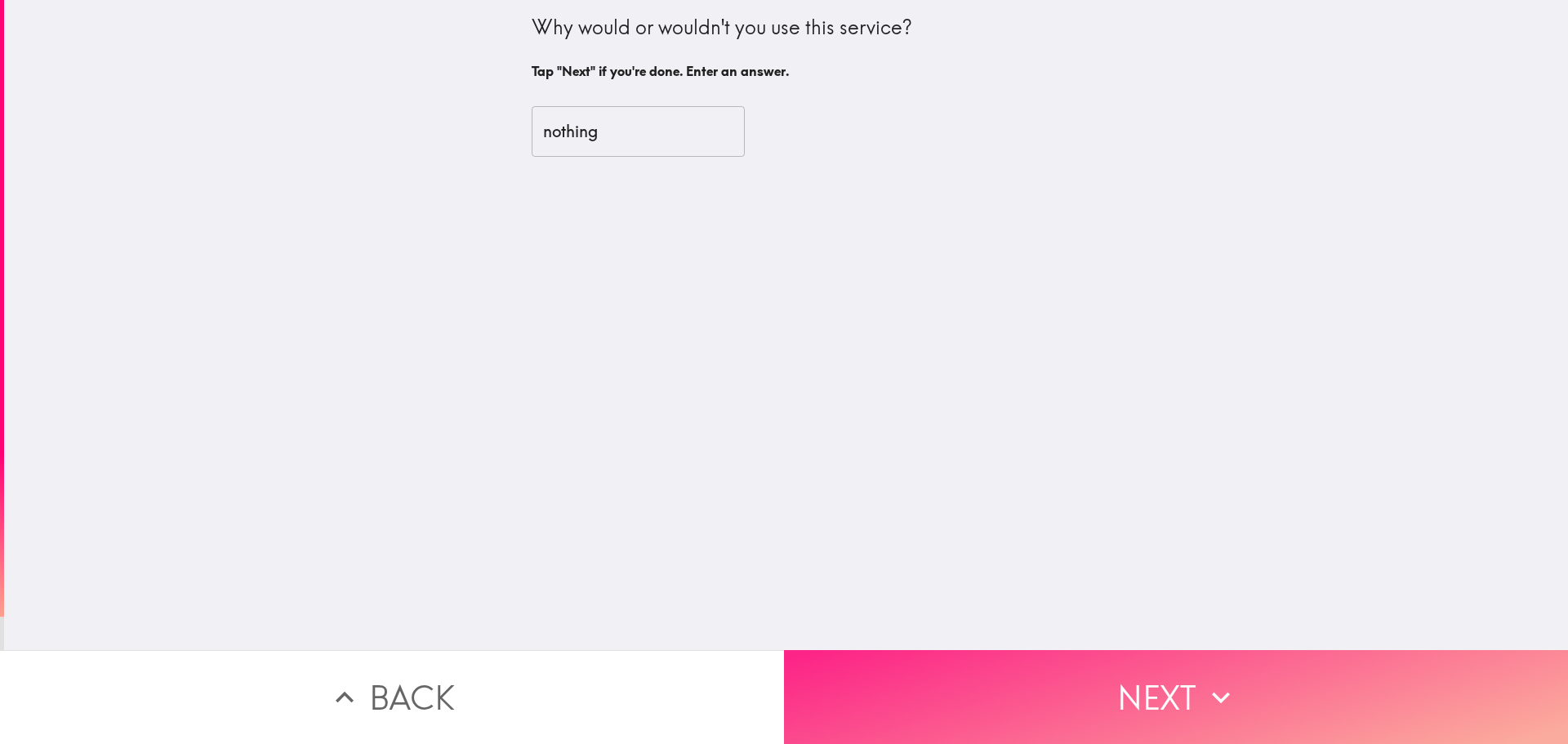
click at [1119, 679] on button "Next" at bounding box center [1176, 697] width 784 height 94
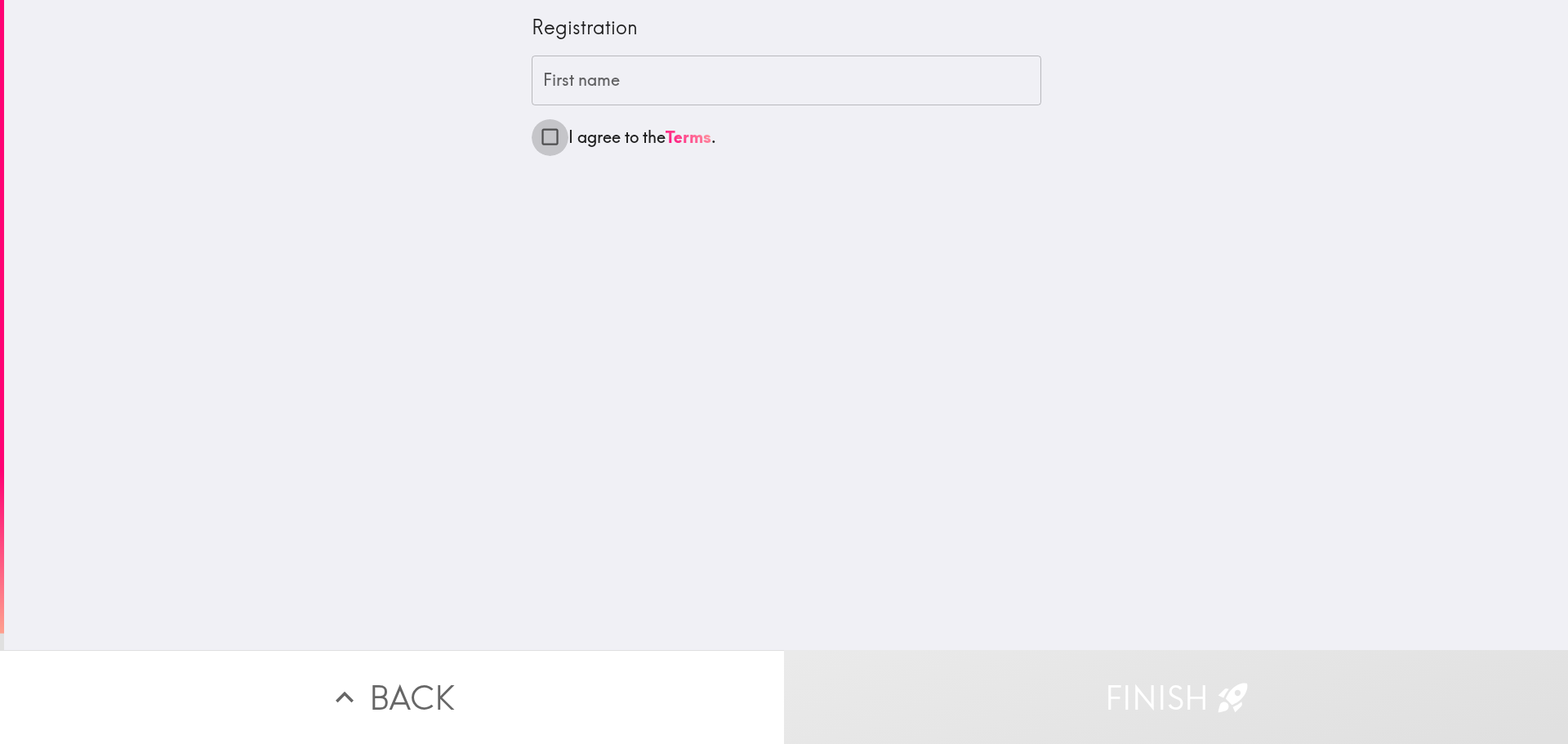
click at [544, 140] on input "I agree to the Terms ." at bounding box center [550, 136] width 37 height 37
checkbox input "true"
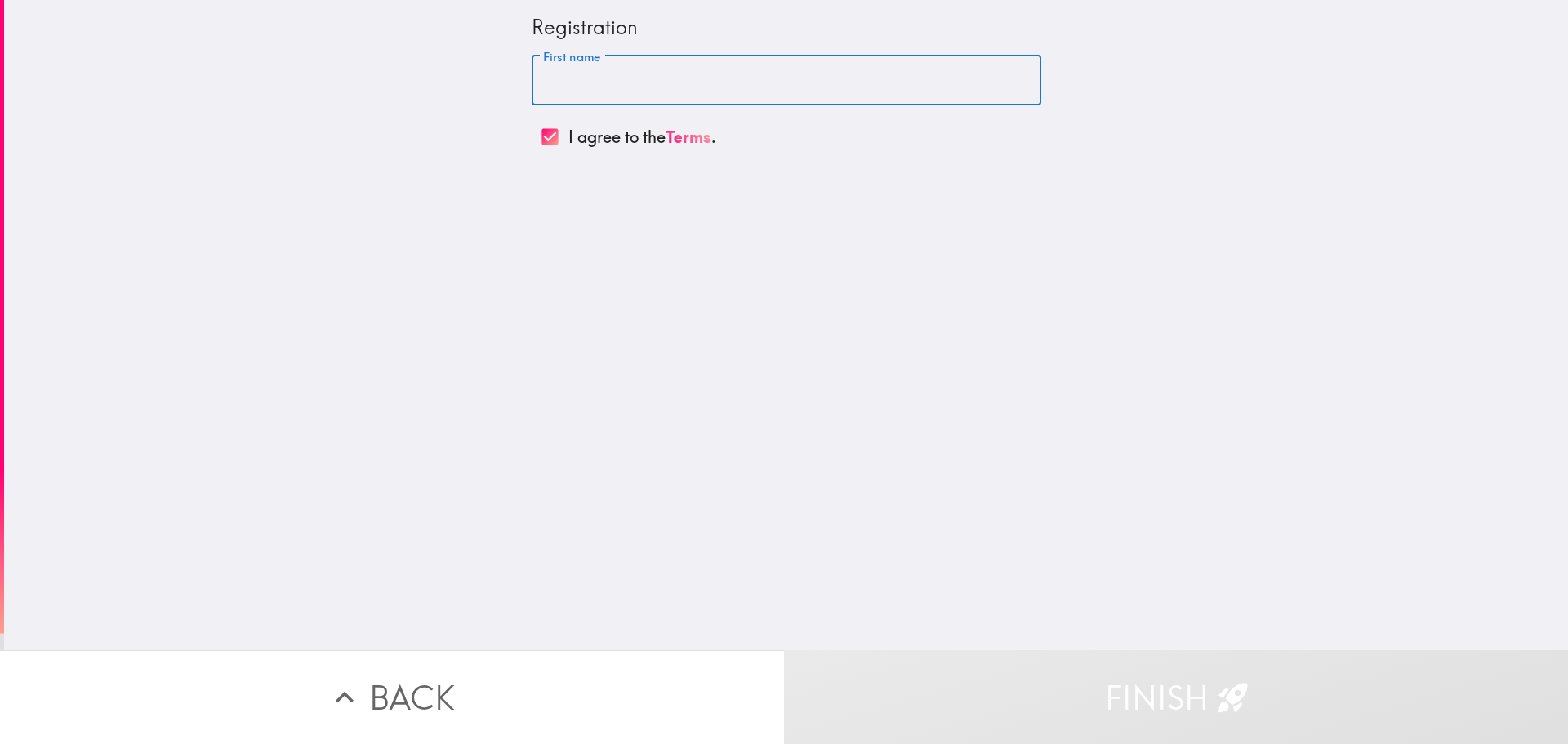
click at [606, 92] on input "First name" at bounding box center [786, 81] width 509 height 51
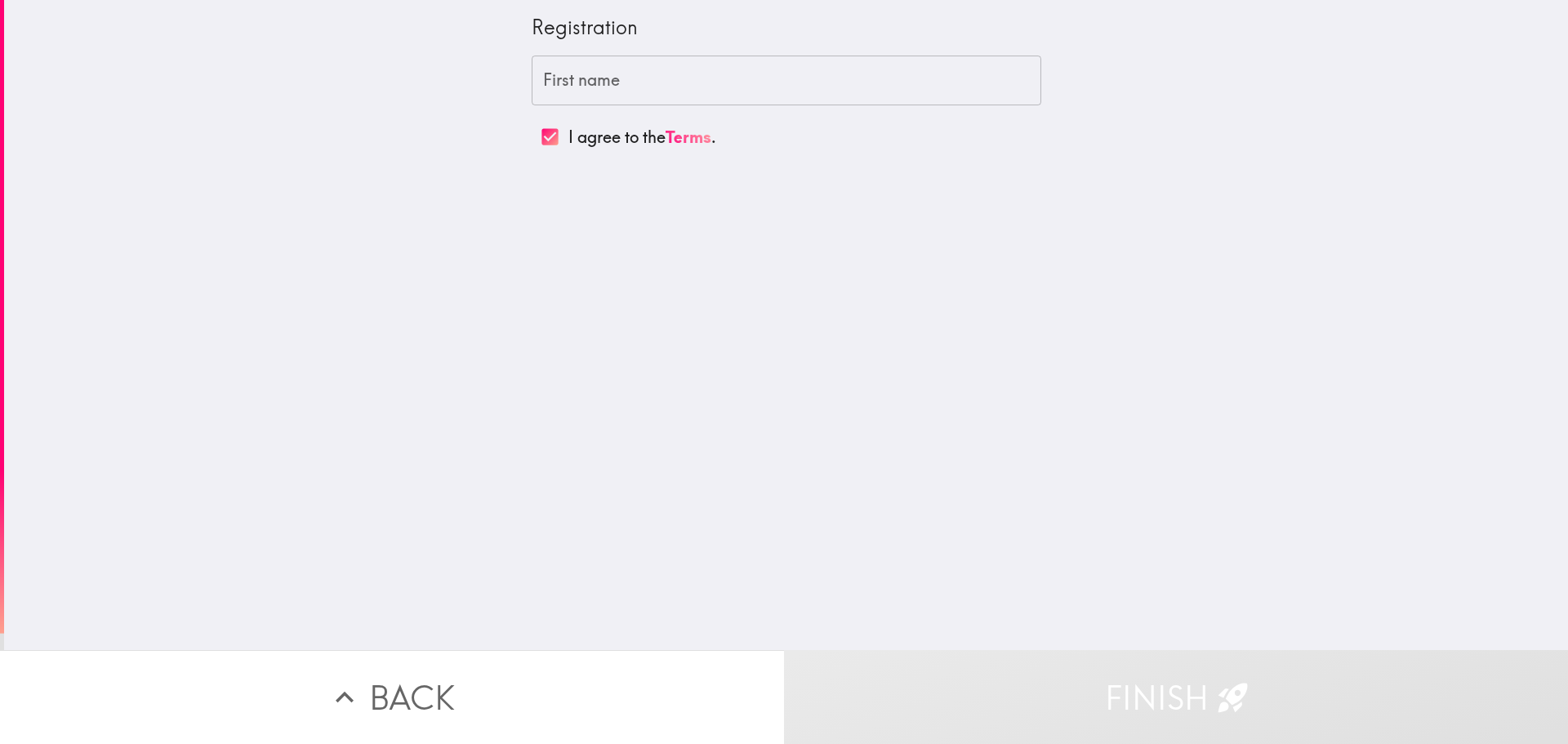
click at [634, 83] on input "First name" at bounding box center [786, 81] width 509 height 51
paste input "[PERSON_NAME]"
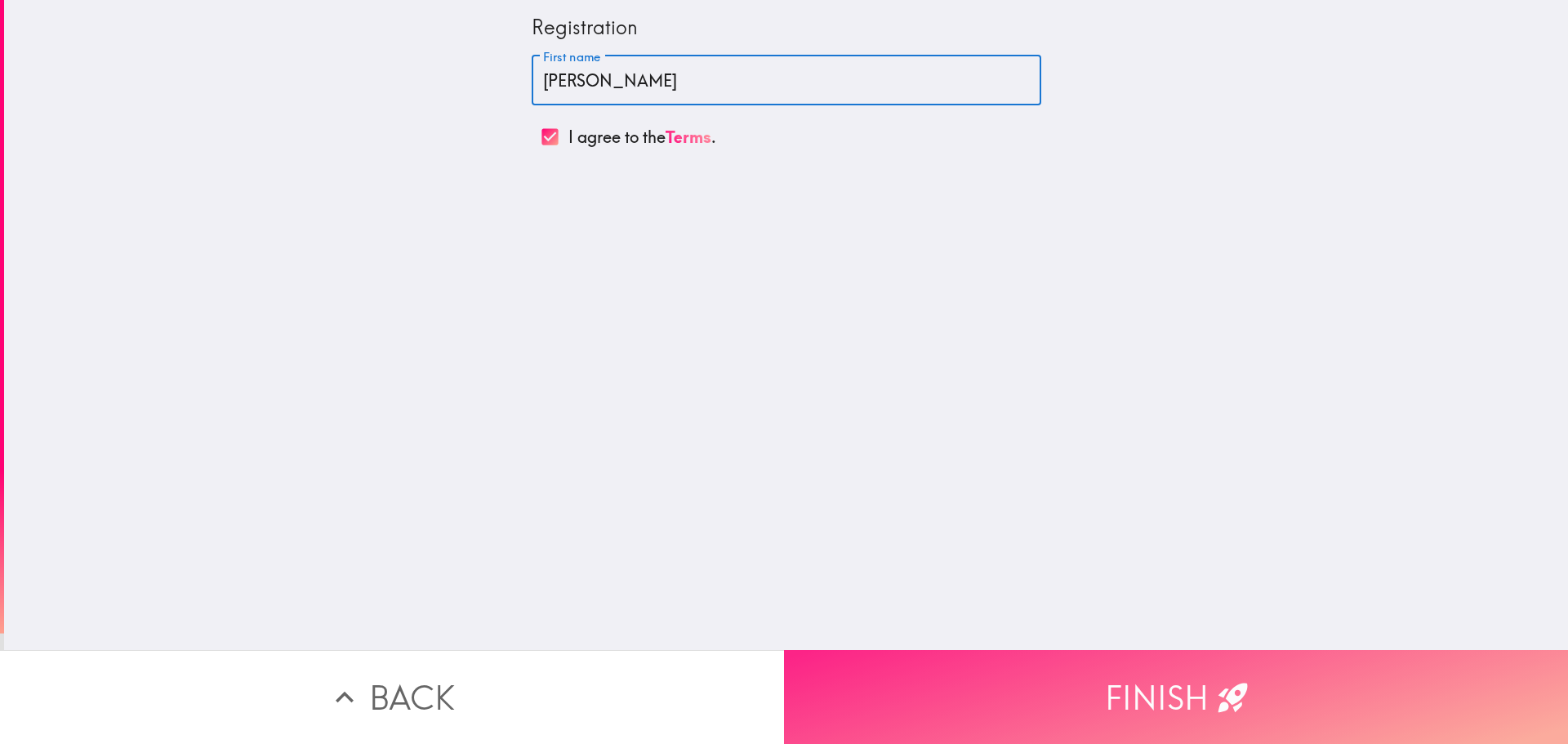
type input "[PERSON_NAME]"
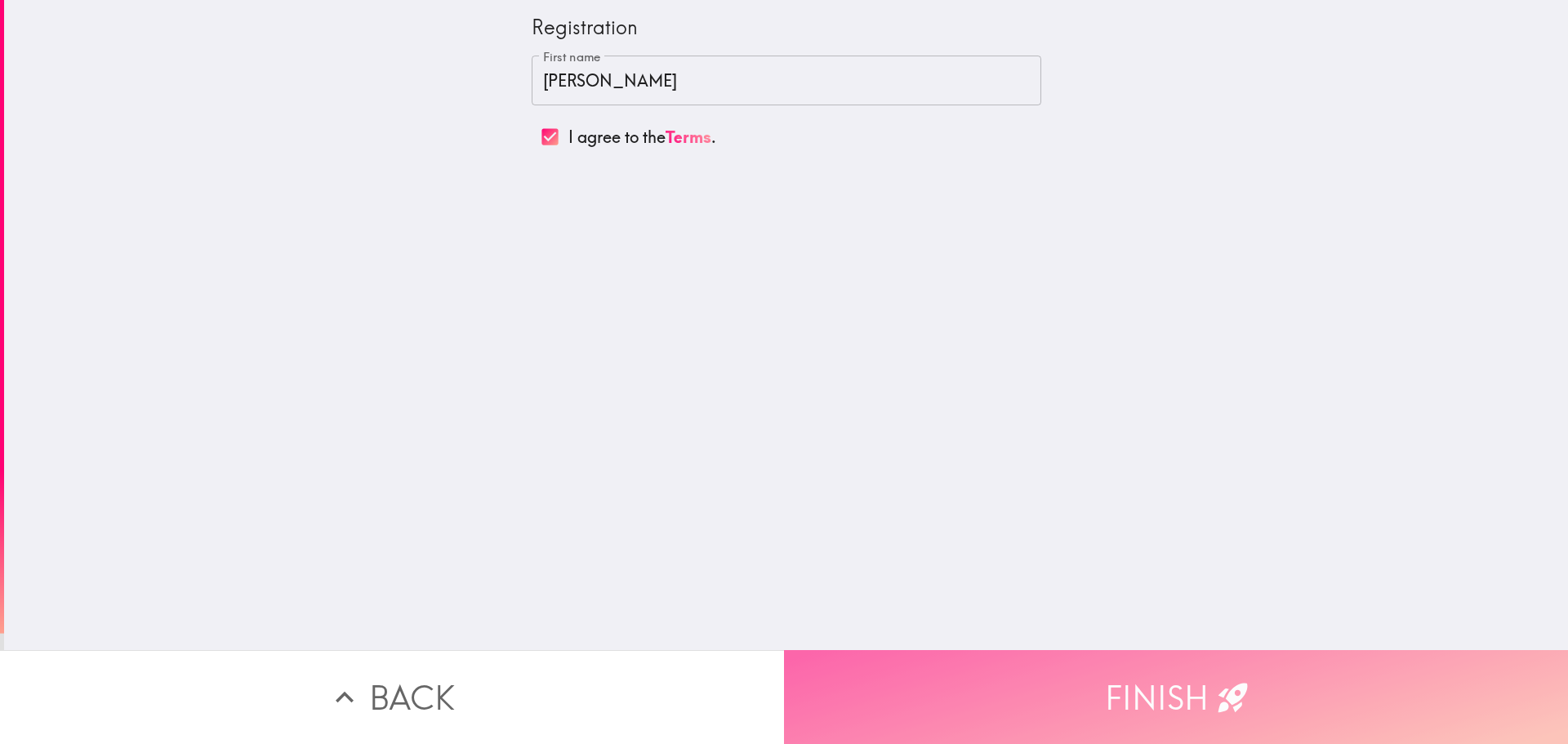
click at [993, 686] on button "Finish" at bounding box center [1176, 697] width 784 height 94
